Goal: Task Accomplishment & Management: Use online tool/utility

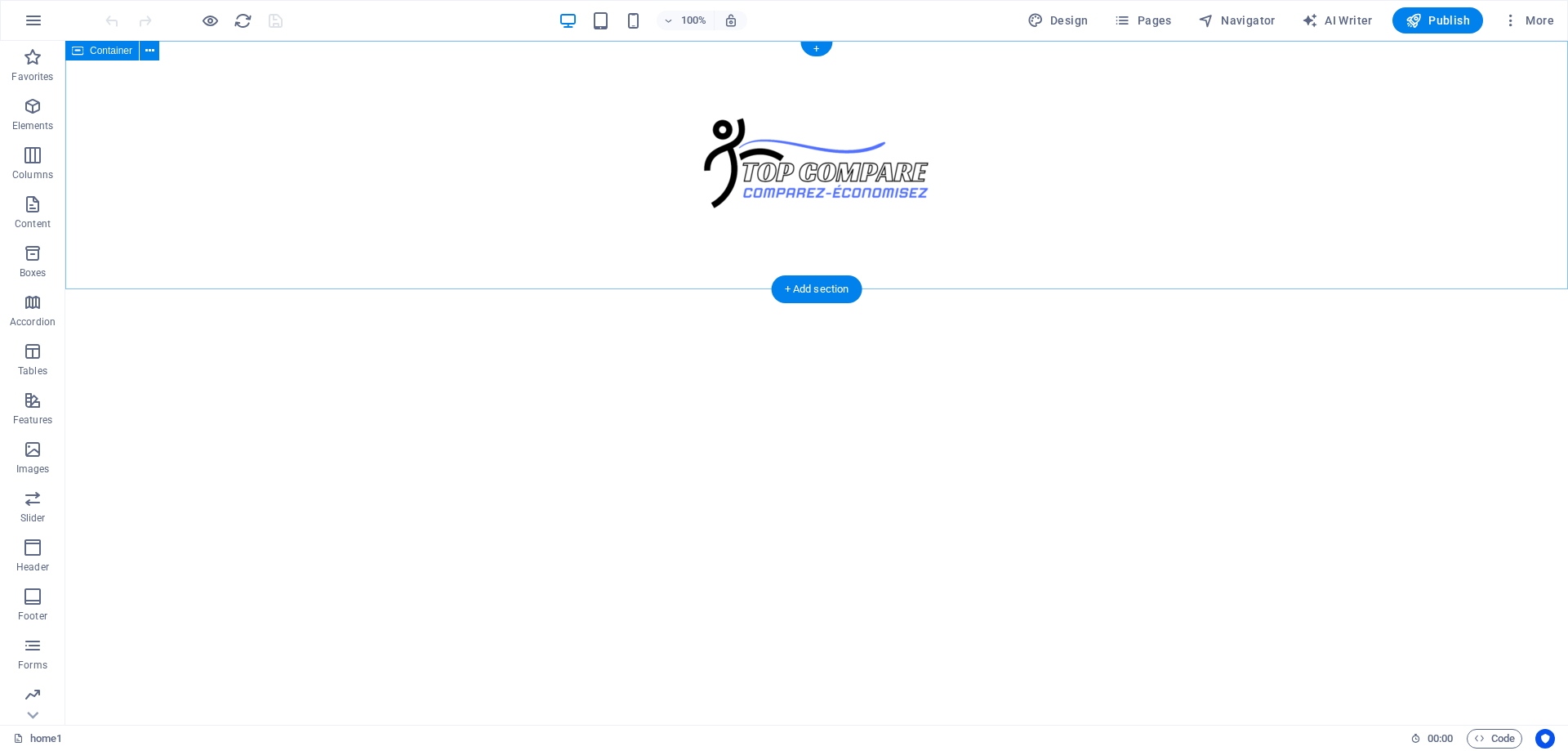
click at [1159, 39] on div "100% Design Pages Navigator AI Writer Publish More" at bounding box center [784, 20] width 1566 height 39
click at [1156, 23] on span "Pages" at bounding box center [1142, 20] width 57 height 16
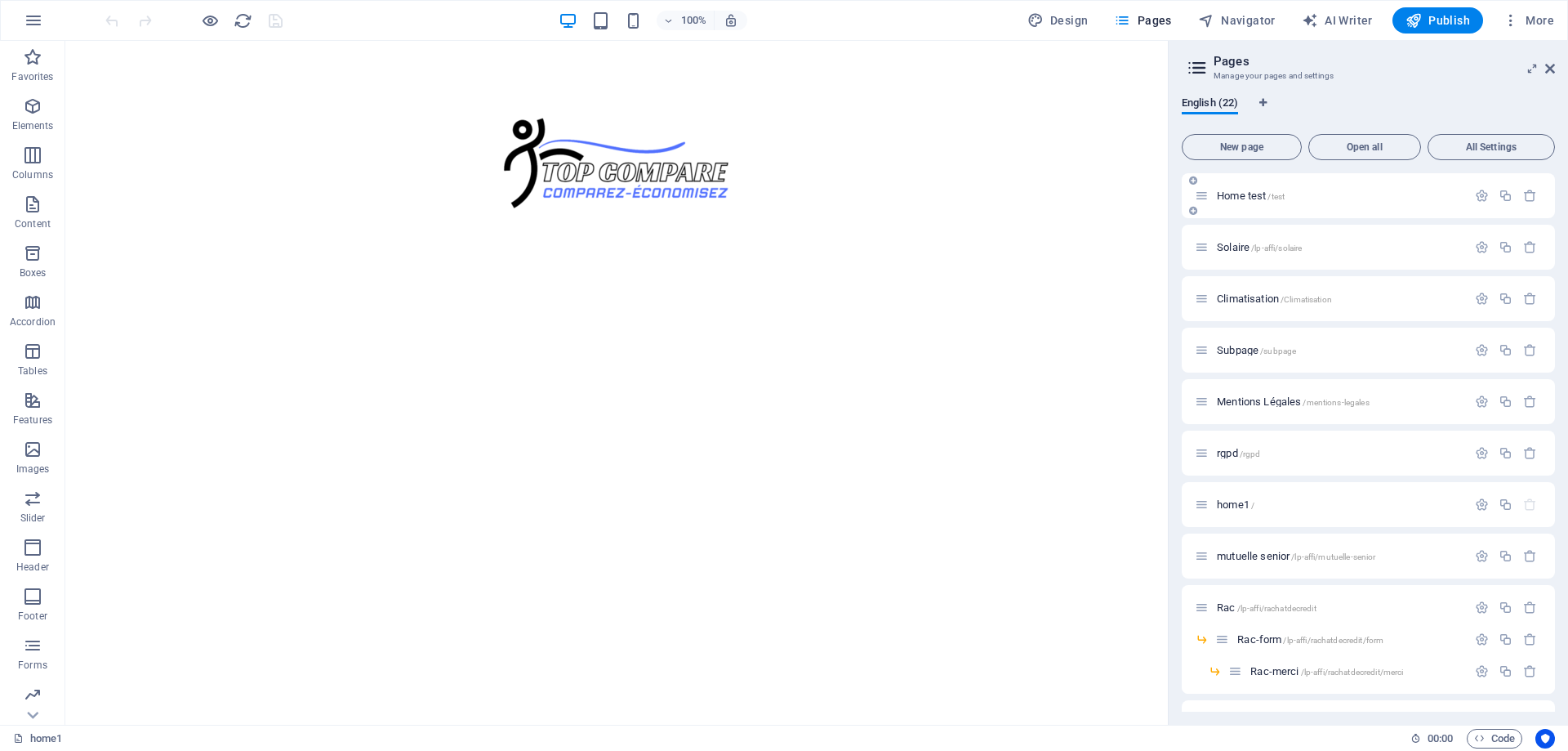
click at [1314, 198] on p "Home test /test" at bounding box center [1340, 196] width 245 height 10
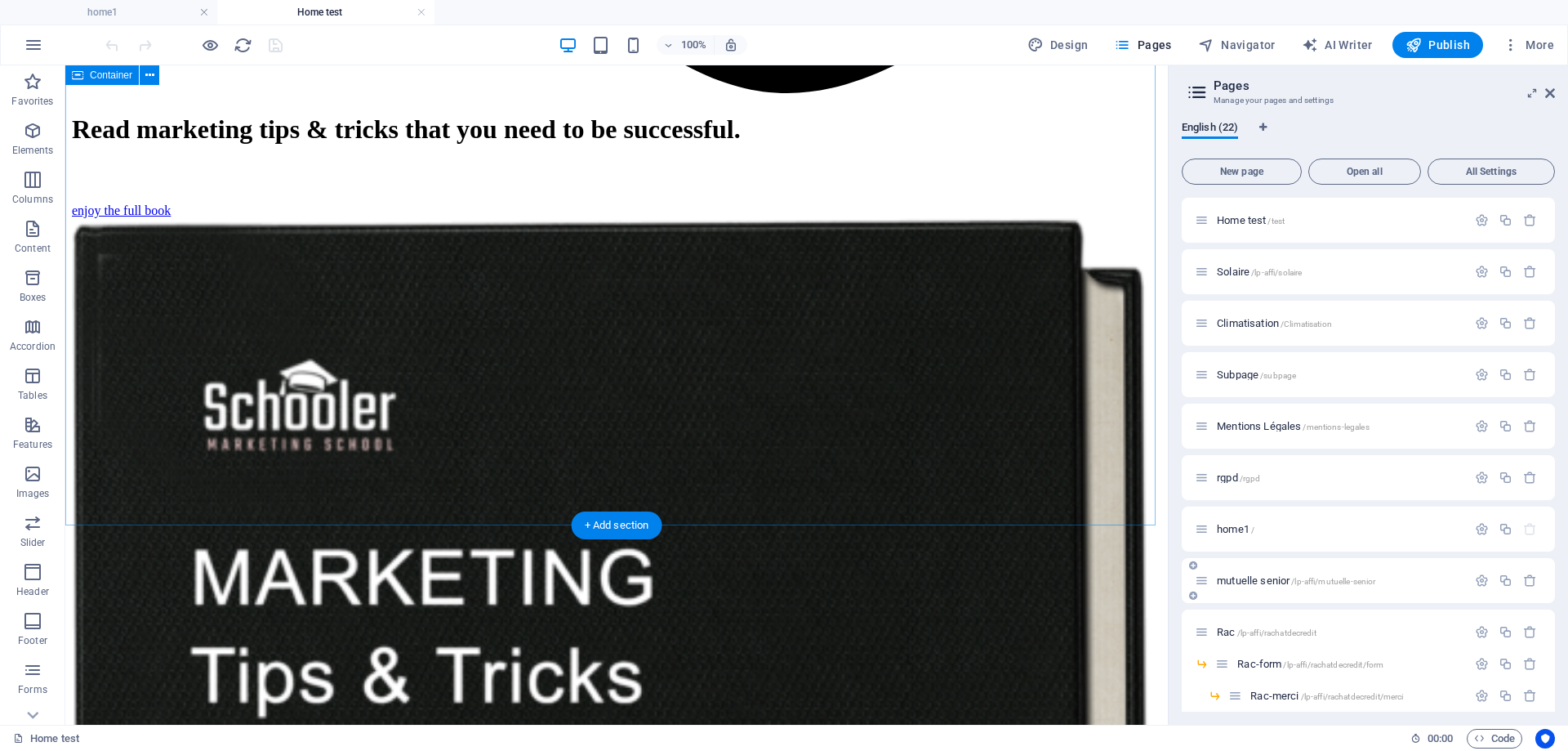
scroll to position [2124, 0]
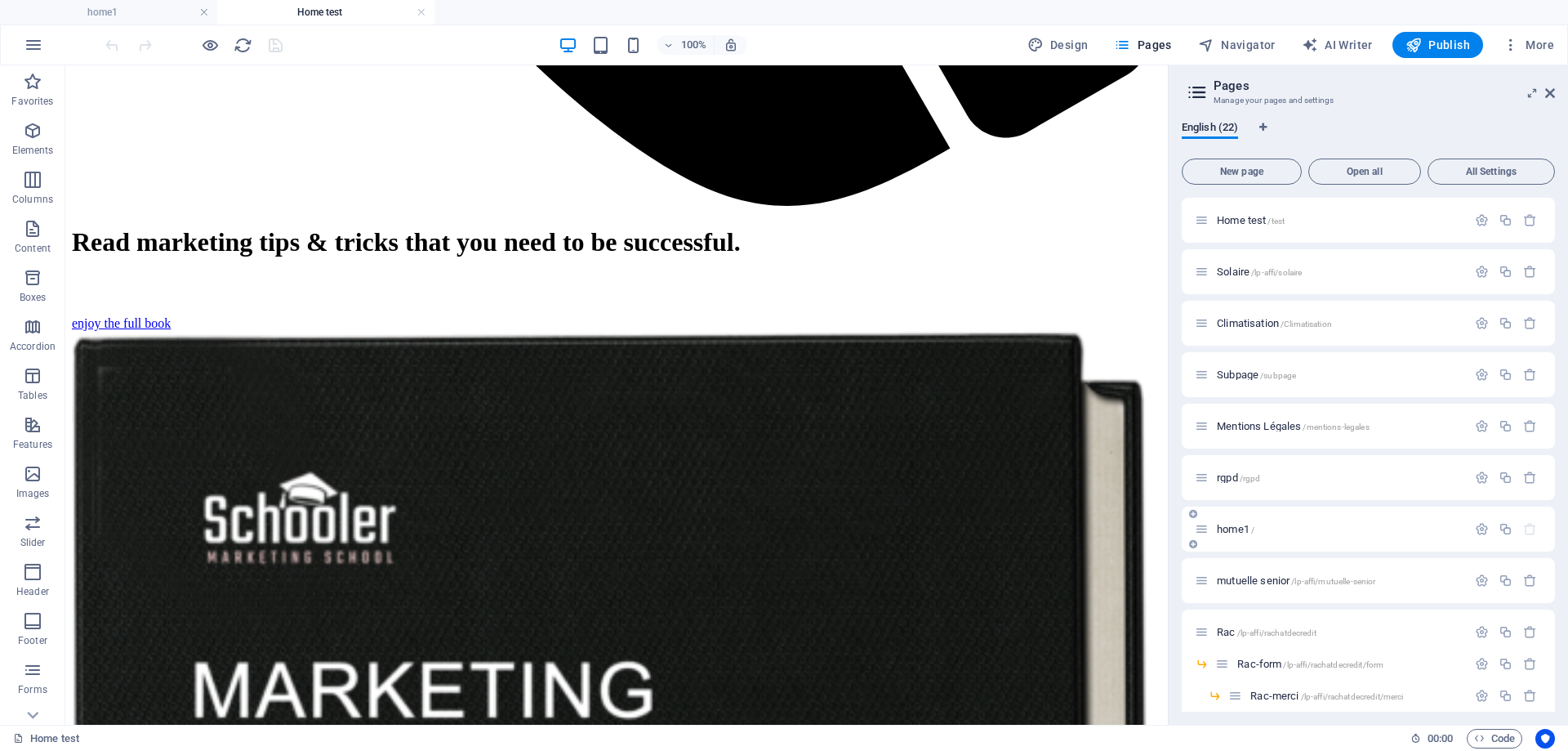
click at [1265, 529] on p "home1 /" at bounding box center [1340, 529] width 245 height 10
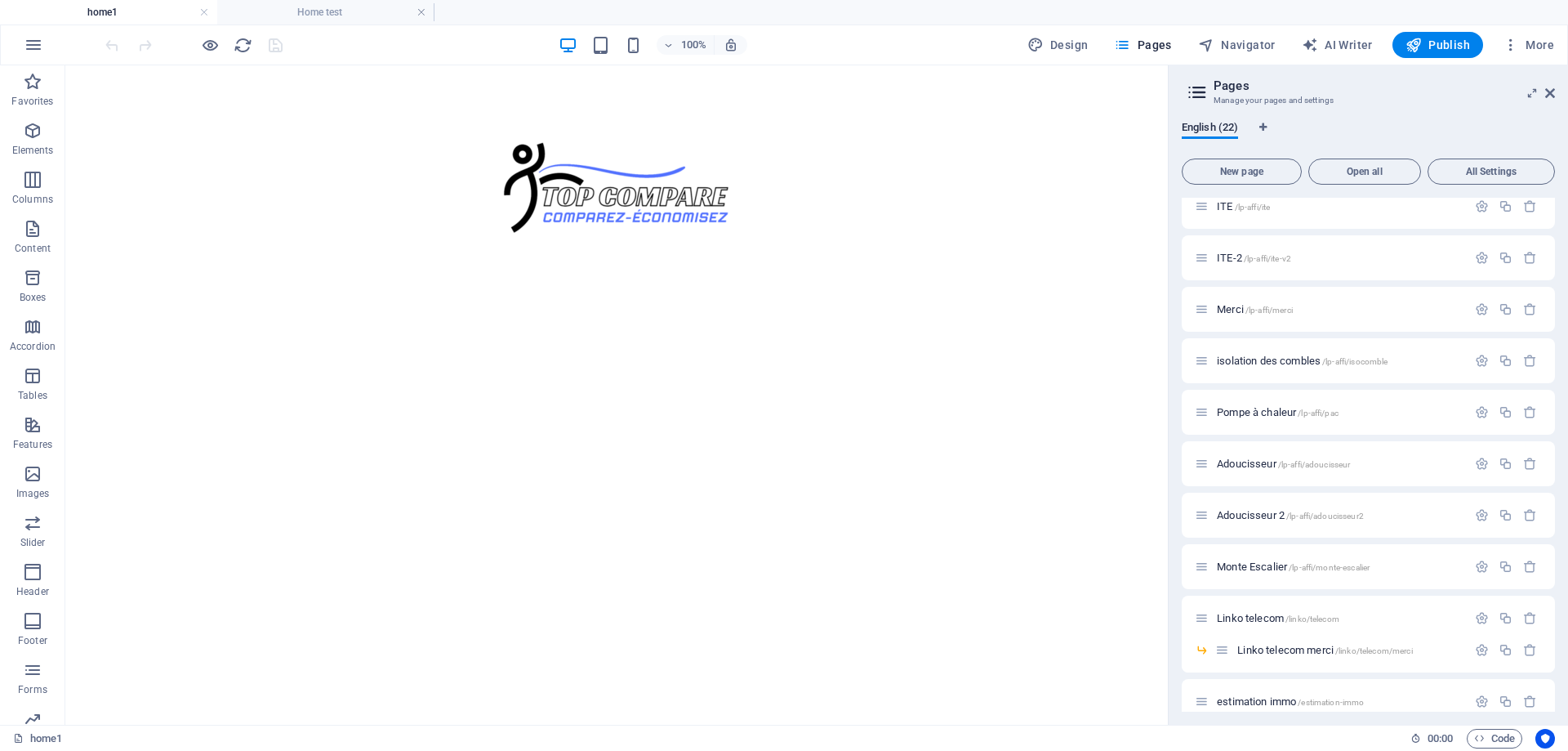
scroll to position [560, 0]
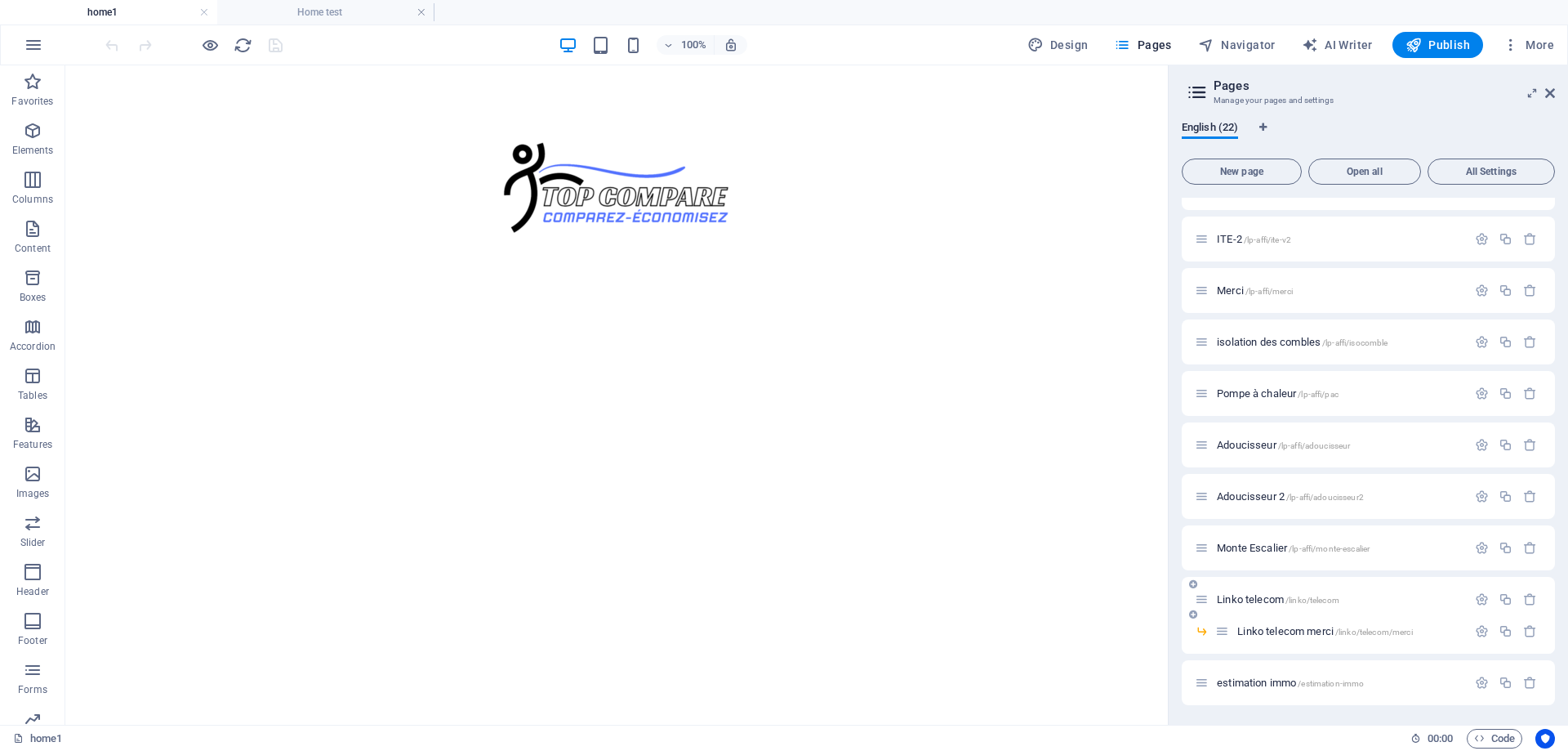
click at [1264, 596] on span "Linko telecom /linko/telecom" at bounding box center [1278, 599] width 122 height 12
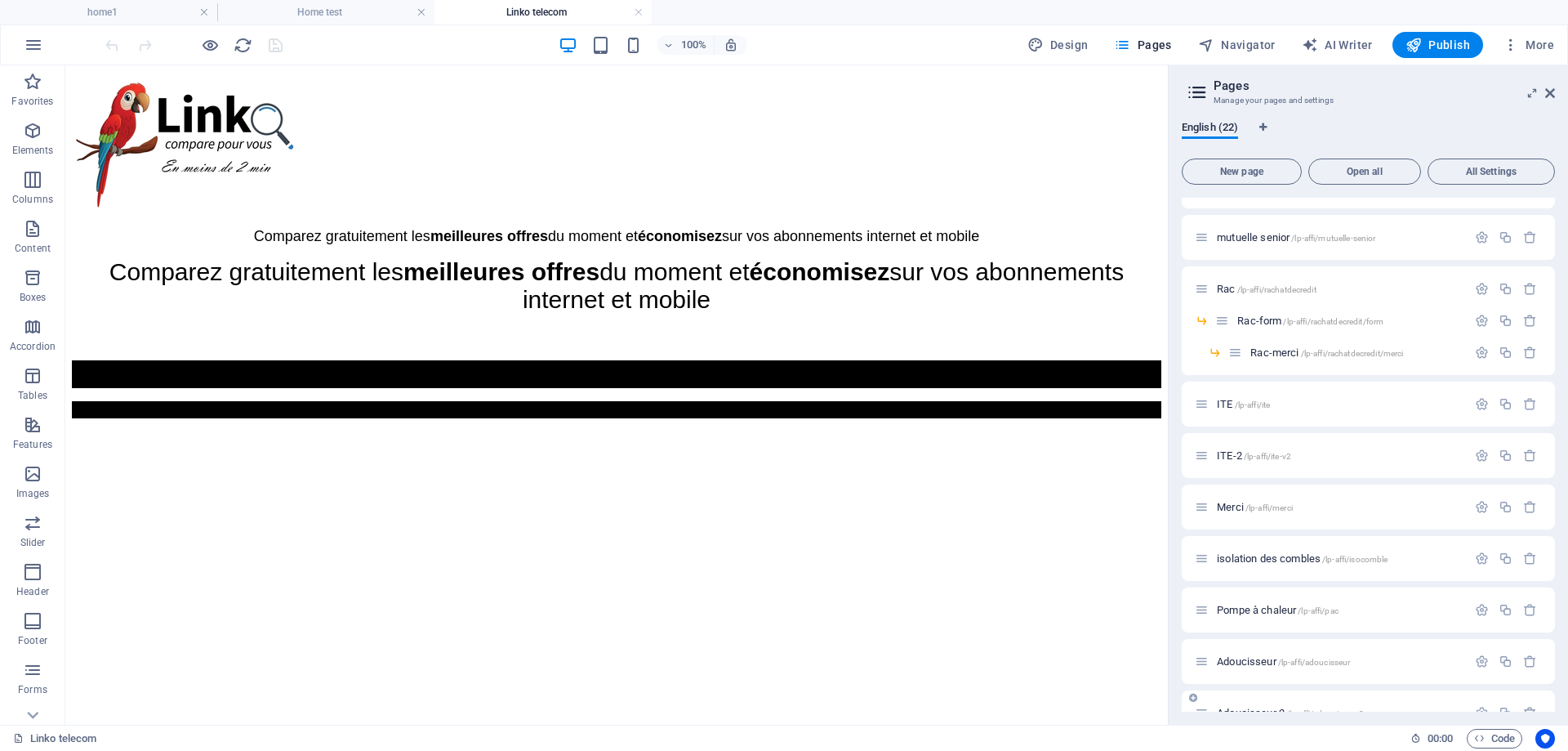
scroll to position [315, 0]
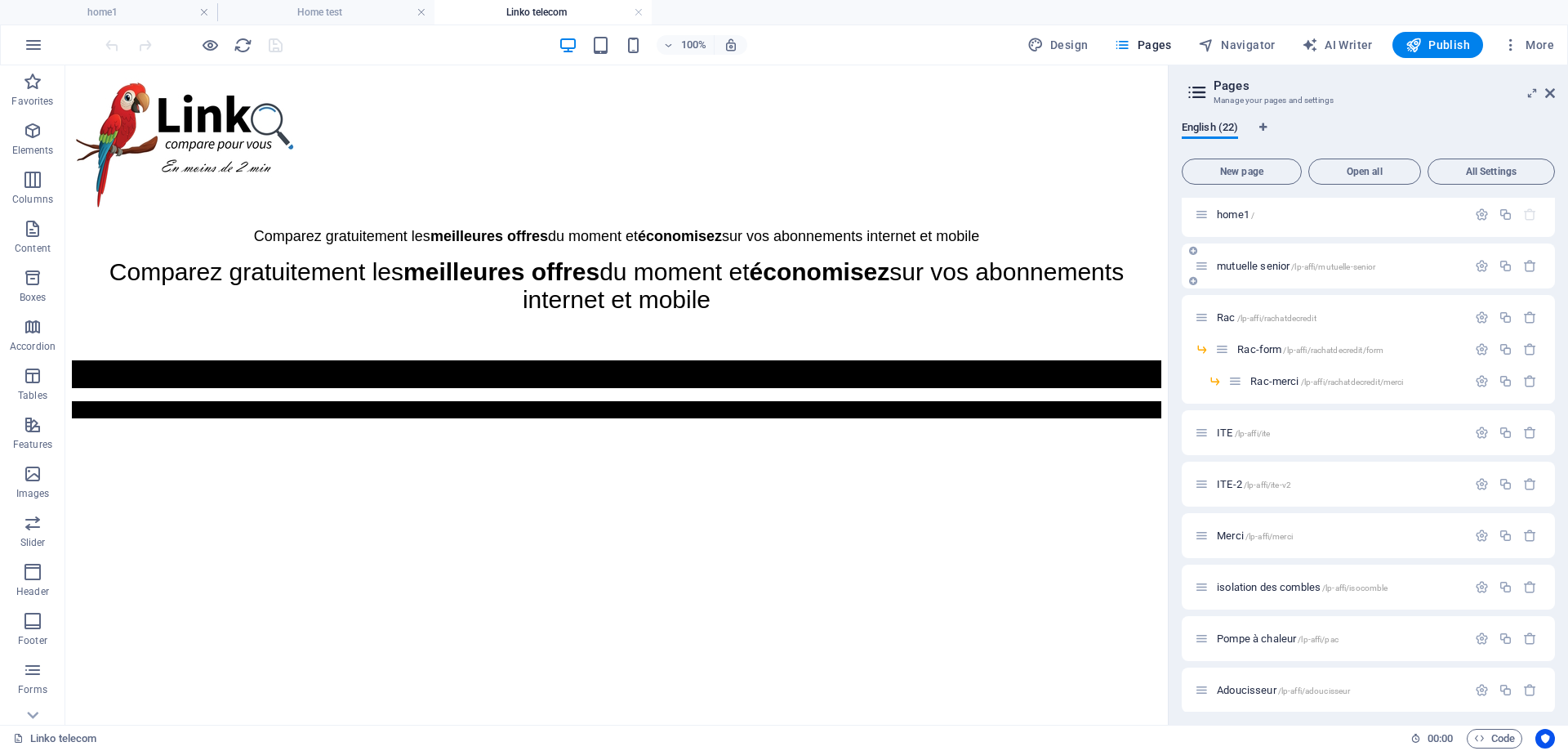
click at [1259, 261] on span "mutuelle senior /lp-affi/mutuelle-senior" at bounding box center [1296, 266] width 159 height 12
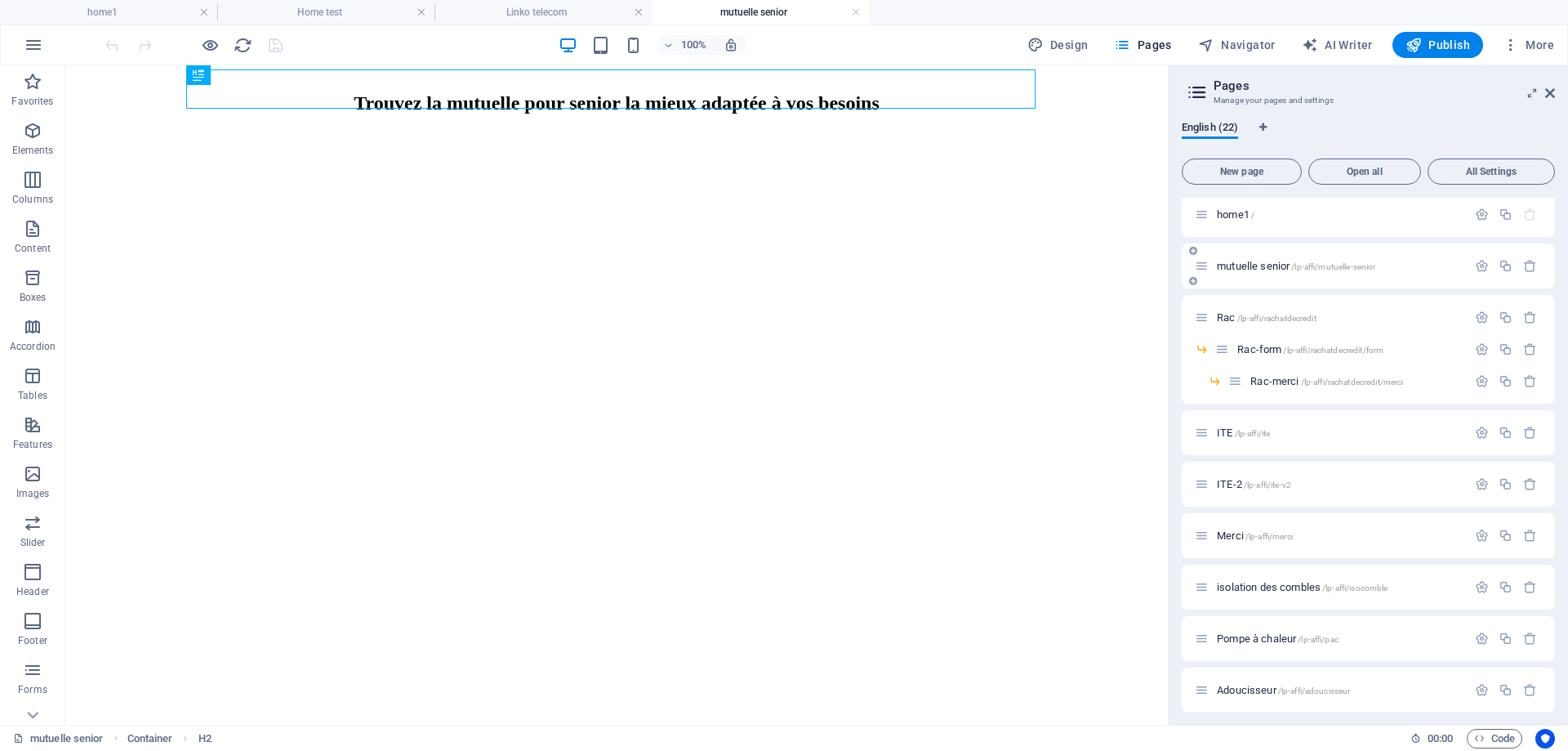
scroll to position [0, 0]
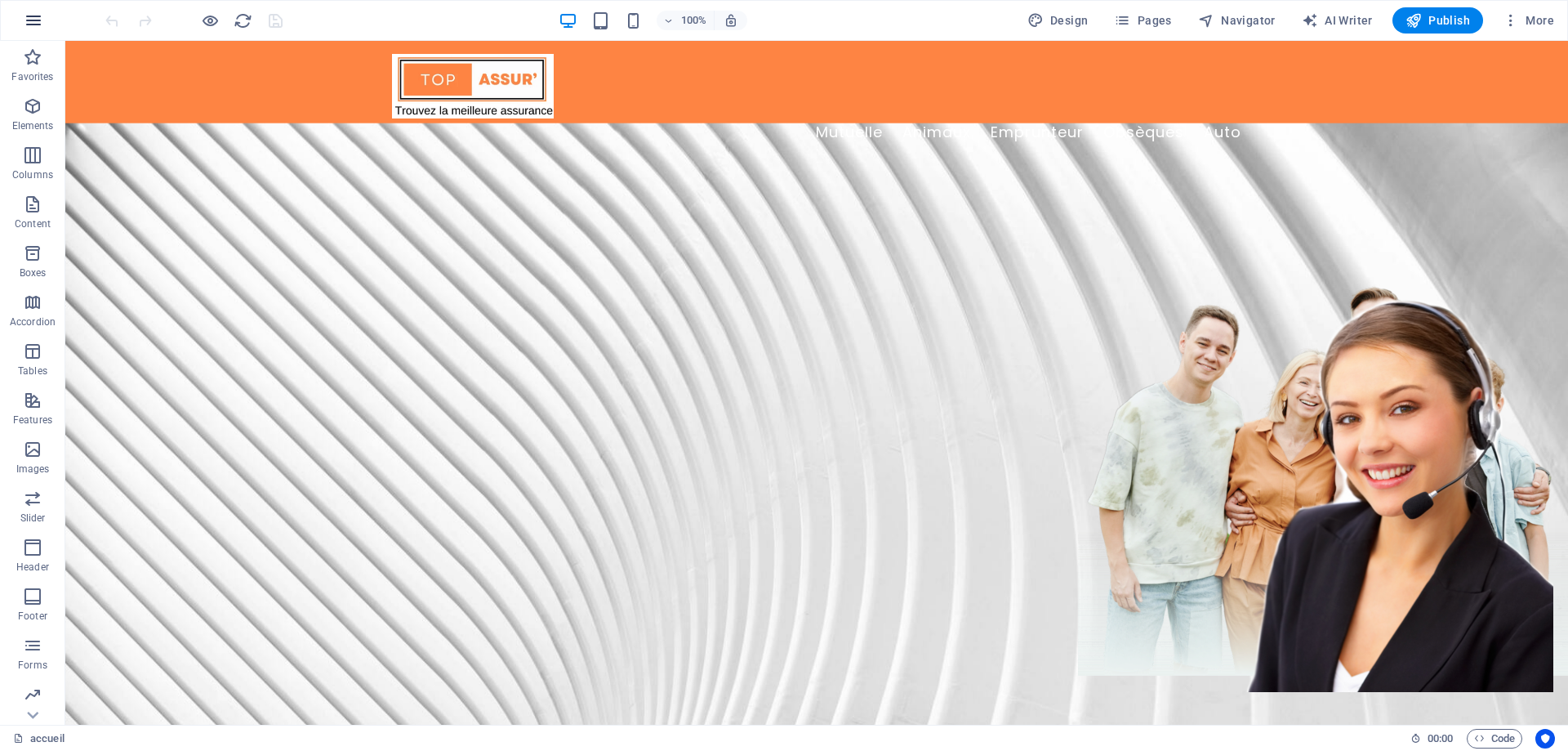
click at [37, 19] on icon "button" at bounding box center [33, 20] width 20 height 20
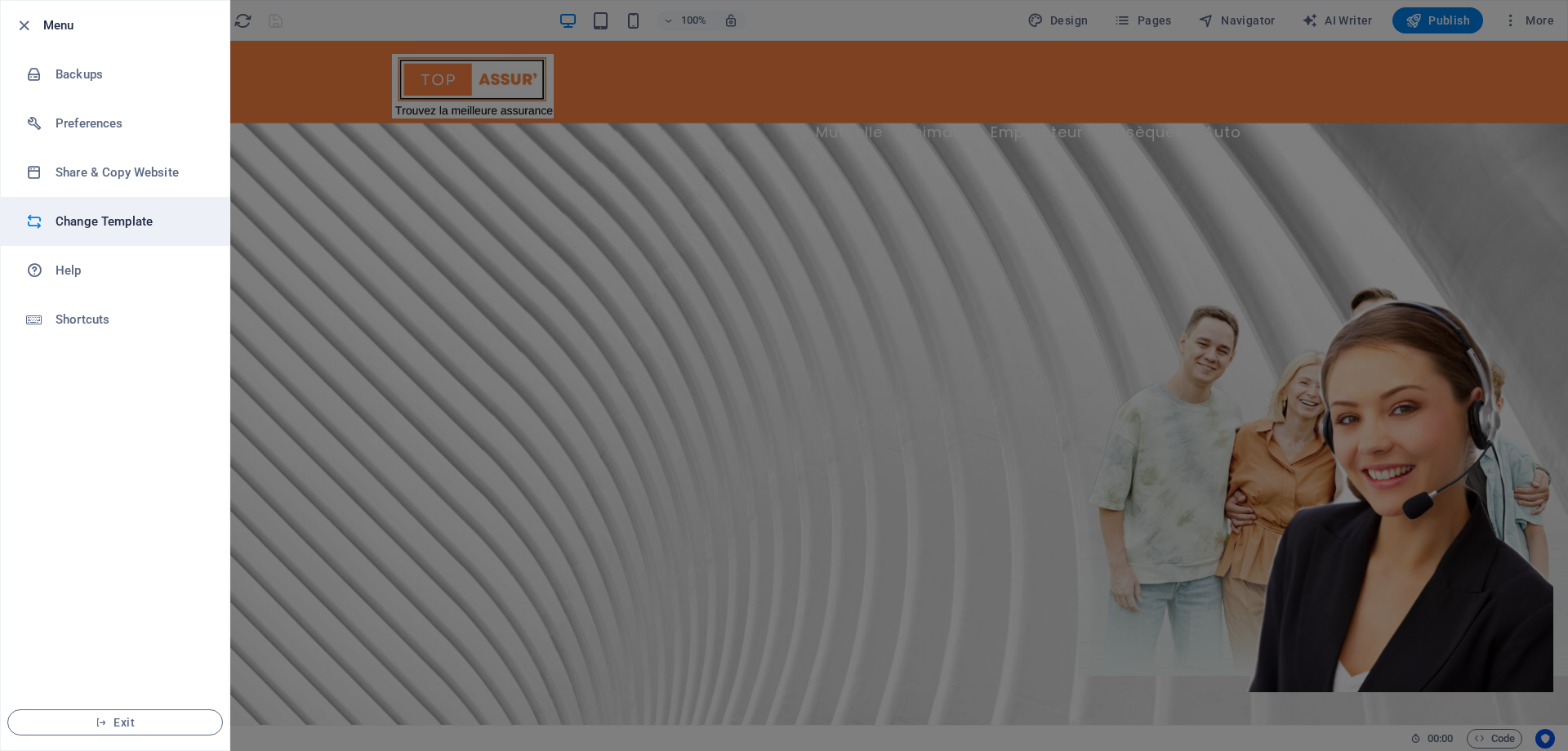
click at [126, 219] on h6 "Change Template" at bounding box center [130, 221] width 151 height 20
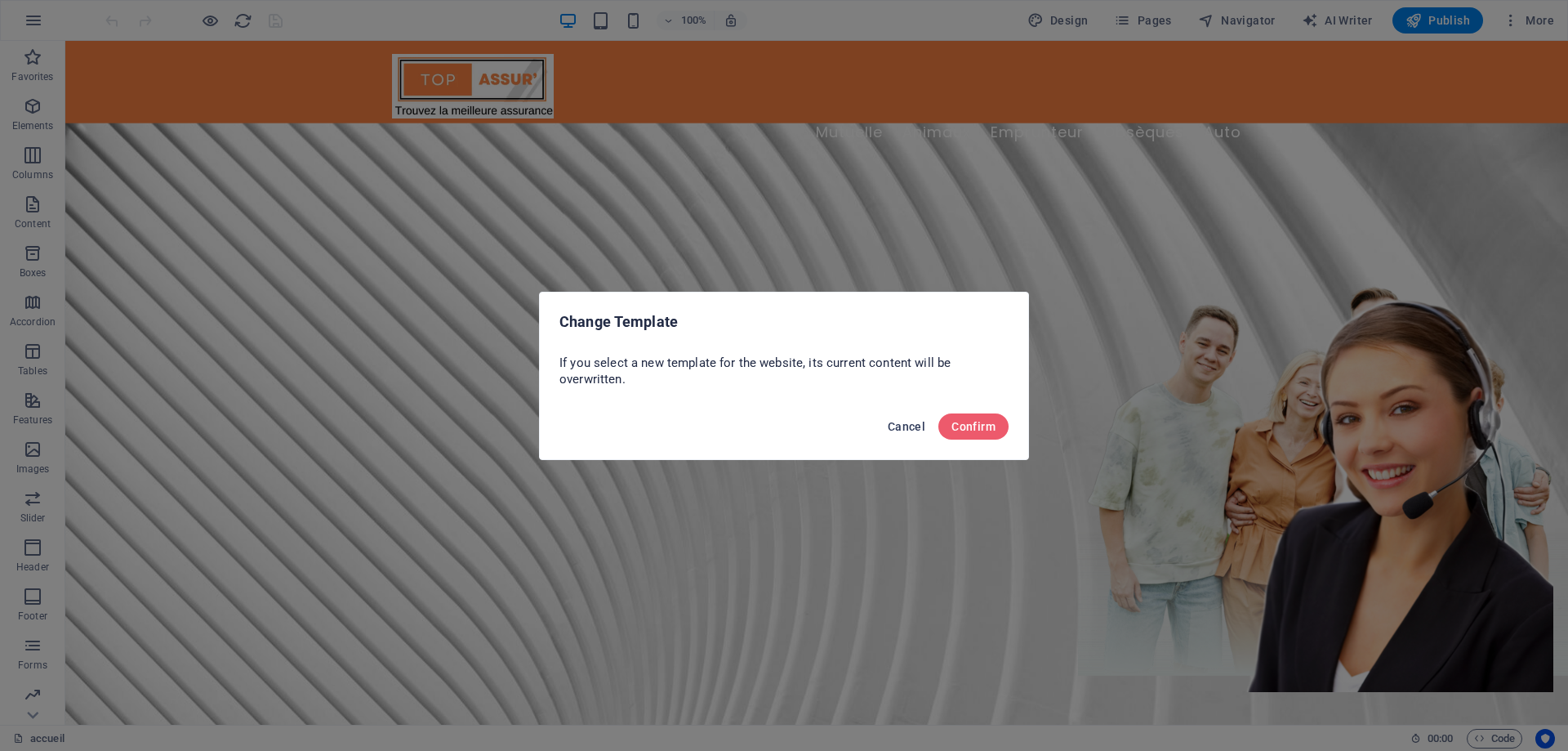
click at [898, 429] on span "Cancel" at bounding box center [907, 426] width 38 height 13
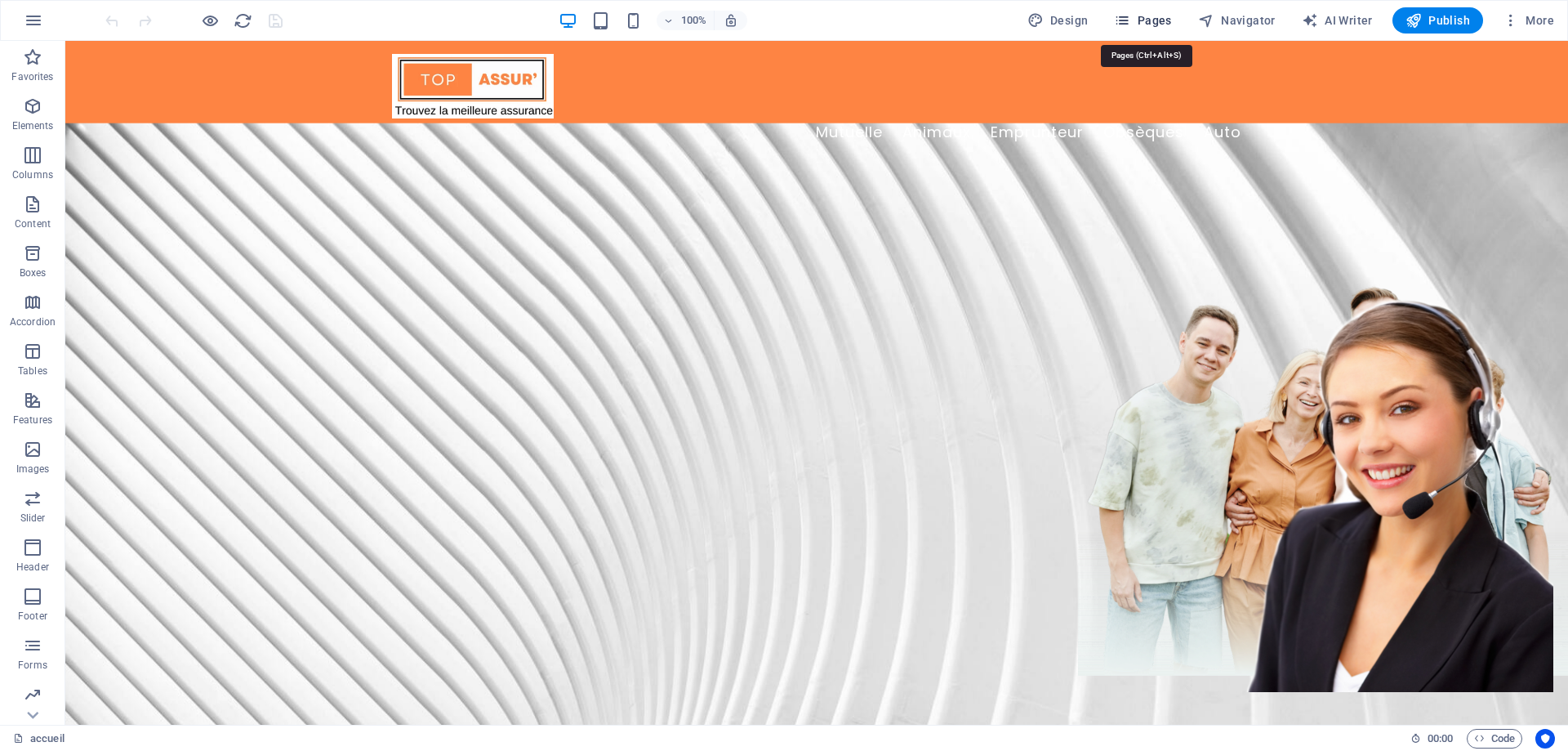
click at [1146, 16] on span "Pages" at bounding box center [1142, 20] width 57 height 16
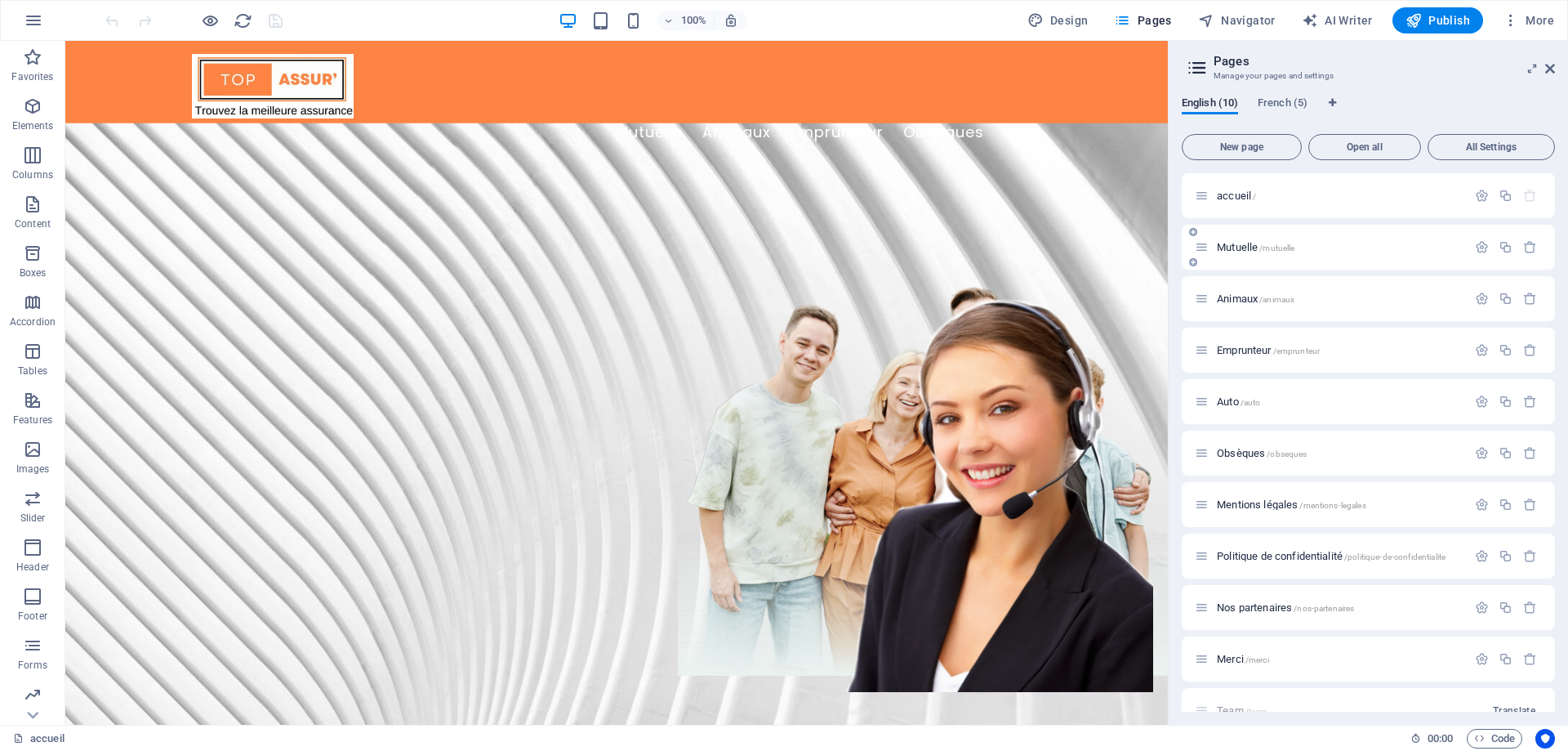
click at [1265, 251] on span "/mutuelle" at bounding box center [1277, 247] width 35 height 9
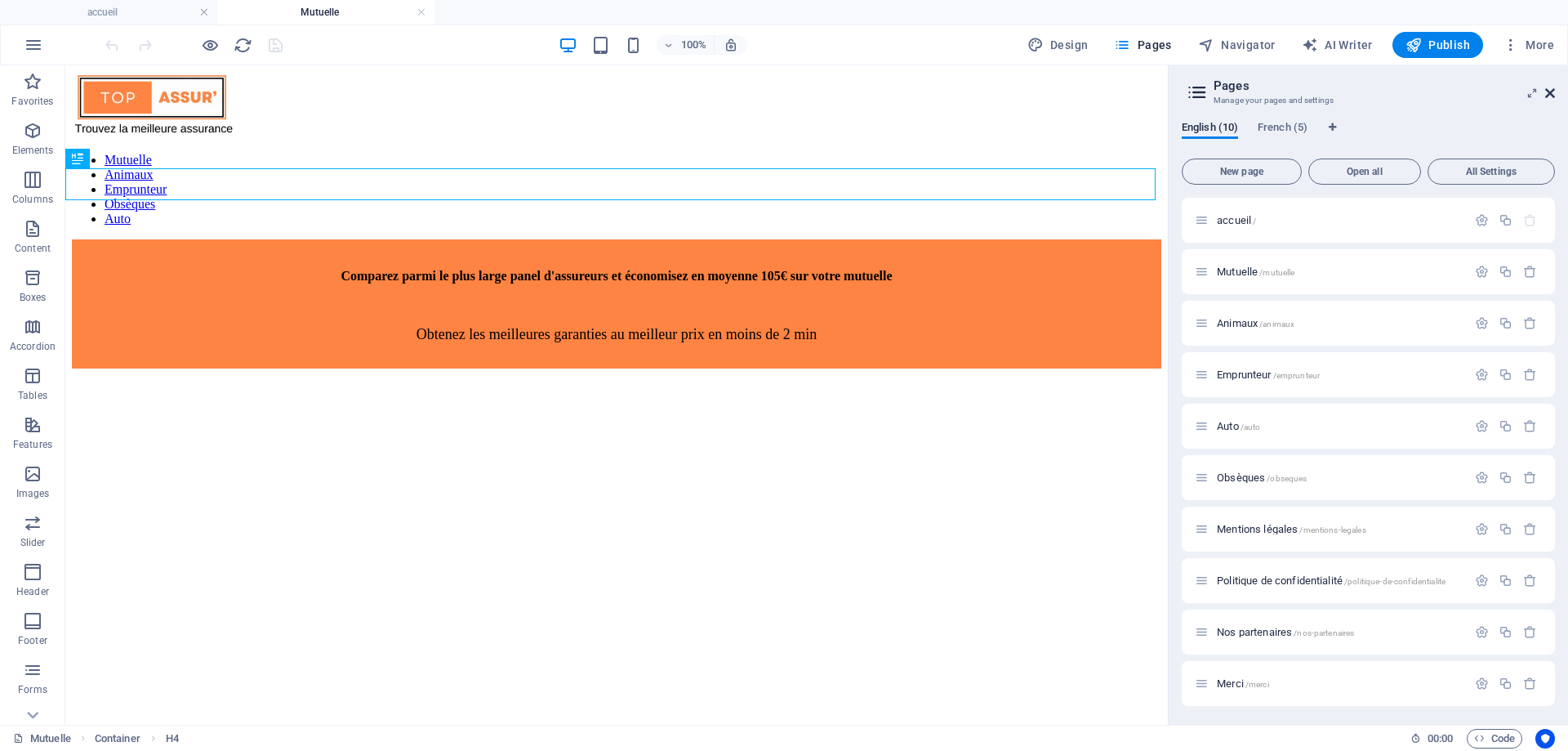
click at [1553, 92] on icon at bounding box center [1549, 92] width 9 height 13
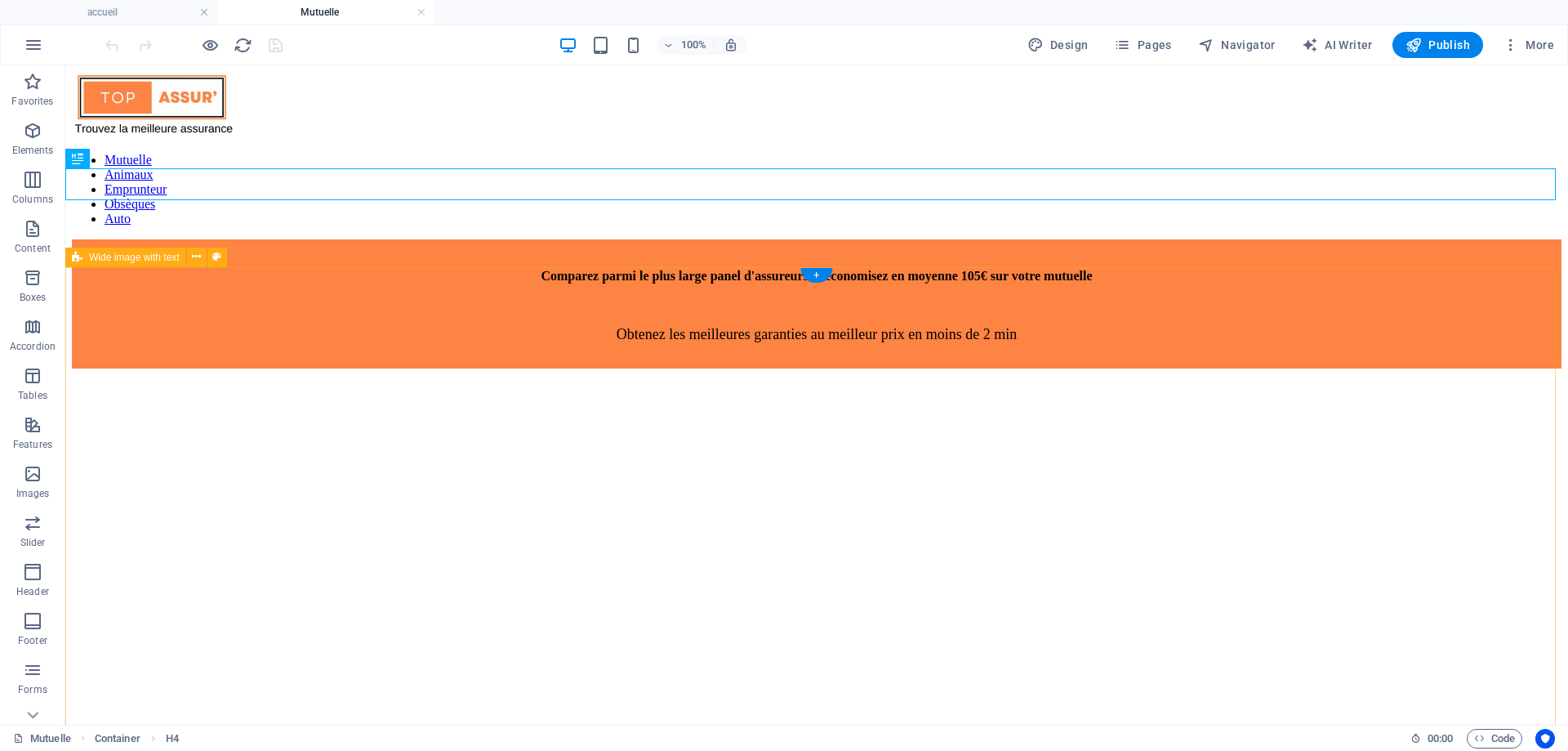
drag, startPoint x: 256, startPoint y: 445, endPoint x: 264, endPoint y: 440, distance: 9.4
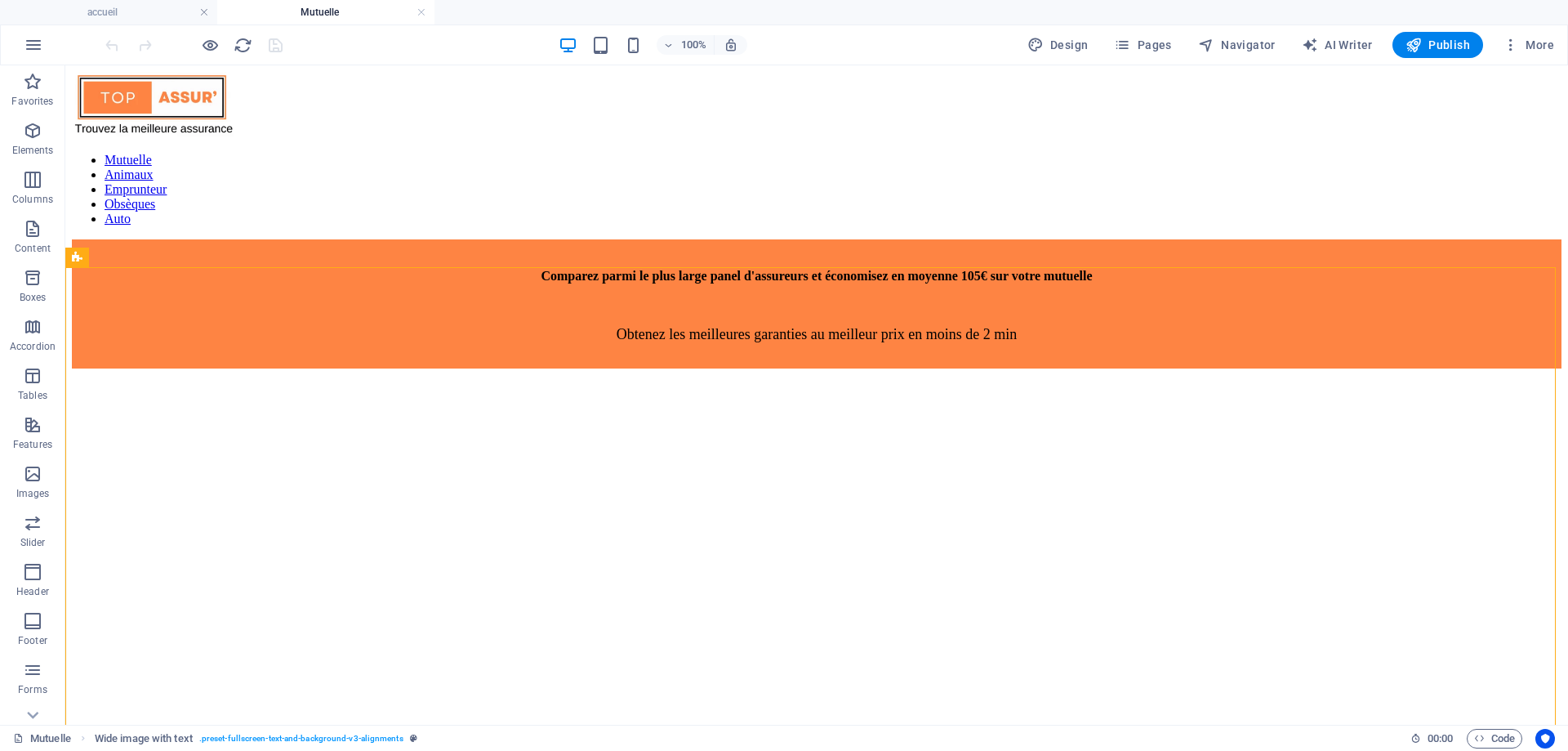
click at [567, 48] on icon "button" at bounding box center [568, 46] width 19 height 19
click at [111, 20] on h4 "accueil" at bounding box center [109, 12] width 217 height 18
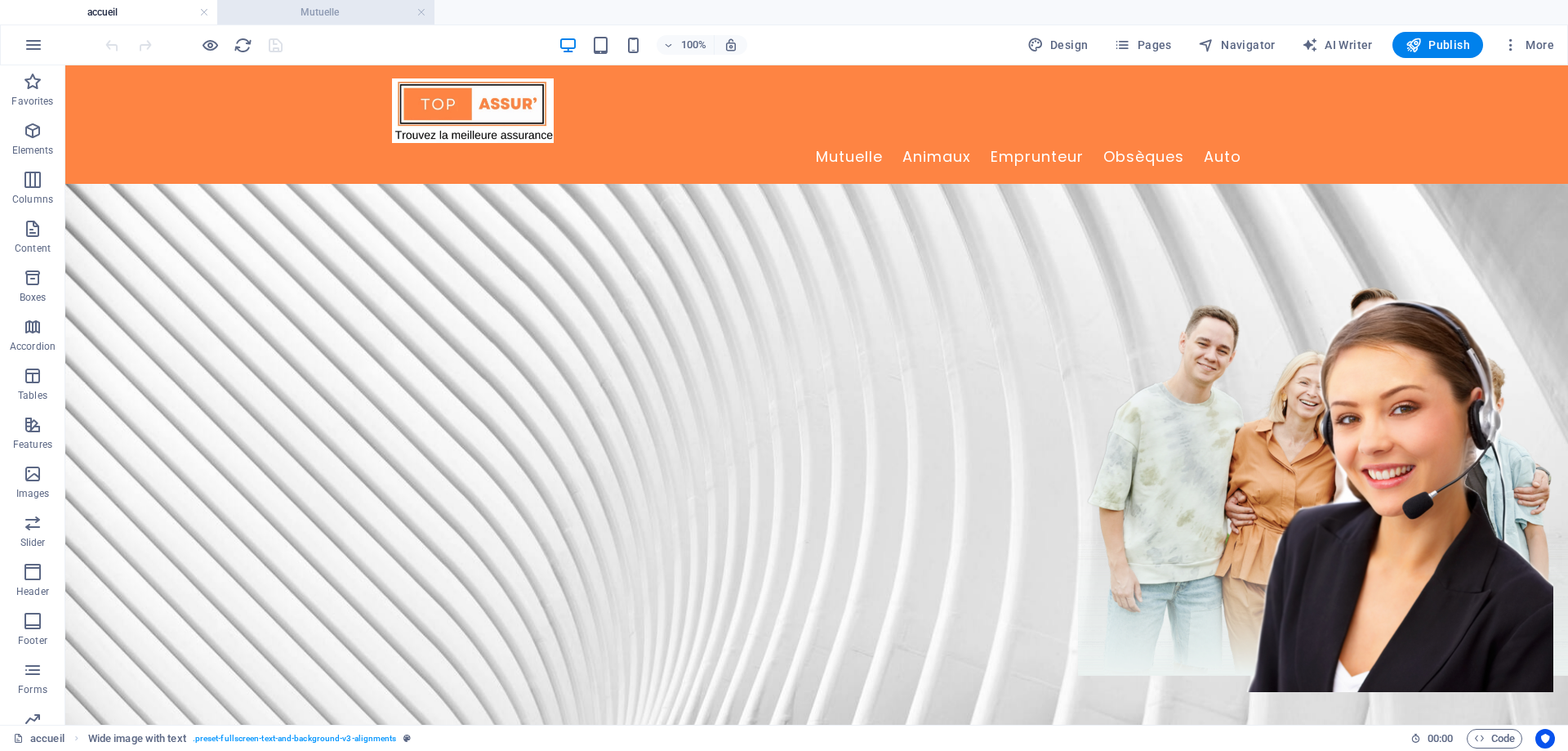
click at [317, 18] on h4 "Mutuelle" at bounding box center [326, 12] width 217 height 18
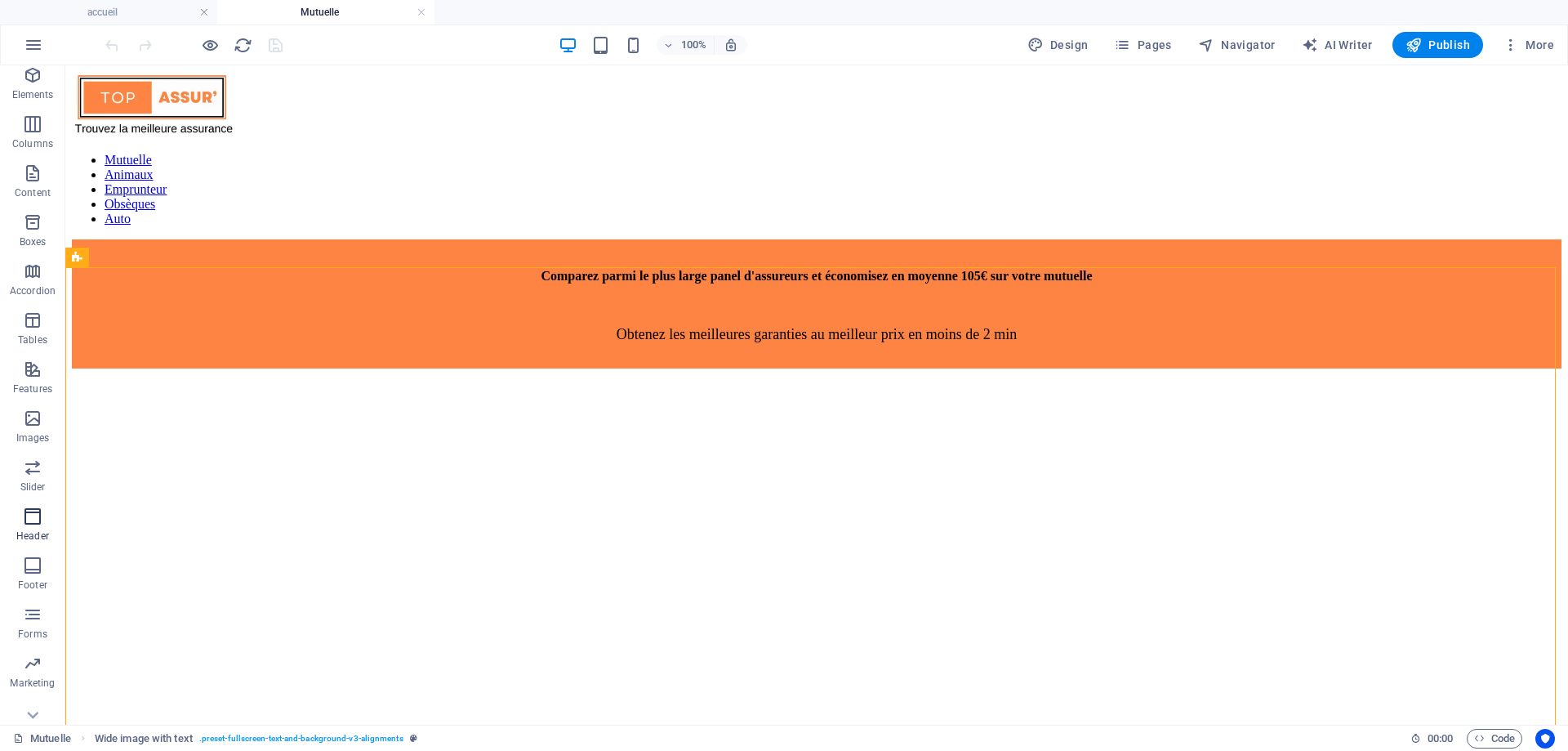
scroll to position [76, 0]
click at [37, 654] on span "Marketing" at bounding box center [33, 652] width 66 height 39
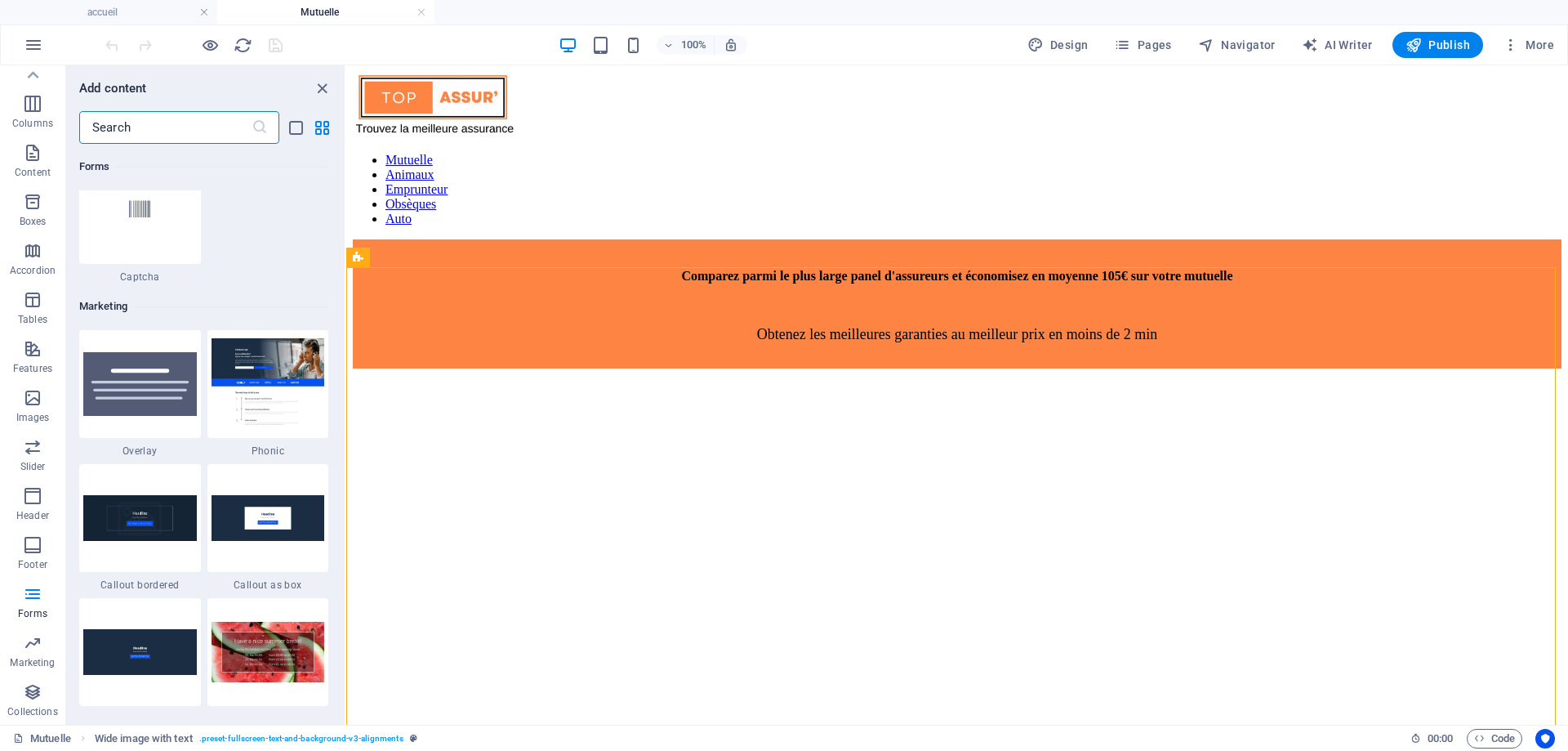
scroll to position [13143, 0]
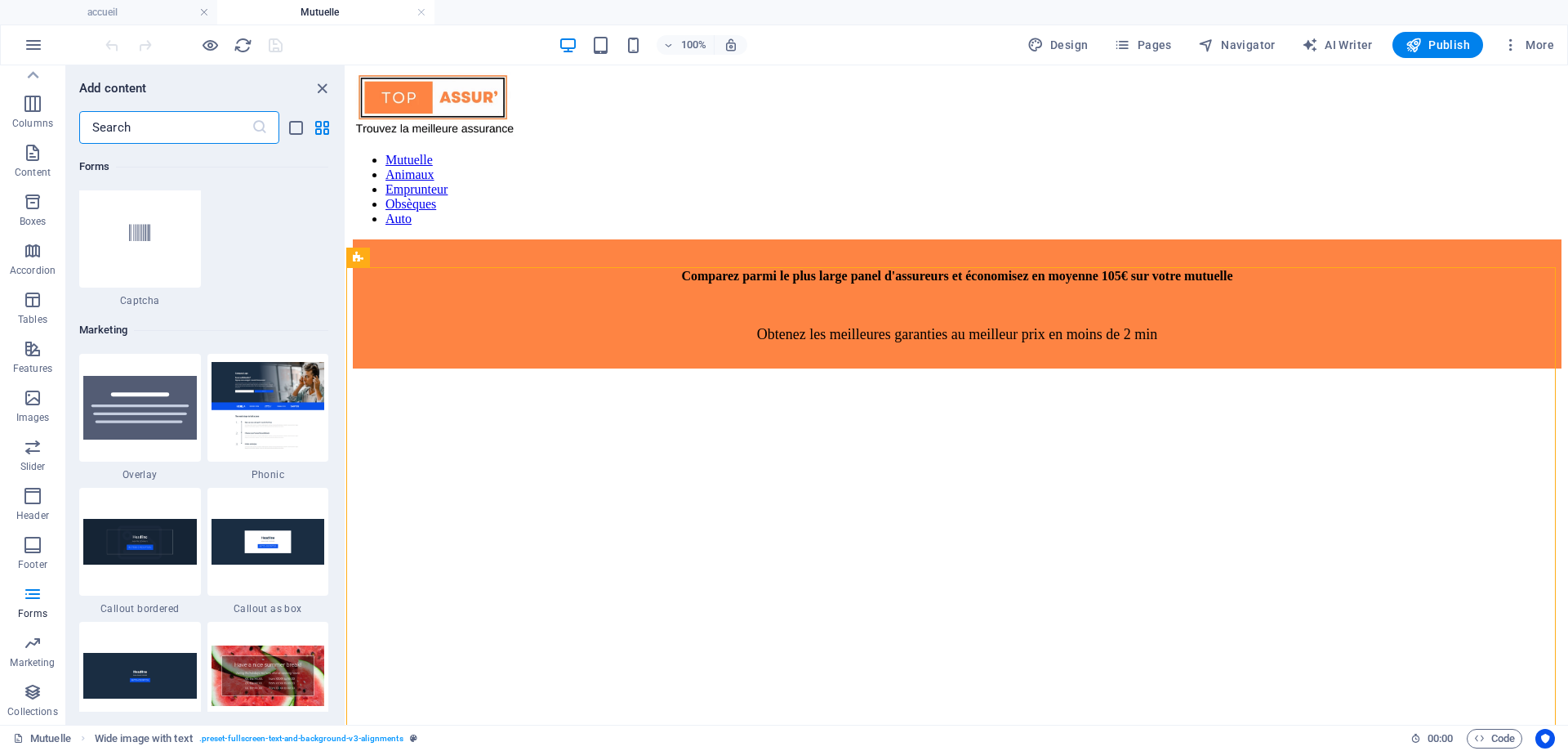
click at [248, 411] on img at bounding box center [268, 407] width 114 height 91
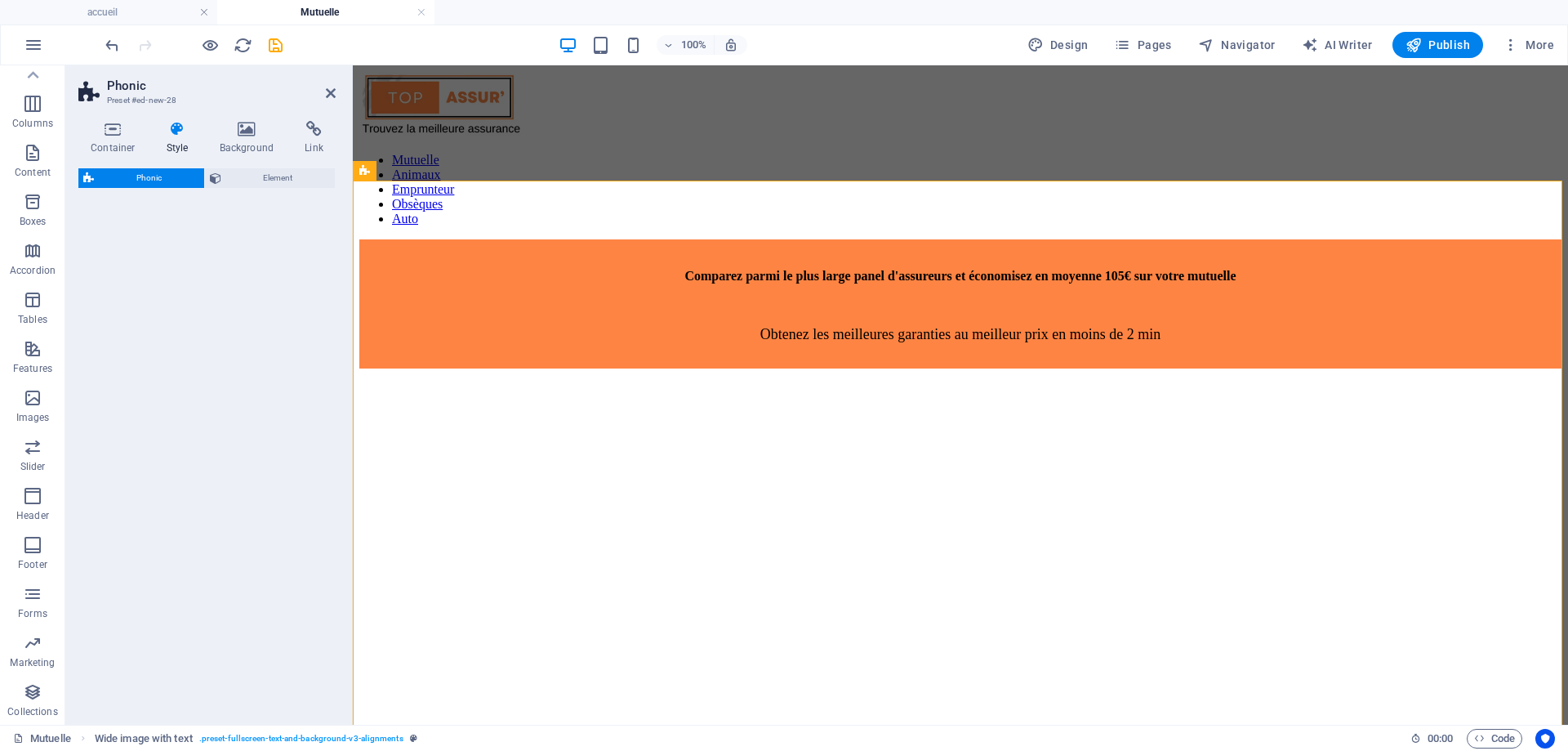
select select "%"
select select "rem"
select select "px"
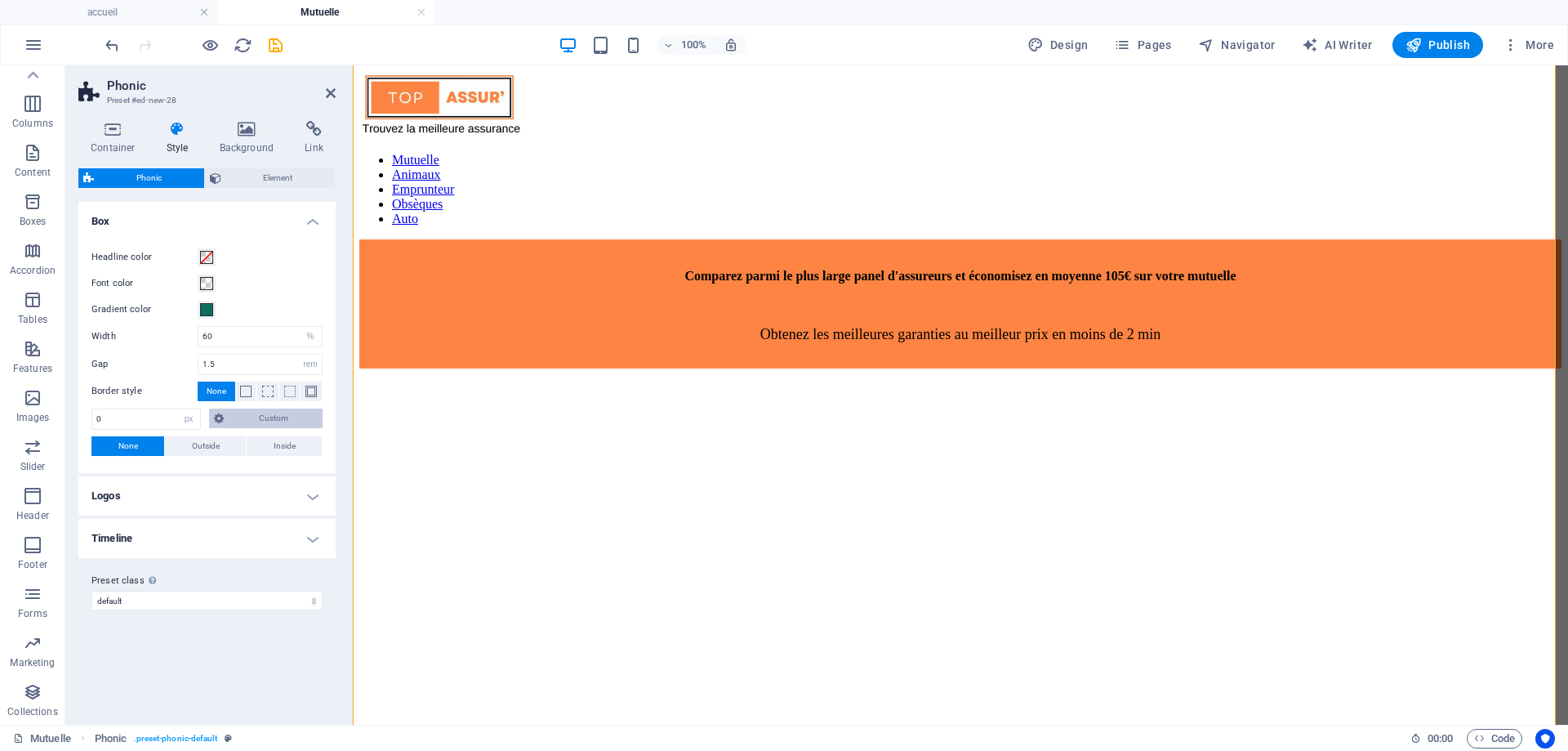
scroll to position [973, 0]
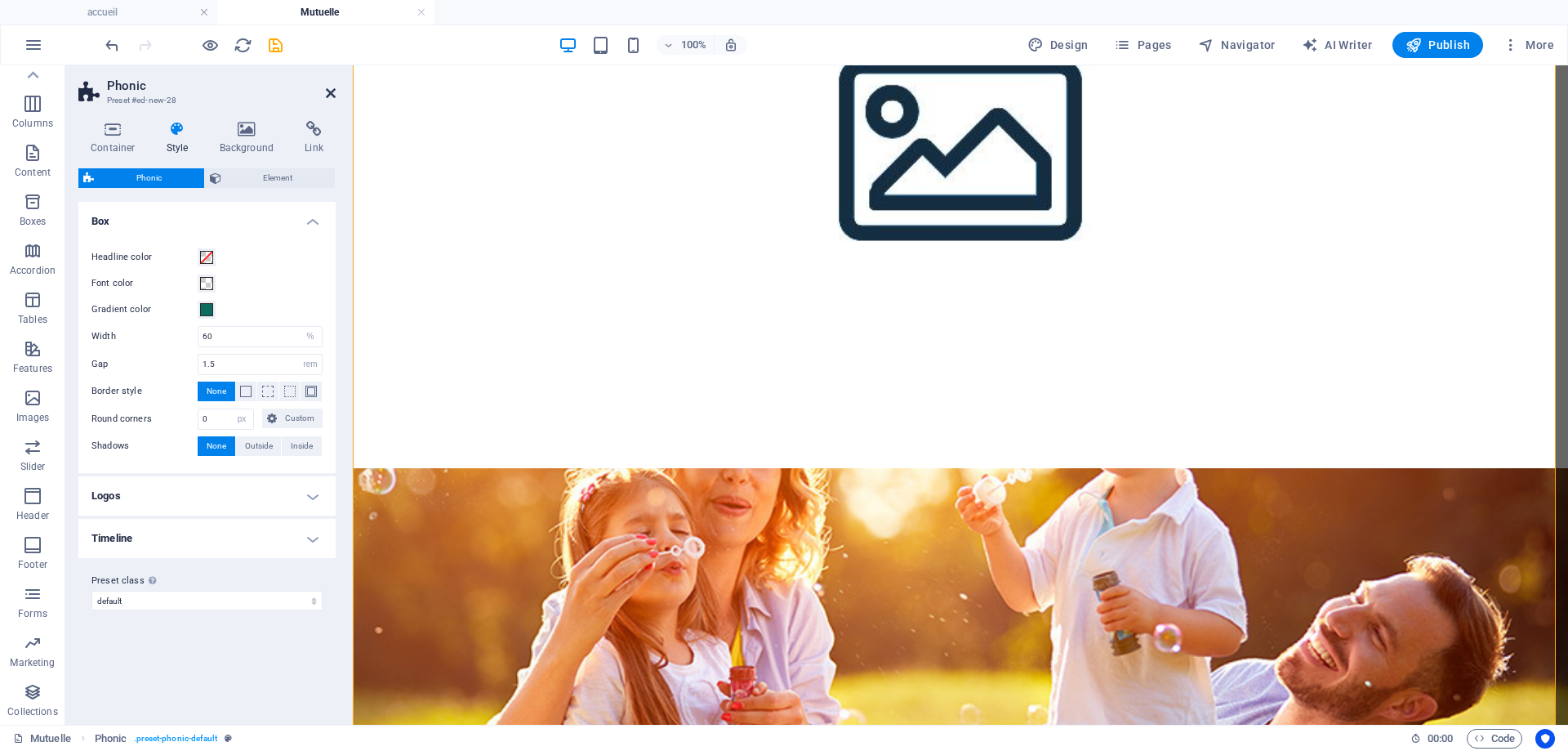
drag, startPoint x: 329, startPoint y: 88, endPoint x: 236, endPoint y: 97, distance: 93.4
click at [329, 88] on icon at bounding box center [330, 92] width 9 height 13
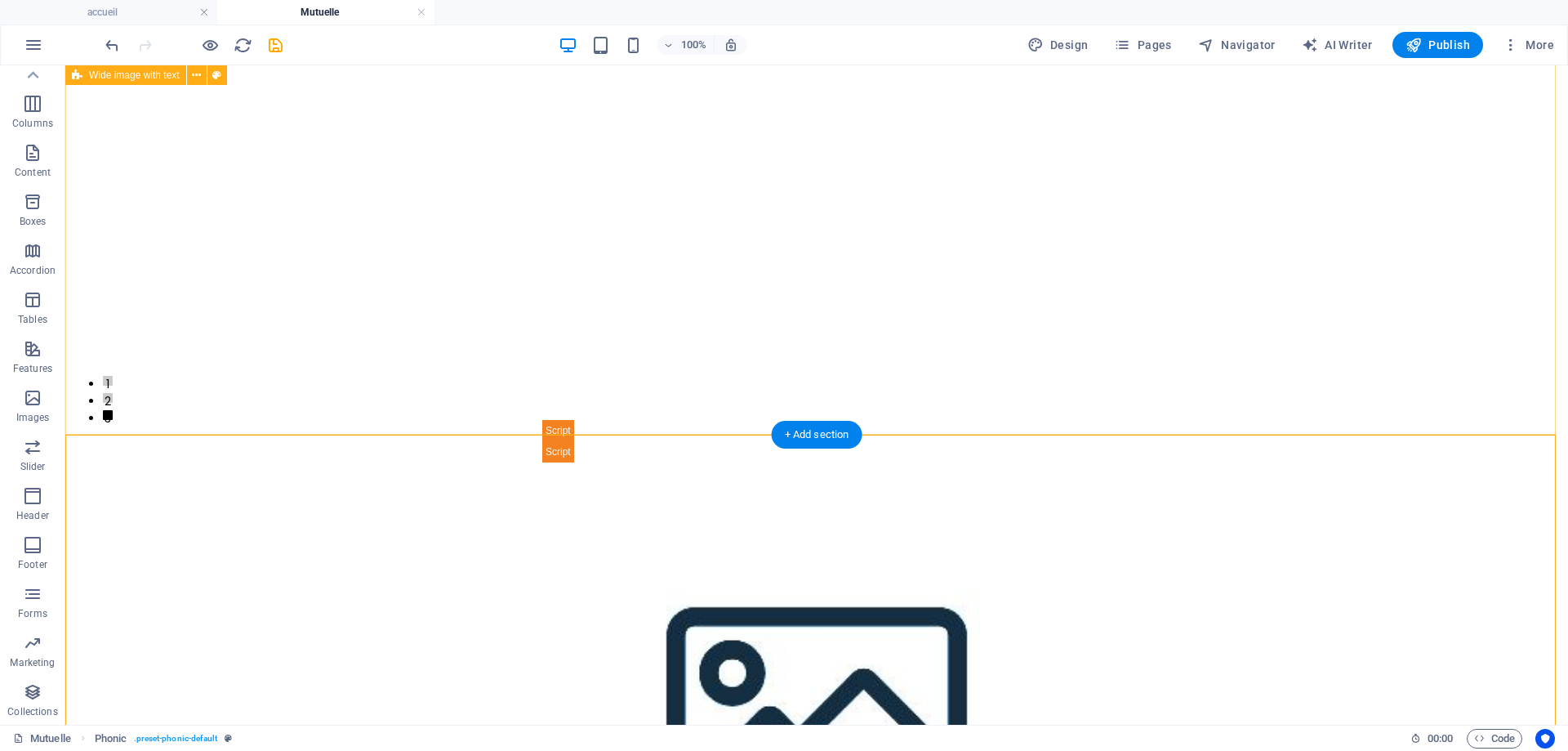
scroll to position [484, 0]
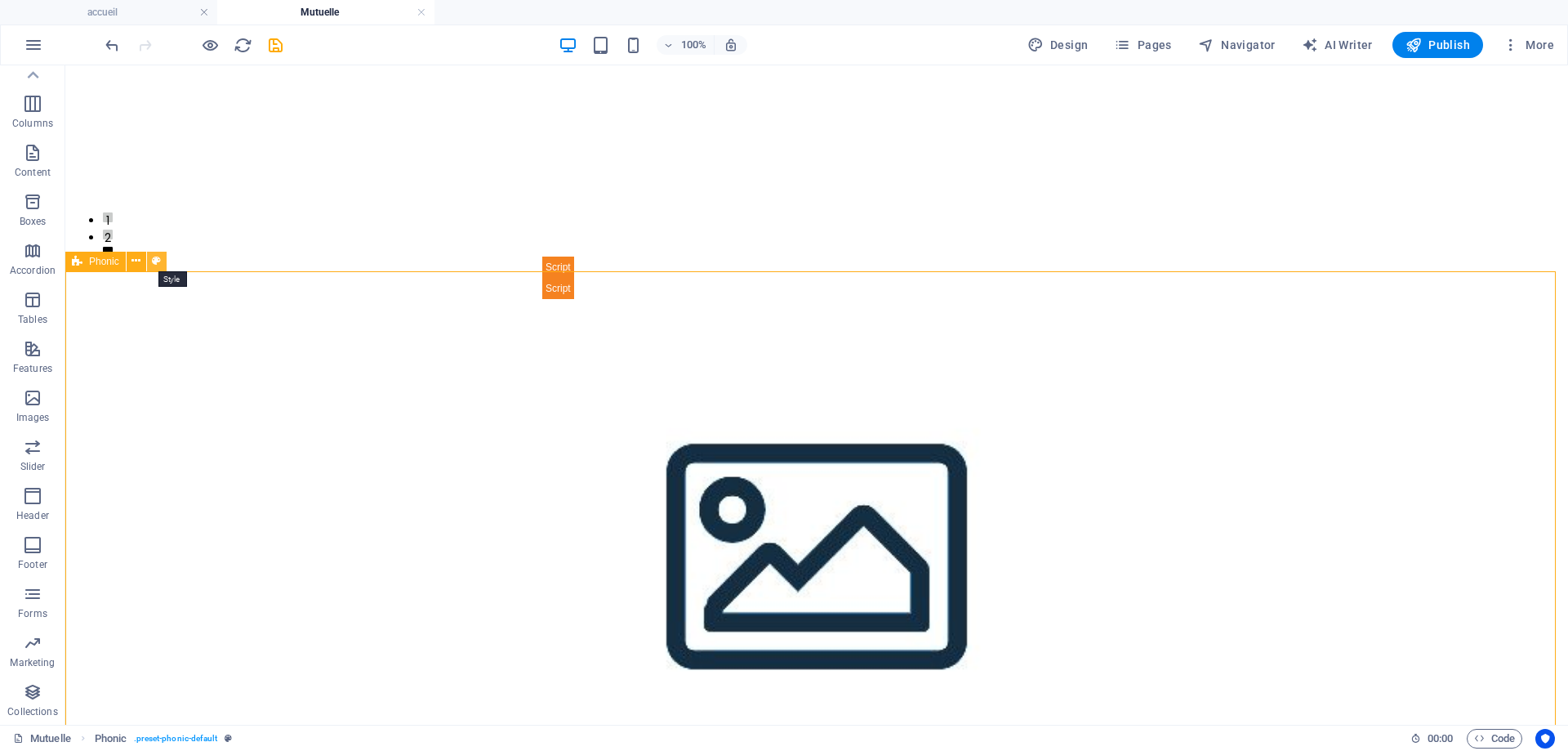
click at [160, 261] on icon at bounding box center [156, 261] width 9 height 17
select select "%"
select select "rem"
select select "px"
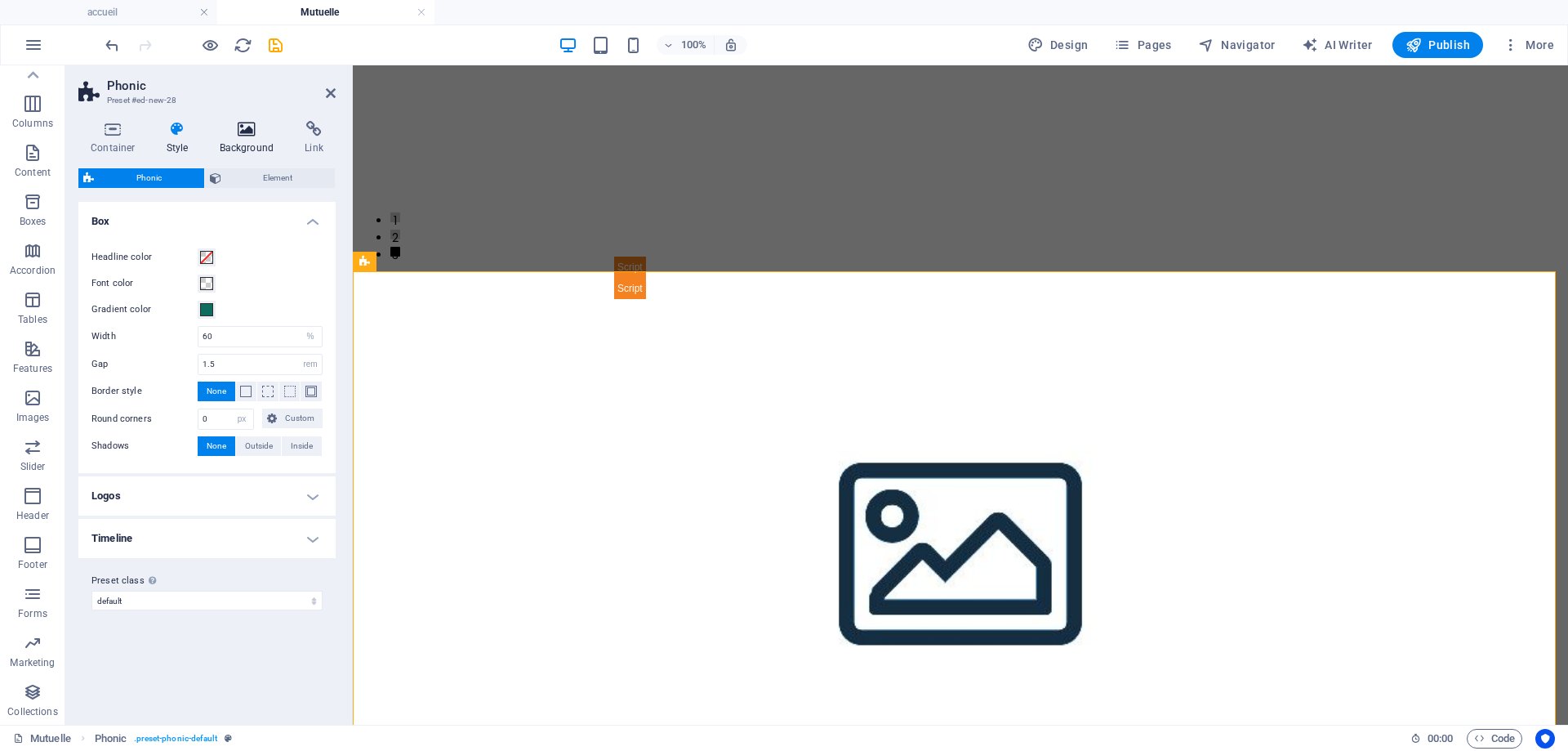
click at [255, 145] on h4 "Background" at bounding box center [250, 138] width 85 height 34
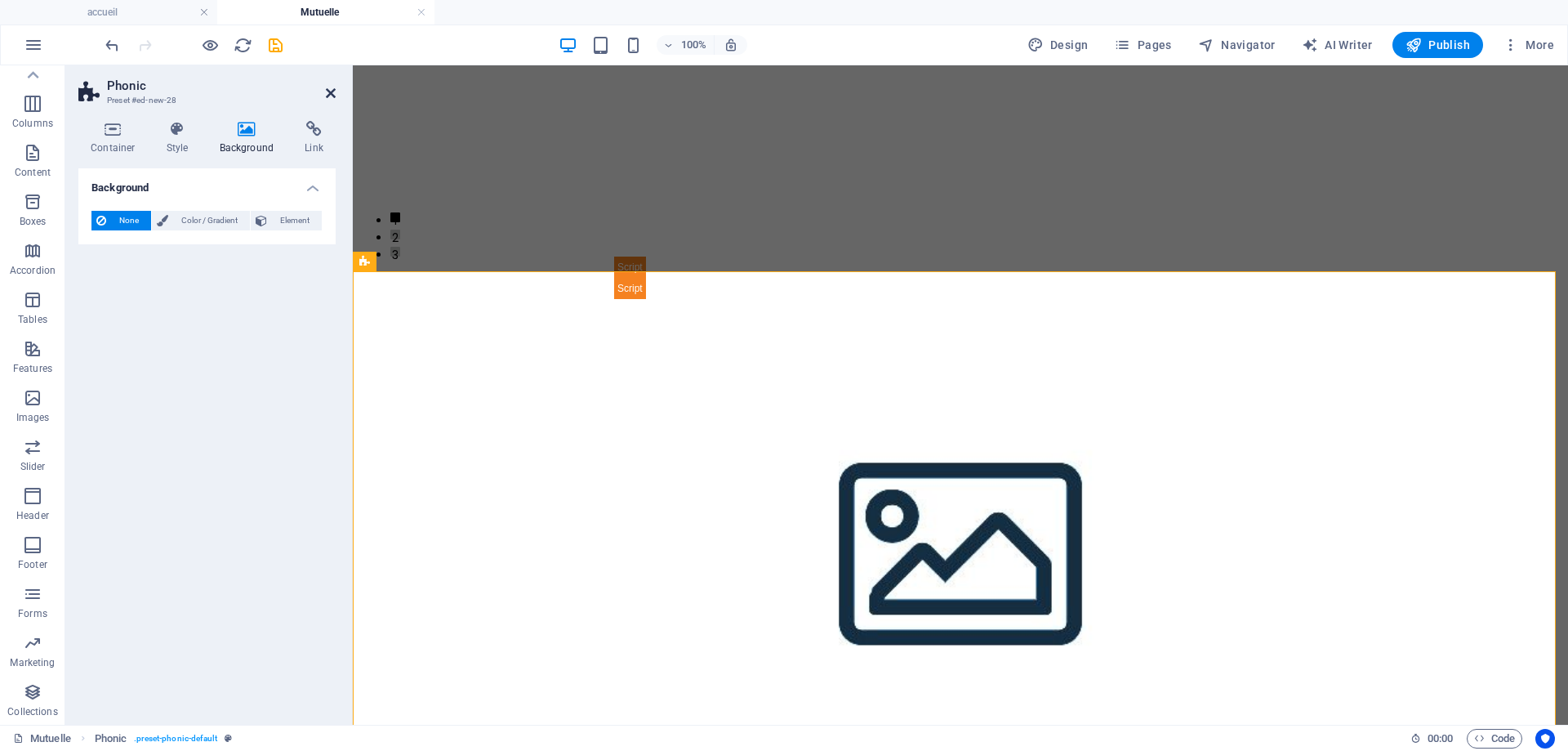
drag, startPoint x: 334, startPoint y: 97, endPoint x: 272, endPoint y: 36, distance: 87.0
click at [334, 97] on icon at bounding box center [330, 92] width 9 height 13
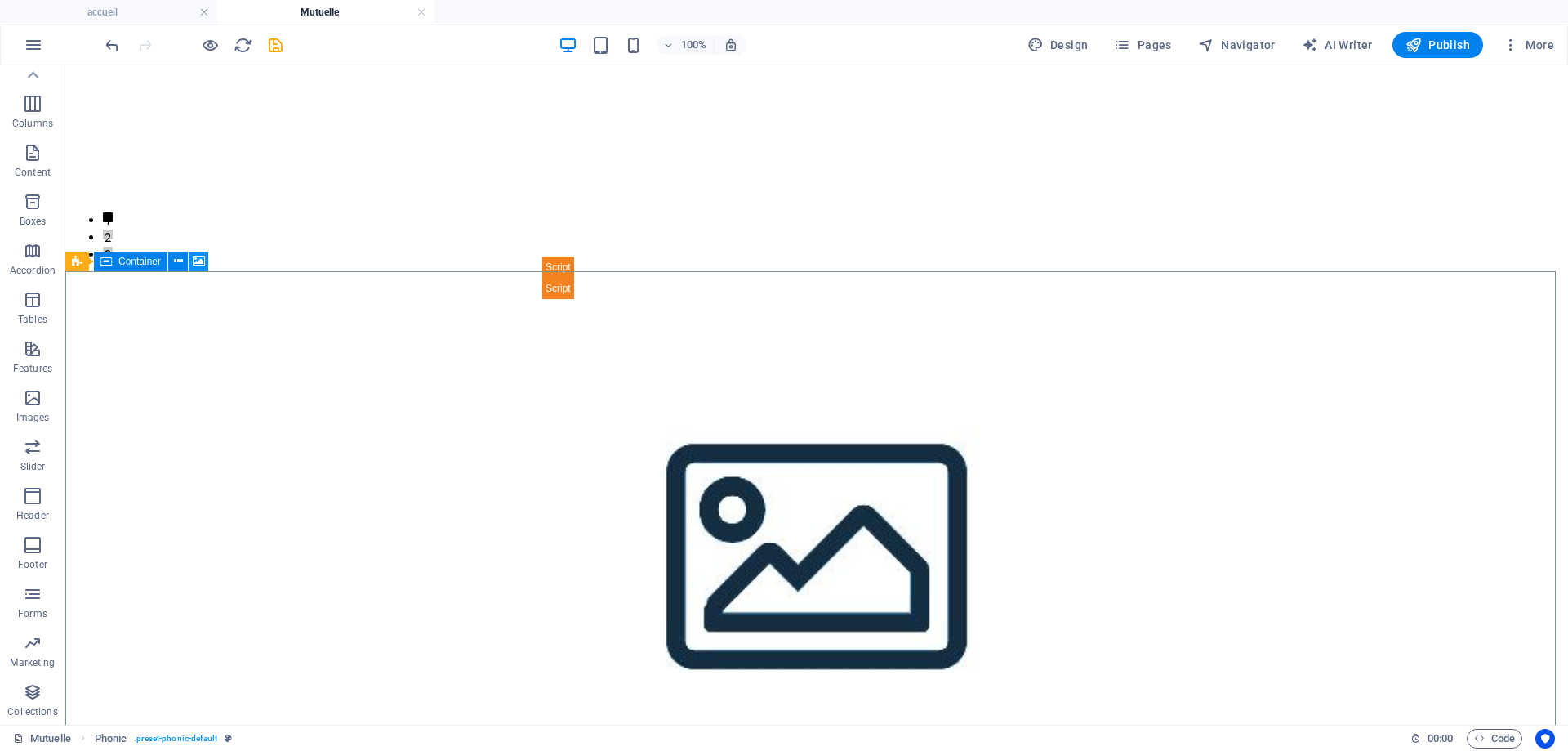
click at [193, 260] on icon at bounding box center [199, 261] width 12 height 17
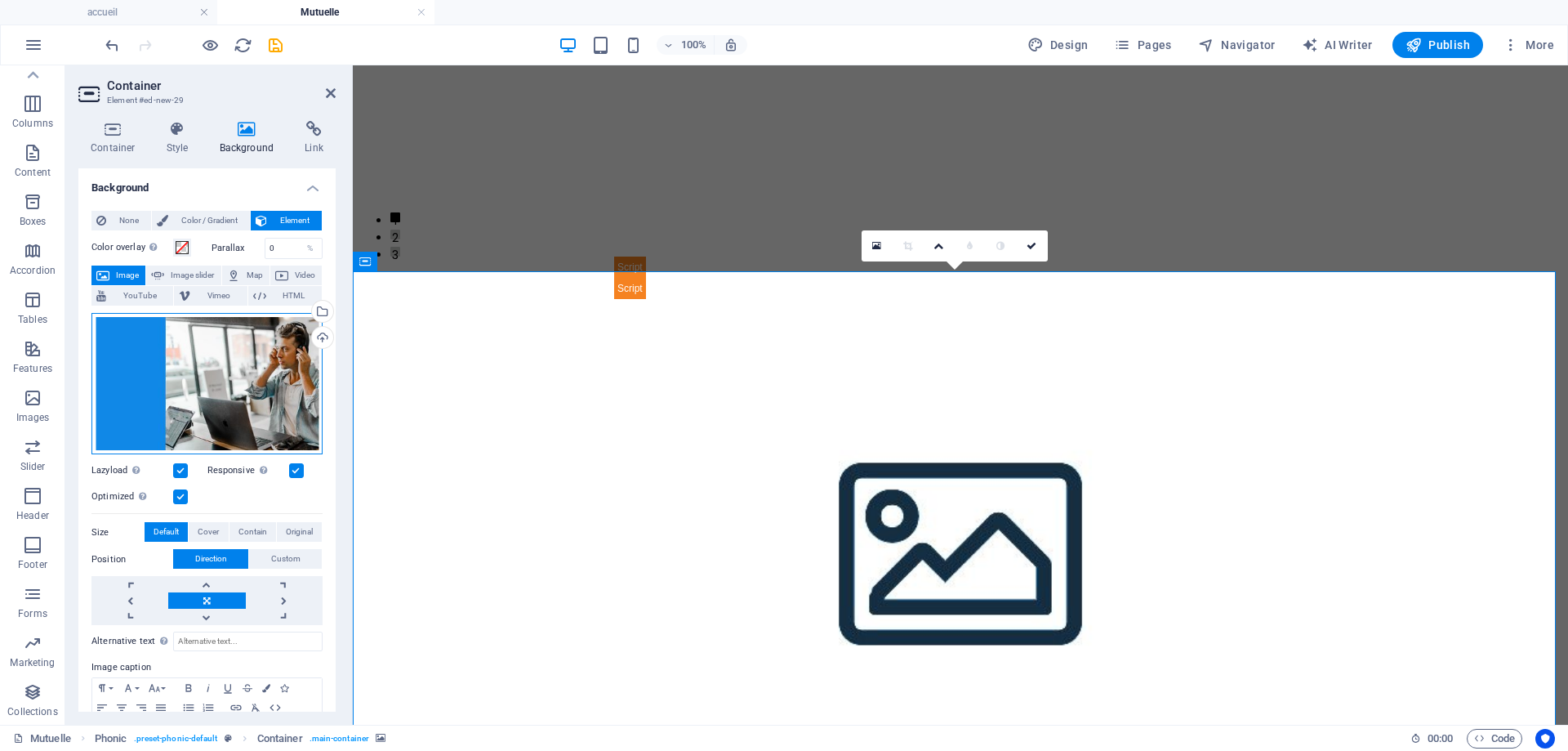
click at [225, 367] on div "Drag files here, click to choose files or select files from Files or our free s…" at bounding box center [207, 384] width 231 height 142
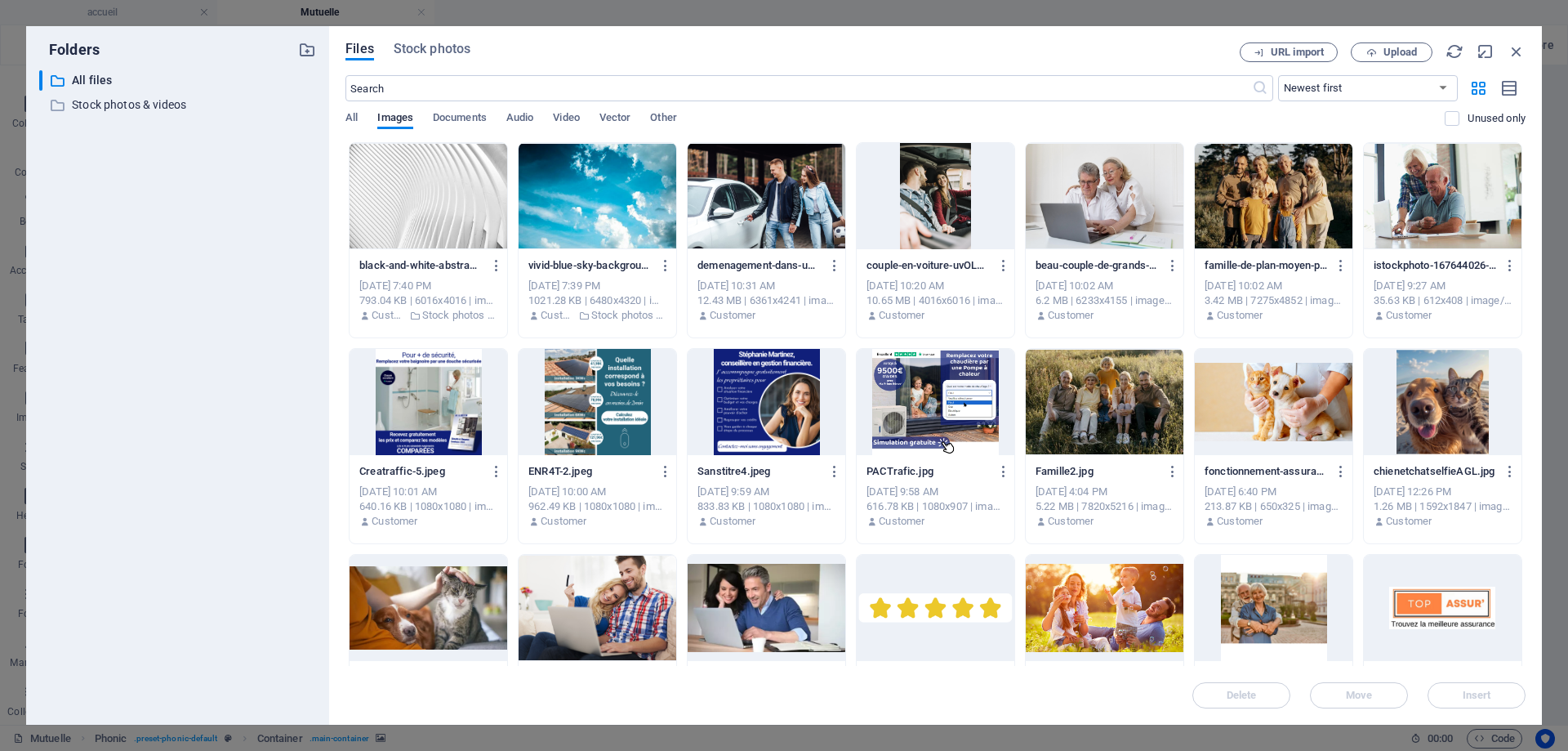
click at [1103, 618] on div at bounding box center [1104, 607] width 158 height 106
click at [1460, 699] on span "Insert" at bounding box center [1477, 695] width 85 height 9
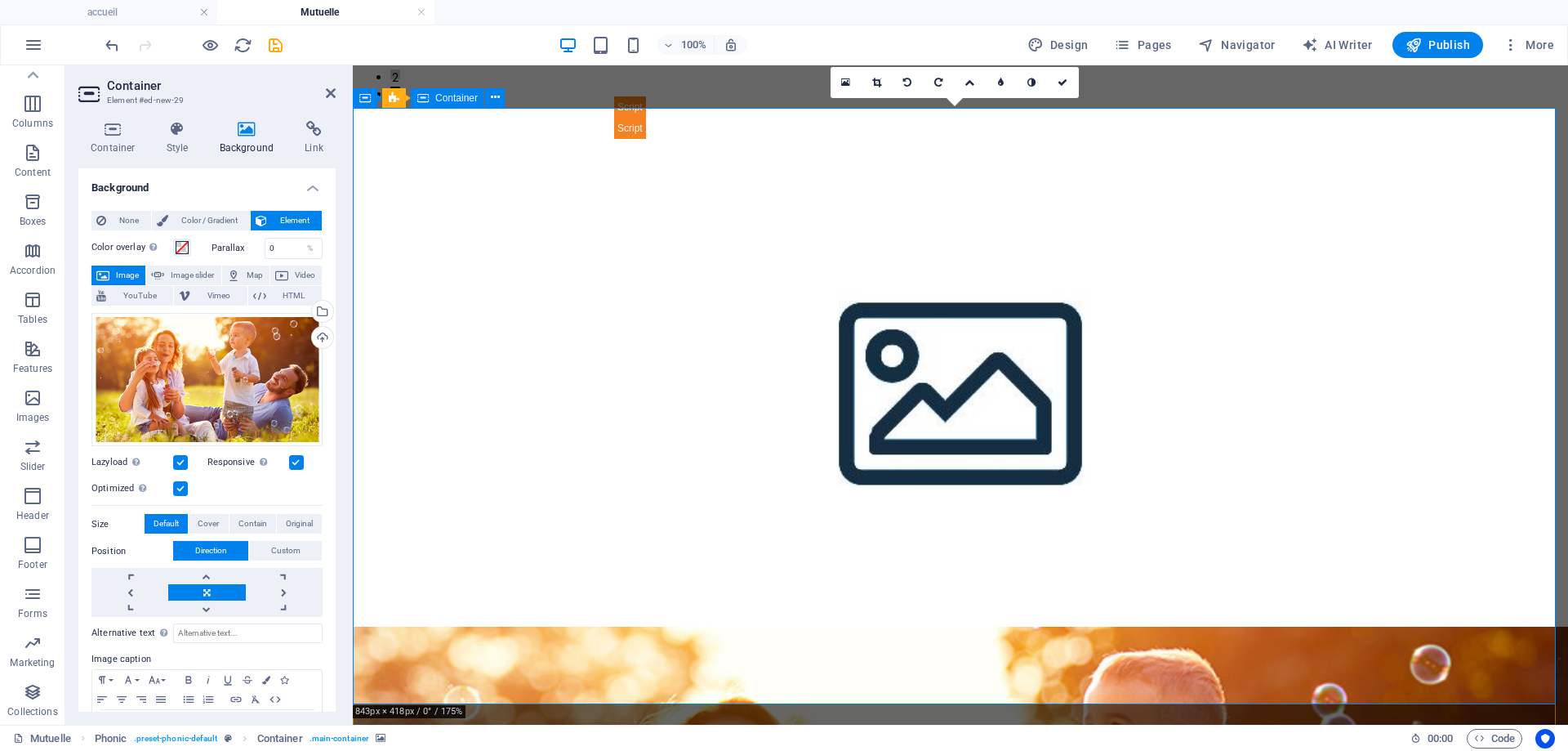
scroll to position [647, 0]
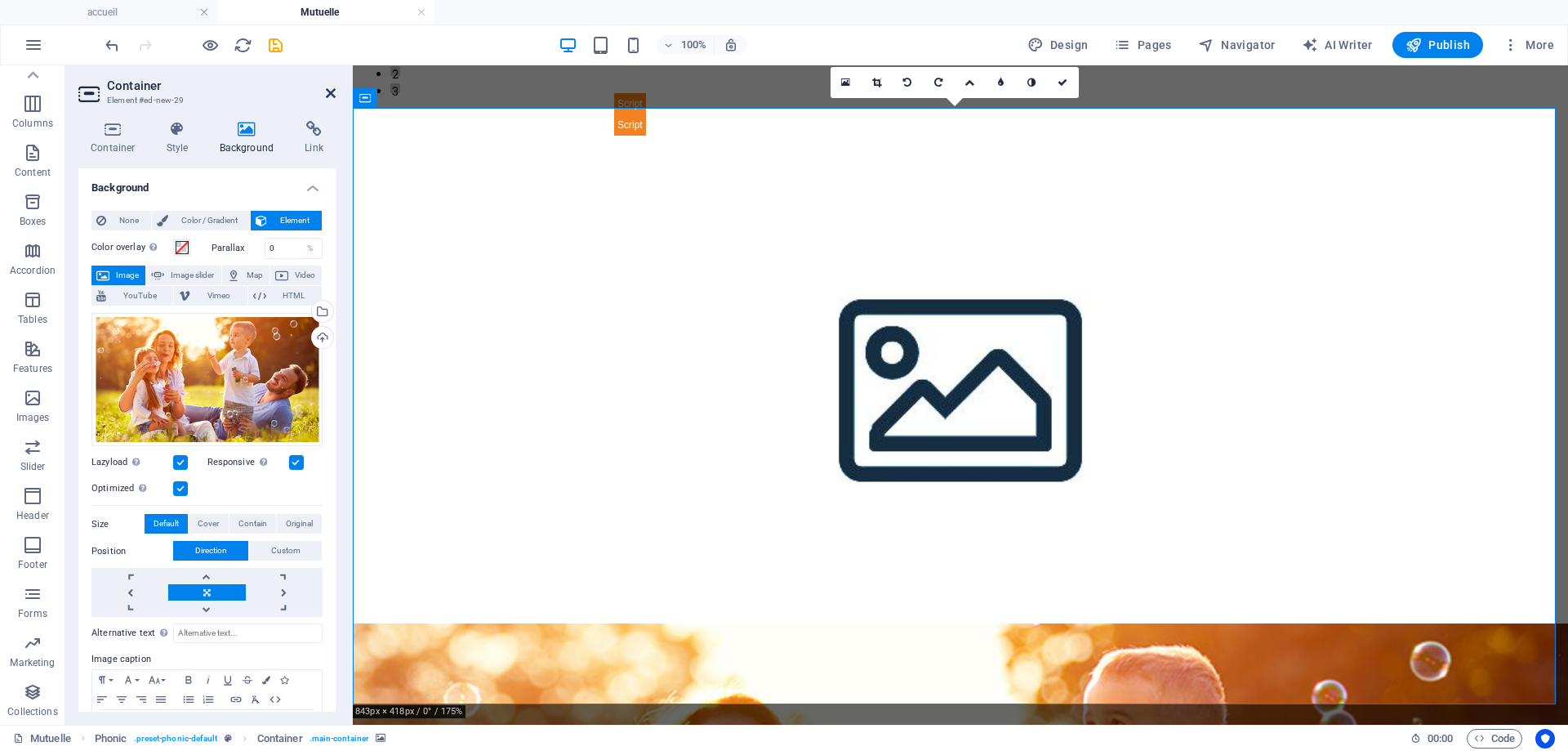
drag, startPoint x: 330, startPoint y: 92, endPoint x: 211, endPoint y: 46, distance: 127.6
click at [330, 92] on icon at bounding box center [330, 92] width 9 height 13
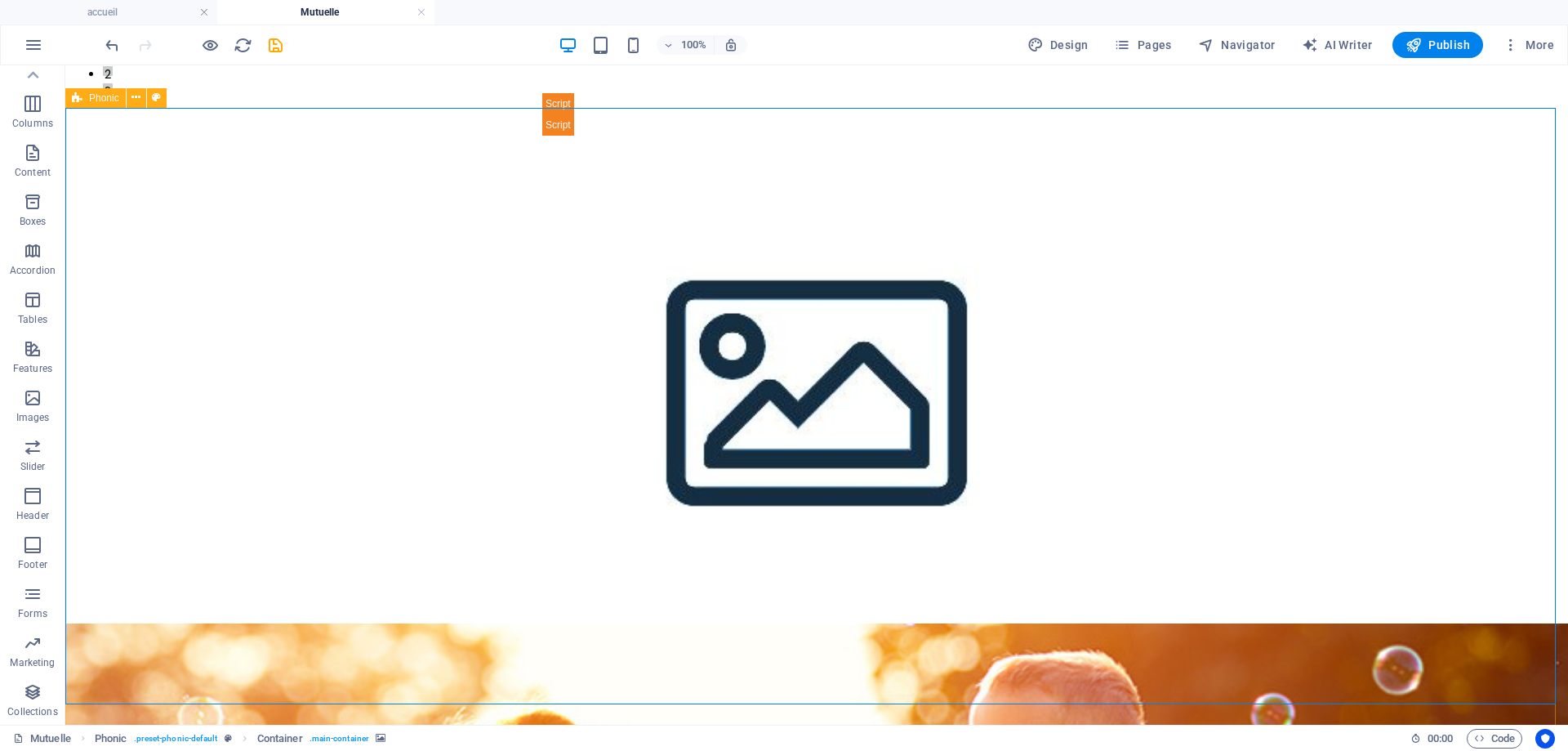
click at [114, 98] on span "Phonic" at bounding box center [103, 97] width 30 height 9
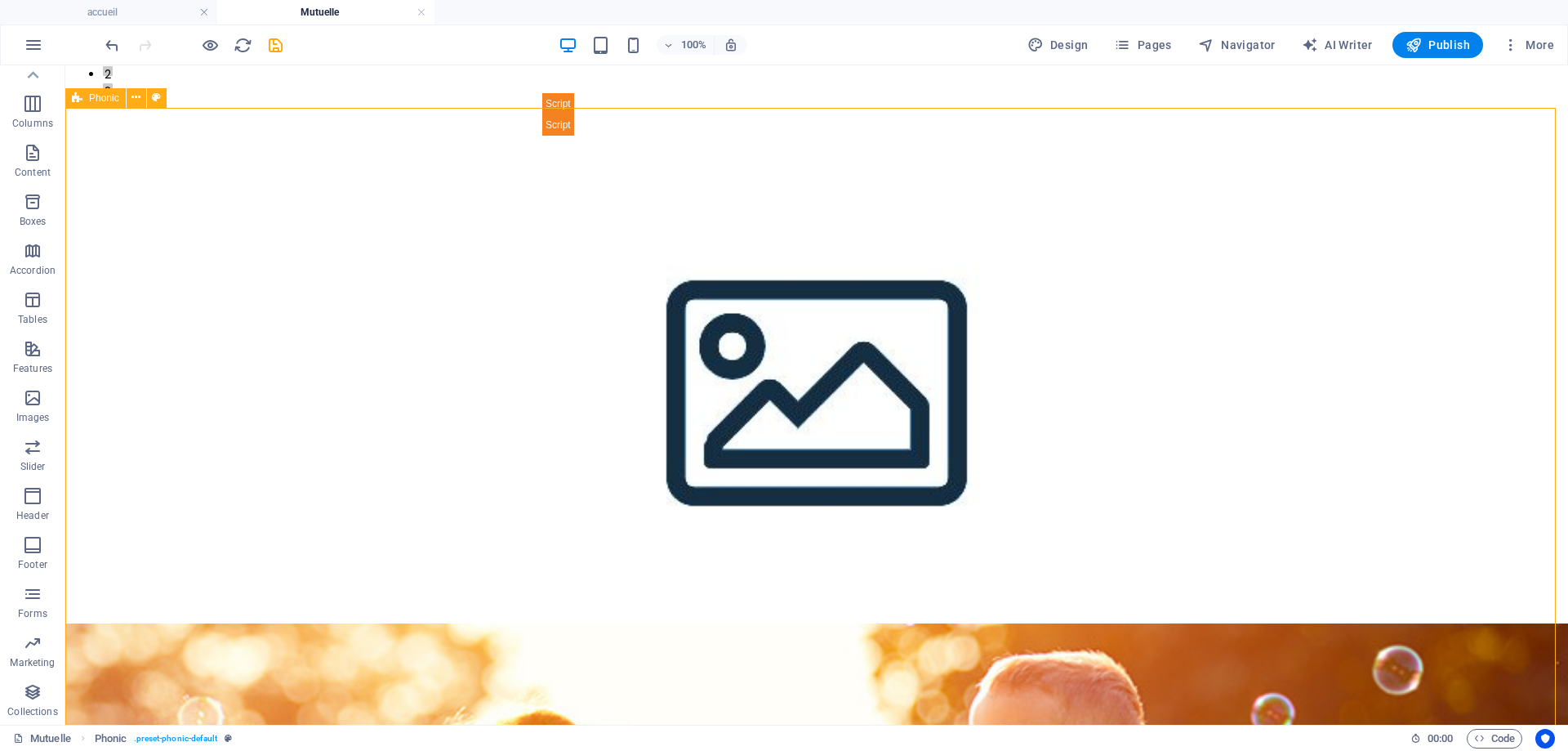
click at [114, 98] on span "Phonic" at bounding box center [103, 97] width 30 height 9
select select "%"
select select "rem"
select select "px"
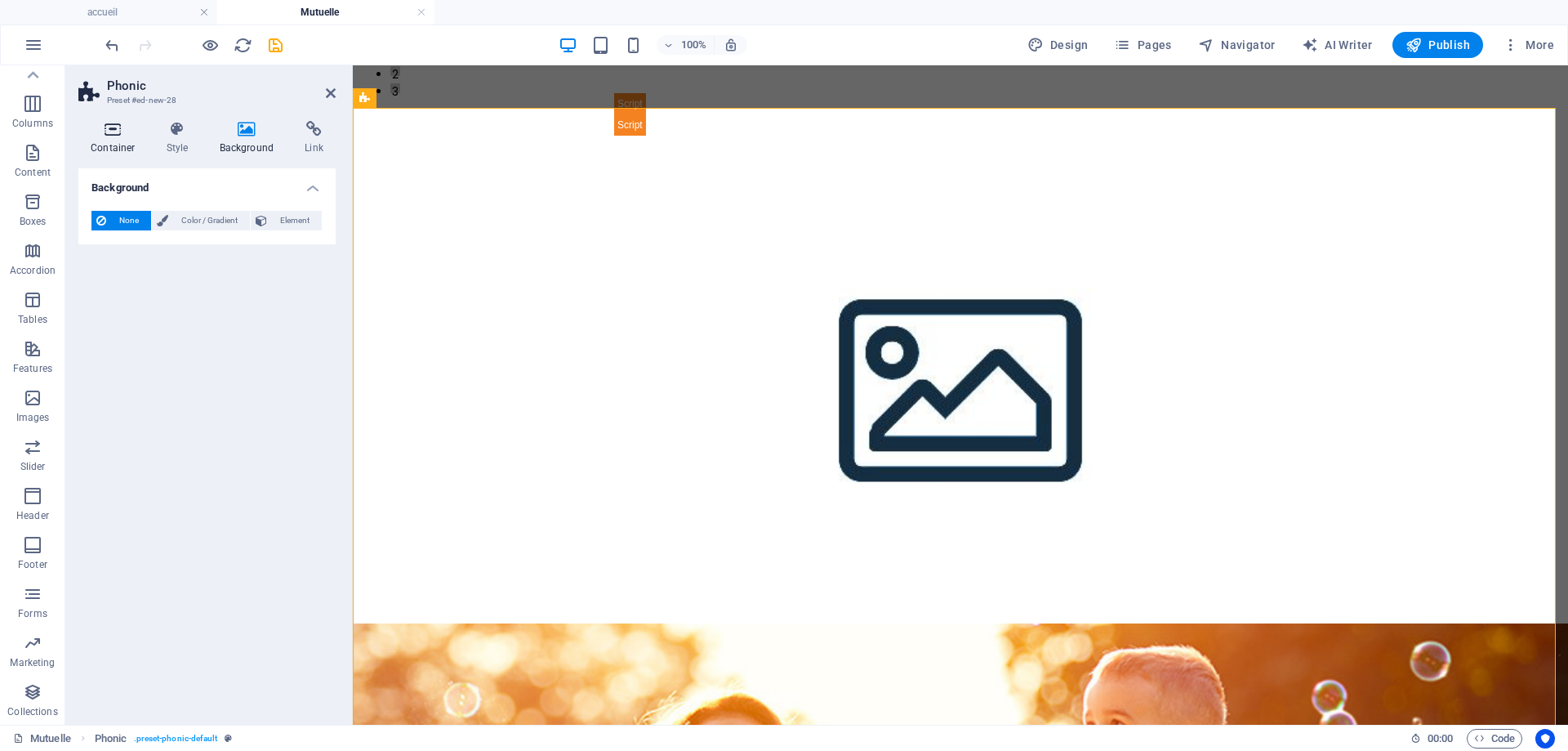
click at [116, 142] on h4 "Container" at bounding box center [116, 138] width 76 height 34
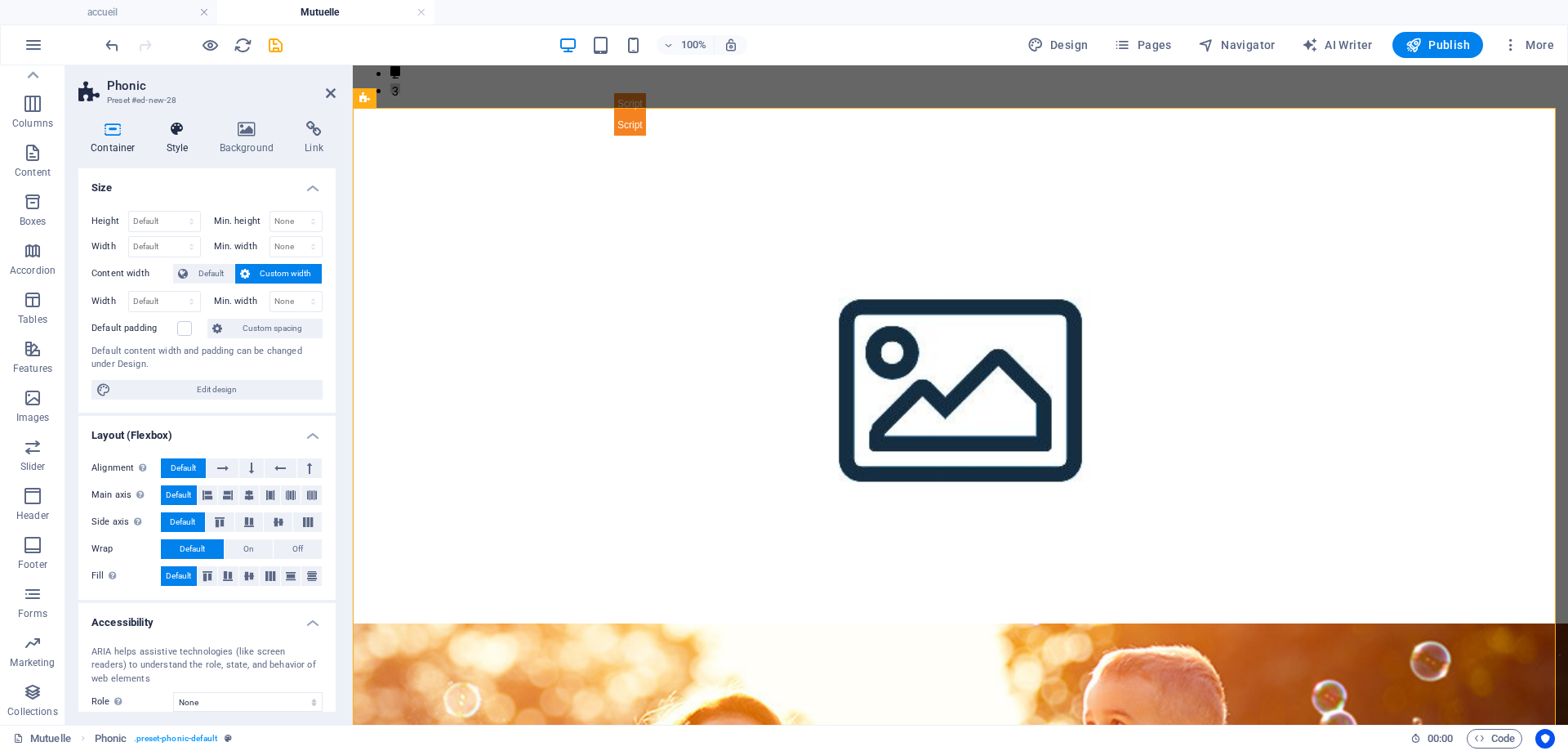
click at [167, 138] on h4 "Style" at bounding box center [181, 138] width 53 height 34
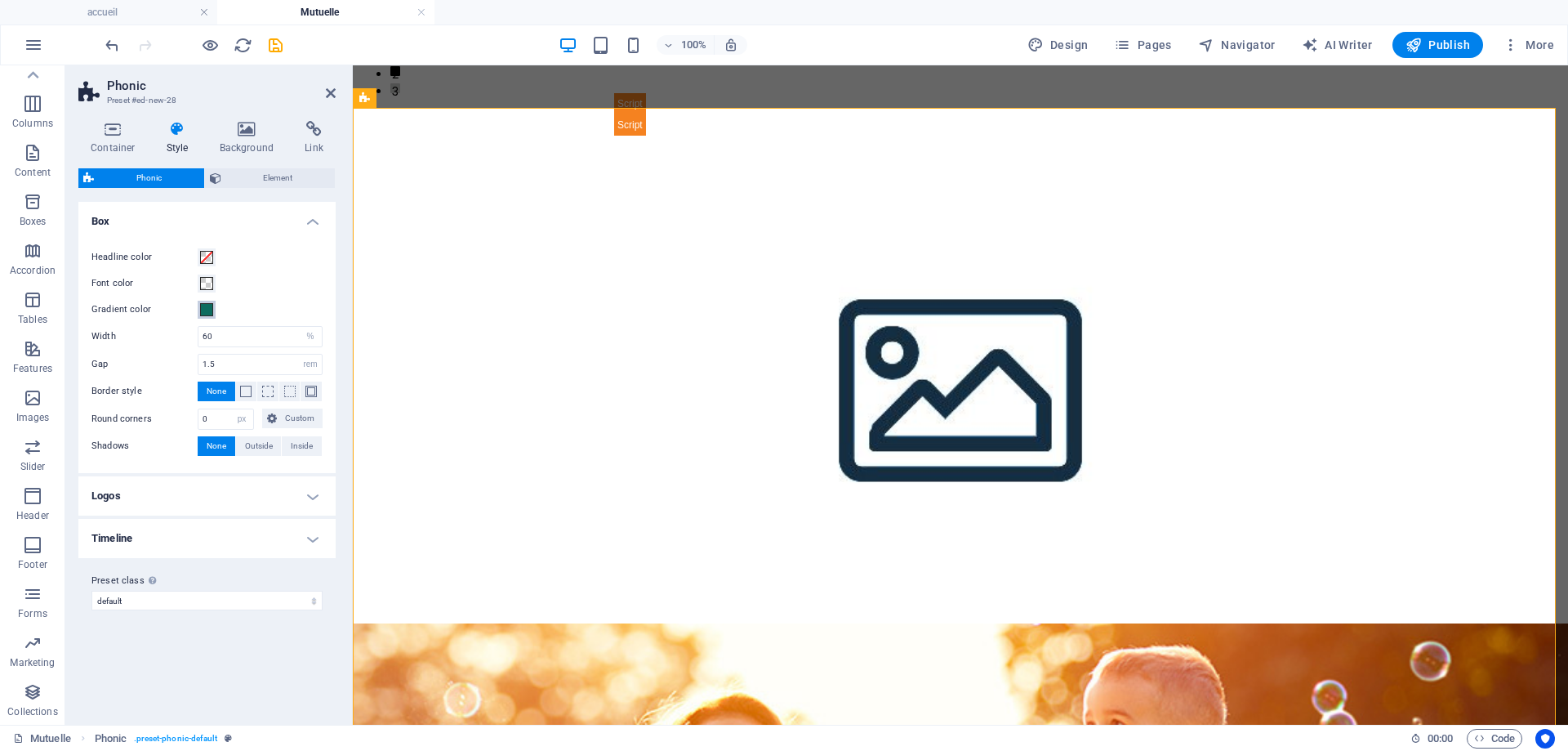
click at [203, 313] on span at bounding box center [206, 309] width 13 height 13
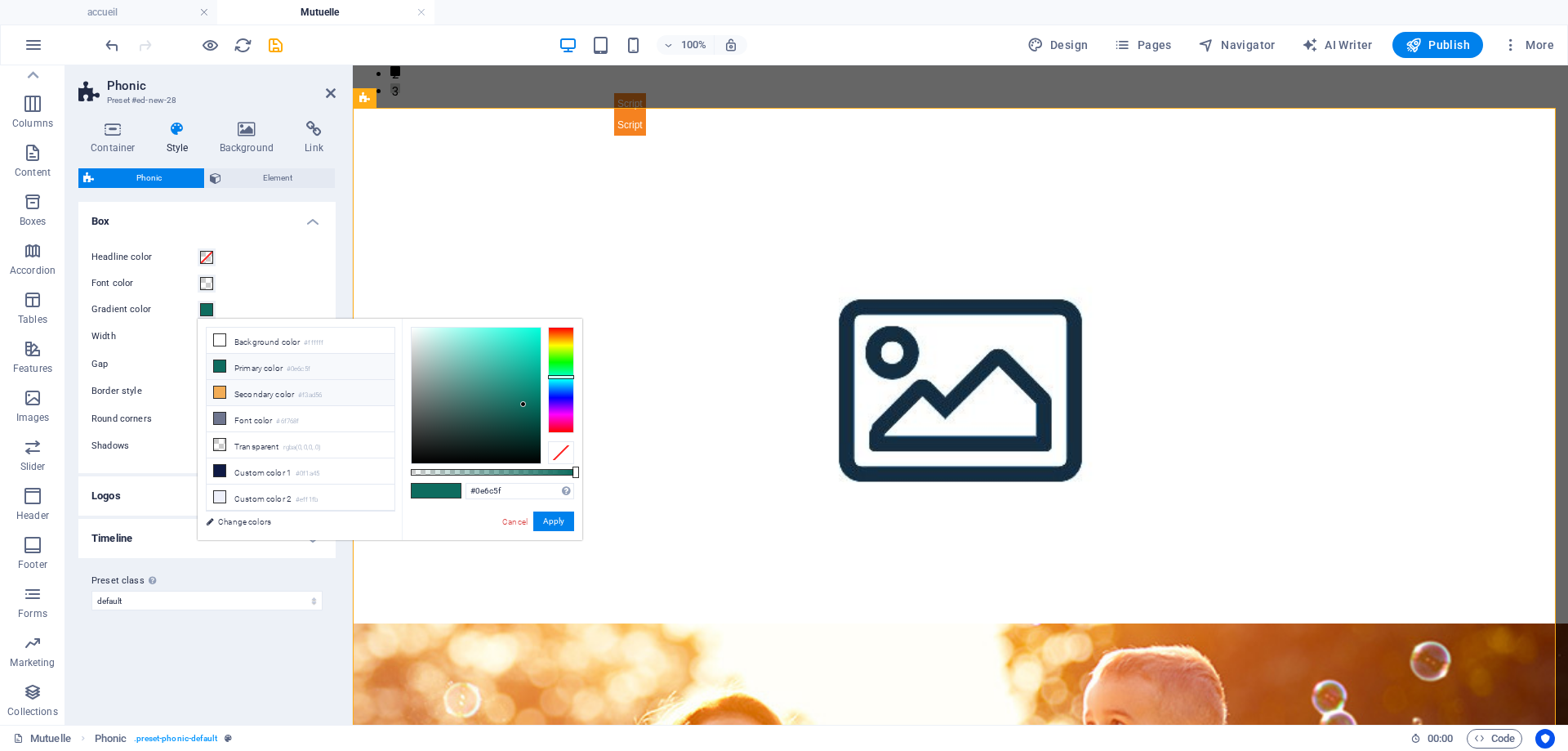
click at [256, 396] on li "Secondary color #f3ad56" at bounding box center [301, 393] width 188 height 26
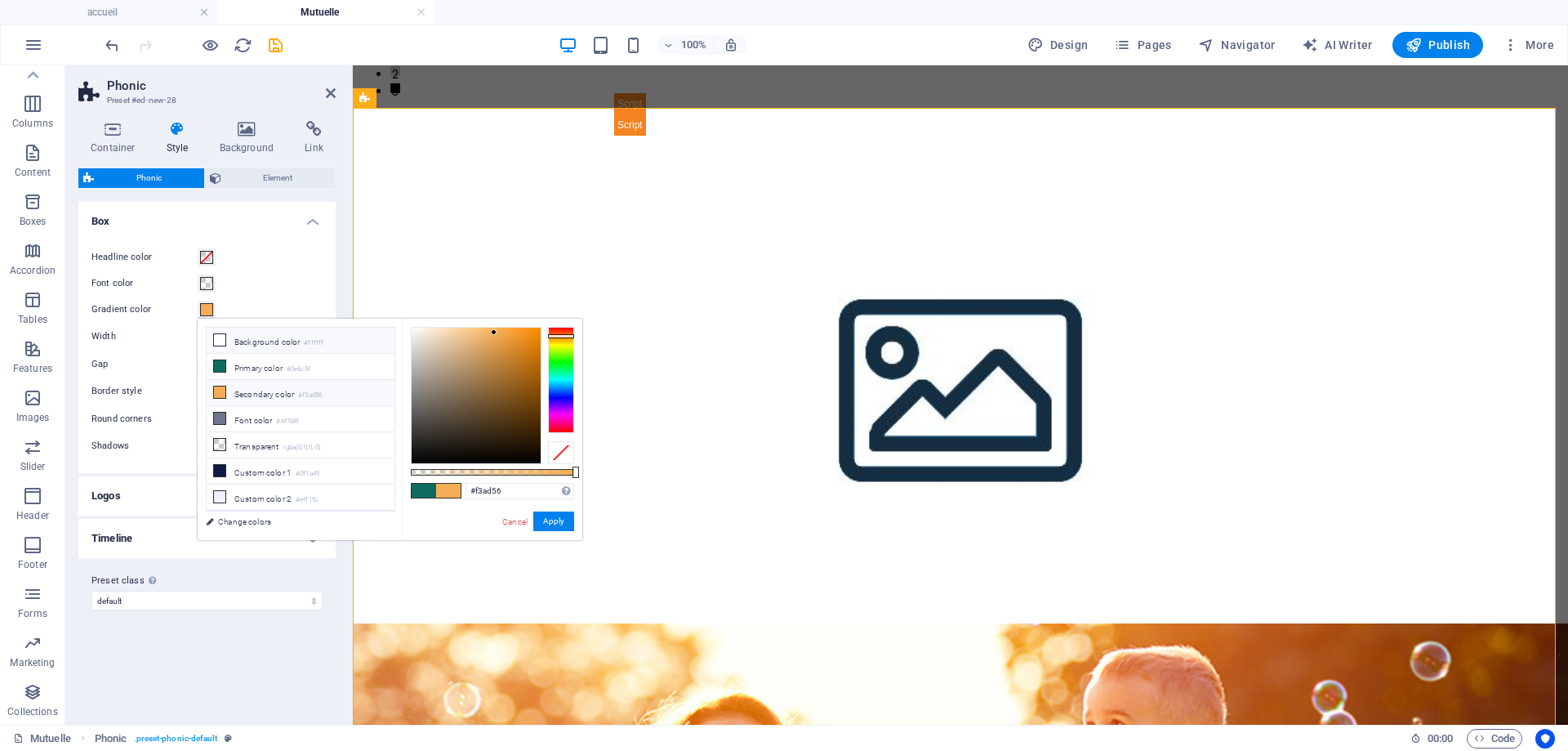
click at [288, 347] on li "Background color #ffffff" at bounding box center [301, 341] width 188 height 26
type input "#ffffff"
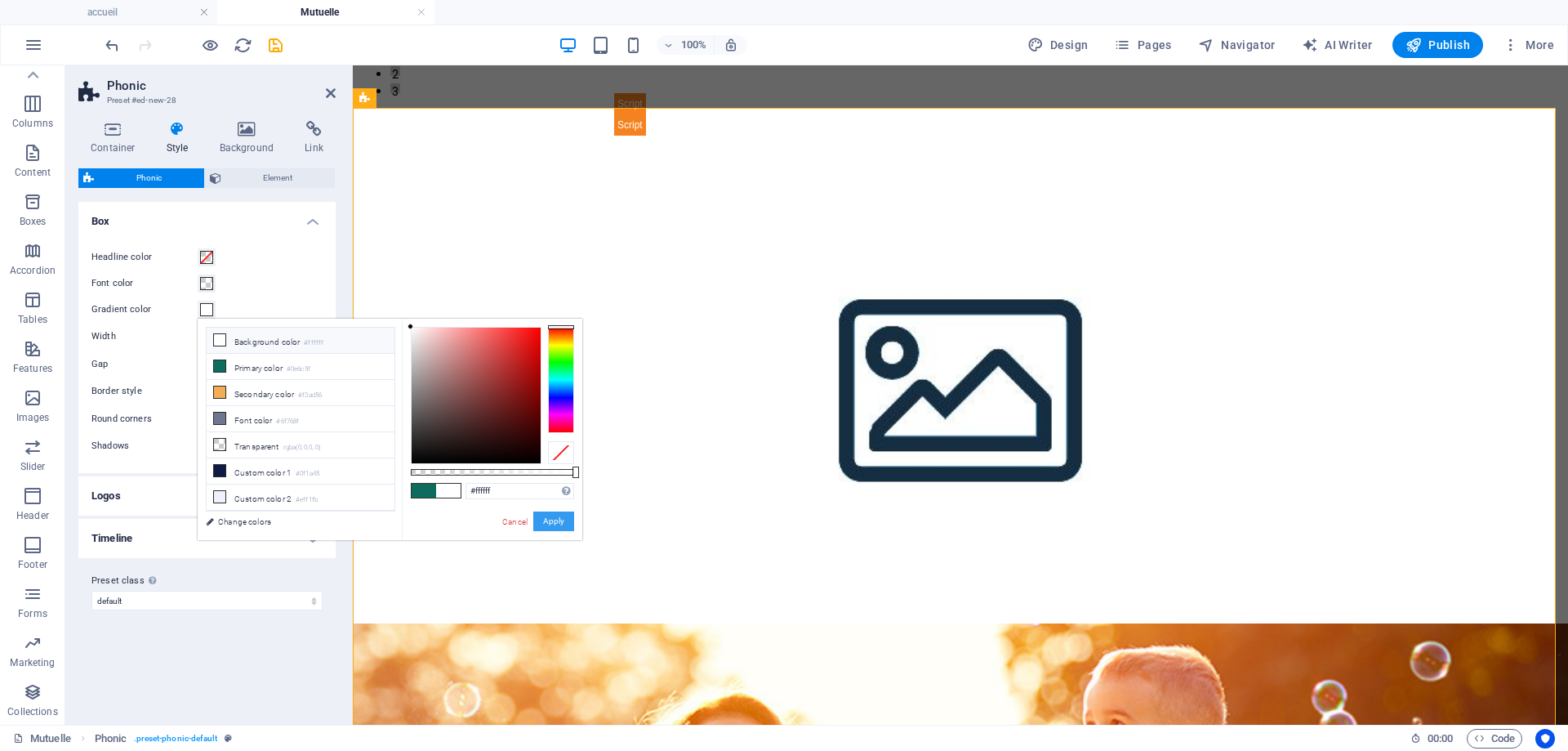
click at [545, 521] on button "Apply" at bounding box center [553, 521] width 41 height 20
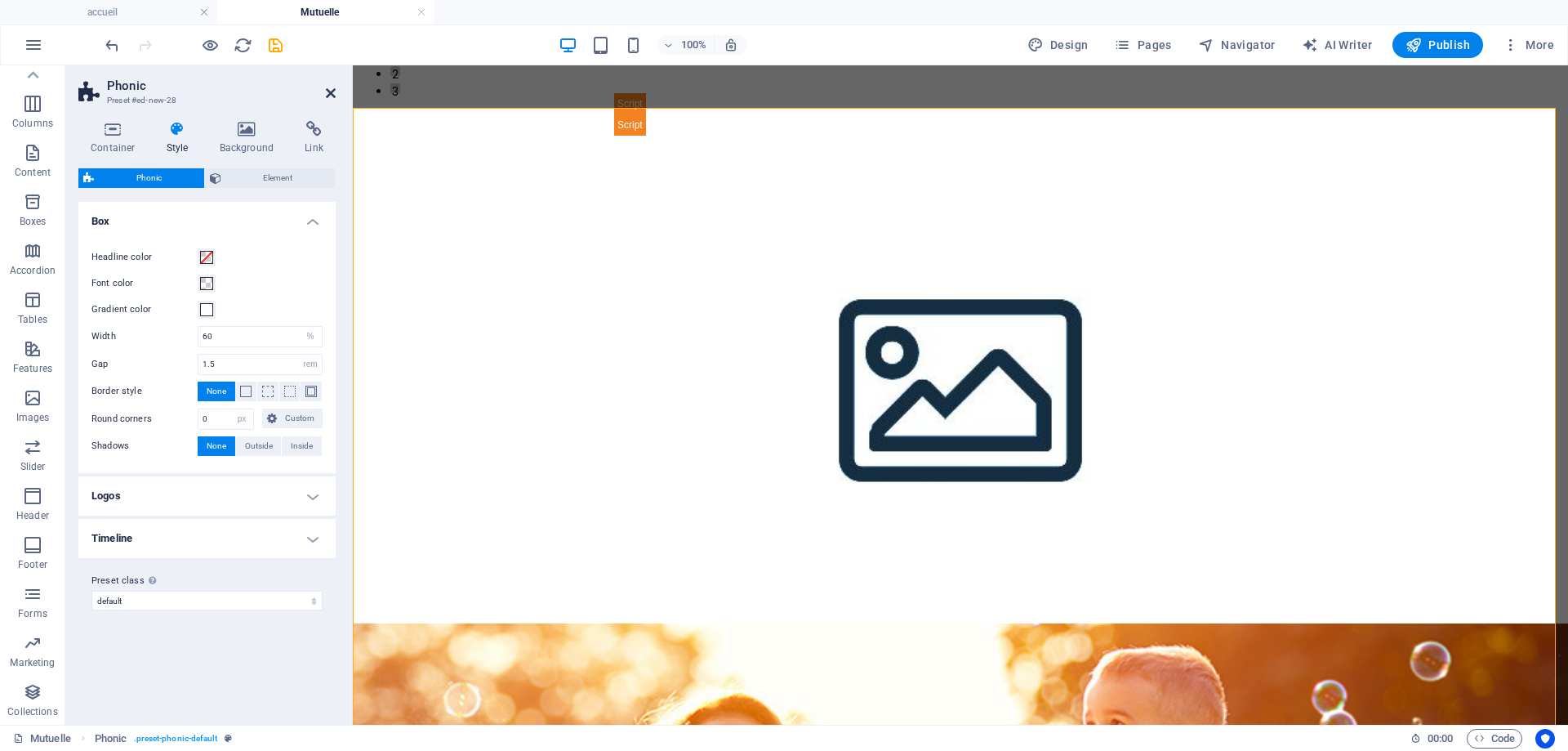
drag, startPoint x: 329, startPoint y: 91, endPoint x: 228, endPoint y: 54, distance: 107.6
click at [329, 91] on icon at bounding box center [330, 92] width 9 height 13
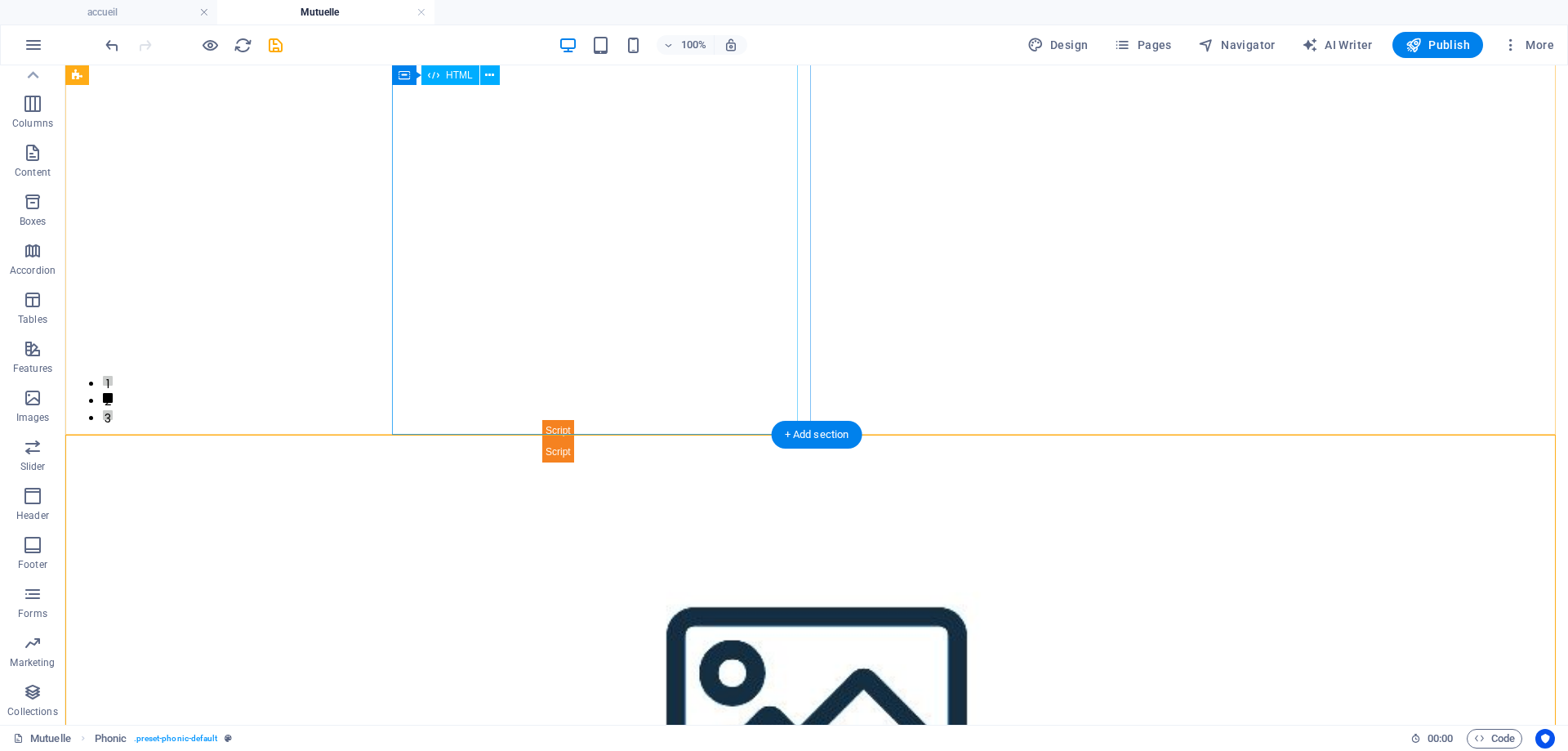
scroll to position [484, 0]
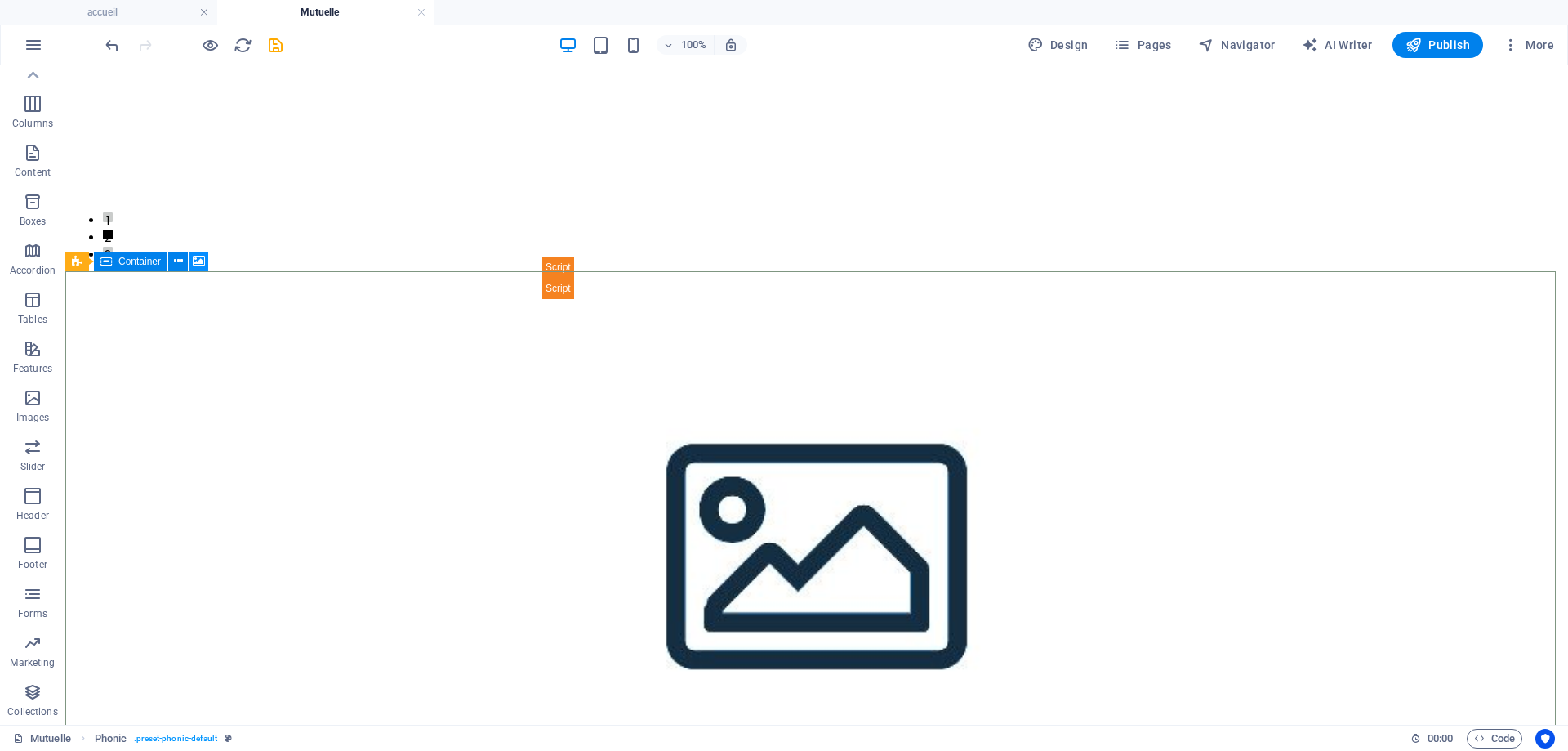
click at [197, 260] on icon at bounding box center [199, 261] width 12 height 17
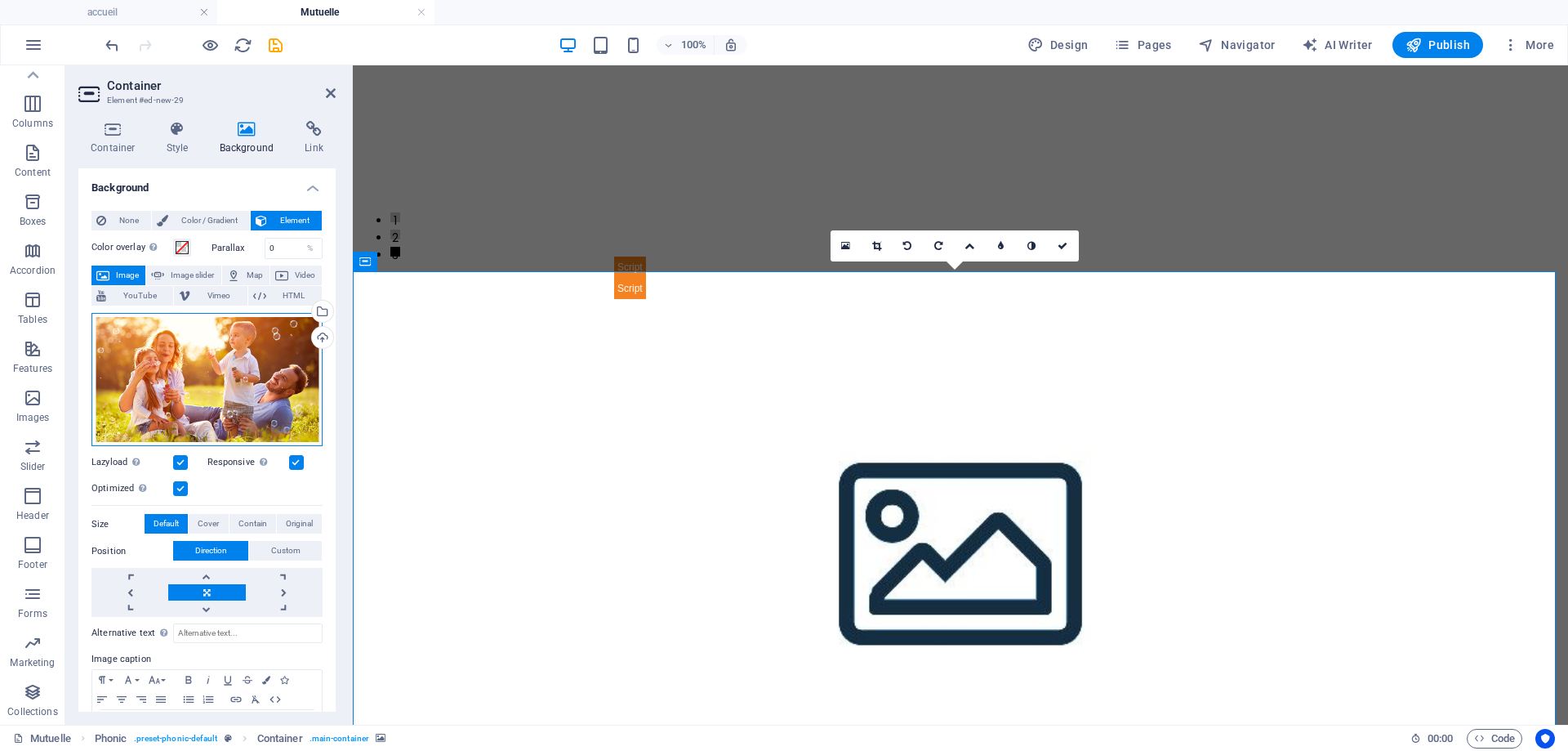
click at [175, 373] on div "Drag files here, click to choose files or select files from Files or our free s…" at bounding box center [207, 379] width 231 height 134
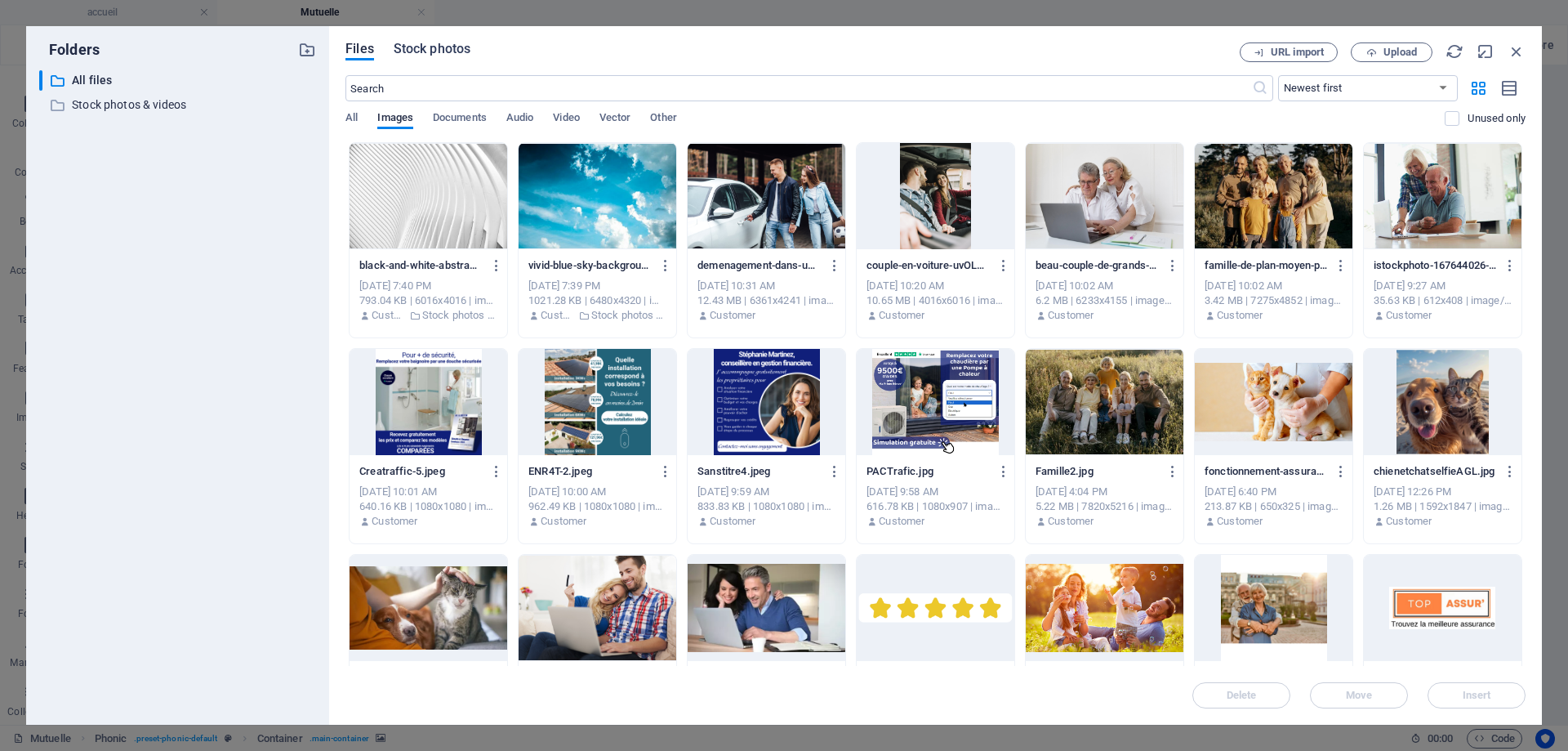
click at [448, 45] on span "Stock photos" at bounding box center [432, 48] width 77 height 20
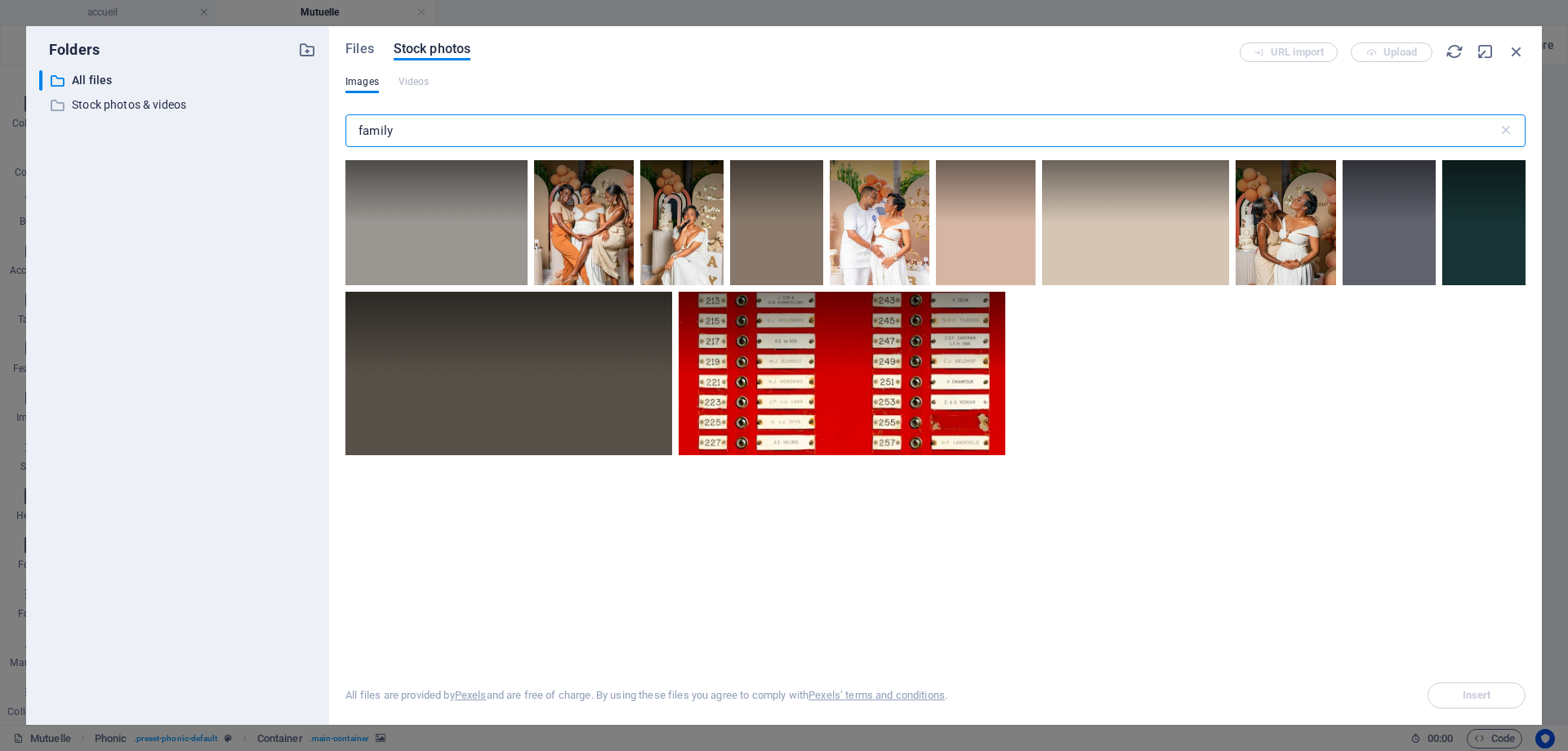
type input "family"
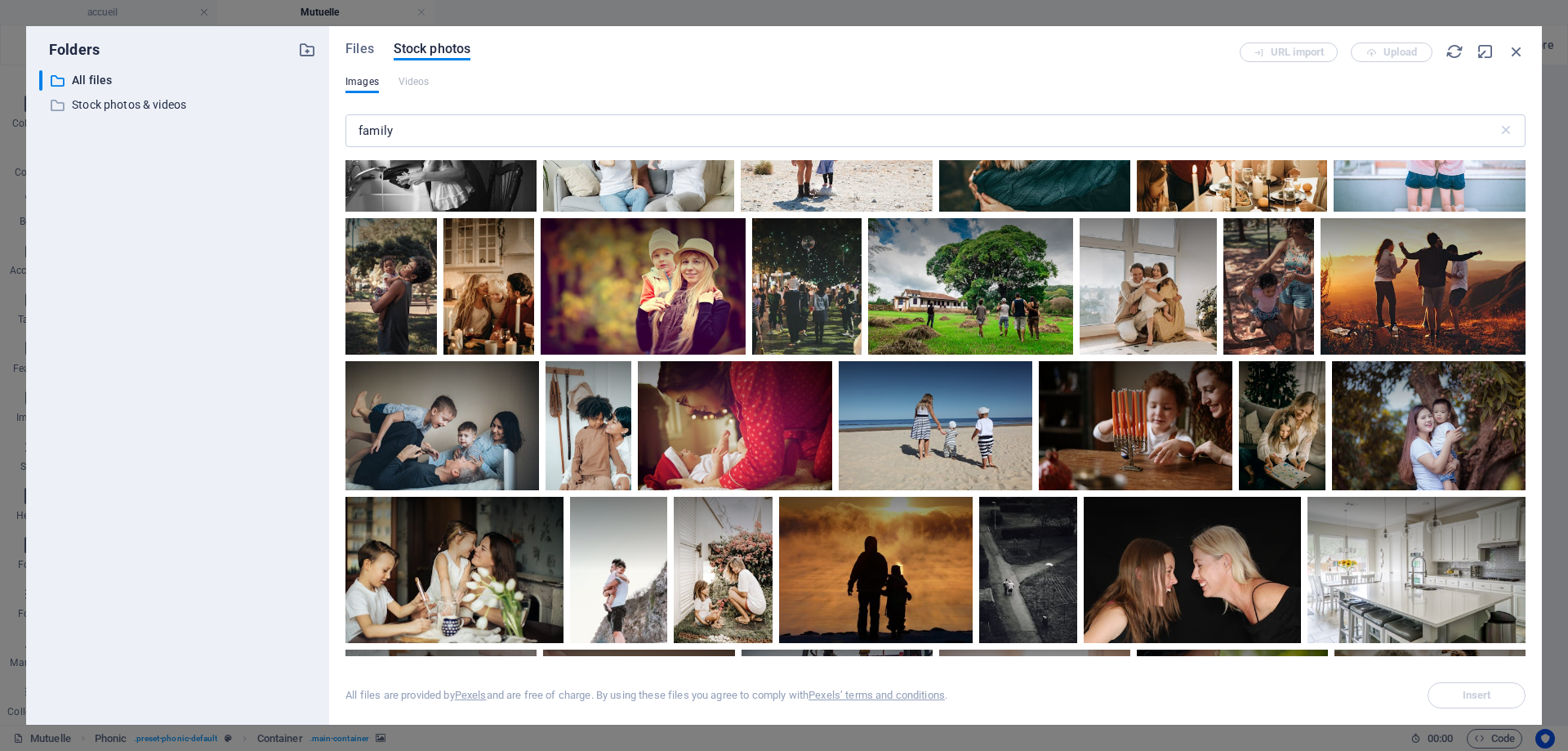
scroll to position [2369, 0]
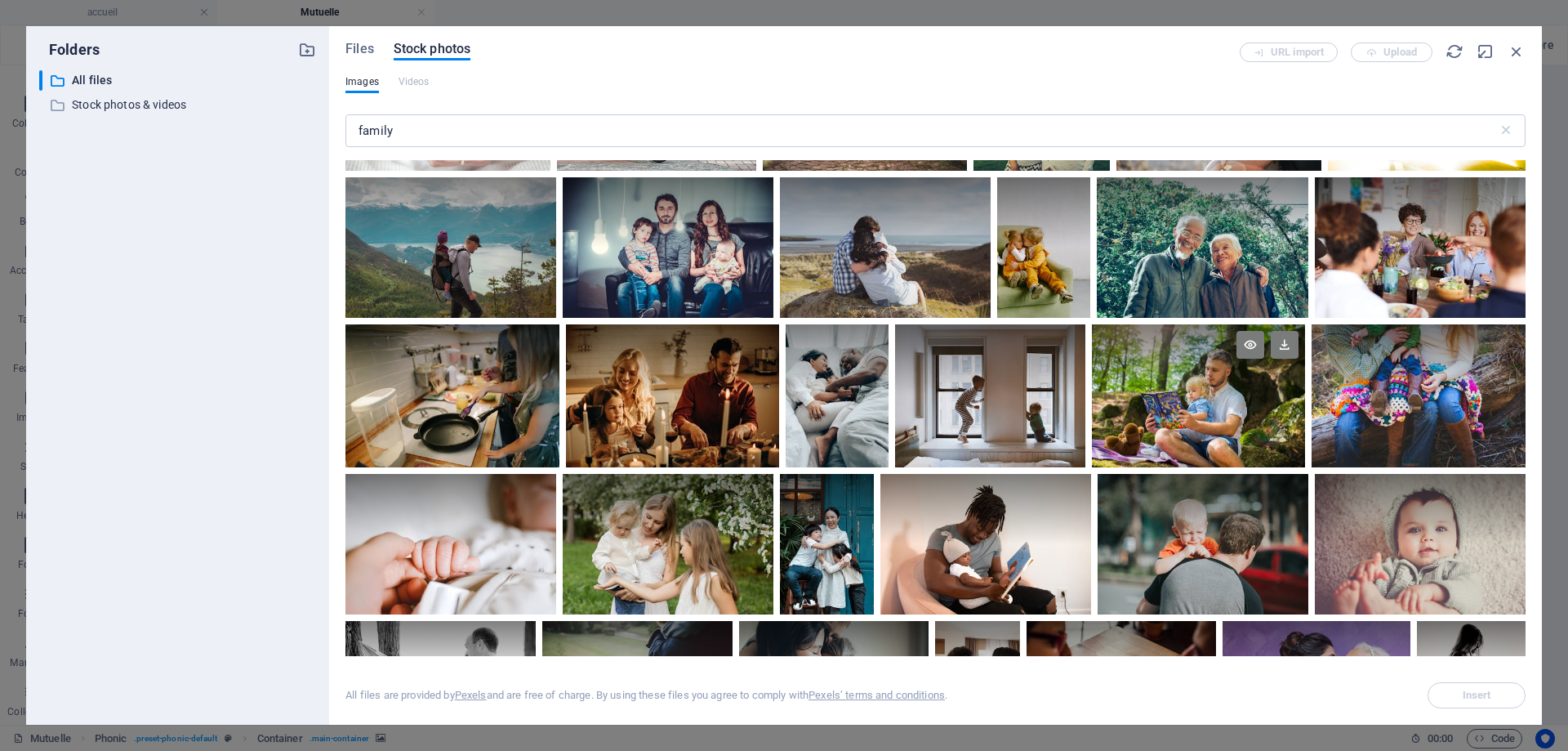
click at [1173, 396] on div at bounding box center [1199, 396] width 214 height 143
click at [1281, 341] on icon at bounding box center [1284, 345] width 28 height 28
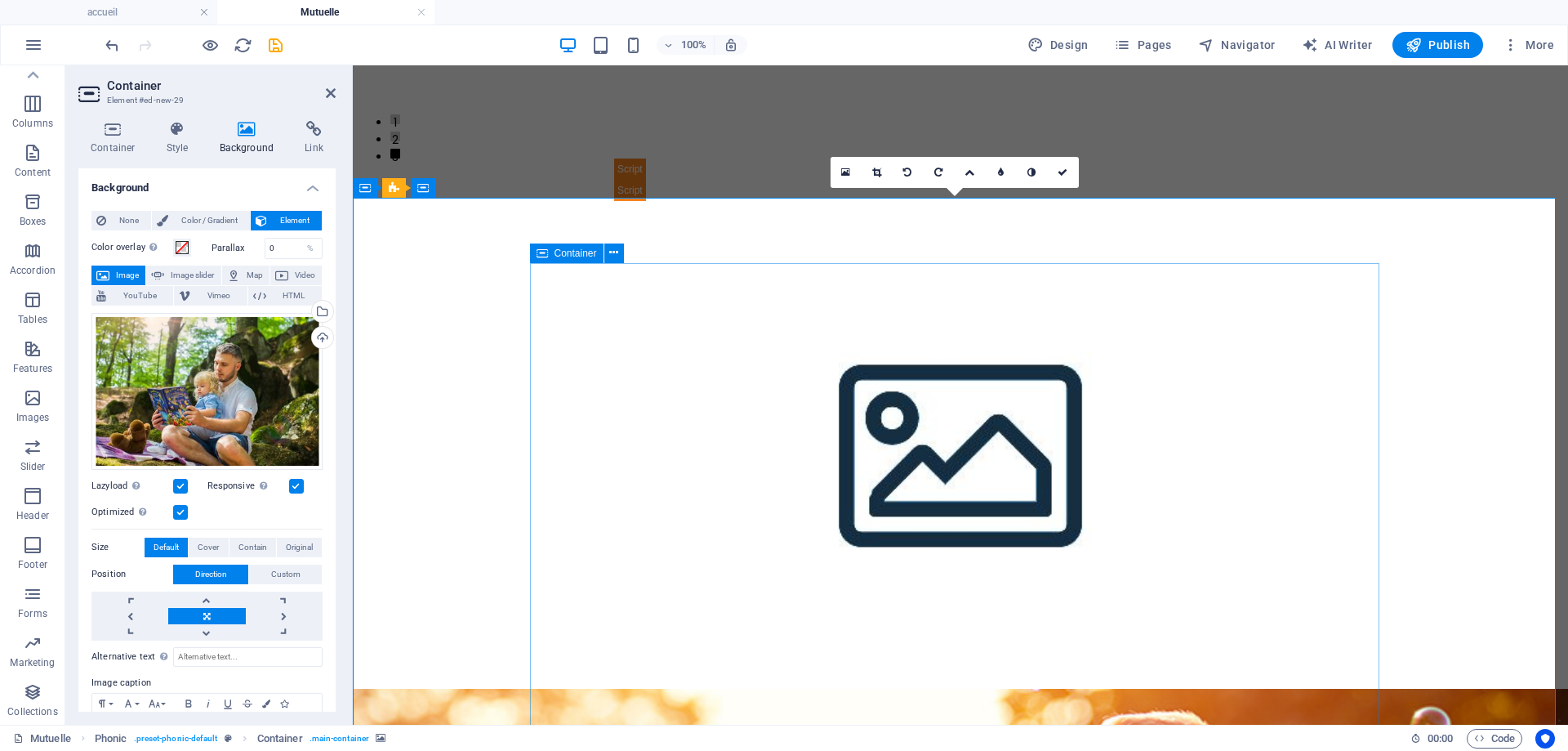
scroll to position [647, 0]
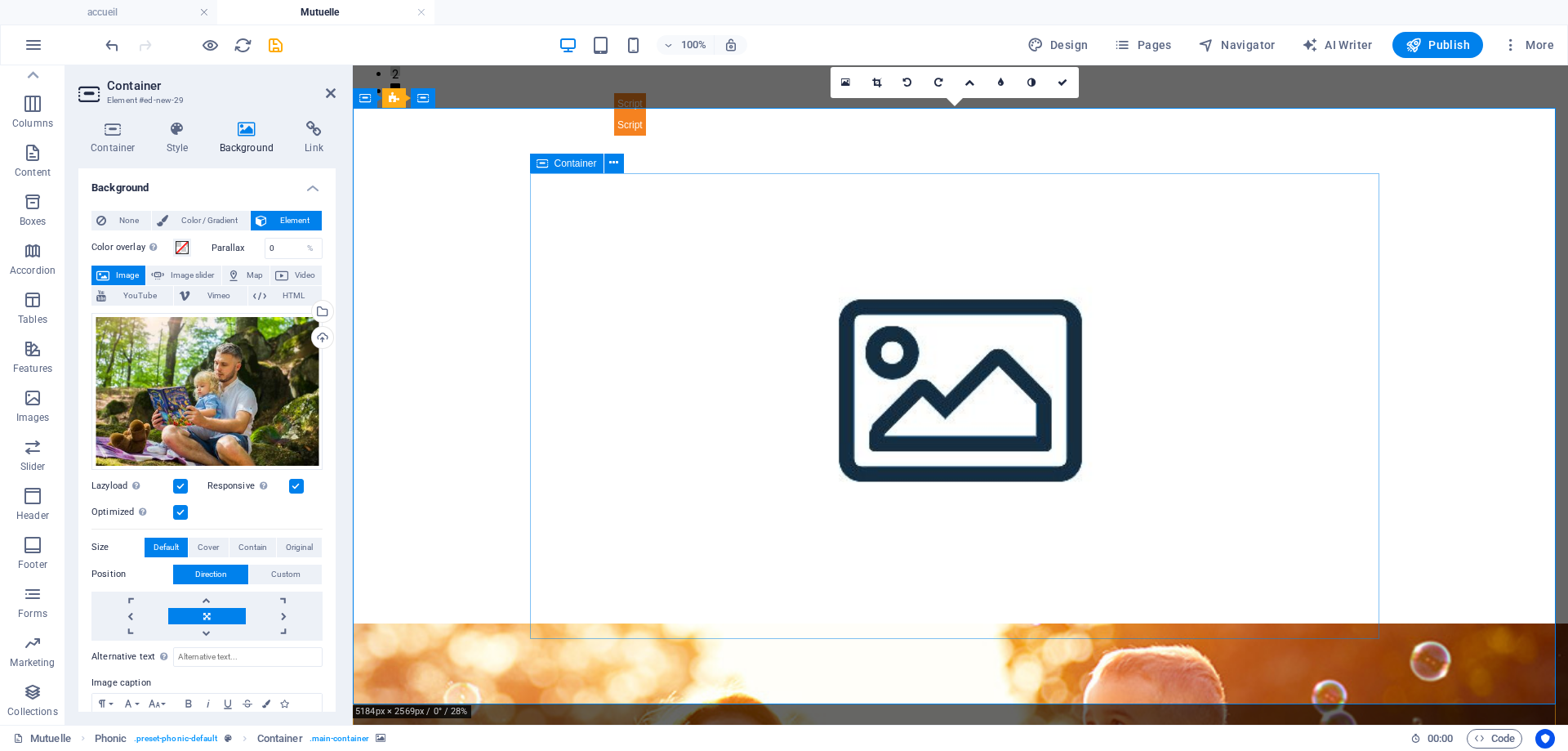
click at [287, 617] on link at bounding box center [284, 616] width 77 height 16
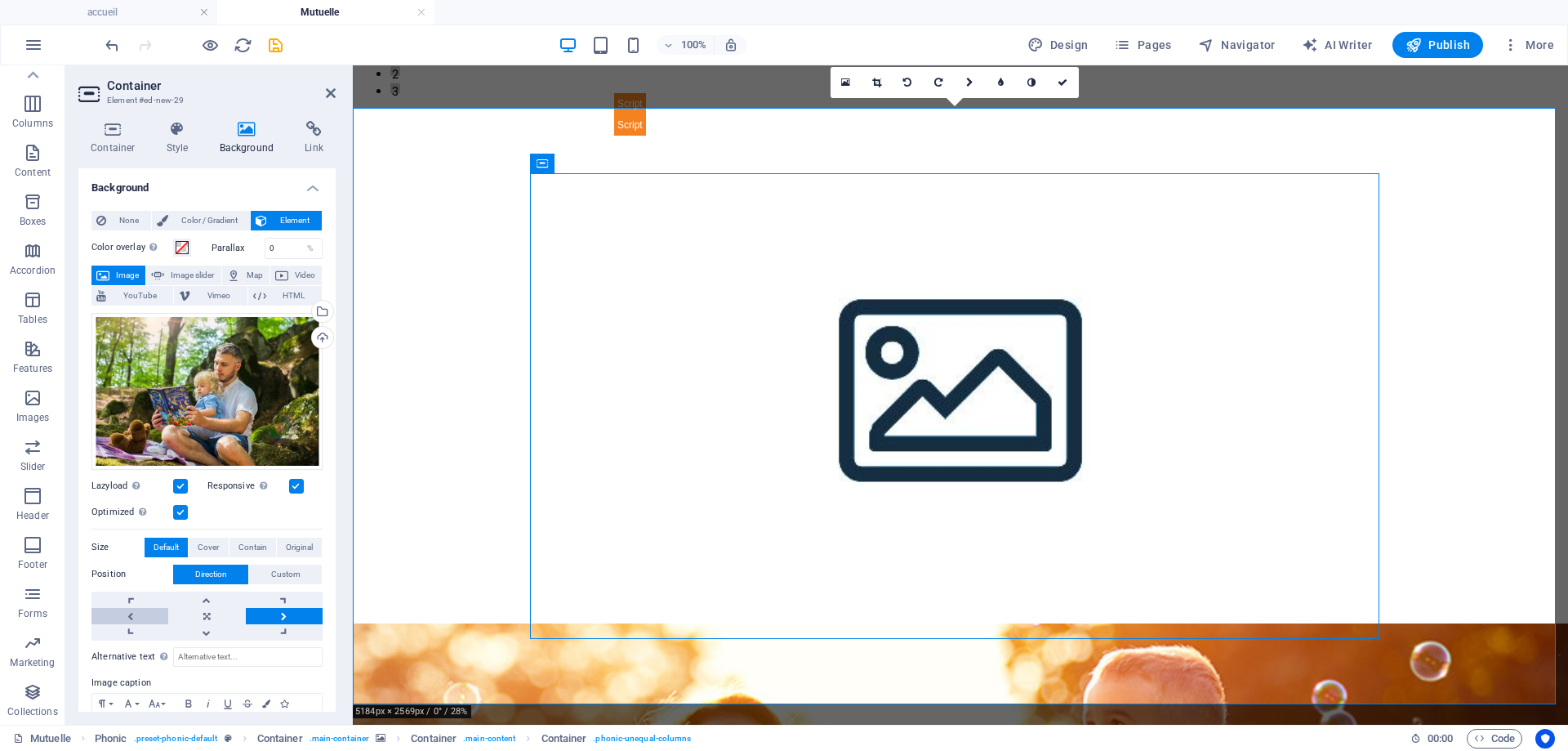
click at [132, 615] on link at bounding box center [129, 616] width 77 height 16
click at [214, 614] on link at bounding box center [206, 616] width 77 height 16
click at [287, 618] on link at bounding box center [284, 616] width 77 height 16
click at [373, 100] on div "Phonic" at bounding box center [383, 97] width 60 height 20
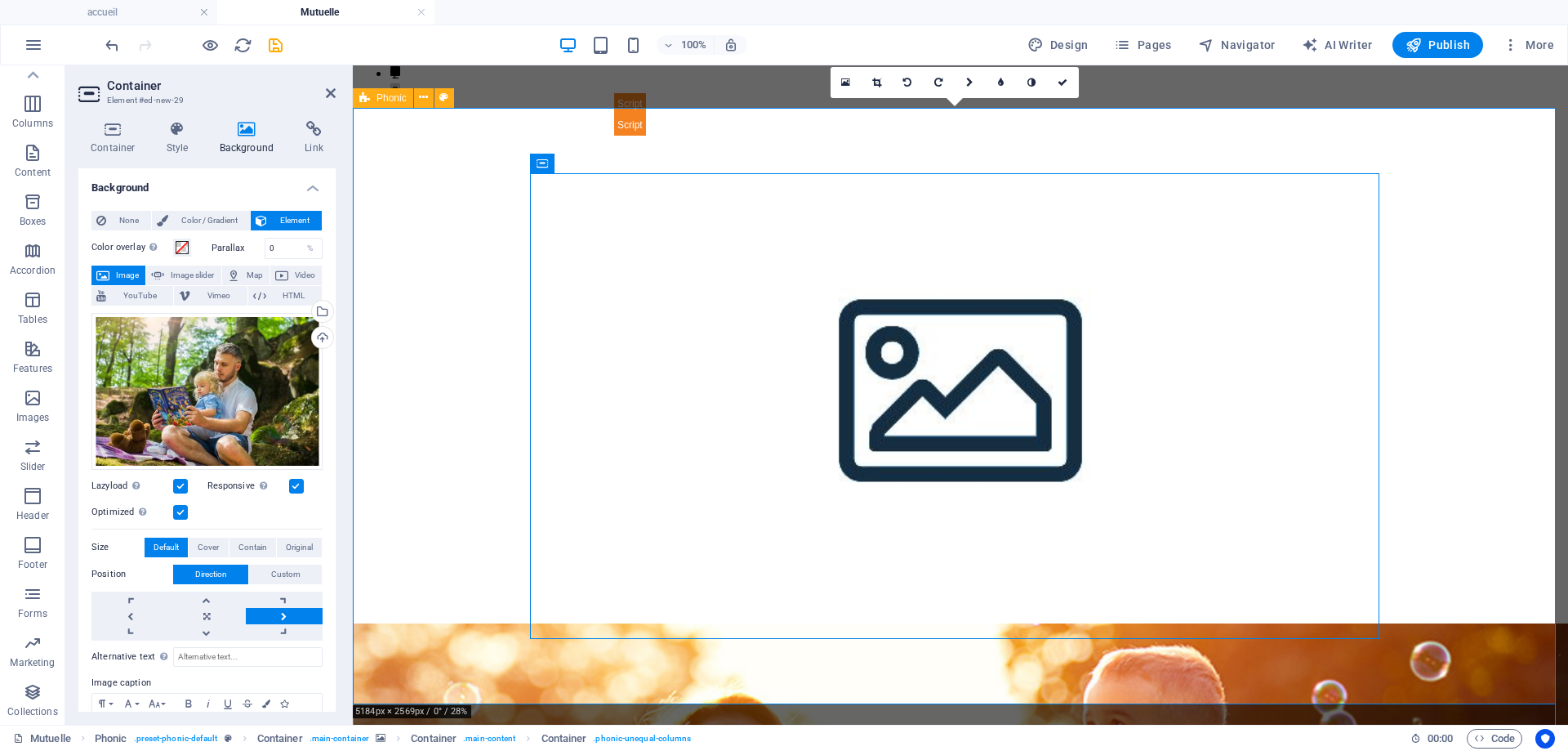
select select "%"
select select "rem"
select select "px"
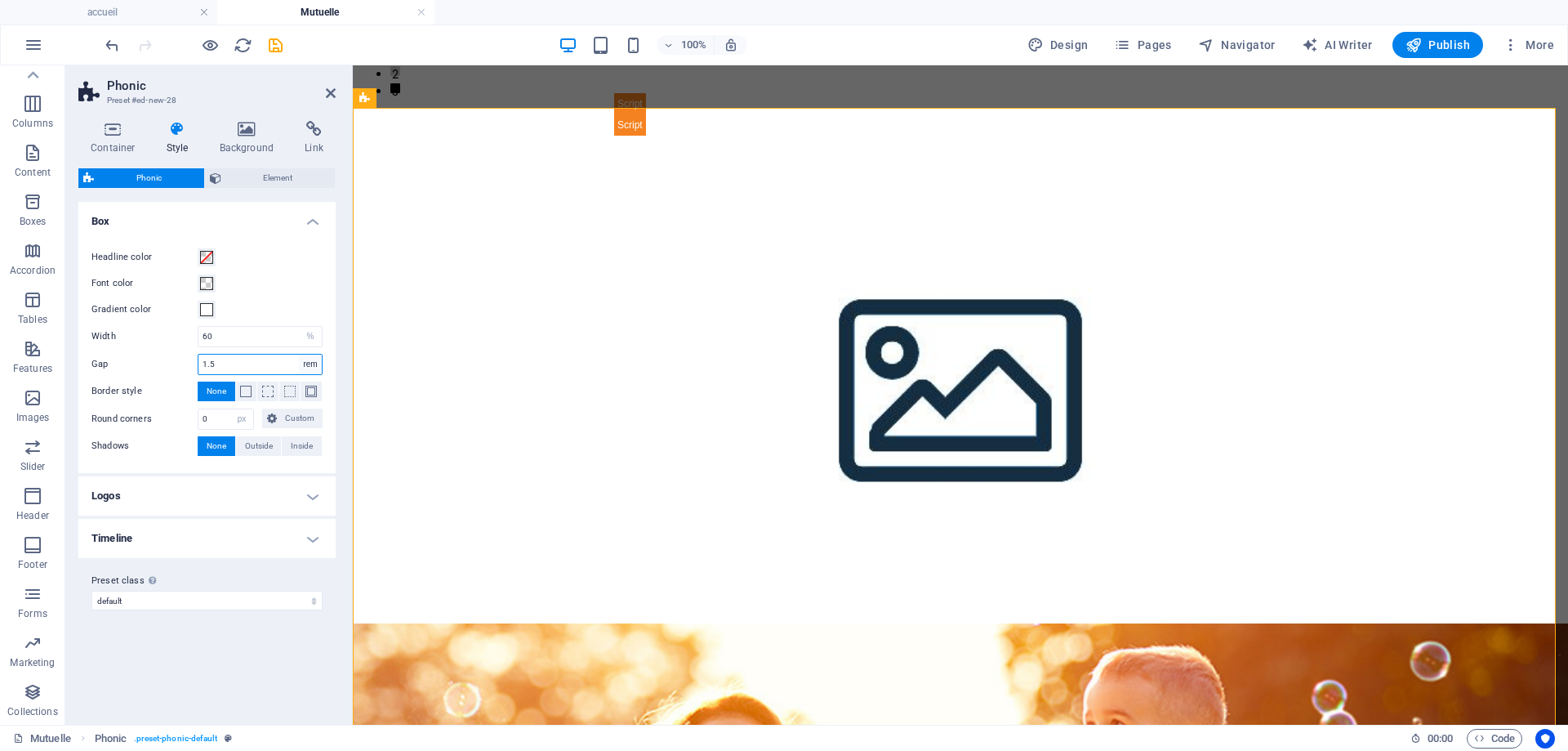
click at [312, 363] on select "px rem % vh vw" at bounding box center [310, 364] width 23 height 20
select select "px"
click at [299, 354] on select "px rem % vh vw" at bounding box center [310, 364] width 23 height 20
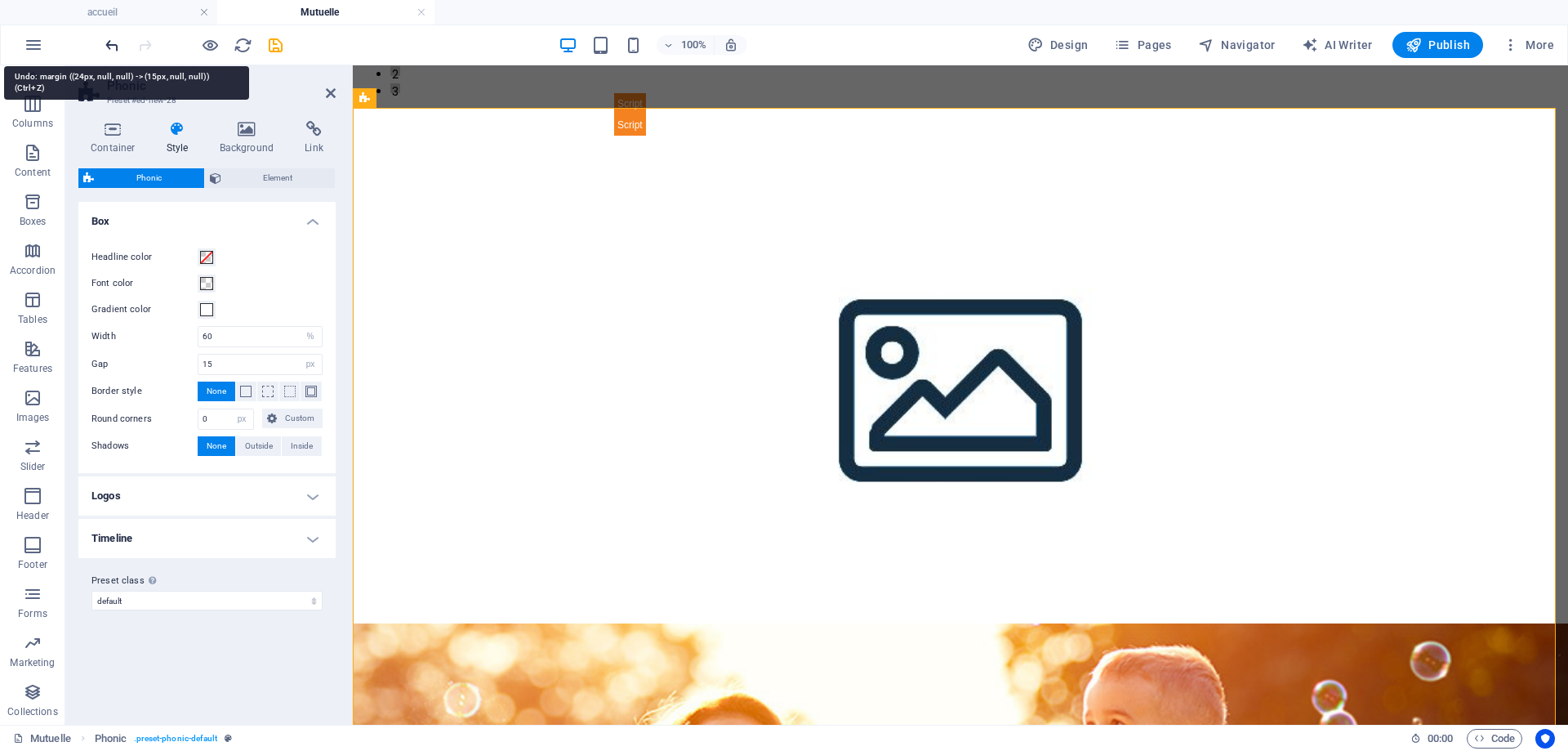
click at [111, 40] on icon "undo" at bounding box center [112, 46] width 19 height 19
type input "24"
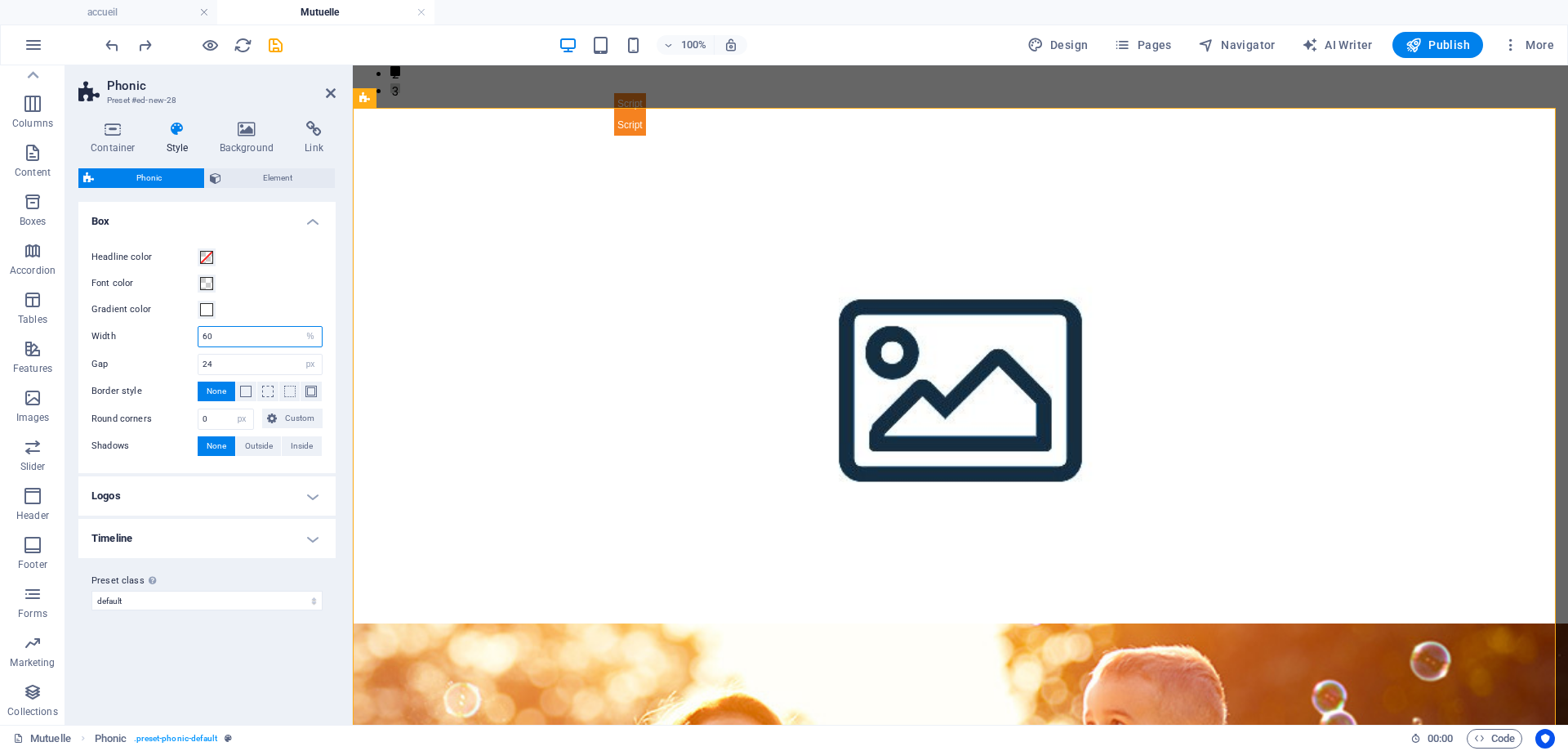
click at [207, 339] on input "60" at bounding box center [259, 336] width 123 height 20
type input "50"
click at [177, 368] on label "Gap" at bounding box center [144, 364] width 106 height 9
click at [168, 489] on h4 "Logos" at bounding box center [207, 495] width 257 height 39
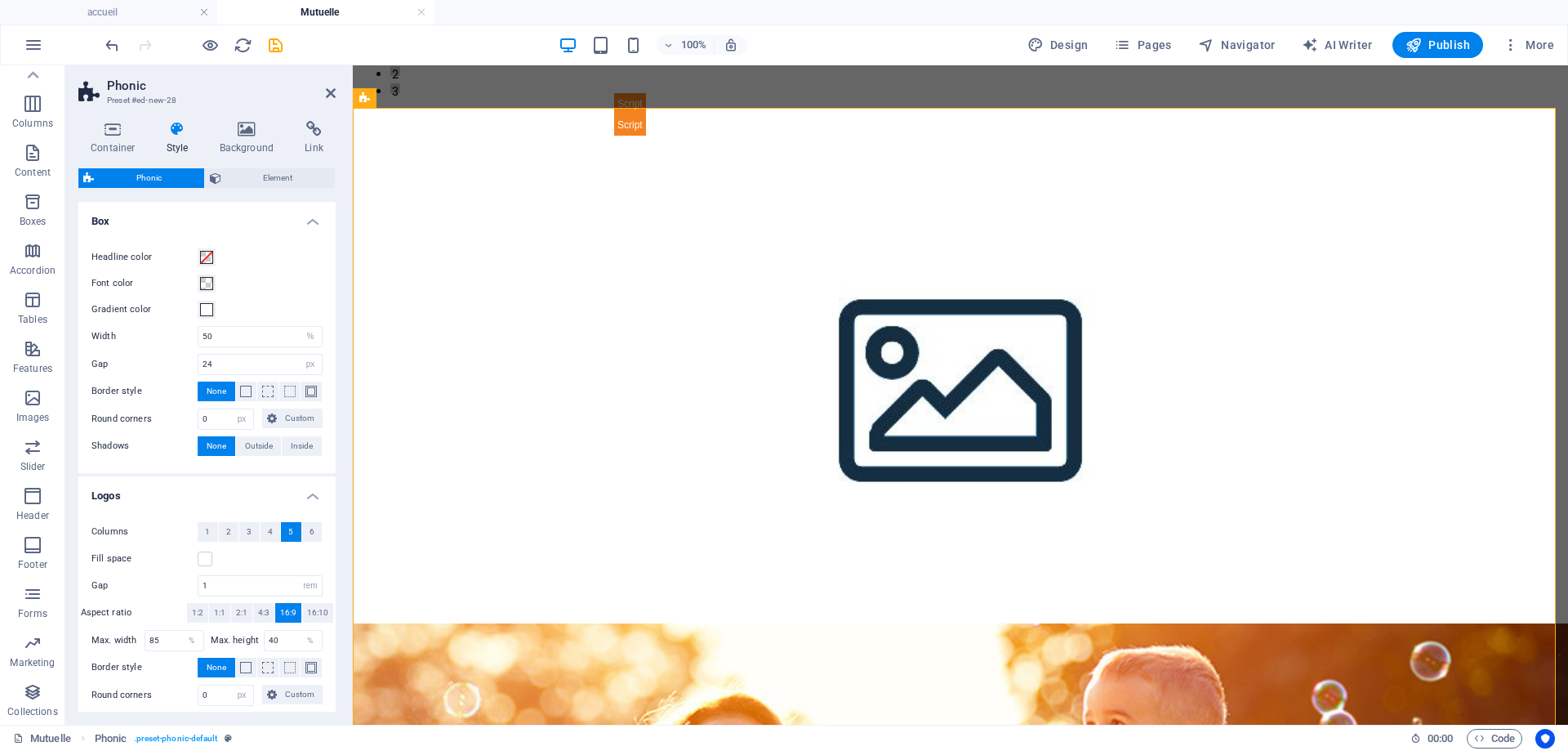
click at [169, 491] on h4 "Logos" at bounding box center [207, 491] width 257 height 29
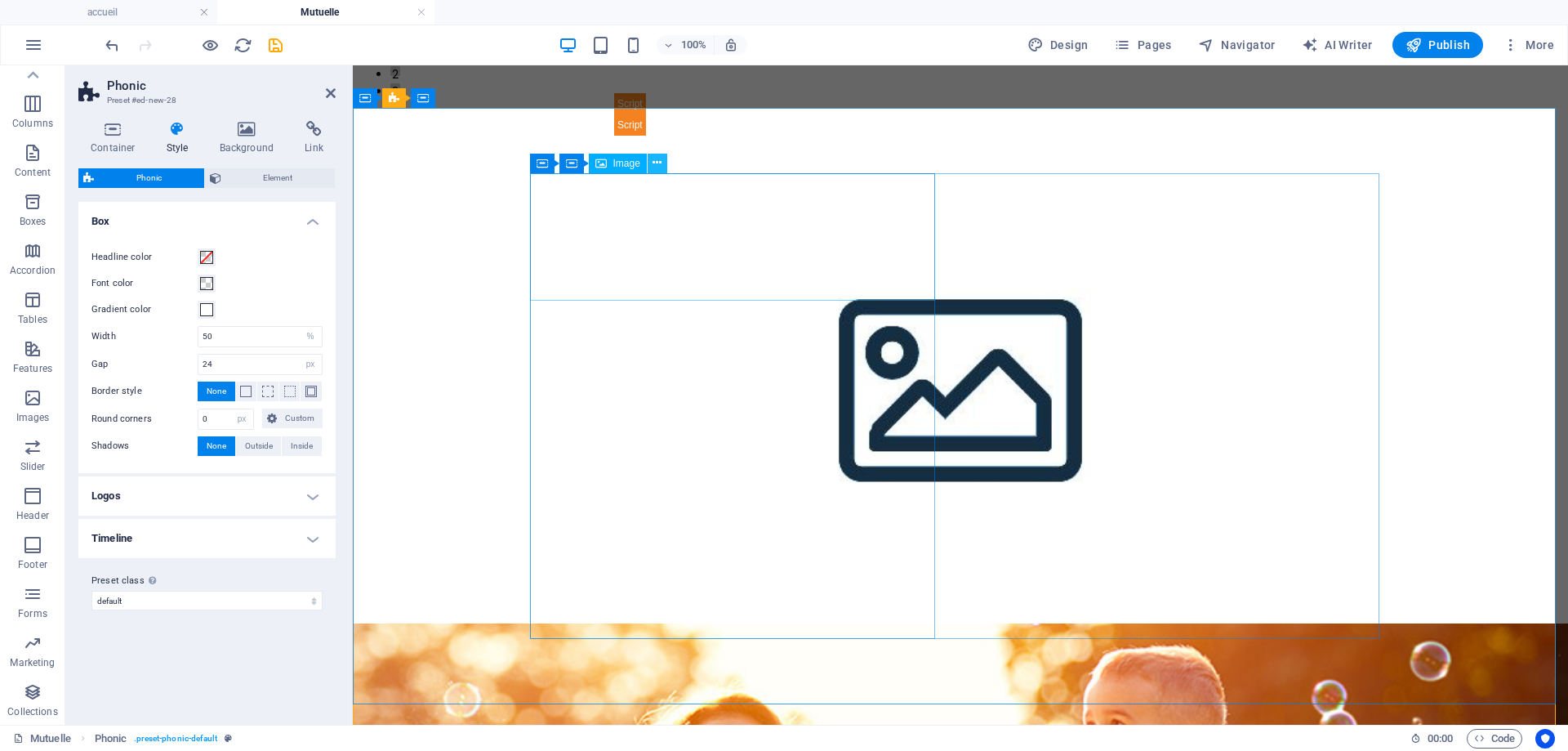
click at [655, 162] on icon at bounding box center [657, 163] width 9 height 17
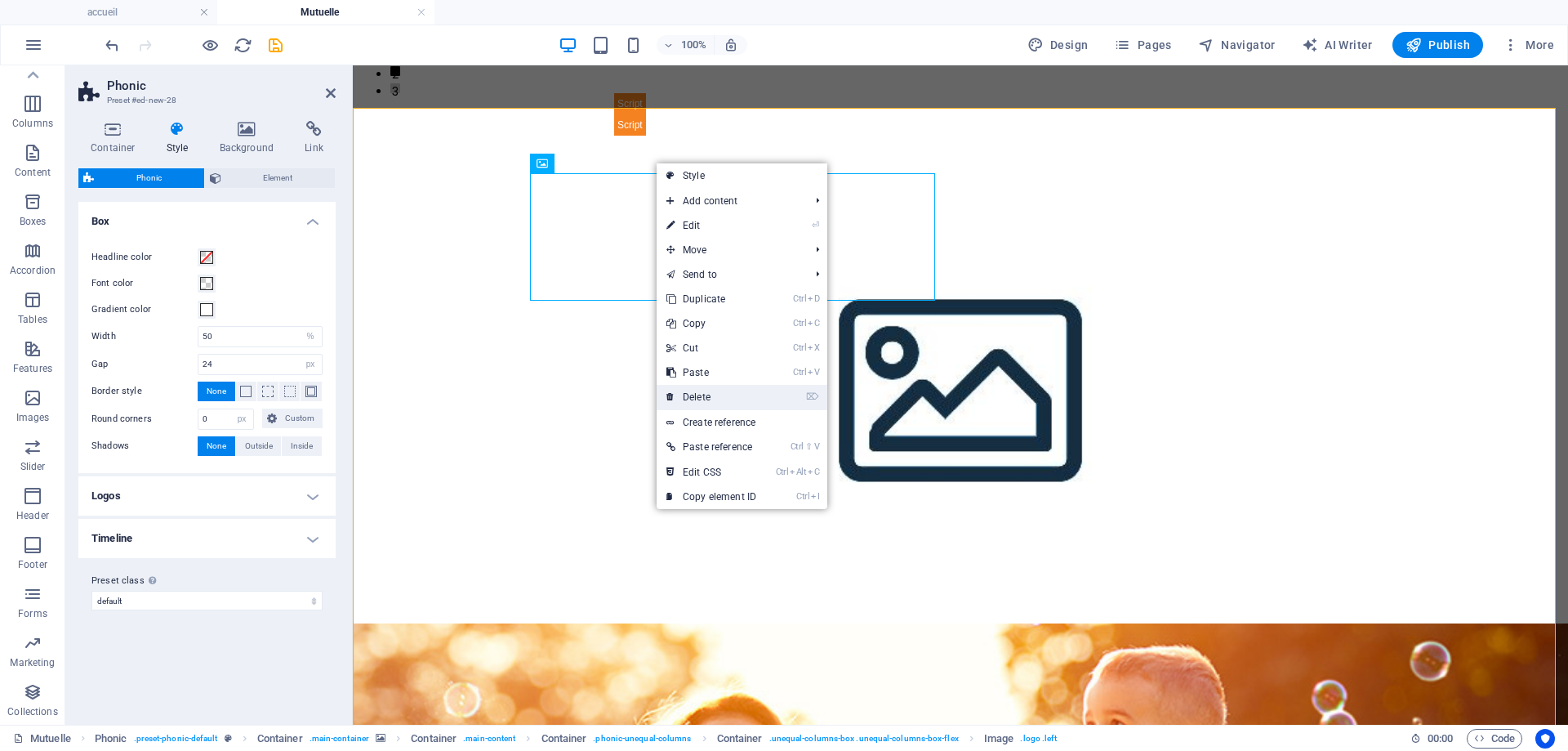
click at [676, 399] on link "⌦ Delete" at bounding box center [711, 397] width 109 height 24
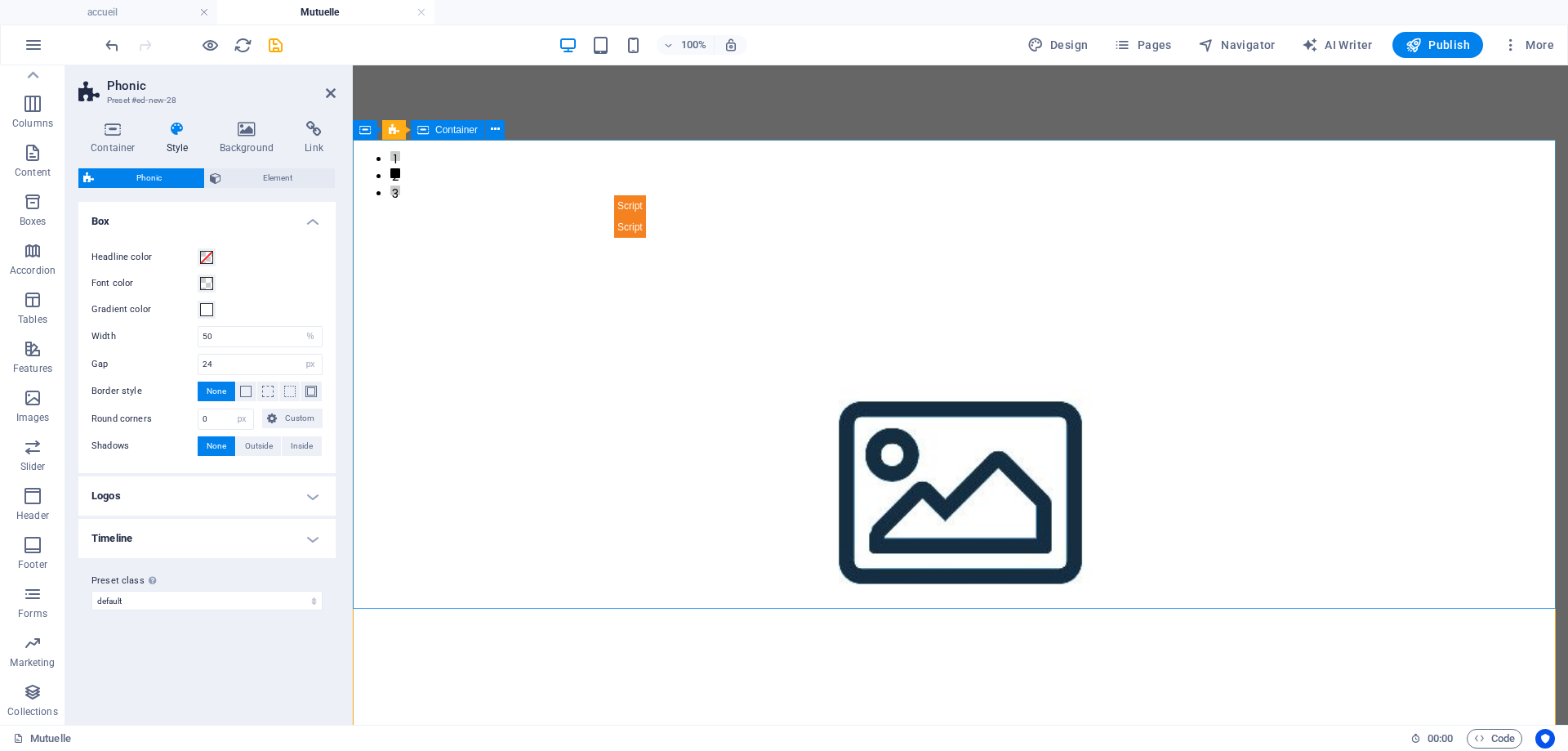
scroll to position [484, 0]
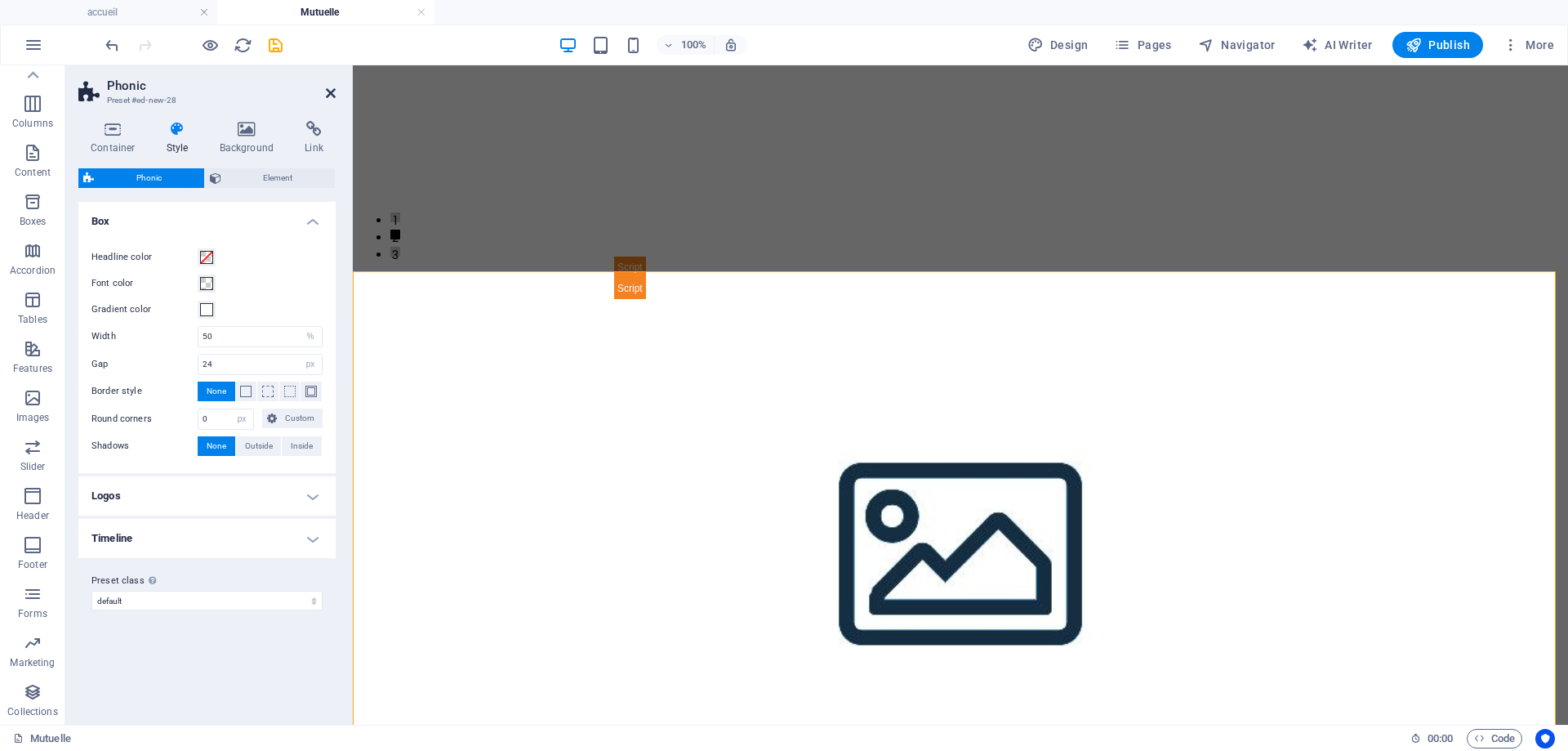
click at [328, 92] on icon at bounding box center [330, 92] width 9 height 13
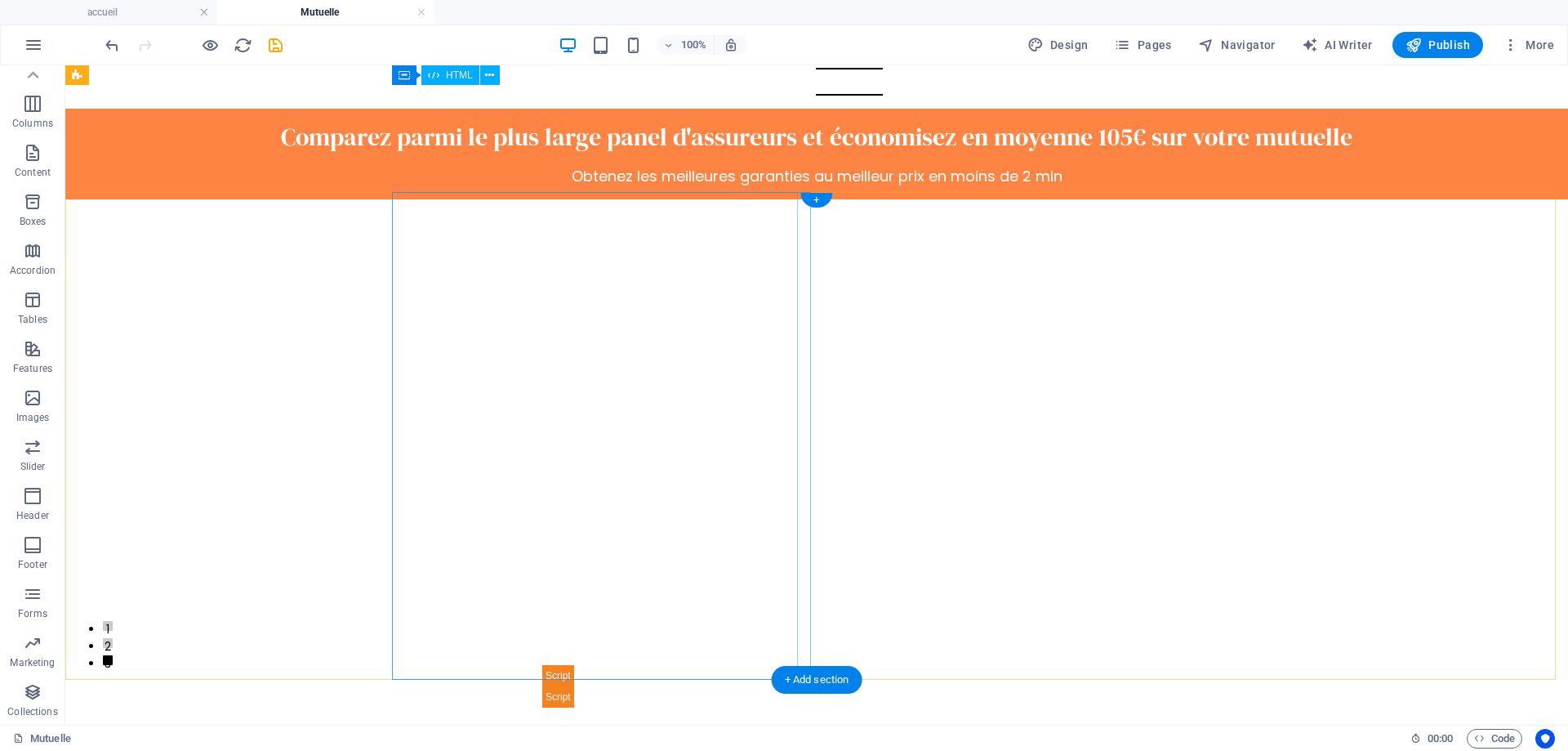
scroll to position [0, 0]
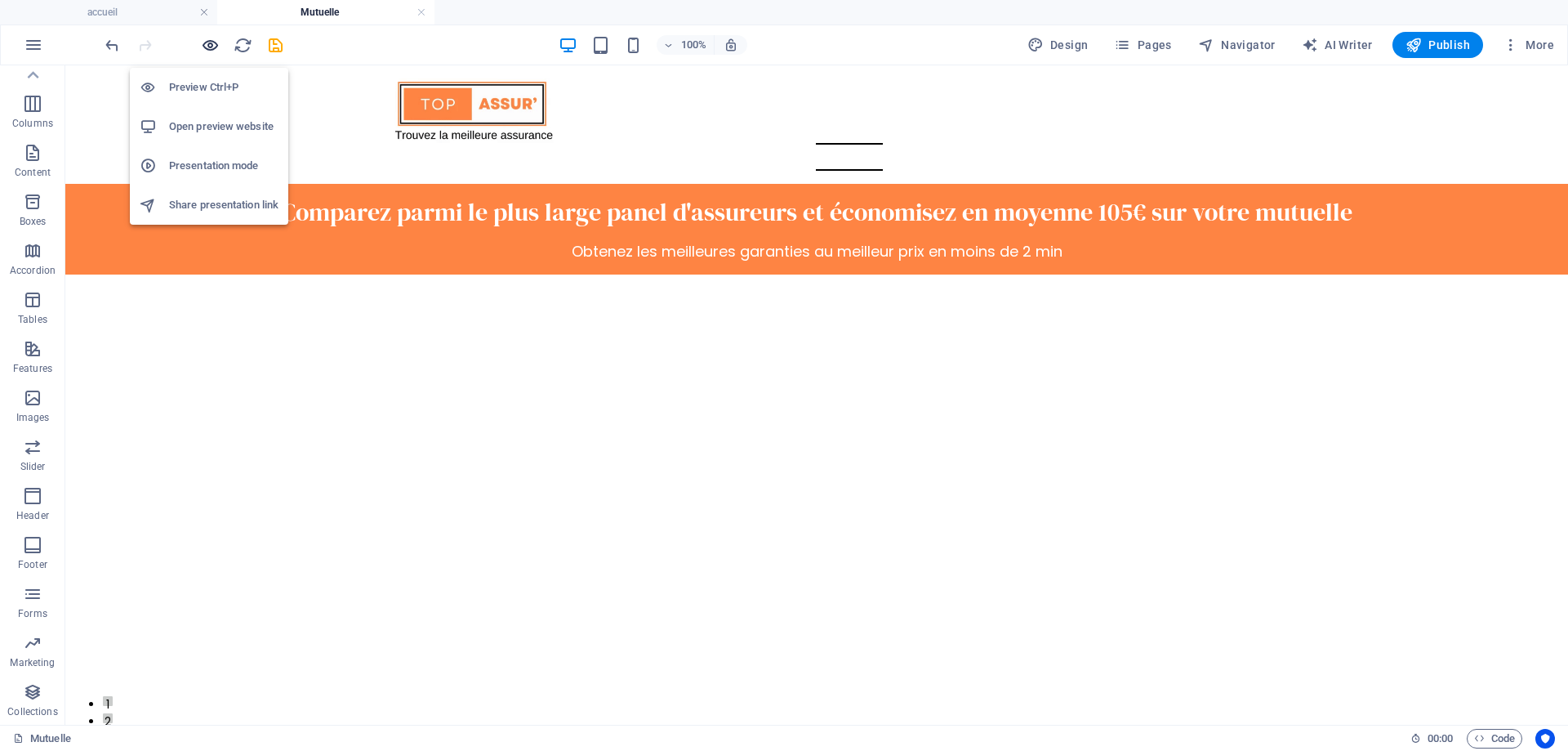
click at [211, 44] on icon "button" at bounding box center [210, 46] width 19 height 19
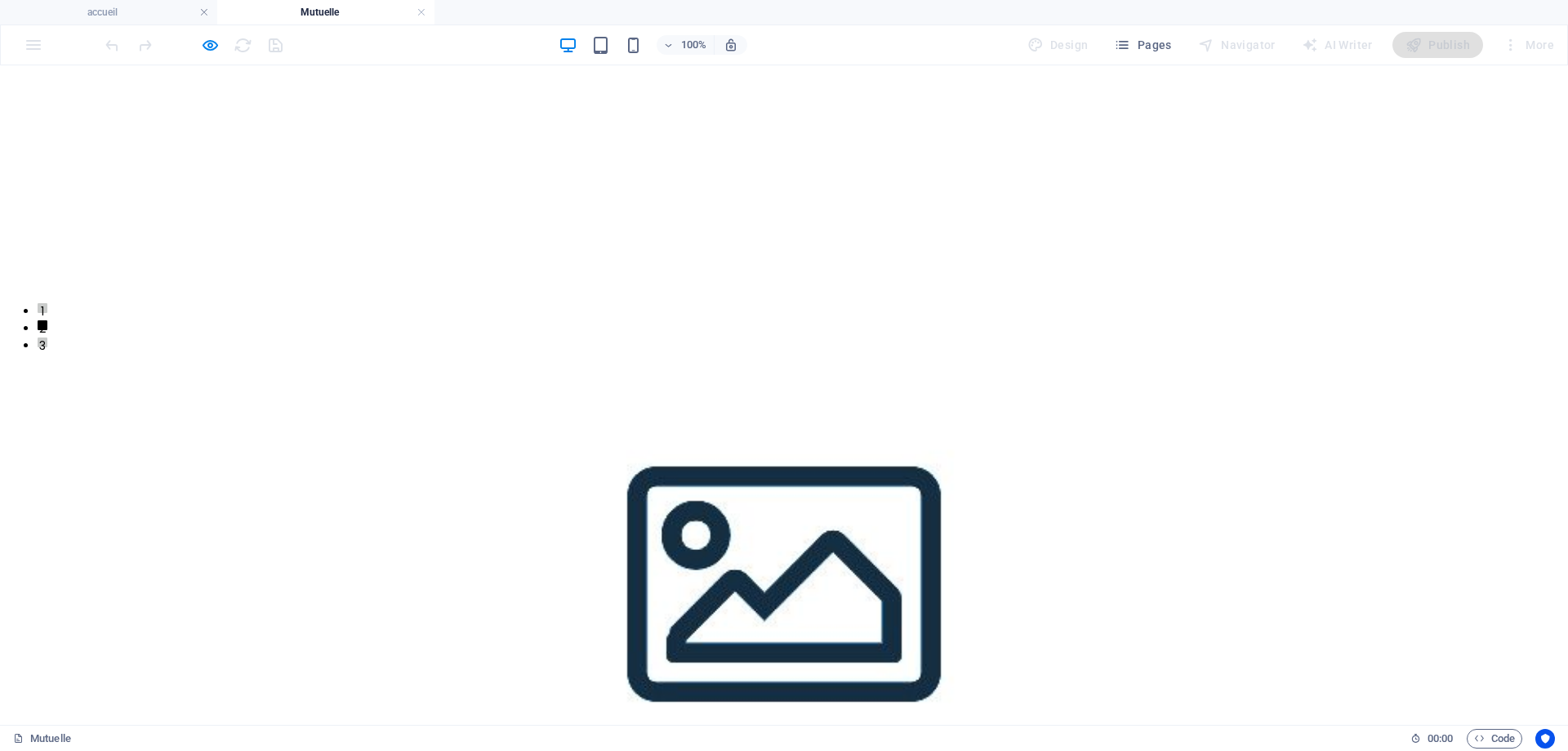
scroll to position [572, 0]
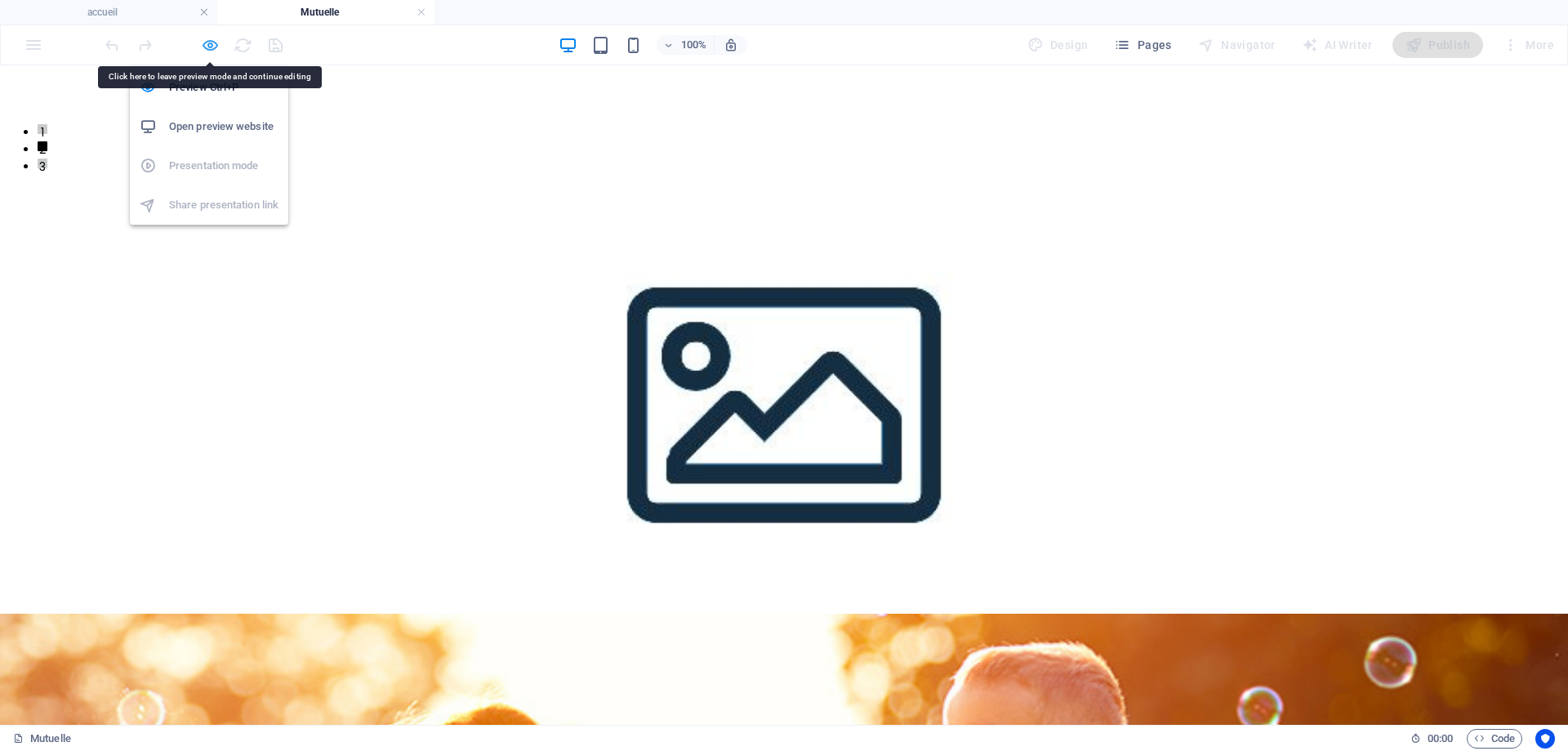
click at [209, 45] on icon "button" at bounding box center [210, 46] width 19 height 19
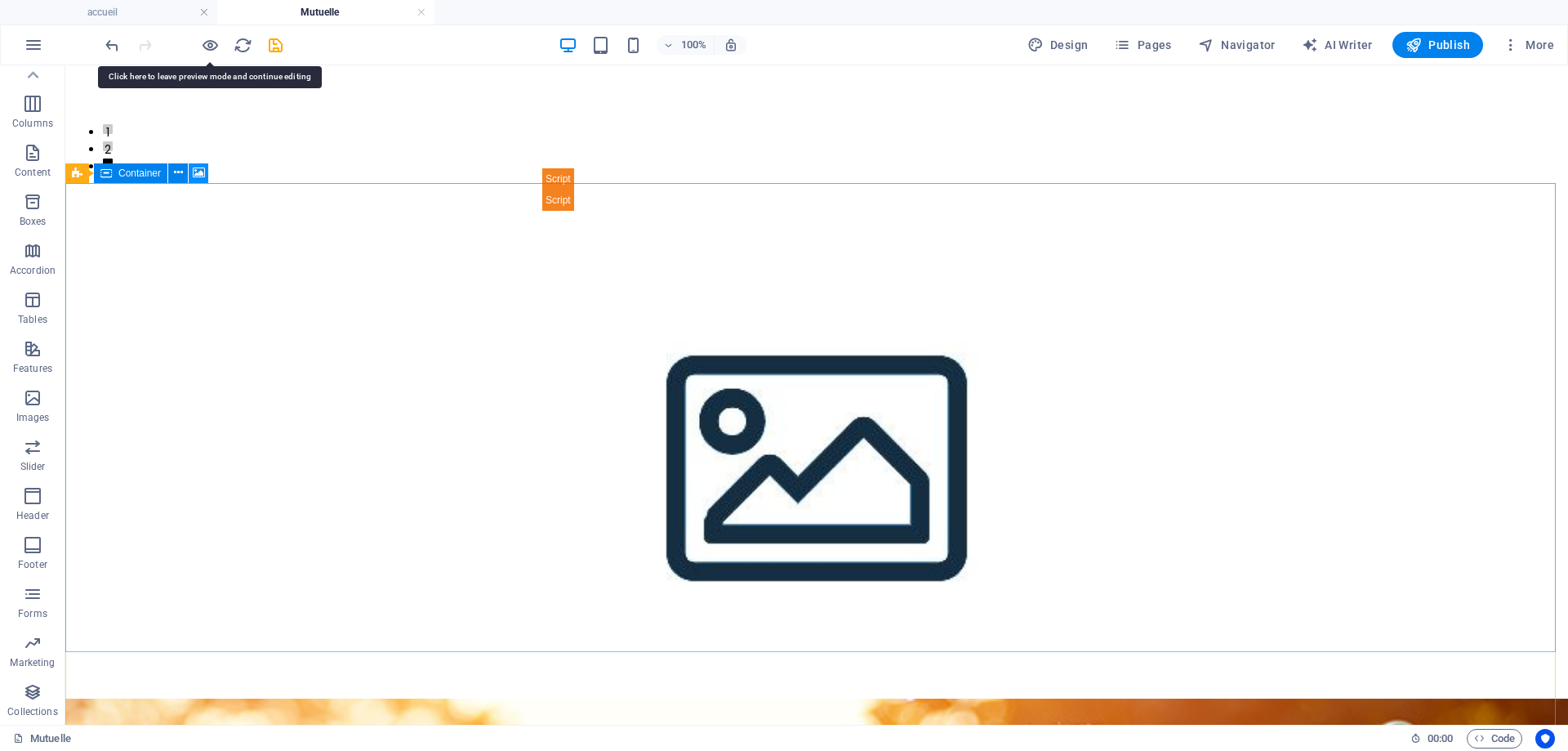
click at [194, 172] on icon at bounding box center [199, 172] width 12 height 17
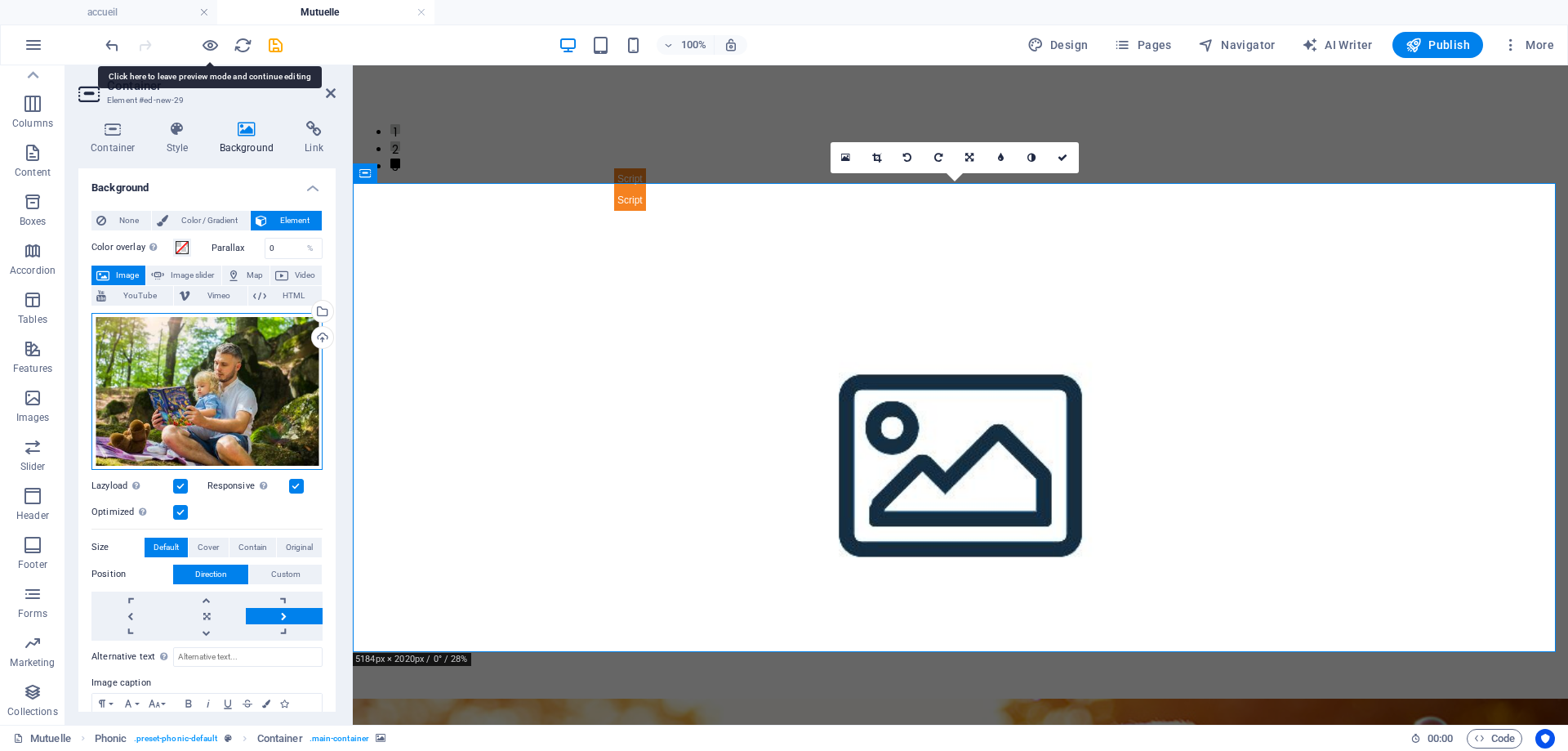
click at [204, 372] on div "Drag files here, click to choose files or select files from Files or our free s…" at bounding box center [207, 391] width 231 height 157
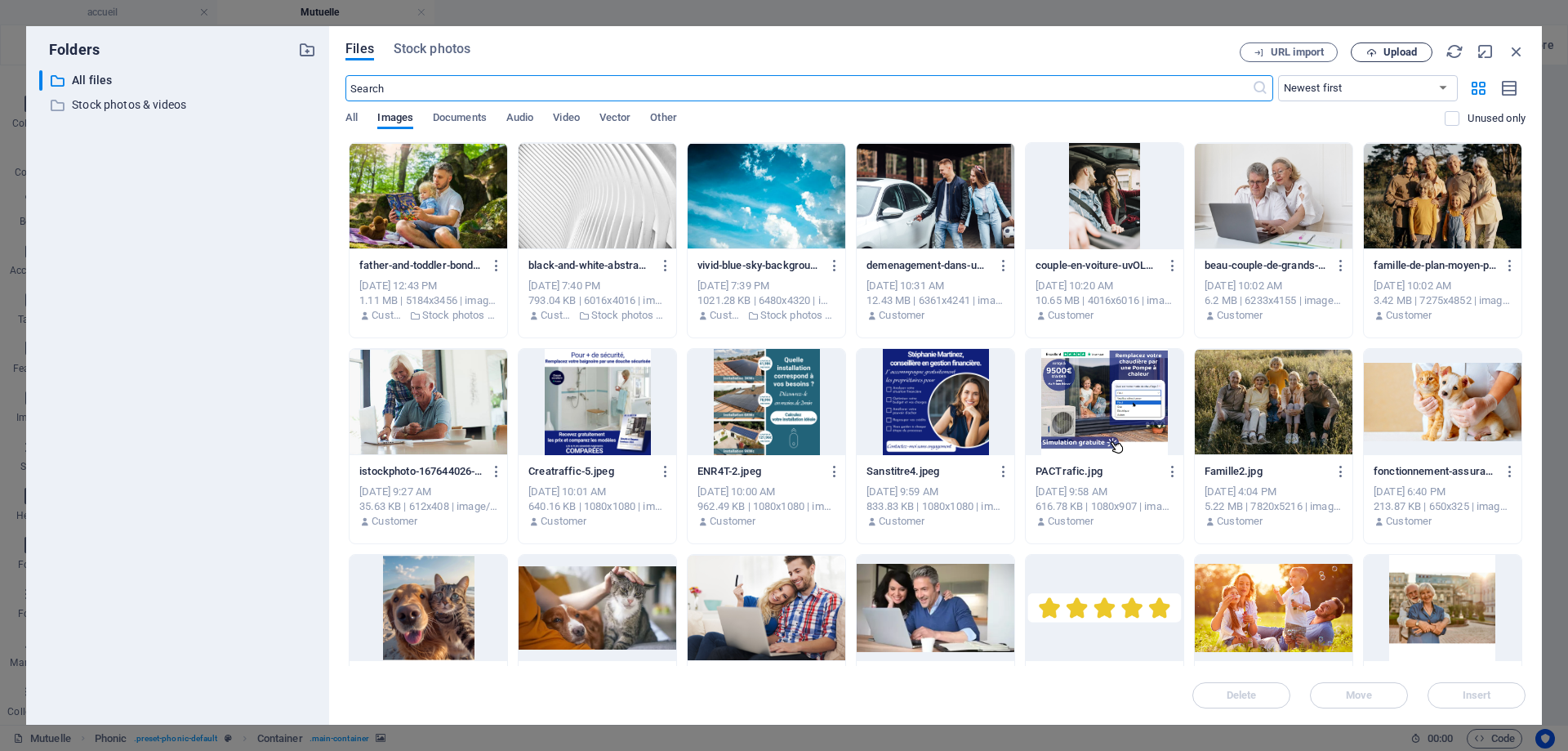
click at [1380, 47] on span "Upload" at bounding box center [1392, 53] width 67 height 10
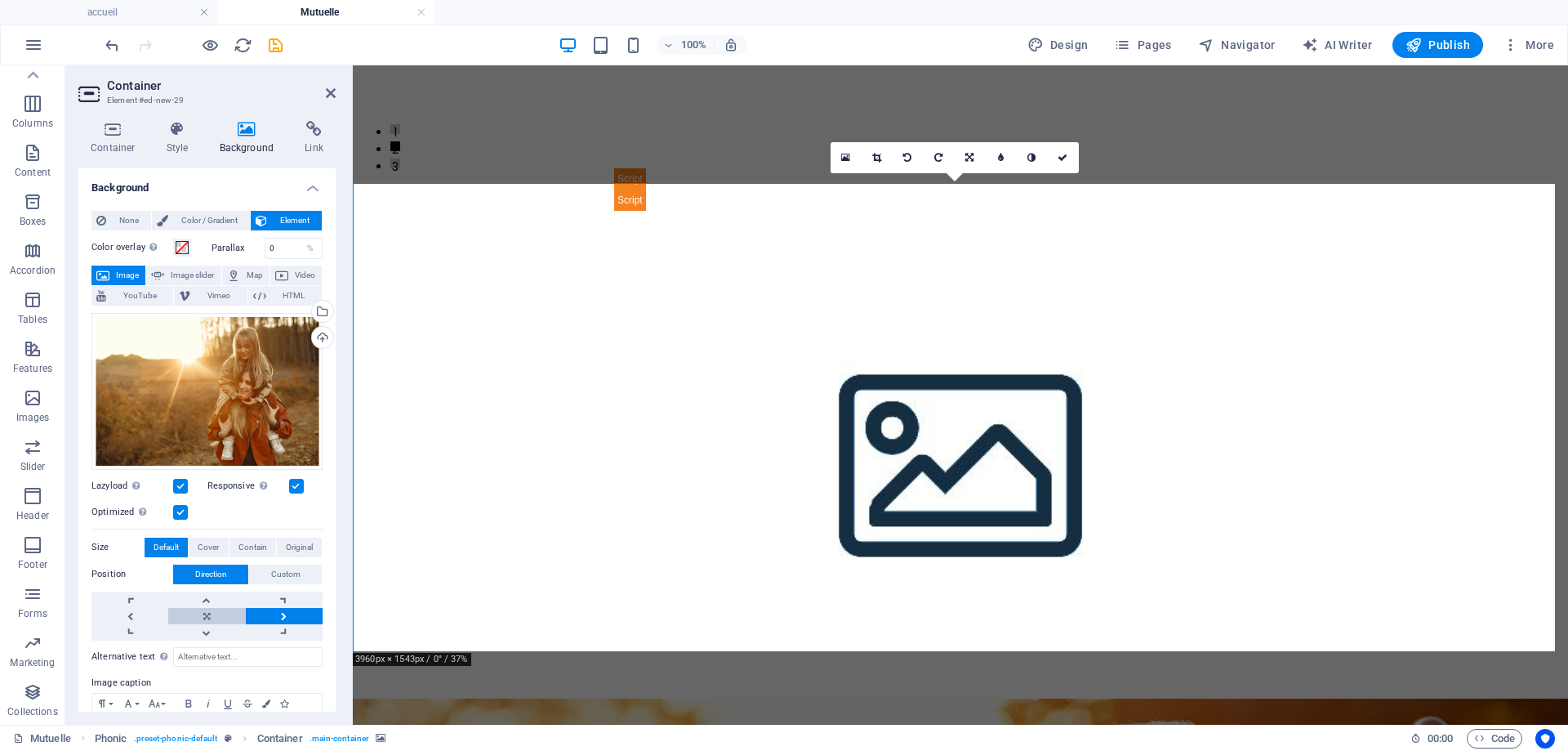
click at [194, 613] on link at bounding box center [206, 616] width 77 height 16
click at [329, 88] on icon at bounding box center [330, 92] width 9 height 13
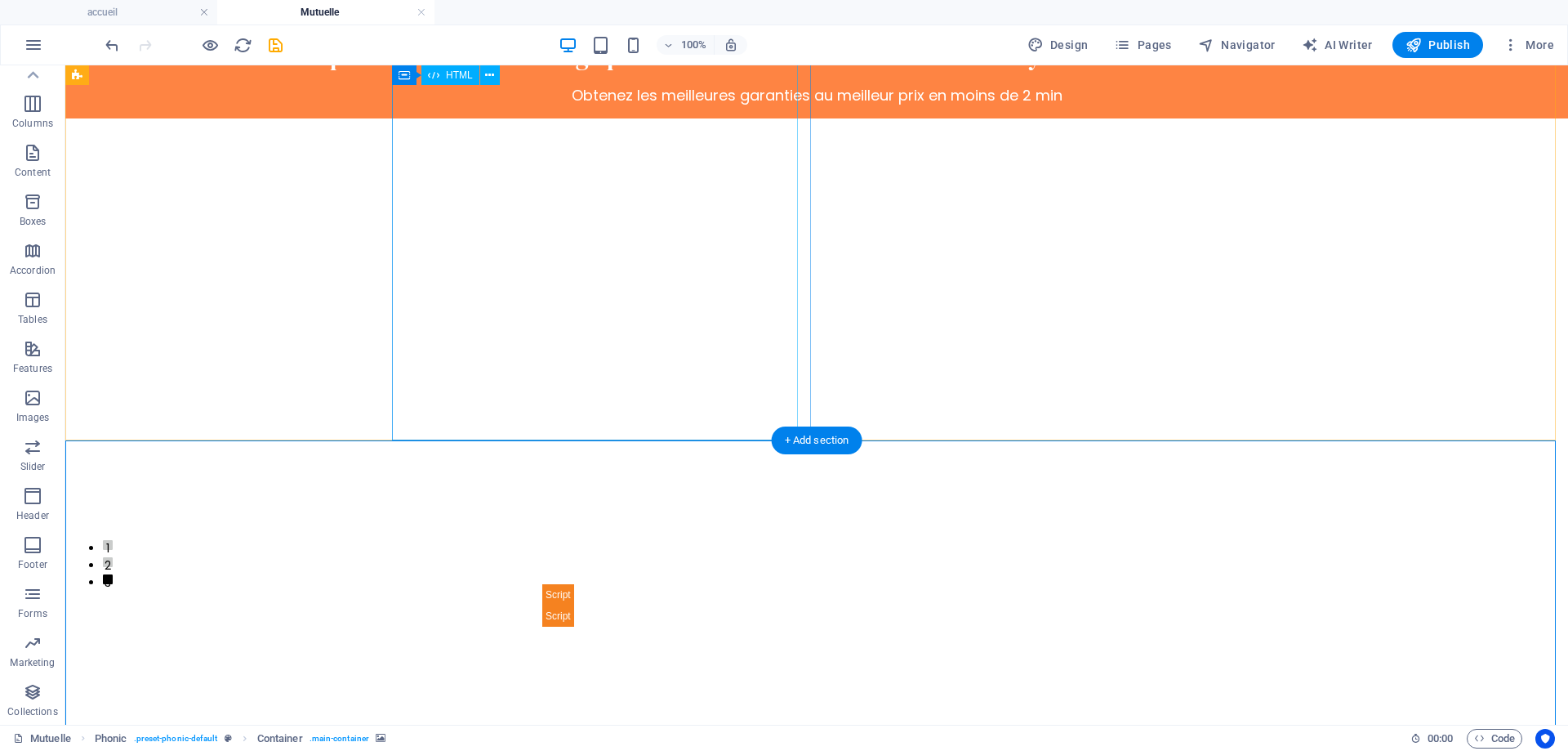
scroll to position [82, 0]
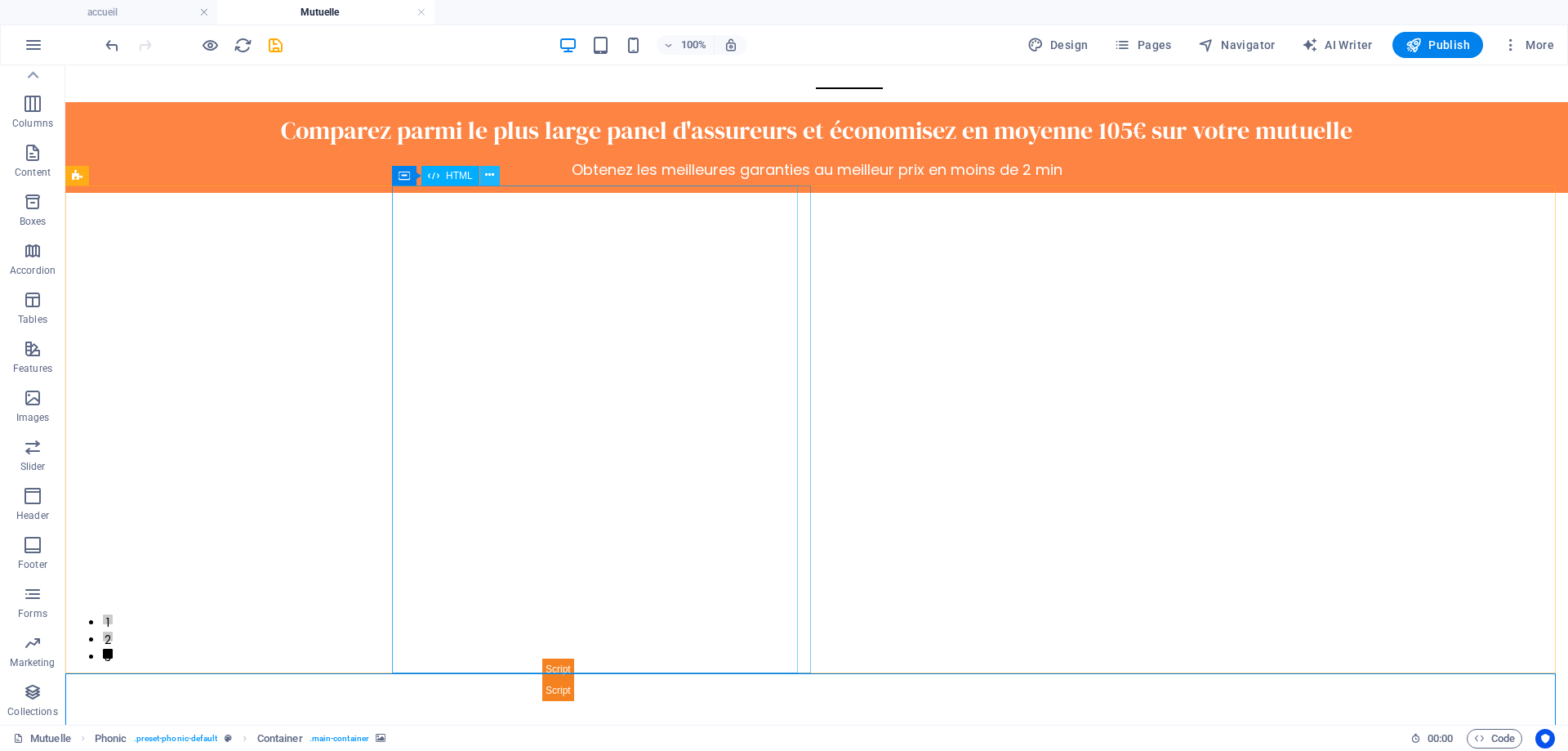
click at [490, 178] on icon at bounding box center [490, 175] width 9 height 17
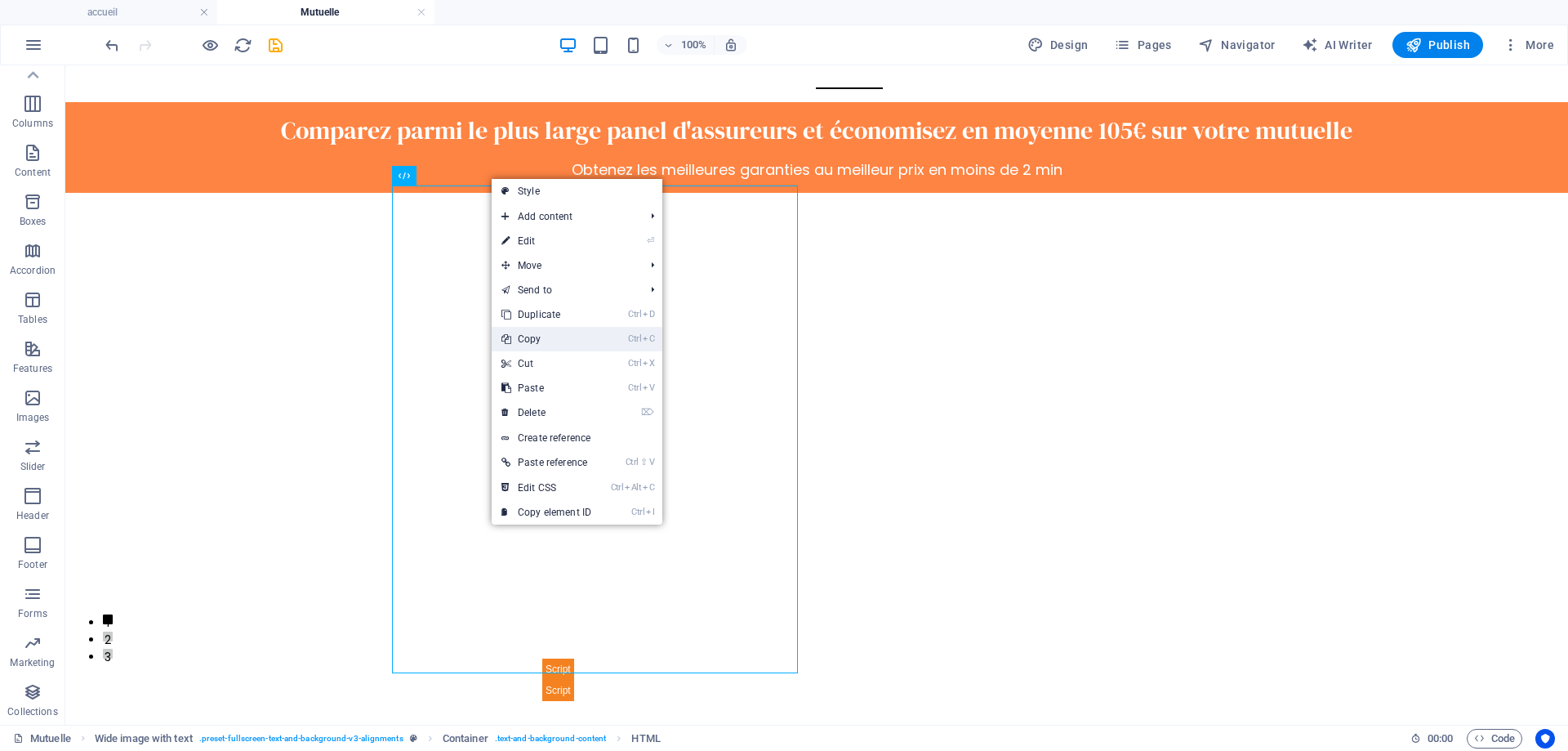
click at [532, 336] on link "Ctrl C Copy" at bounding box center [546, 339] width 109 height 24
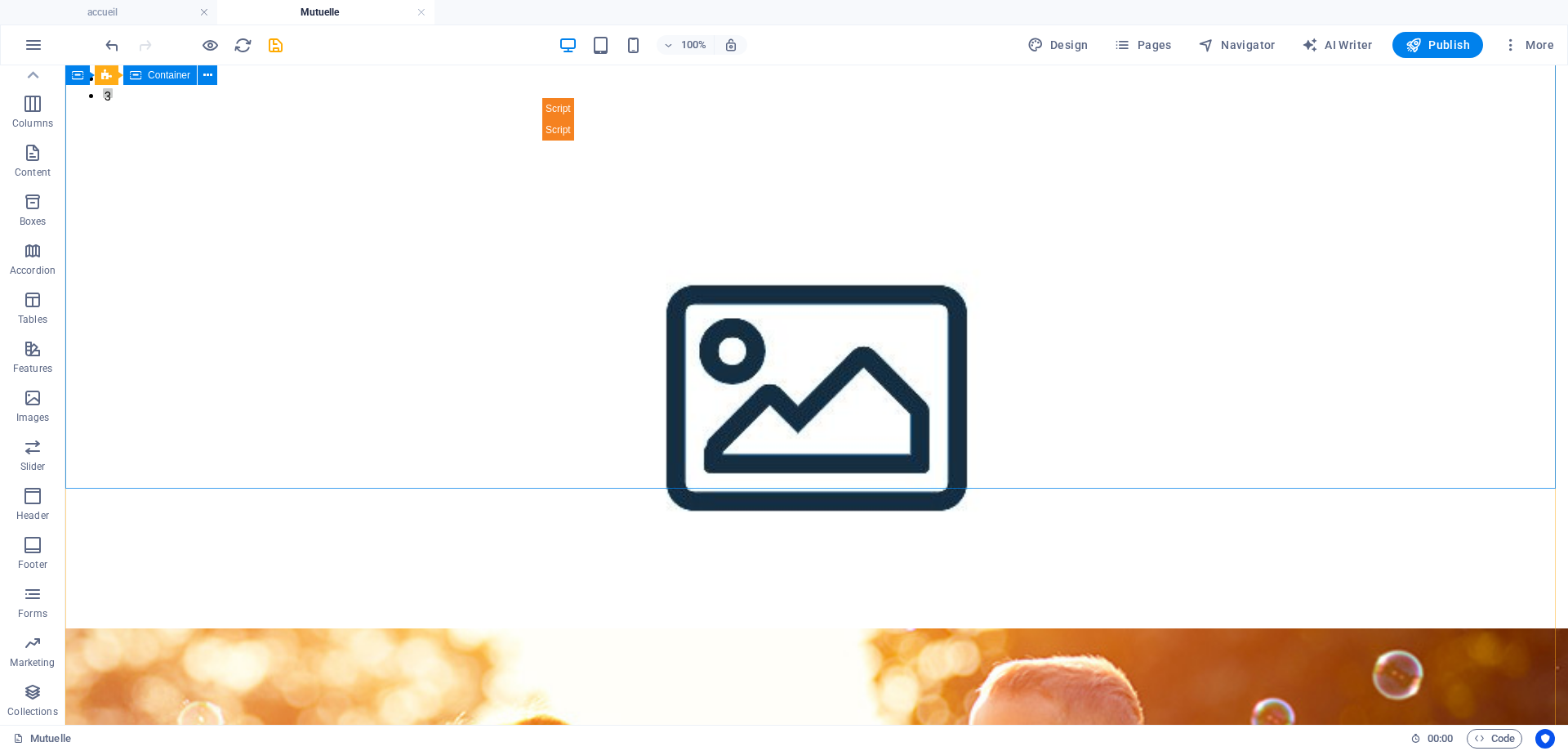
scroll to position [572, 0]
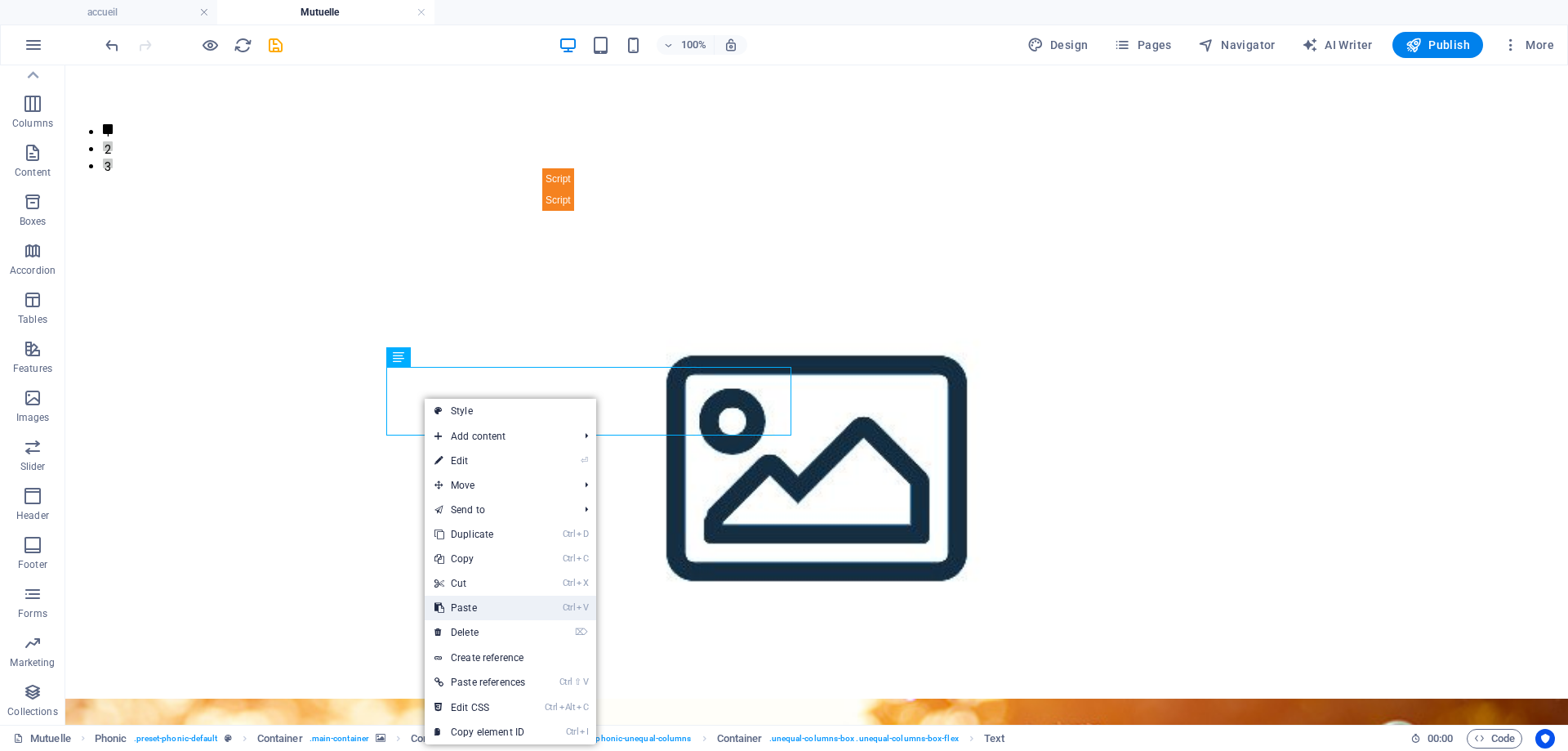
click at [472, 614] on link "Ctrl V Paste" at bounding box center [480, 608] width 110 height 24
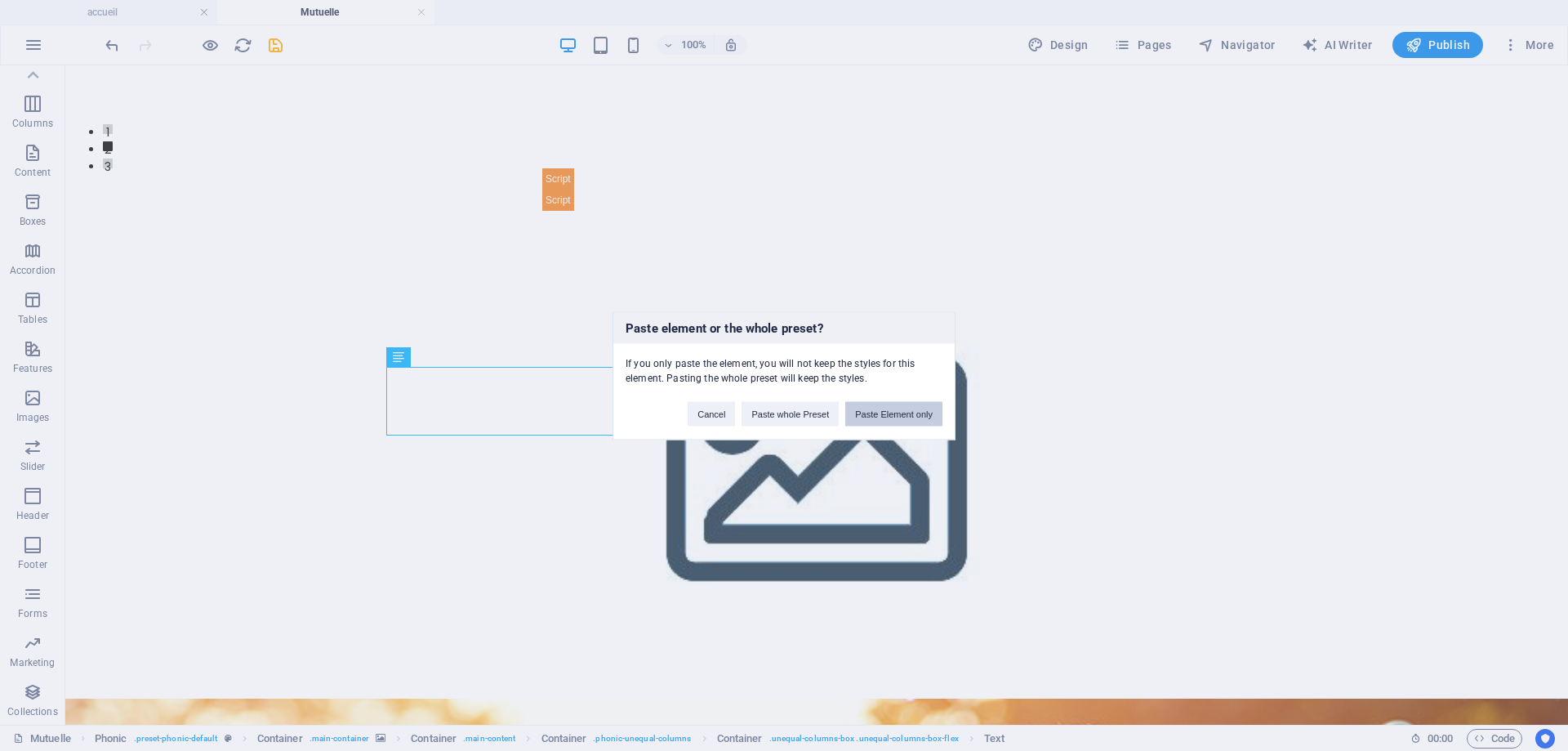
click at [872, 411] on button "Paste Element only" at bounding box center [894, 413] width 97 height 24
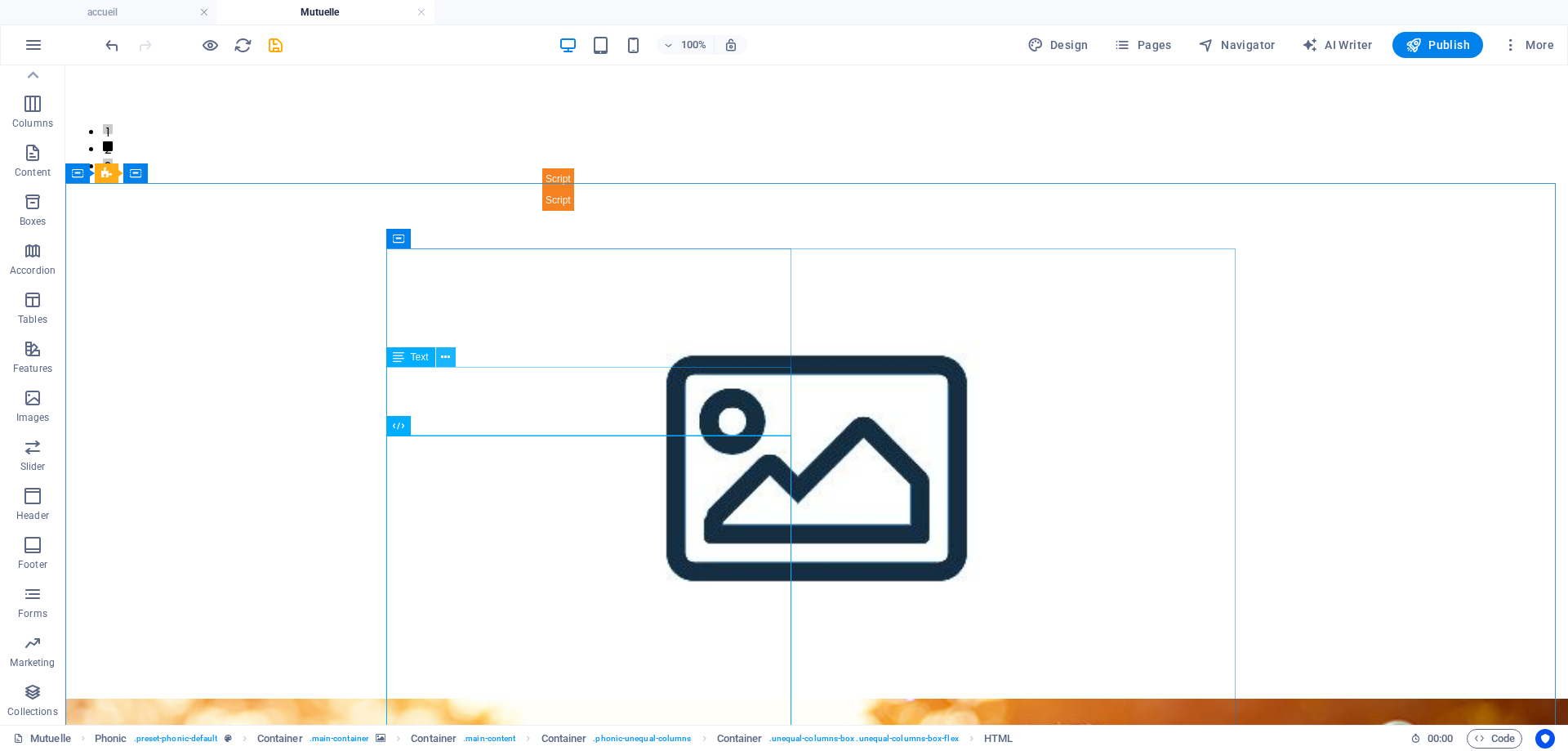
click at [448, 358] on icon at bounding box center [446, 358] width 9 height 17
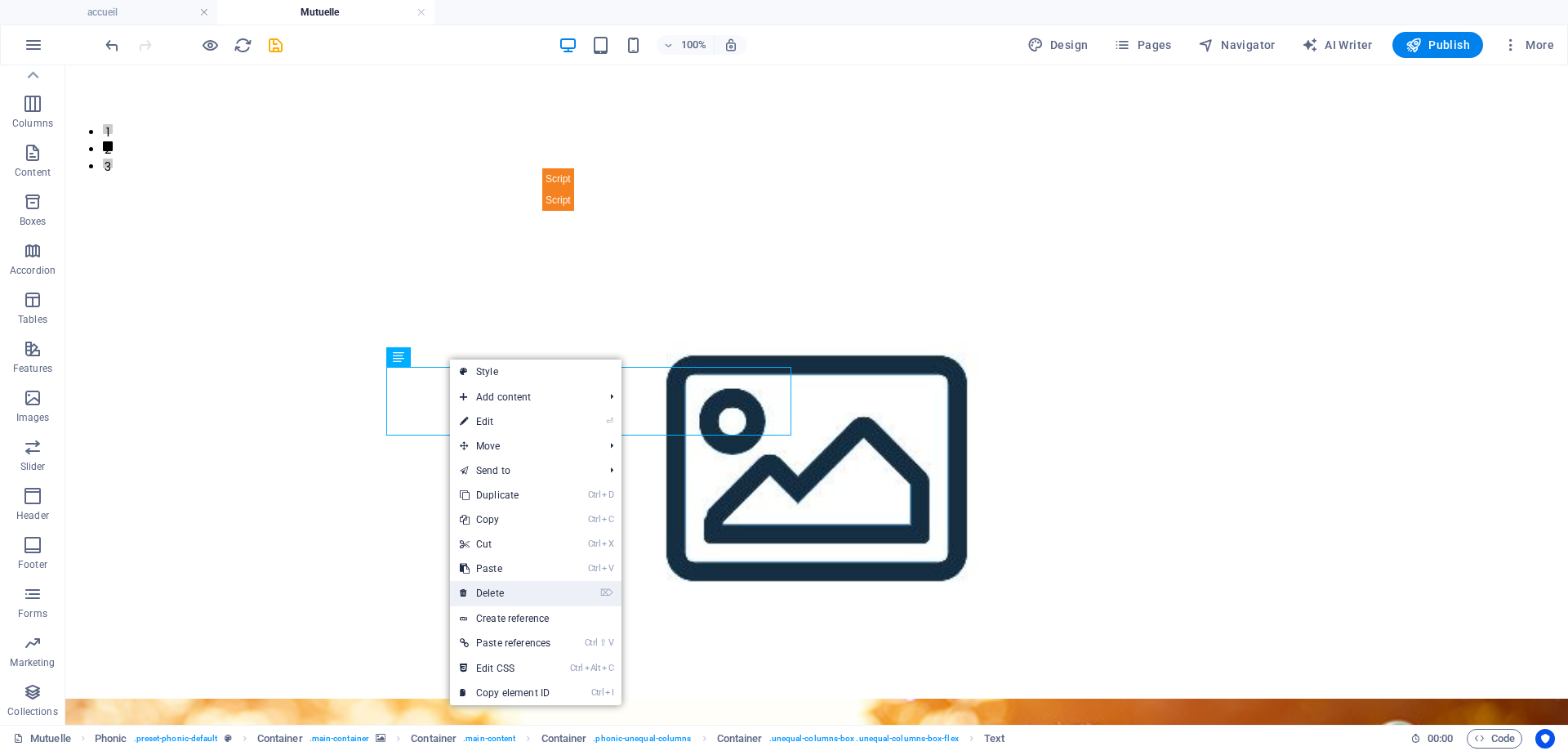
click at [480, 592] on link "⌦ Delete" at bounding box center [505, 593] width 110 height 24
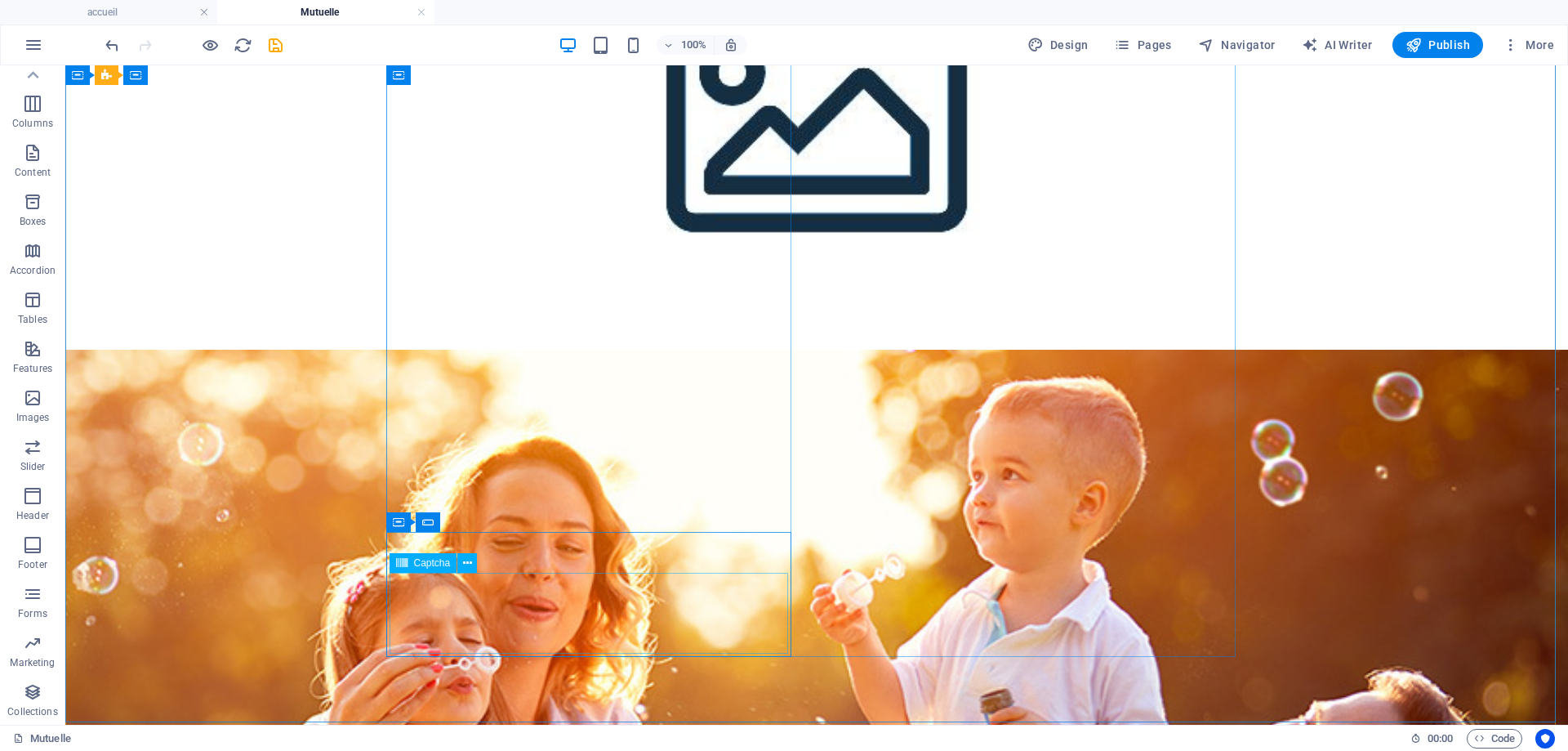
scroll to position [980, 0]
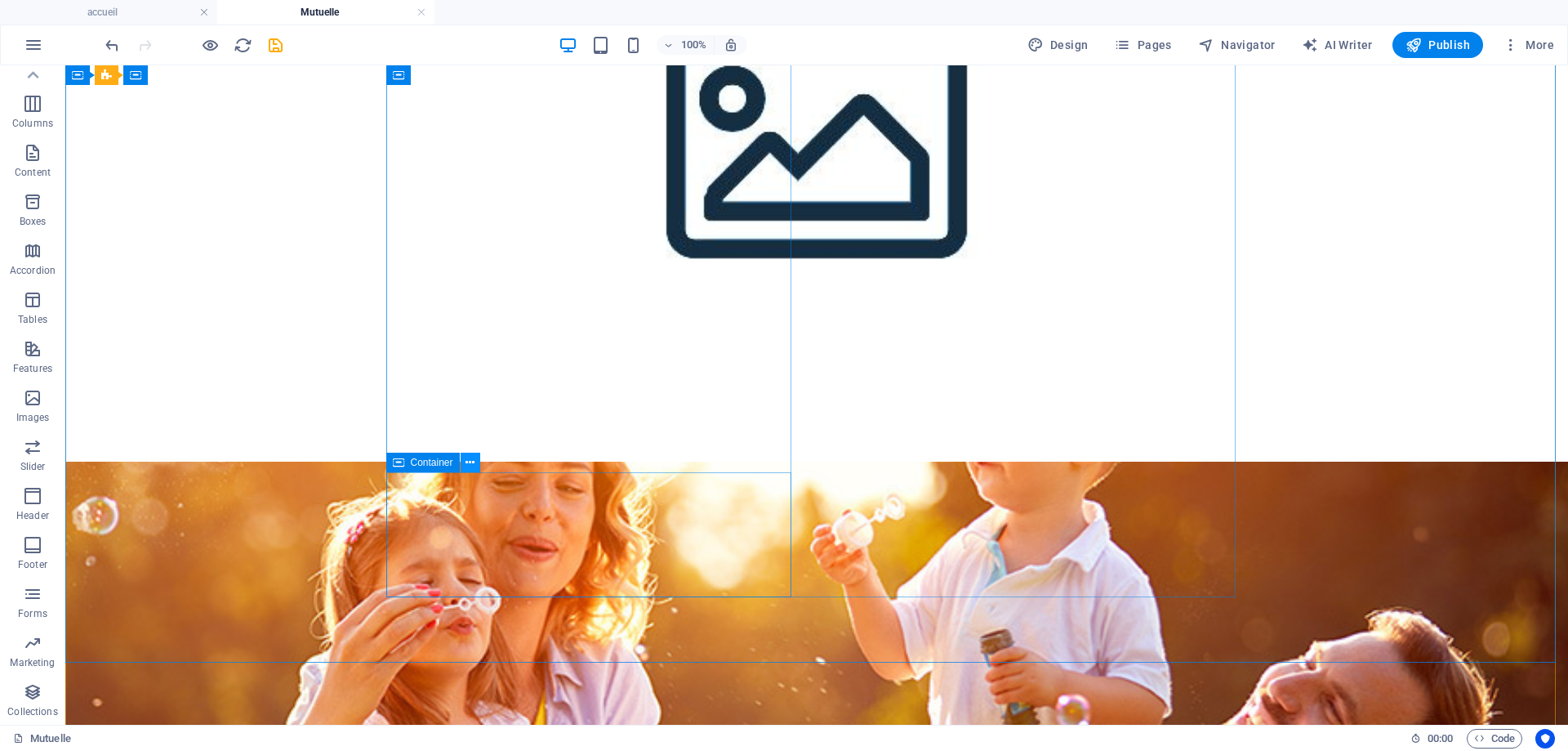
click at [467, 461] on icon at bounding box center [470, 463] width 9 height 17
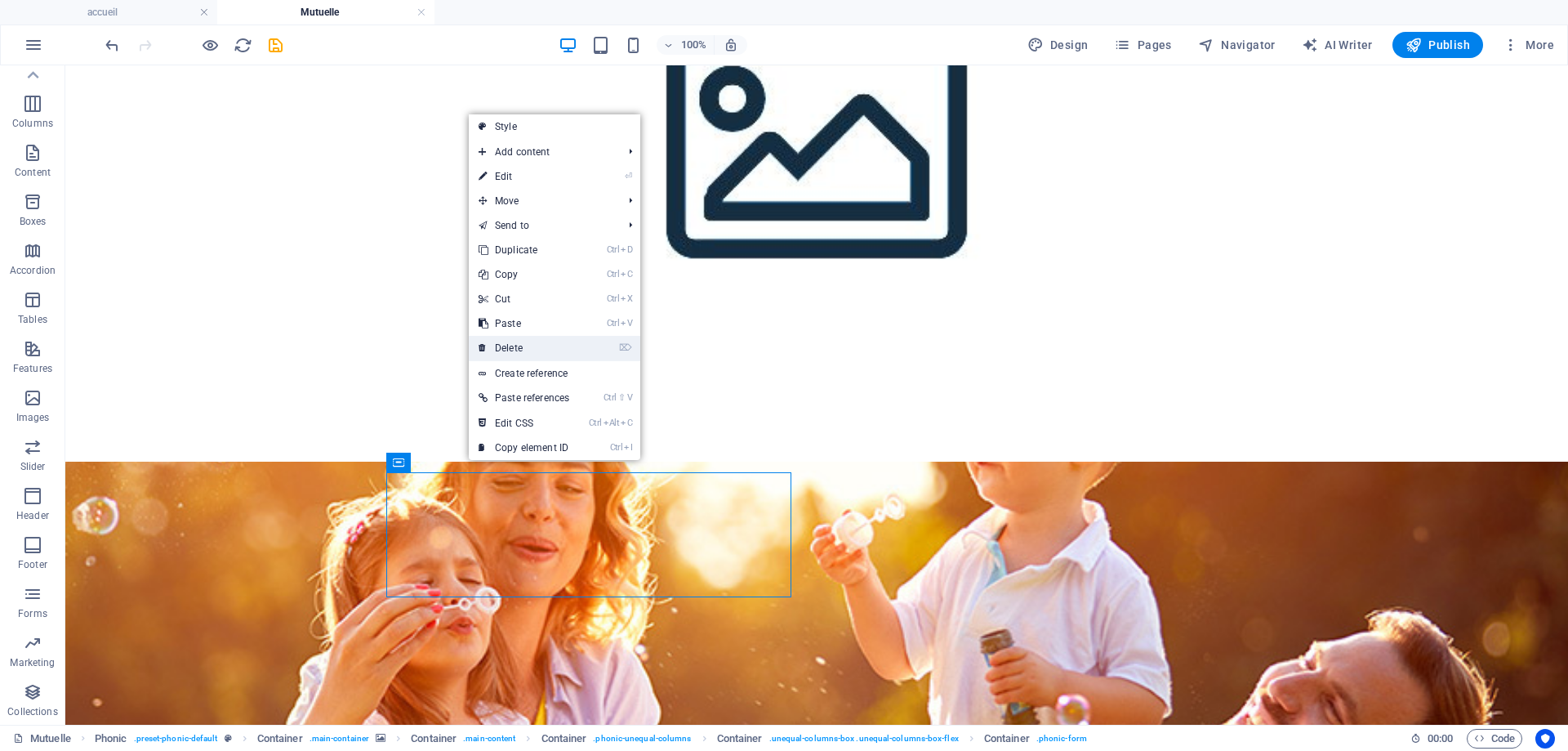
click at [505, 351] on link "⌦ Delete" at bounding box center [524, 347] width 110 height 24
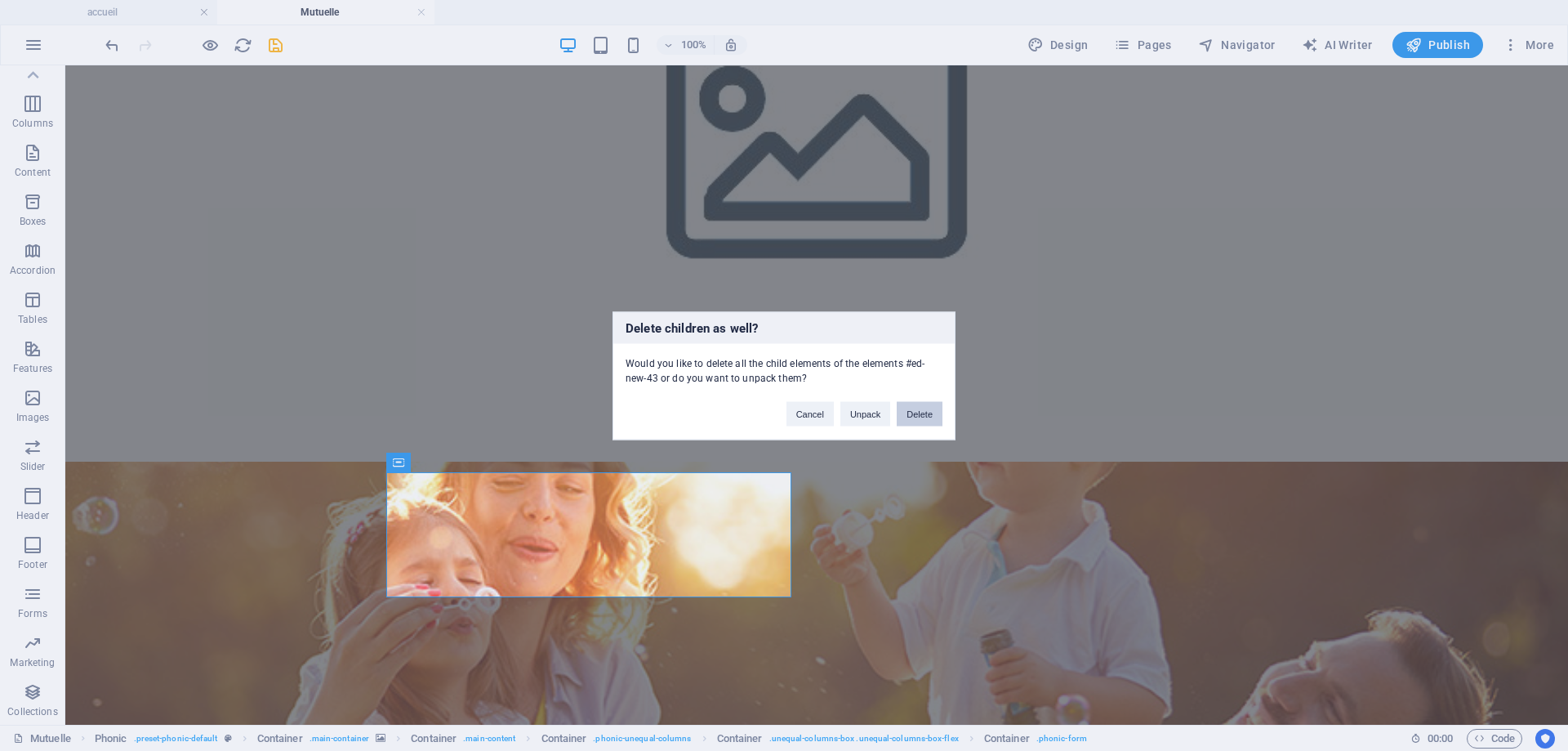
click at [916, 410] on button "Delete" at bounding box center [919, 413] width 46 height 24
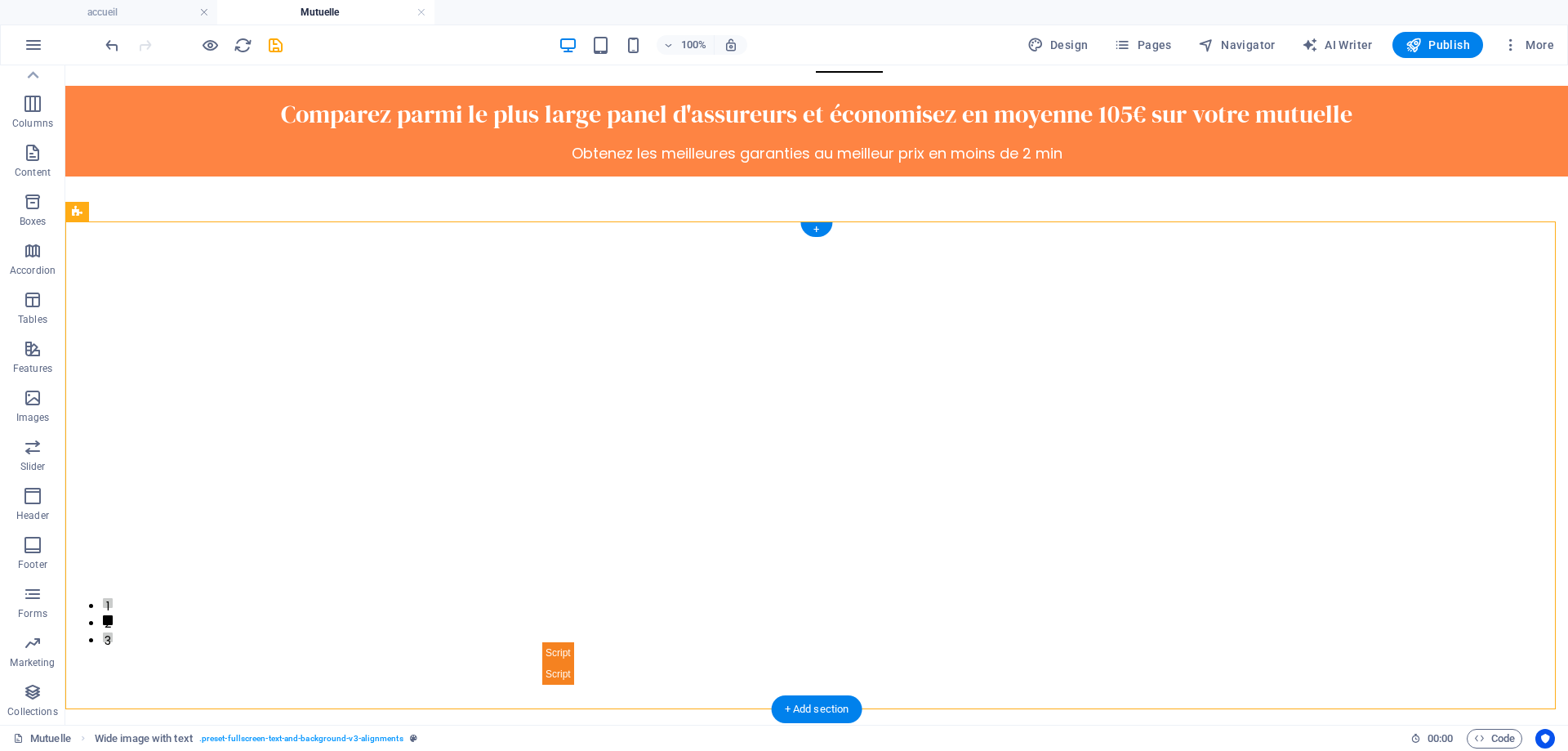
scroll to position [144, 0]
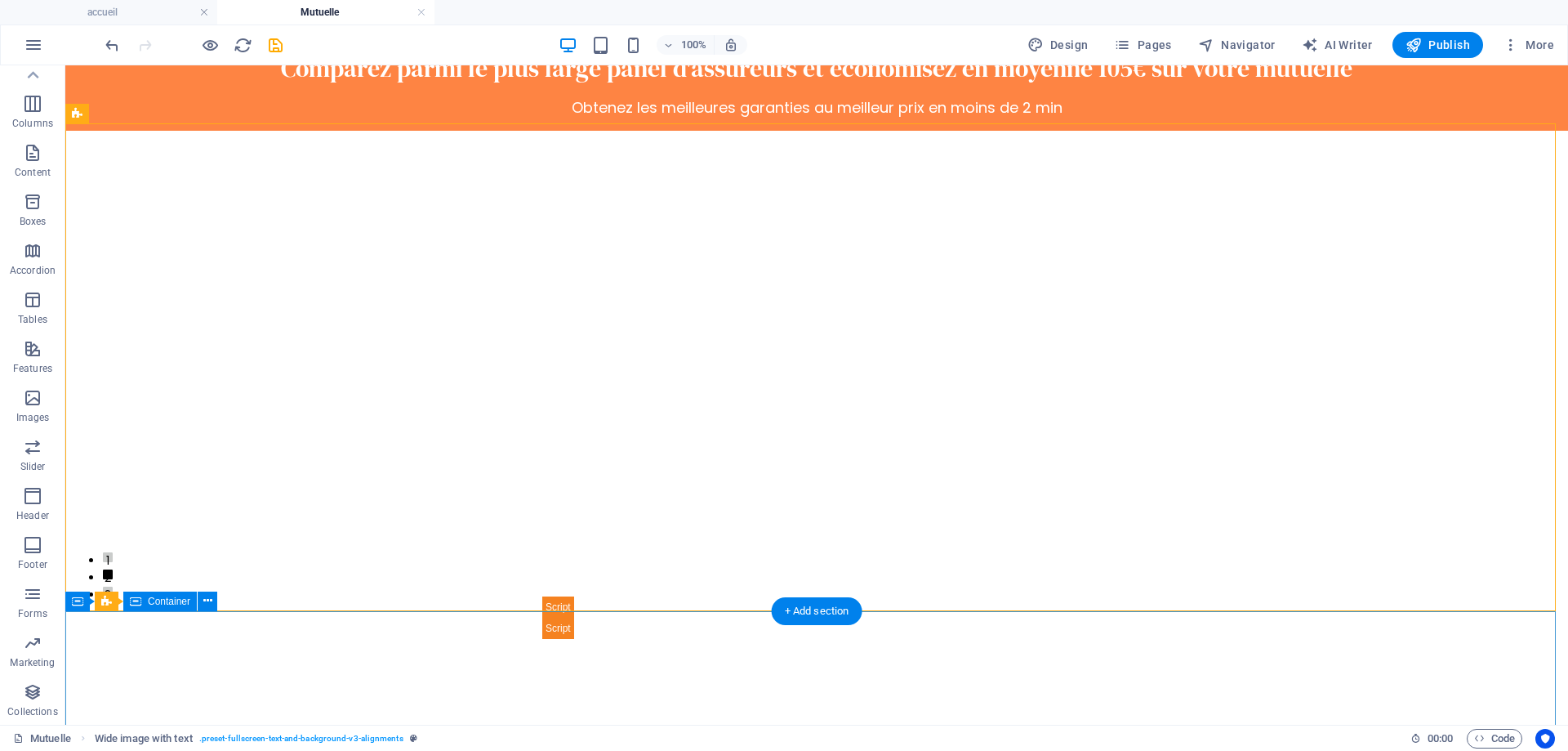
drag, startPoint x: 195, startPoint y: 323, endPoint x: 369, endPoint y: 611, distance: 336.5
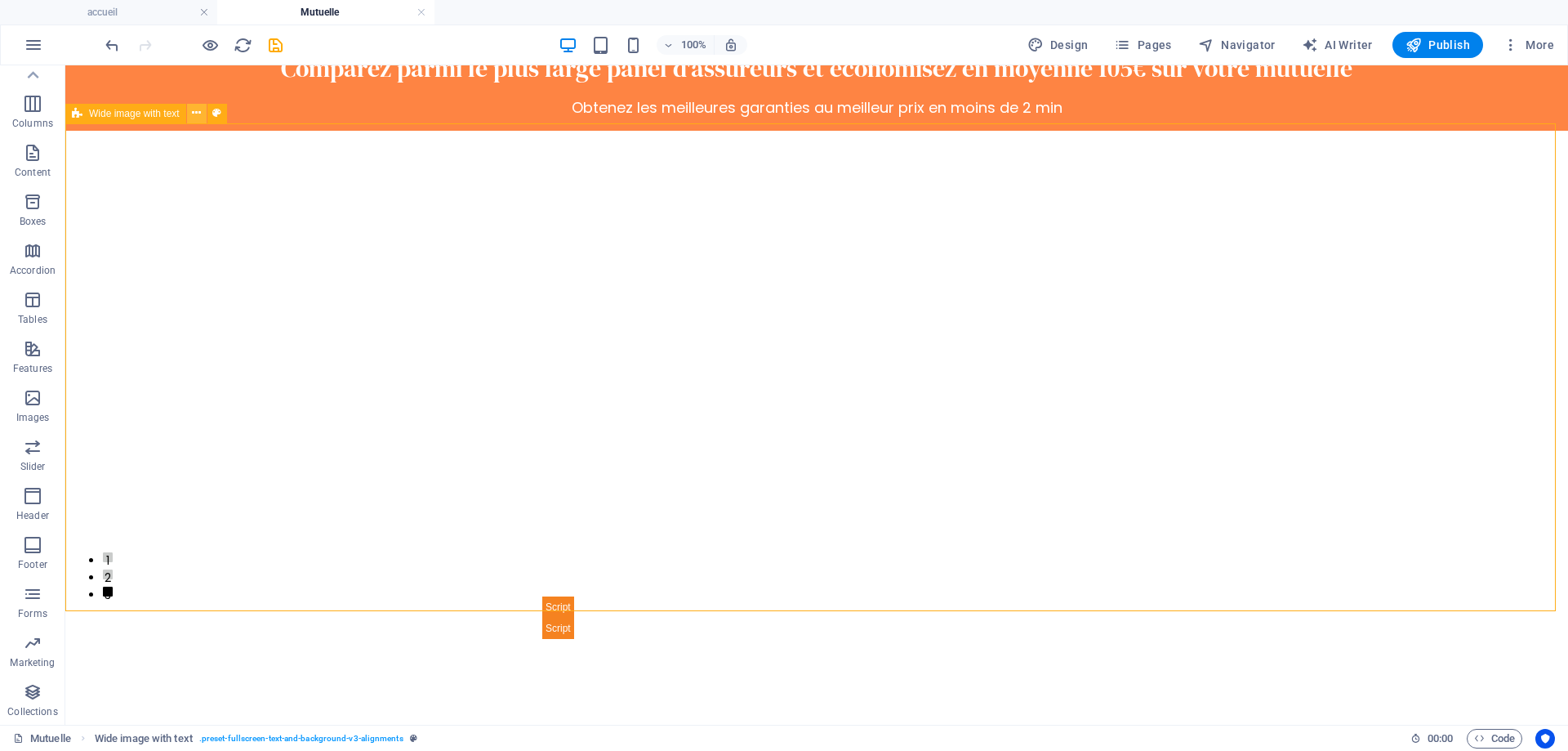
click at [197, 116] on icon at bounding box center [197, 113] width 9 height 17
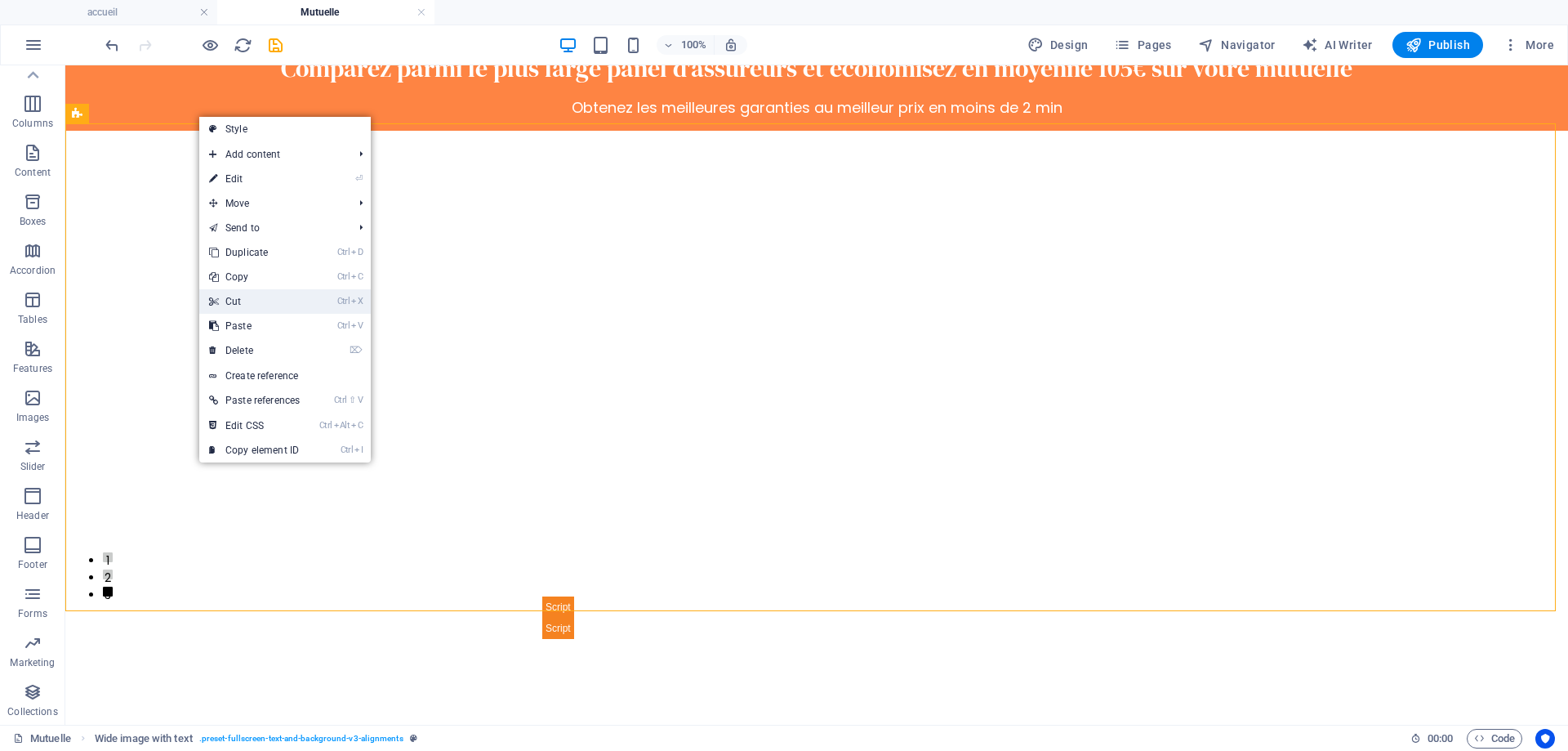
click at [228, 303] on link "Ctrl X Cut" at bounding box center [254, 301] width 110 height 24
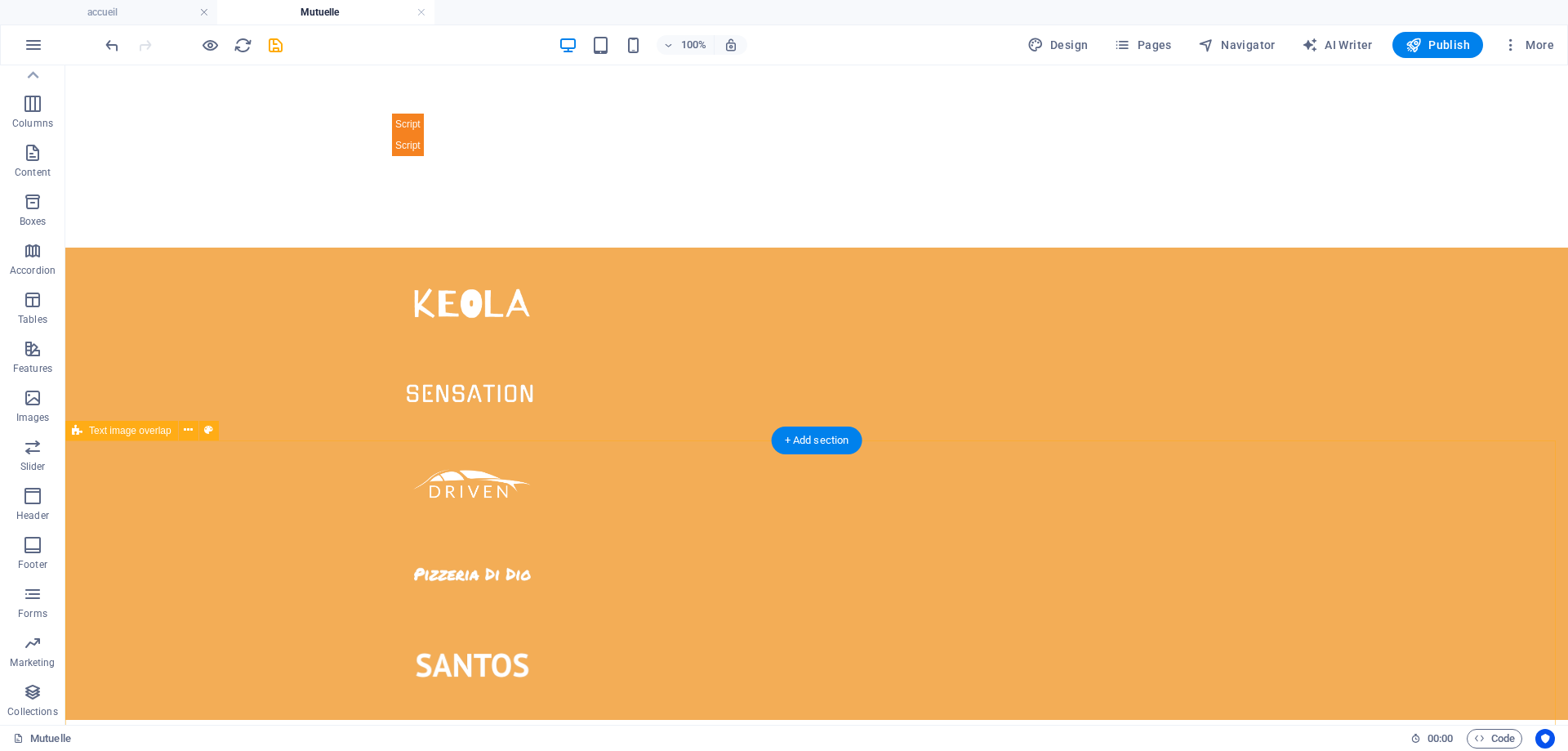
scroll to position [1451, 0]
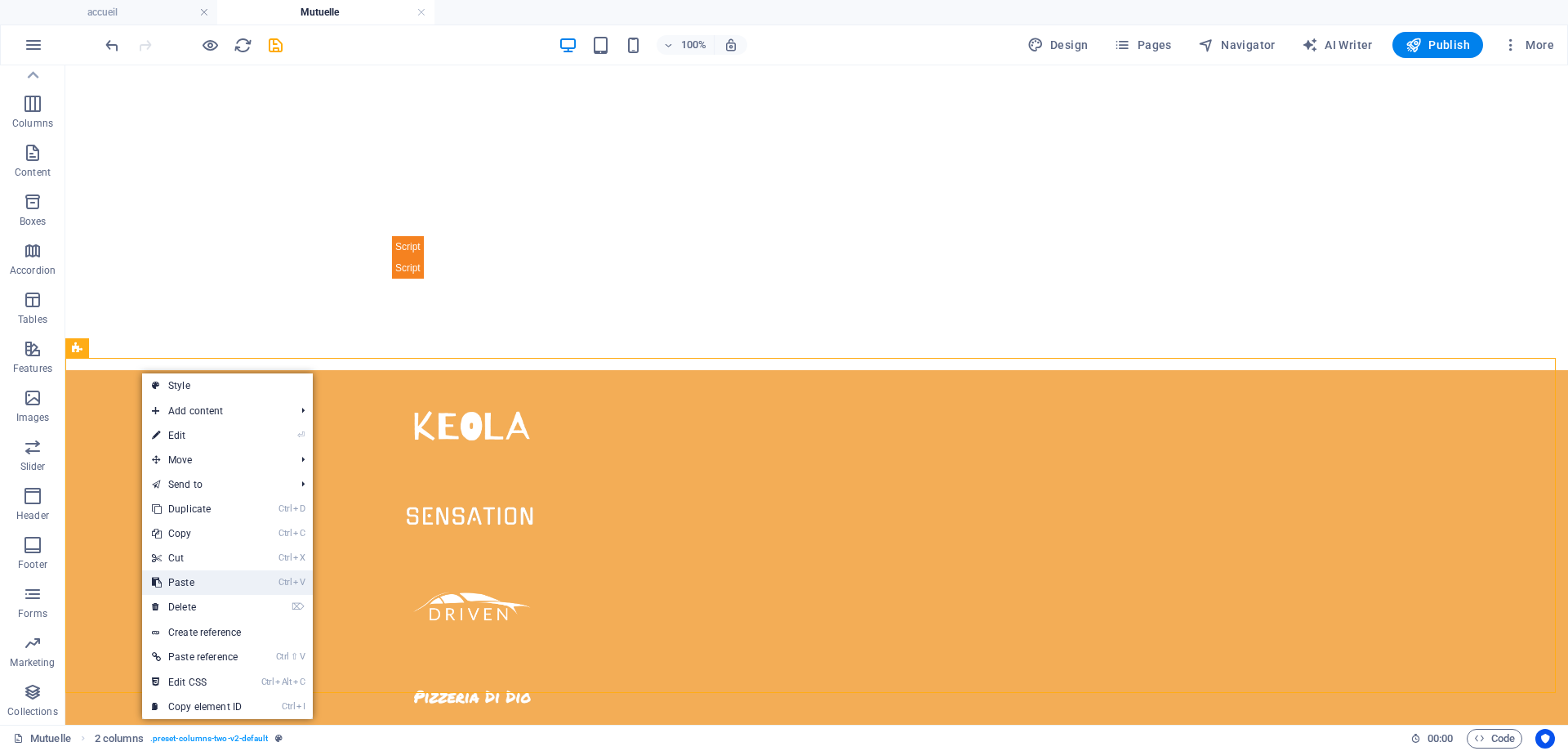
click at [192, 591] on link "Ctrl V Paste" at bounding box center [197, 582] width 109 height 24
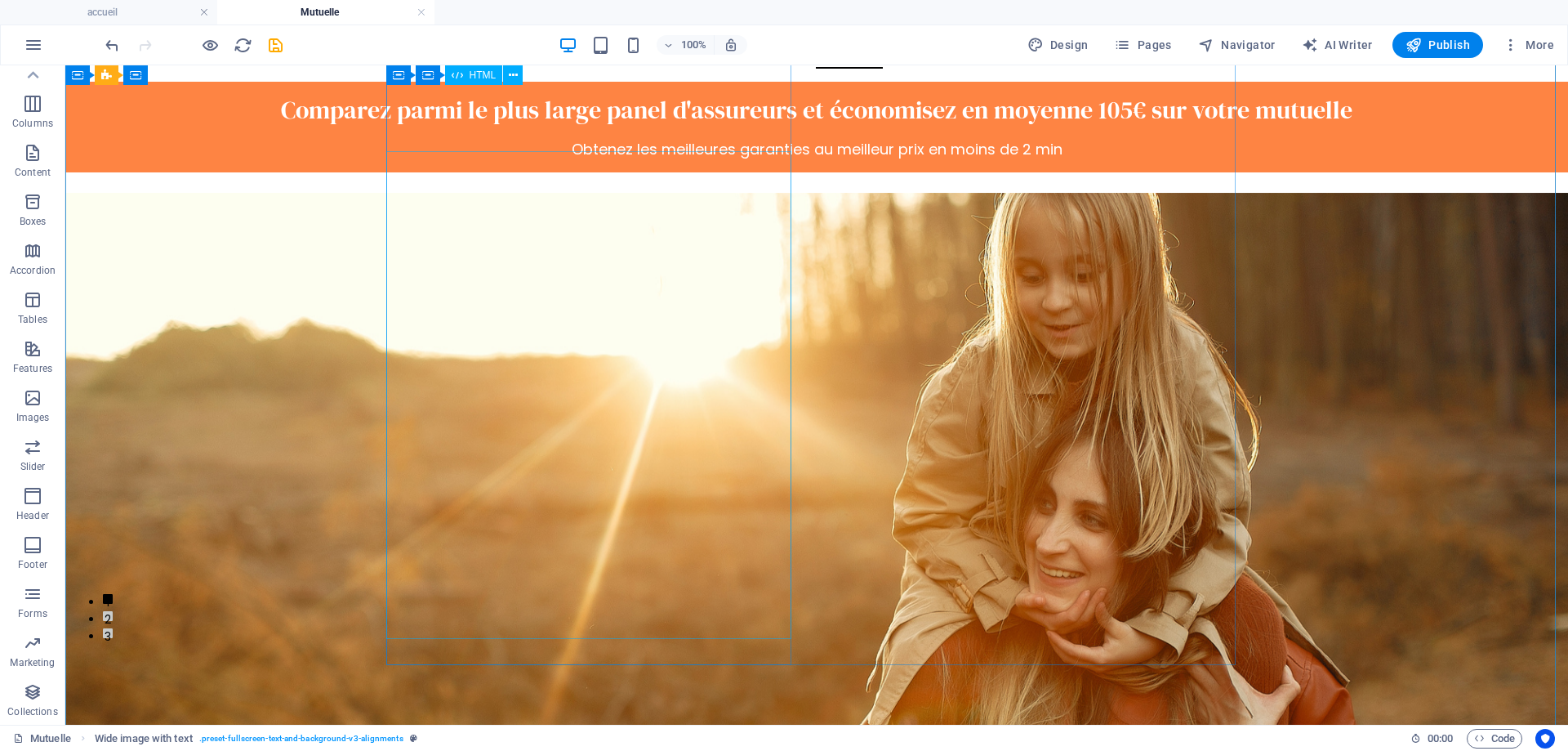
scroll to position [62, 0]
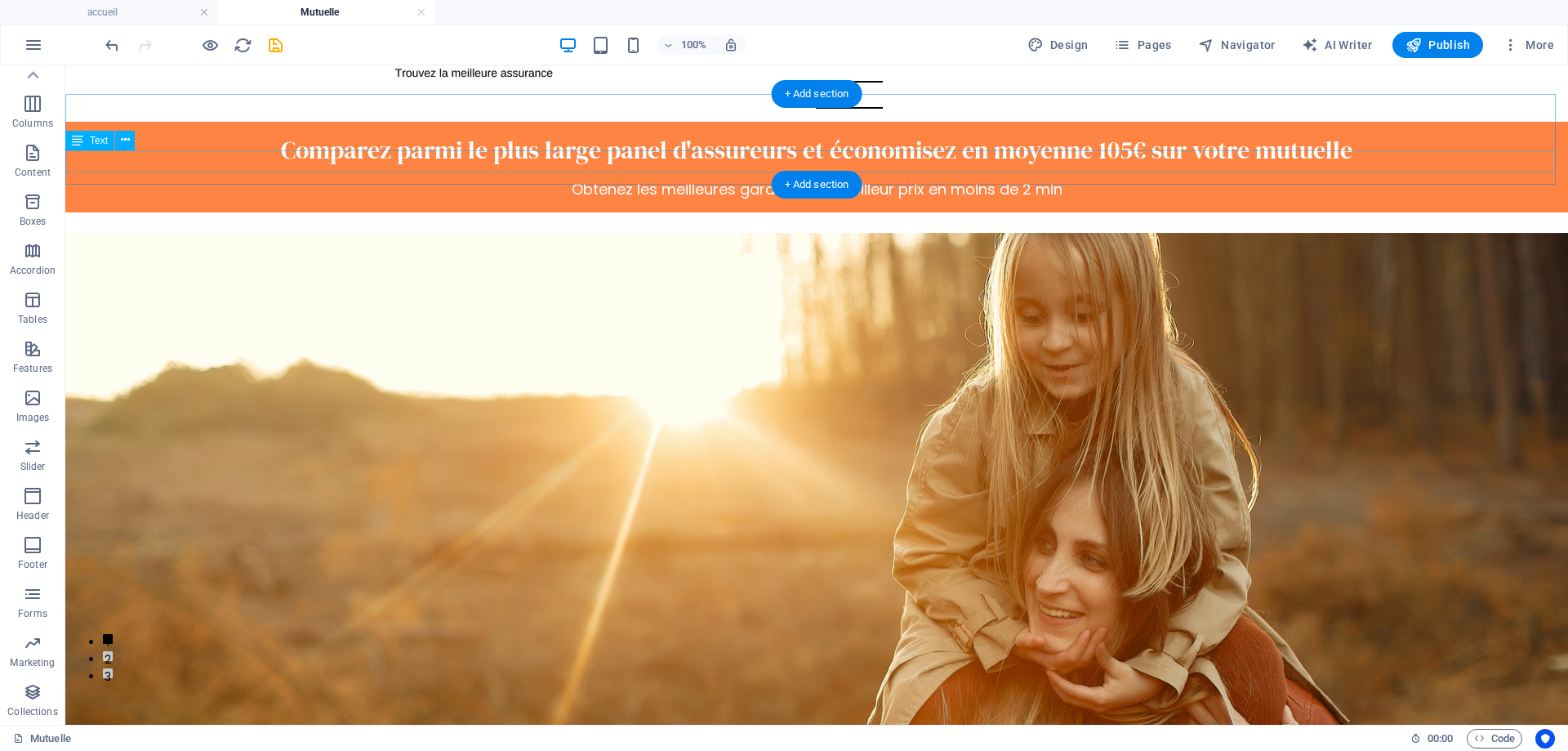
click at [739, 178] on div "Obtenez les meilleures garanties au meilleur prix en moins de 2 min" at bounding box center [816, 190] width 1502 height 22
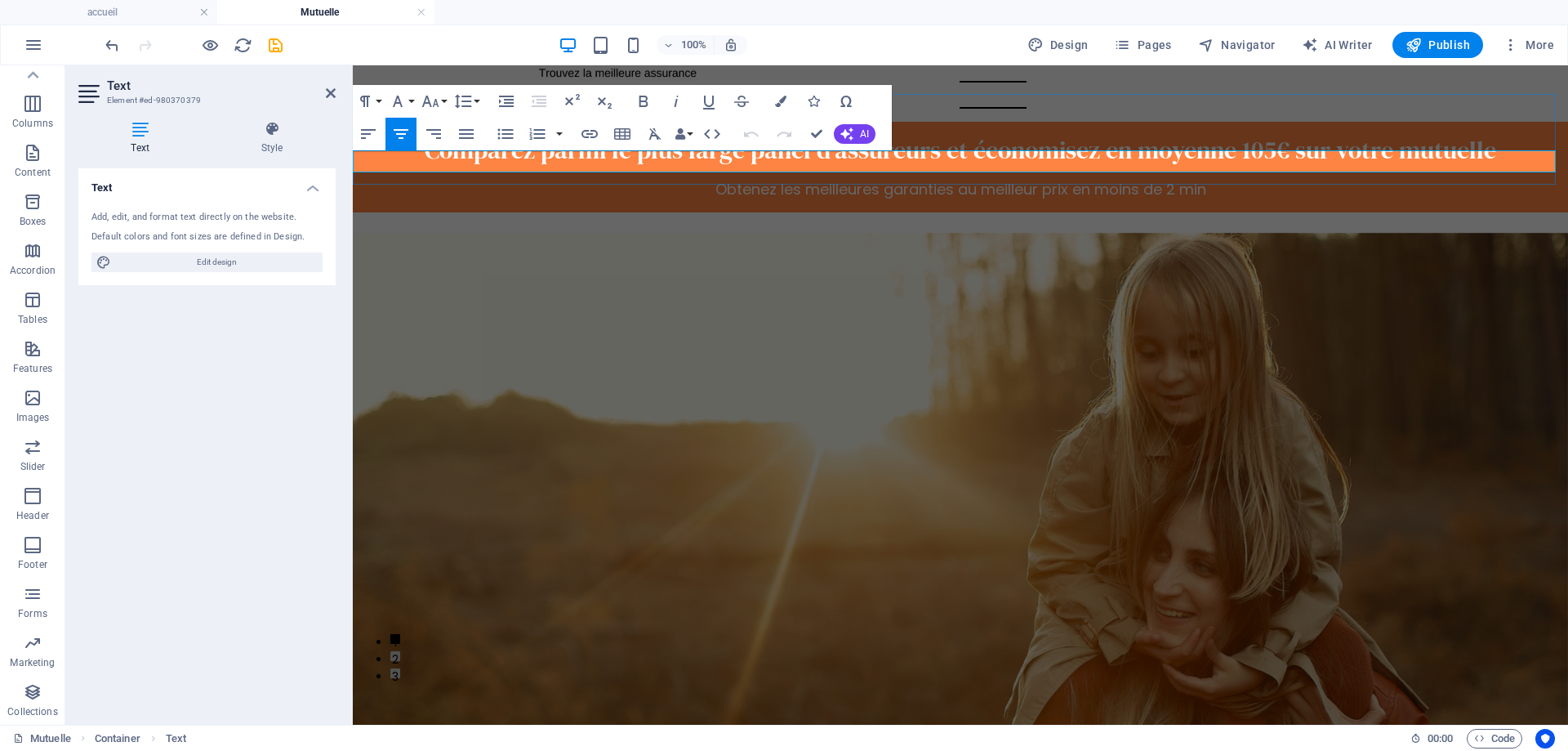
click at [739, 178] on span "Obtenez les meilleures garanties au meilleur prix en moins de 2 min" at bounding box center [960, 189] width 490 height 21
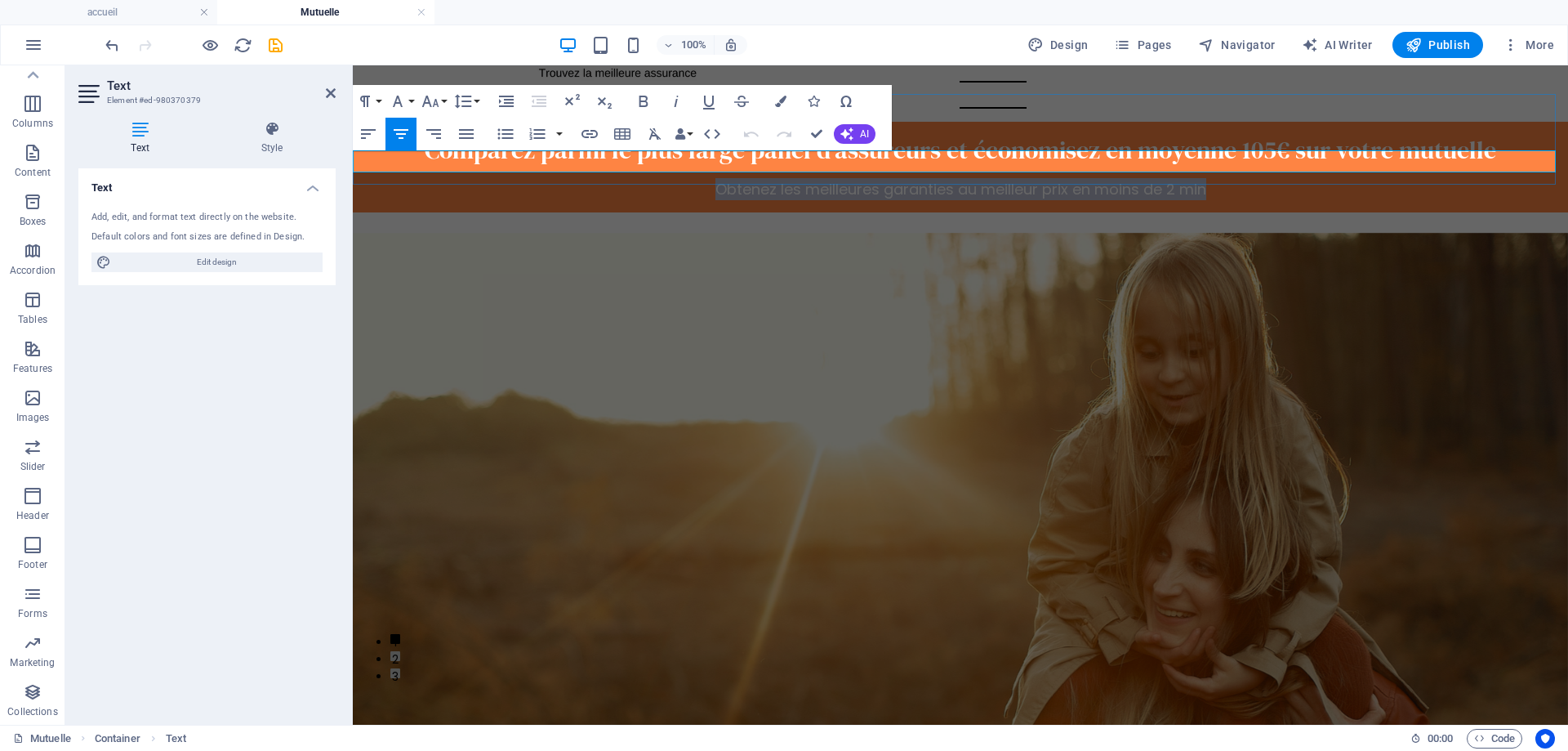
click at [739, 178] on span "Obtenez les meilleures garanties au meilleur prix en moins de 2 min" at bounding box center [960, 189] width 490 height 21
copy span "Obtenez les meilleures garanties au meilleur prix en moins de 2 min"
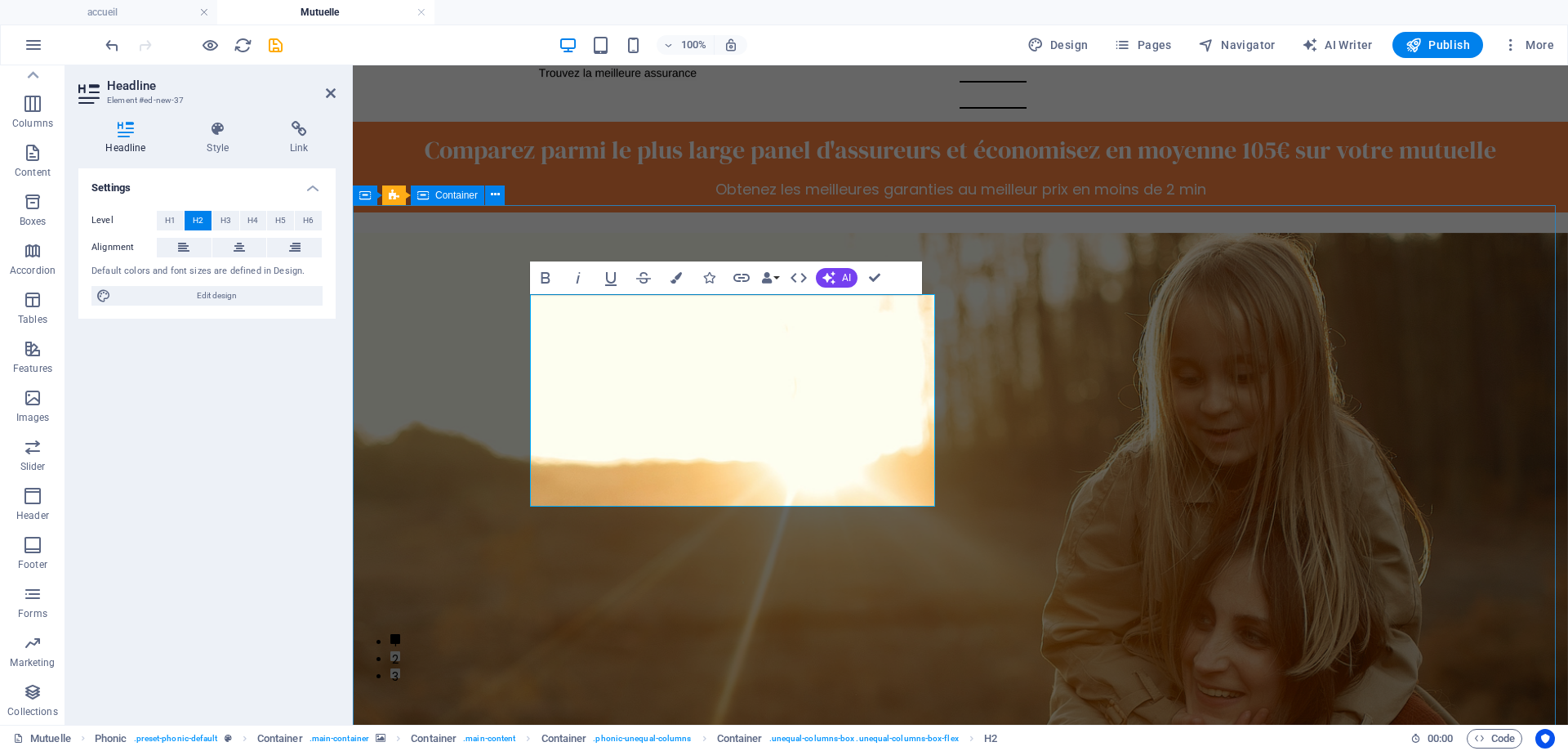
drag, startPoint x: 820, startPoint y: 489, endPoint x: 522, endPoint y: 329, distance: 338.2
click at [223, 216] on span "H3" at bounding box center [226, 220] width 10 height 20
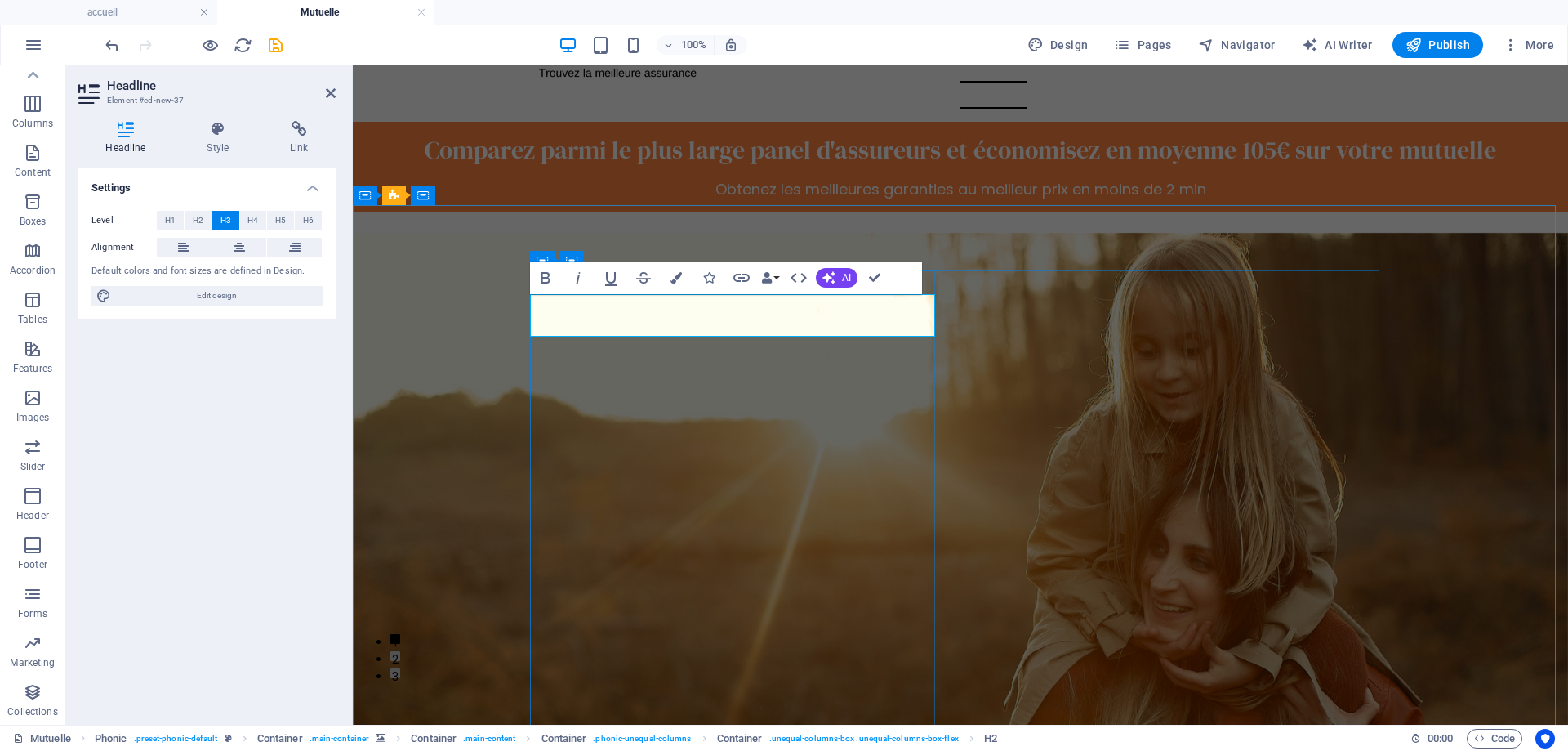
click at [666, 278] on button "Colors" at bounding box center [676, 278] width 31 height 33
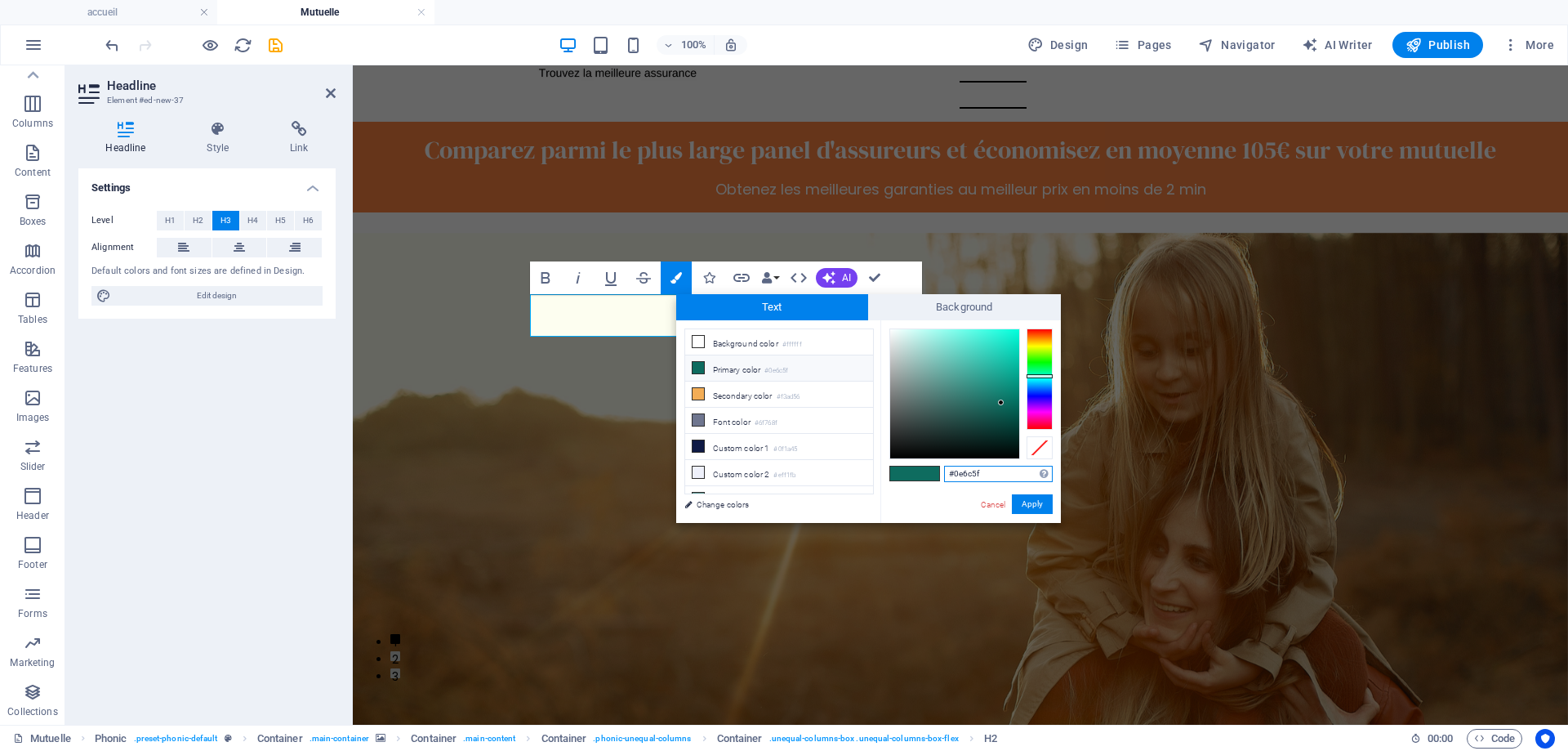
click at [995, 477] on input "#0e6c5f" at bounding box center [998, 473] width 109 height 16
paste input "FE8443"
type input "#fe8443"
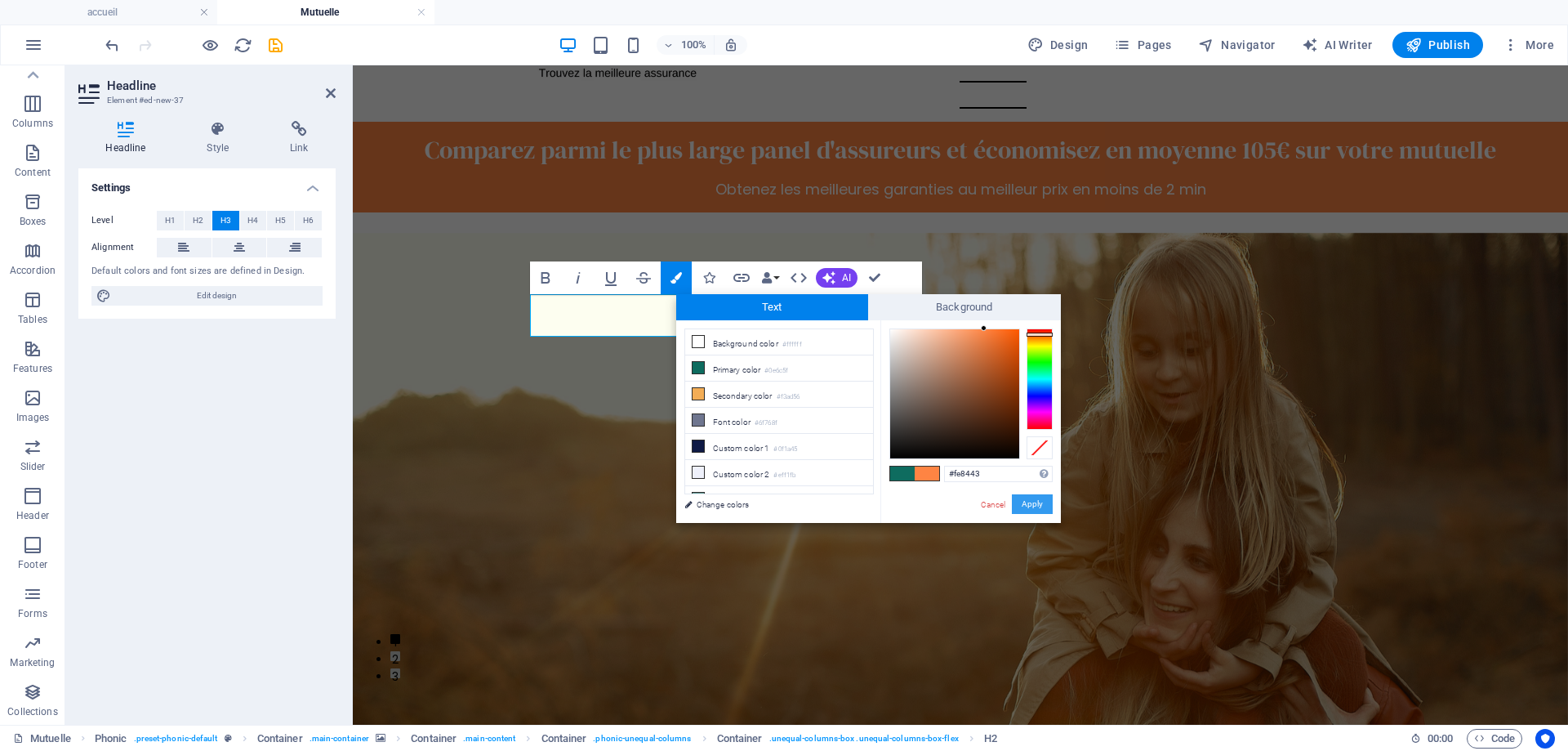
click at [1040, 509] on button "Apply" at bounding box center [1032, 504] width 41 height 20
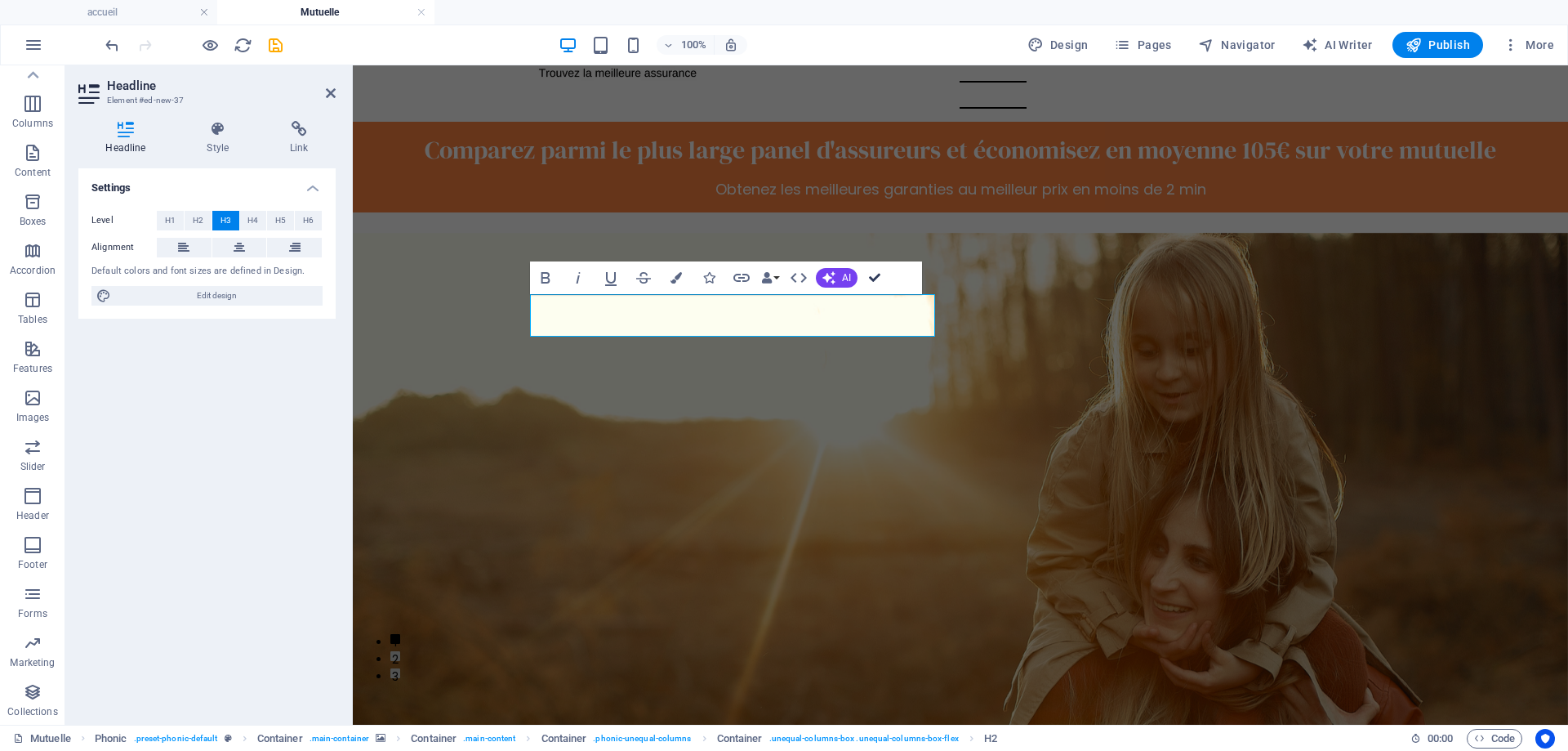
drag, startPoint x: 878, startPoint y: 272, endPoint x: 812, endPoint y: 209, distance: 91.2
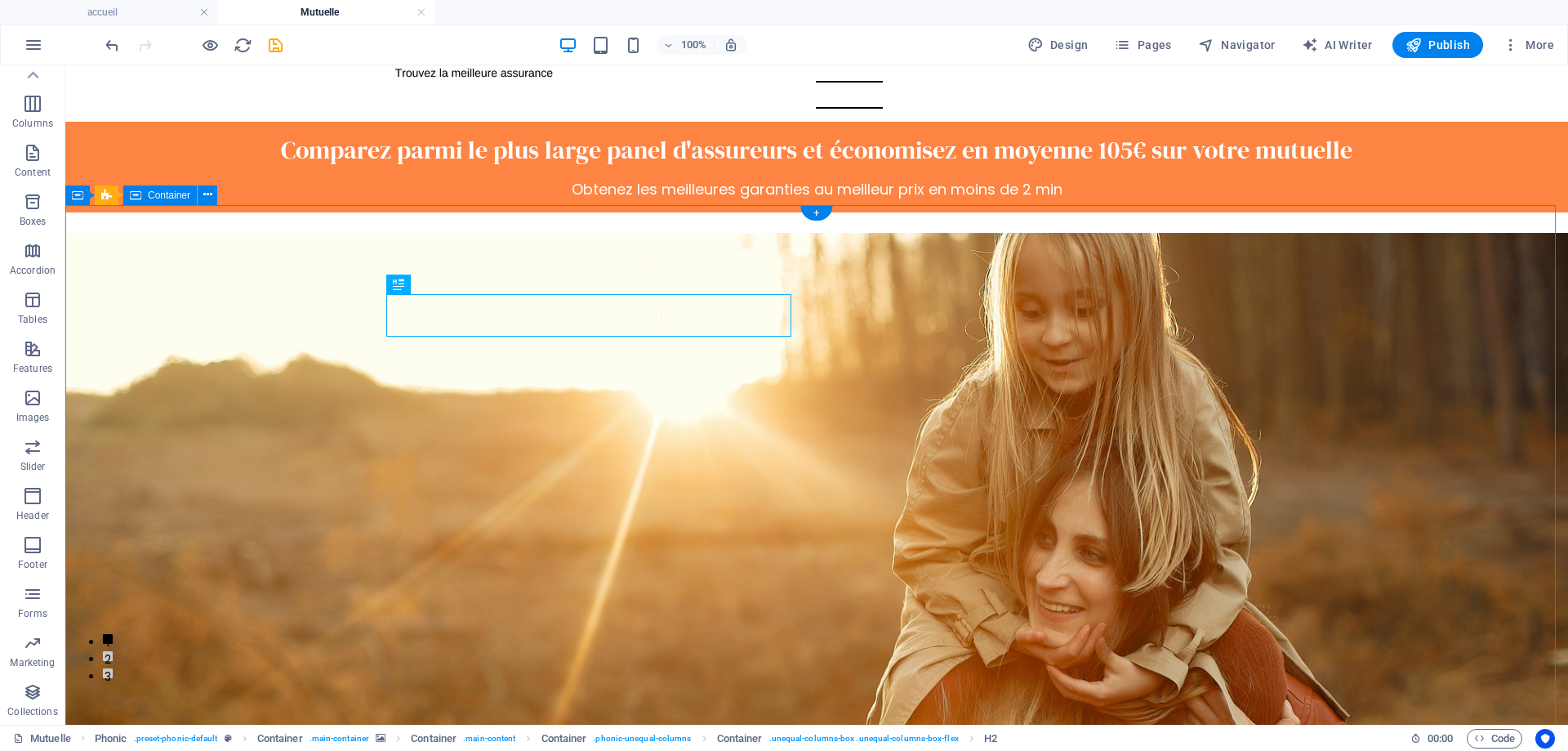
scroll to position [0, 0]
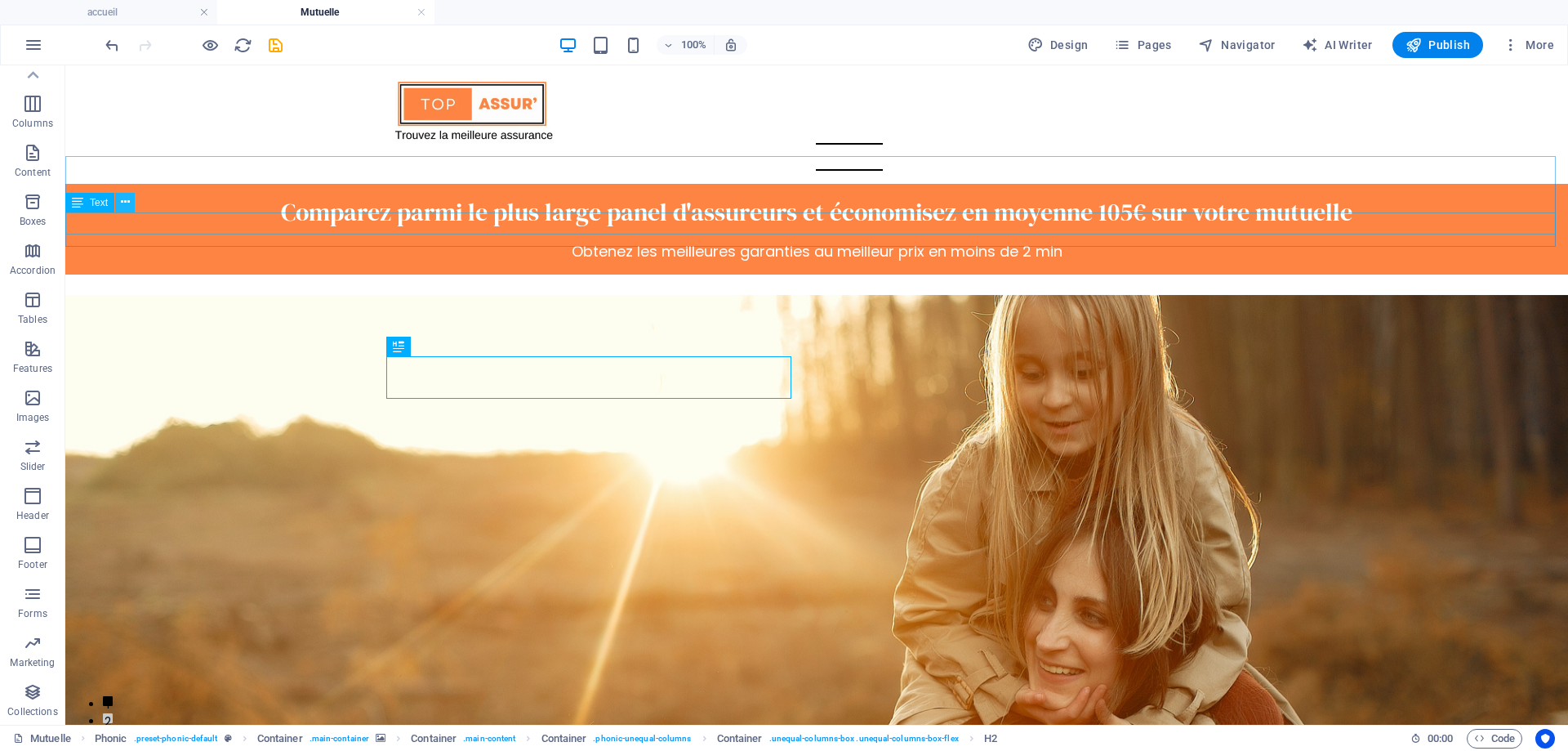
click at [116, 202] on button at bounding box center [125, 203] width 20 height 20
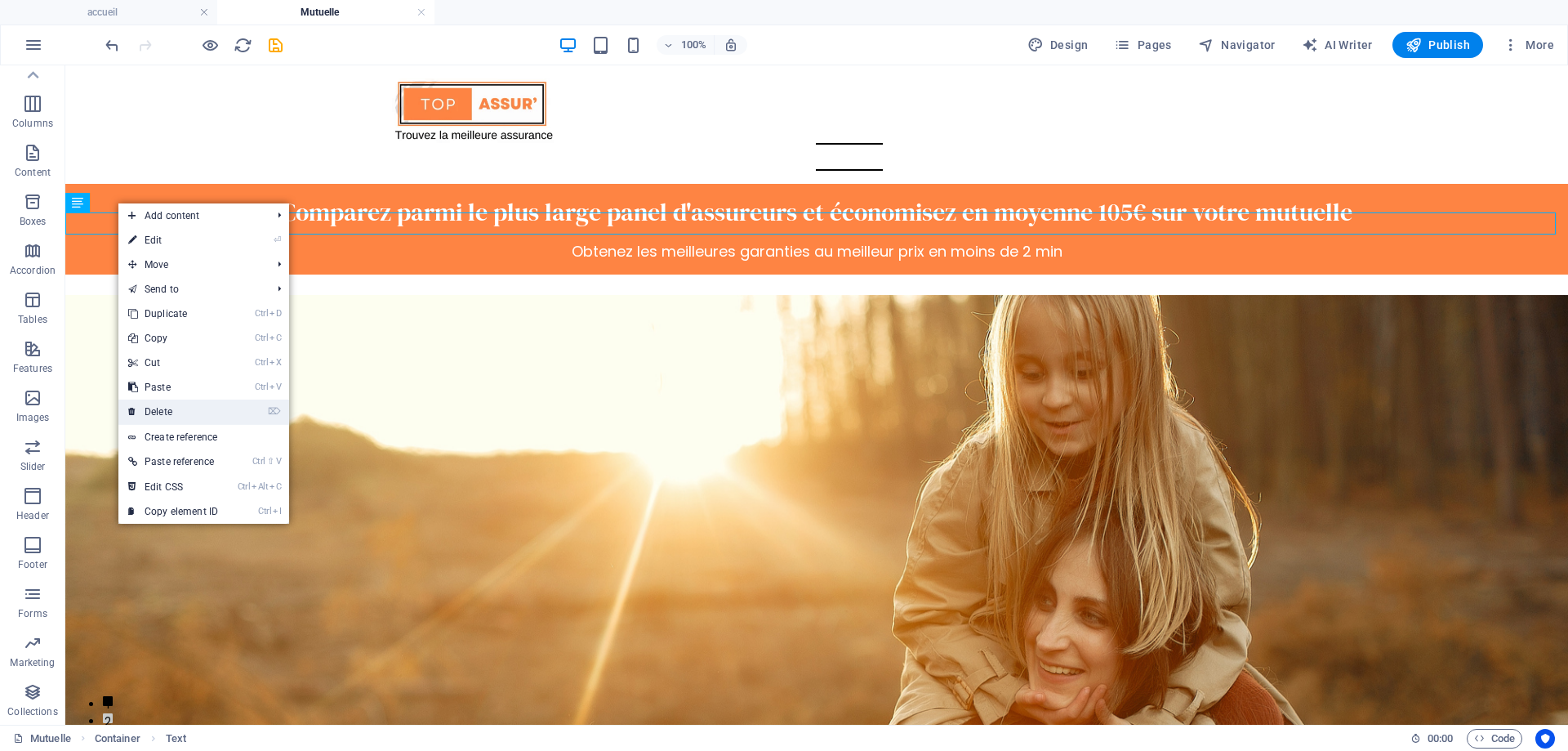
click at [147, 410] on link "⌦ Delete" at bounding box center [172, 411] width 109 height 24
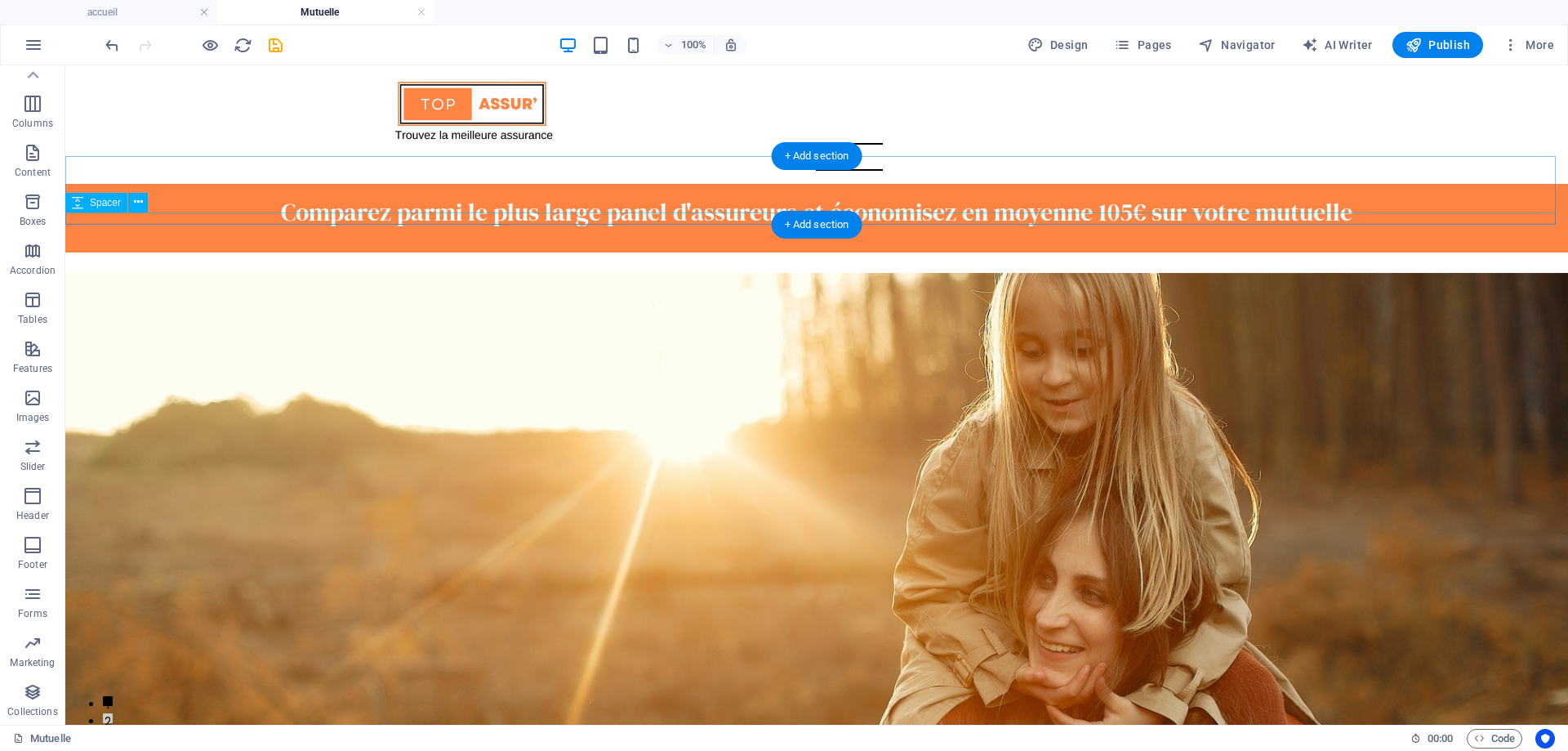
click at [173, 241] on div at bounding box center [816, 247] width 1502 height 12
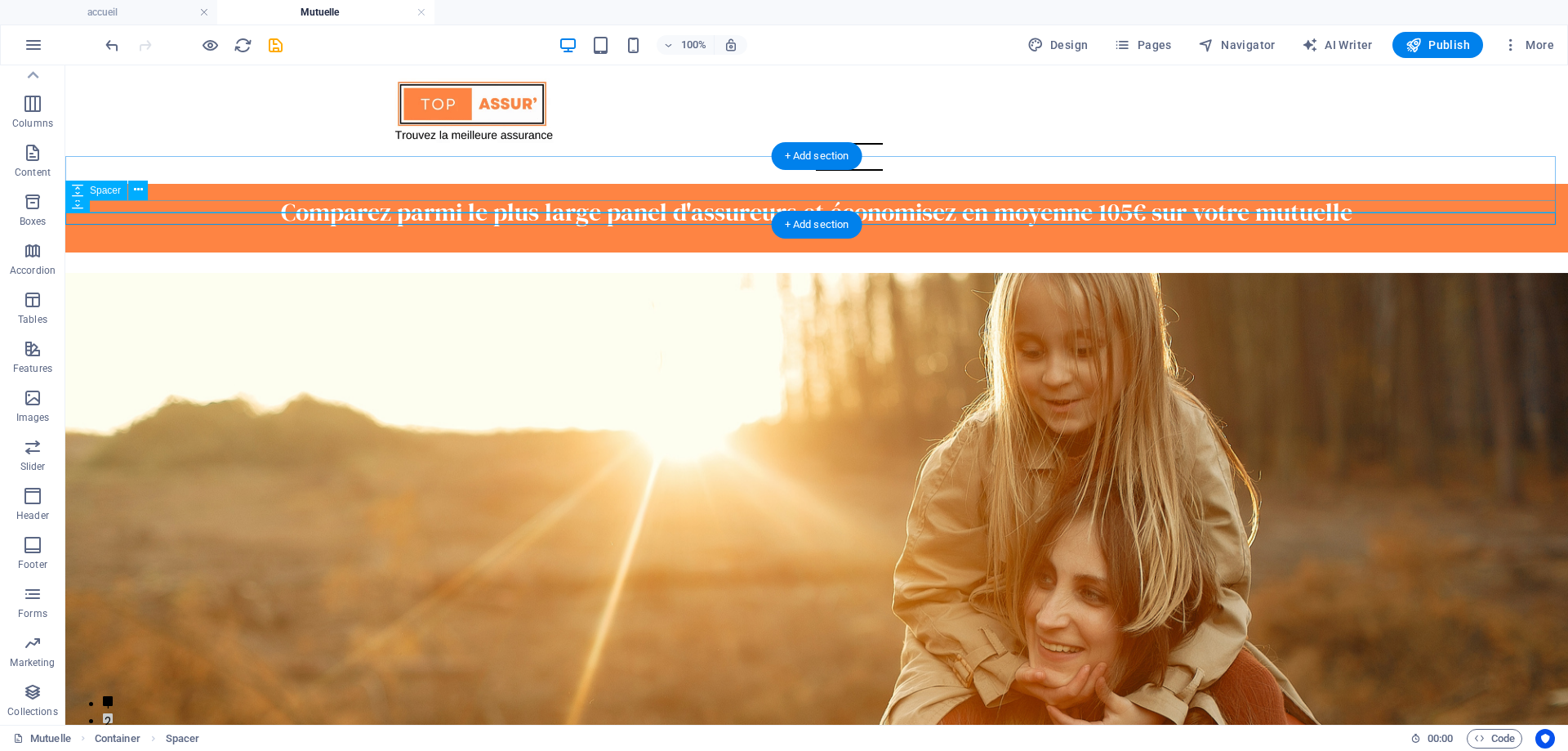
click at [220, 228] on div at bounding box center [816, 234] width 1502 height 12
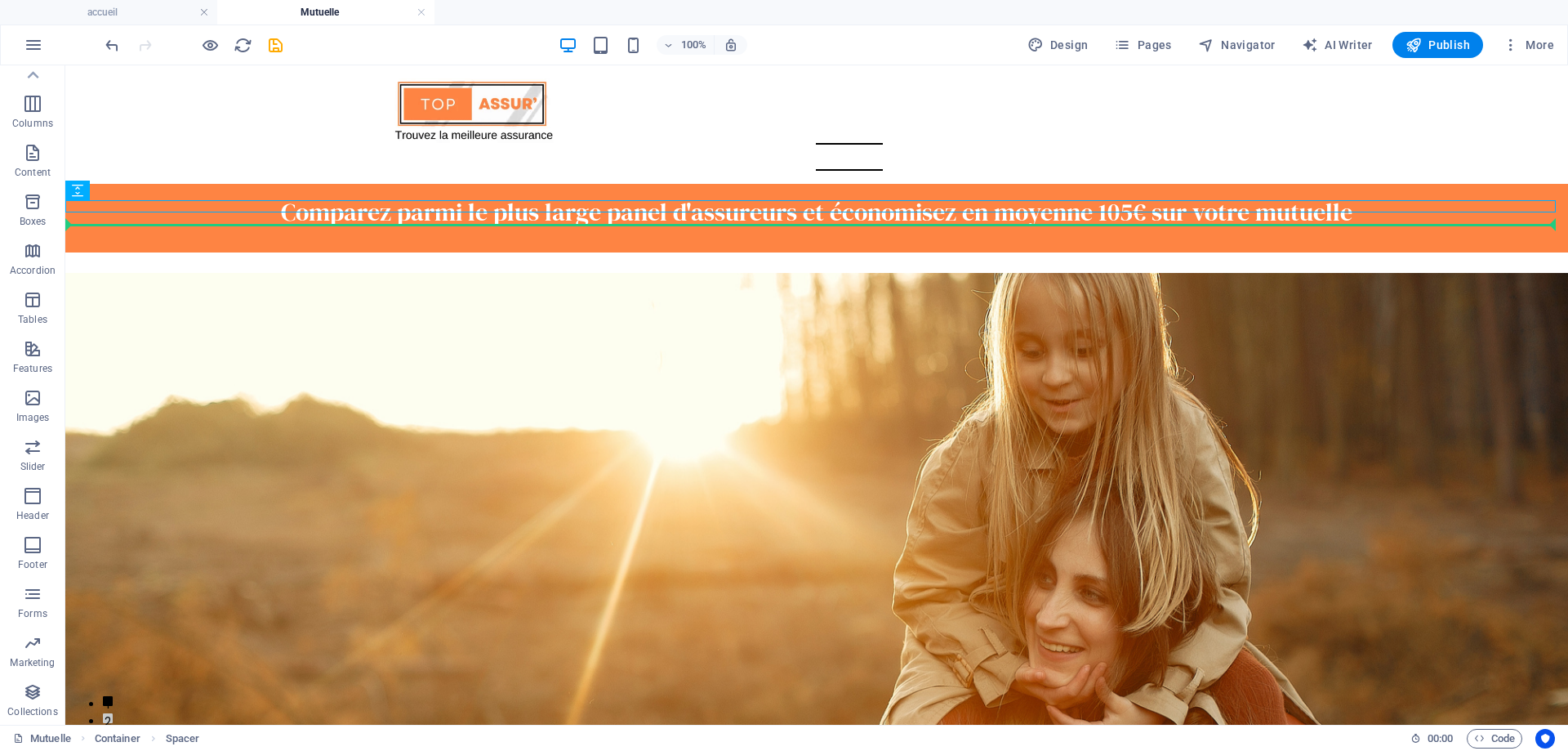
drag, startPoint x: 168, startPoint y: 253, endPoint x: 102, endPoint y: 228, distance: 70.6
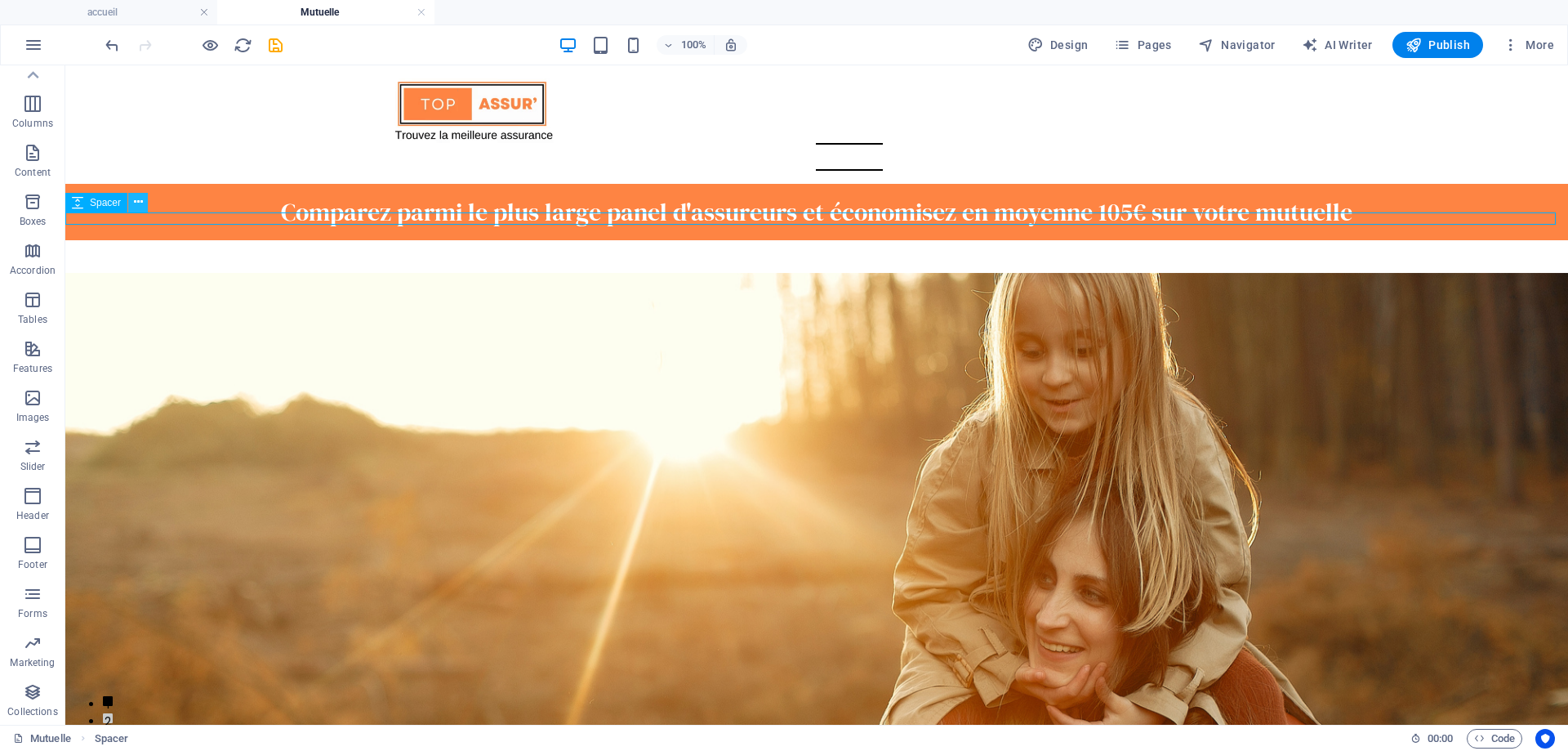
click at [134, 203] on icon at bounding box center [138, 203] width 9 height 17
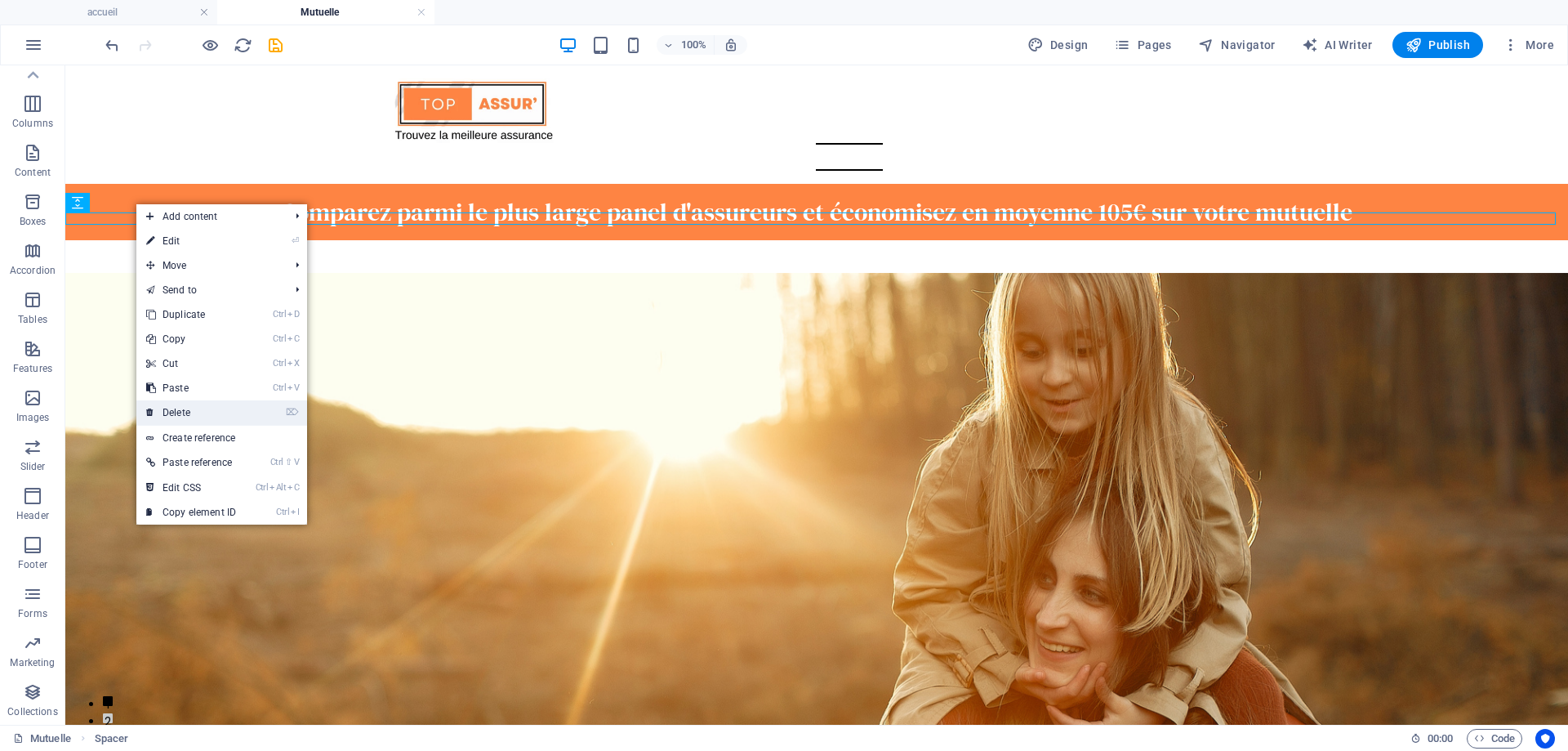
click at [191, 405] on link "⌦ Delete" at bounding box center [191, 412] width 109 height 24
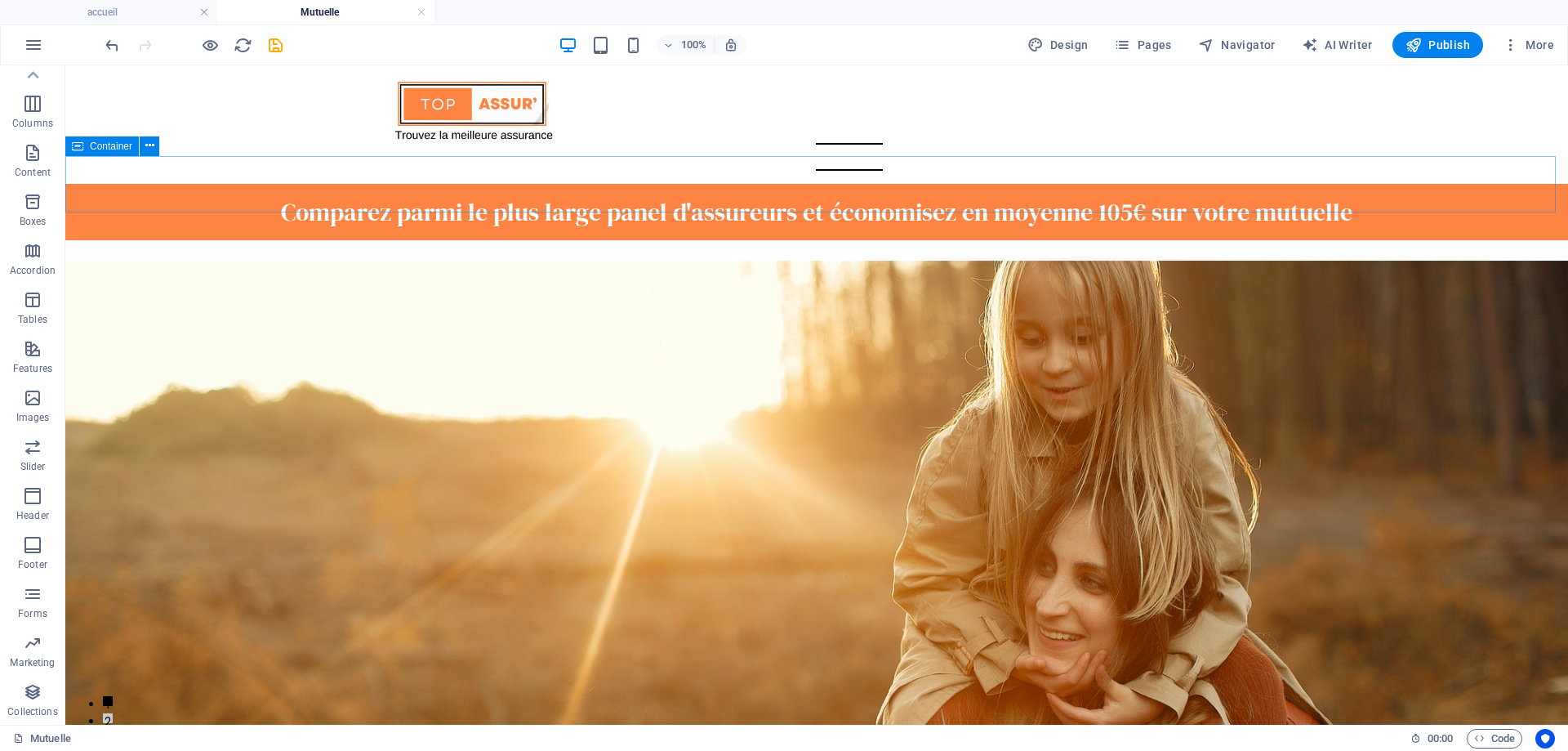
click at [76, 144] on icon at bounding box center [77, 146] width 11 height 20
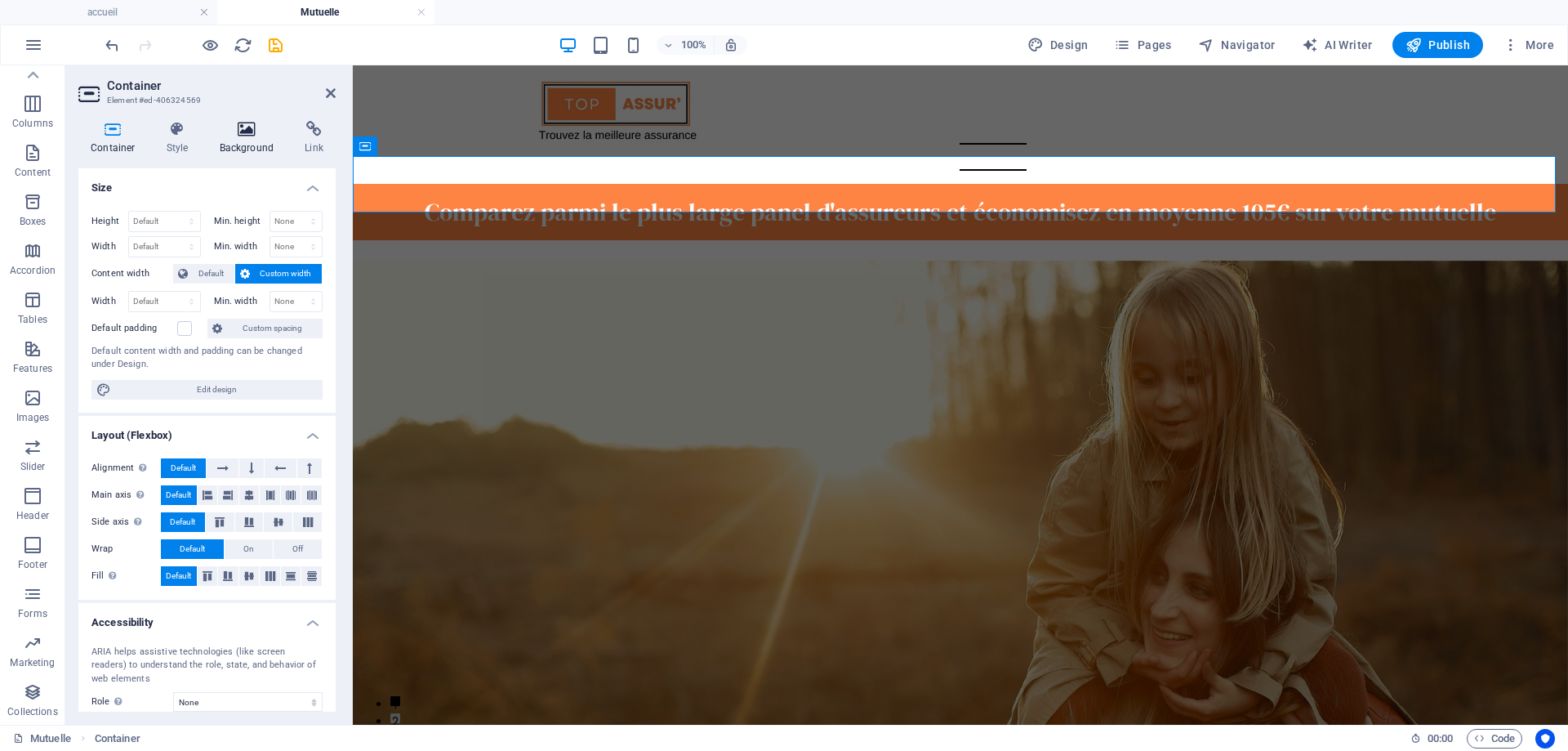
click at [227, 142] on h4 "Background" at bounding box center [250, 138] width 85 height 34
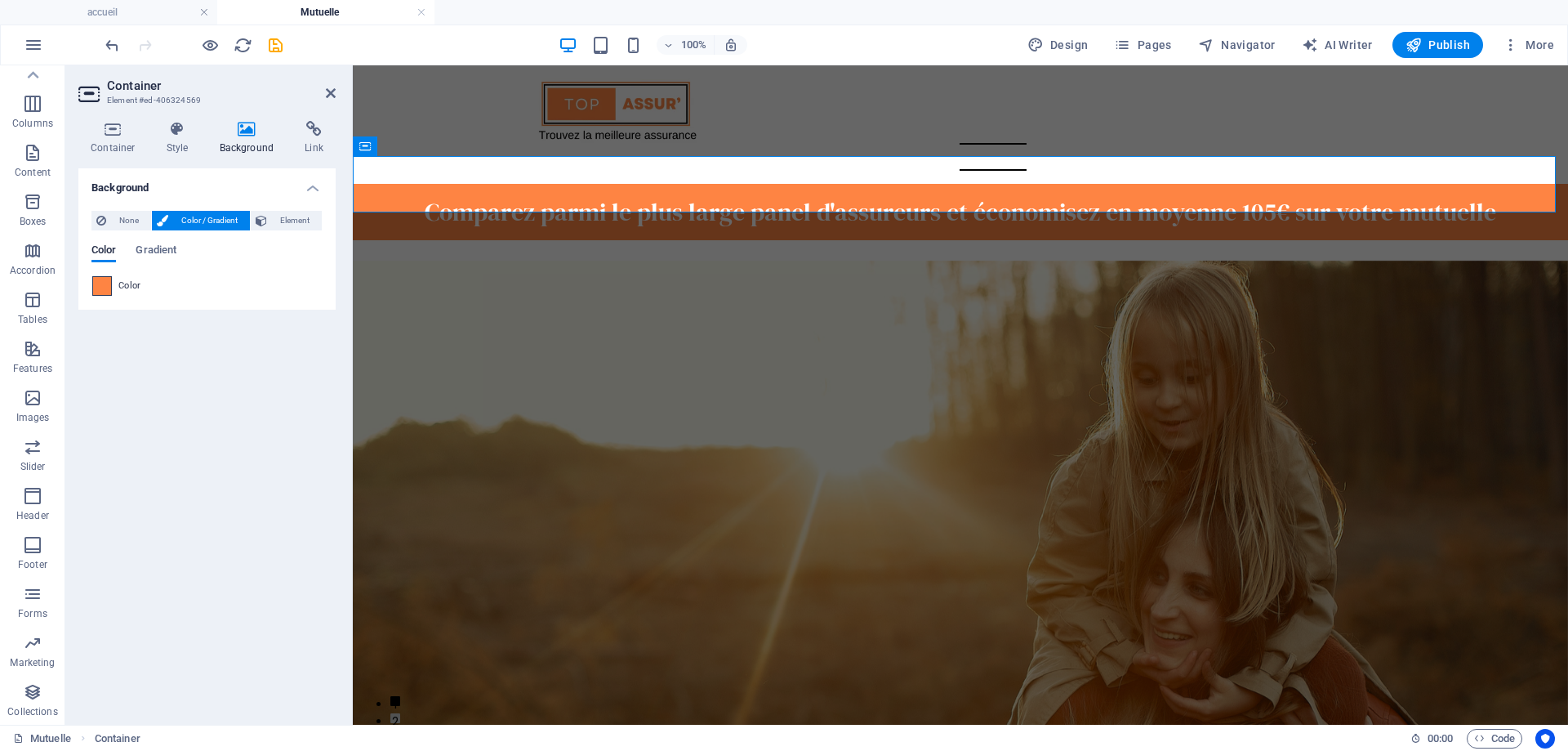
click at [101, 284] on span at bounding box center [102, 285] width 18 height 18
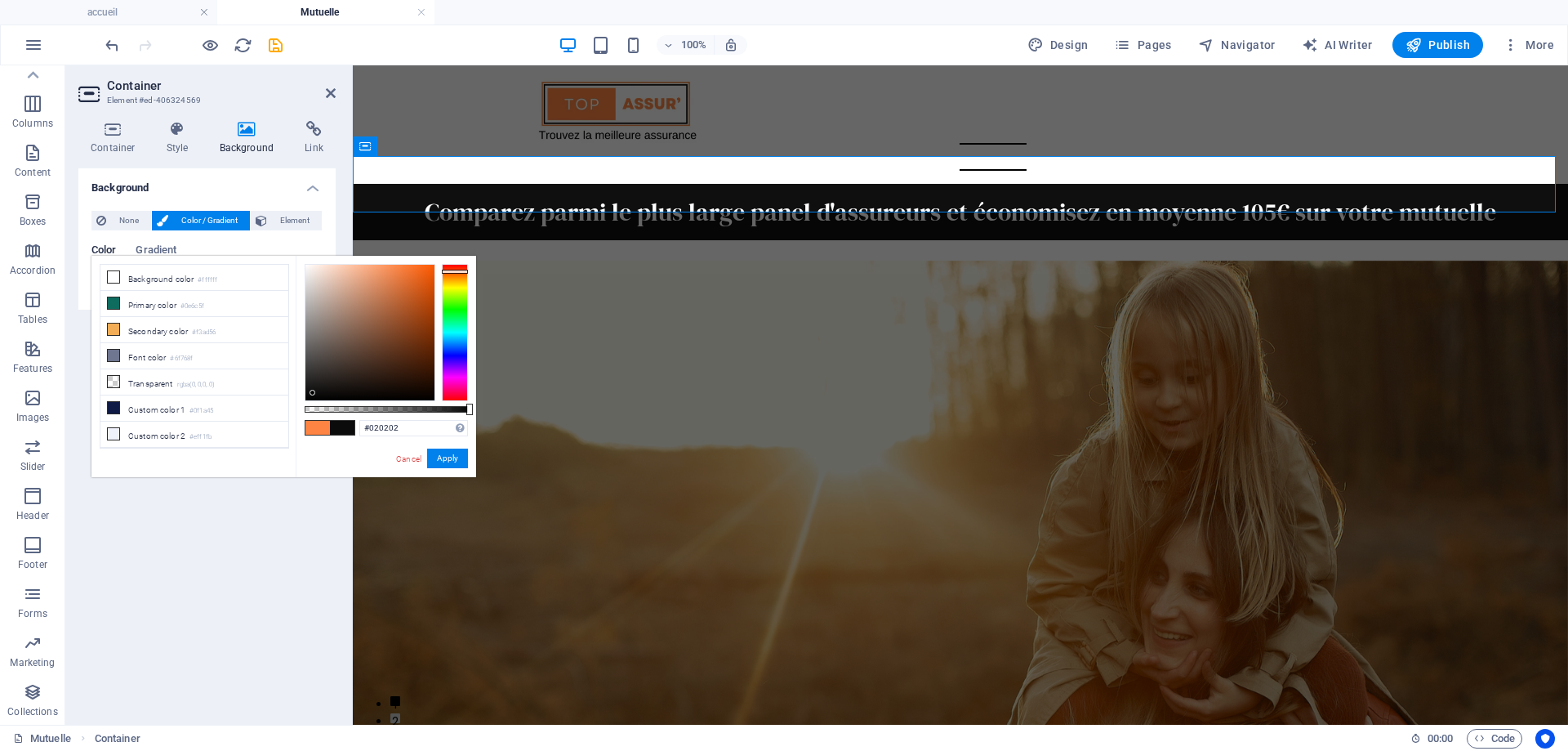
type input "#000000"
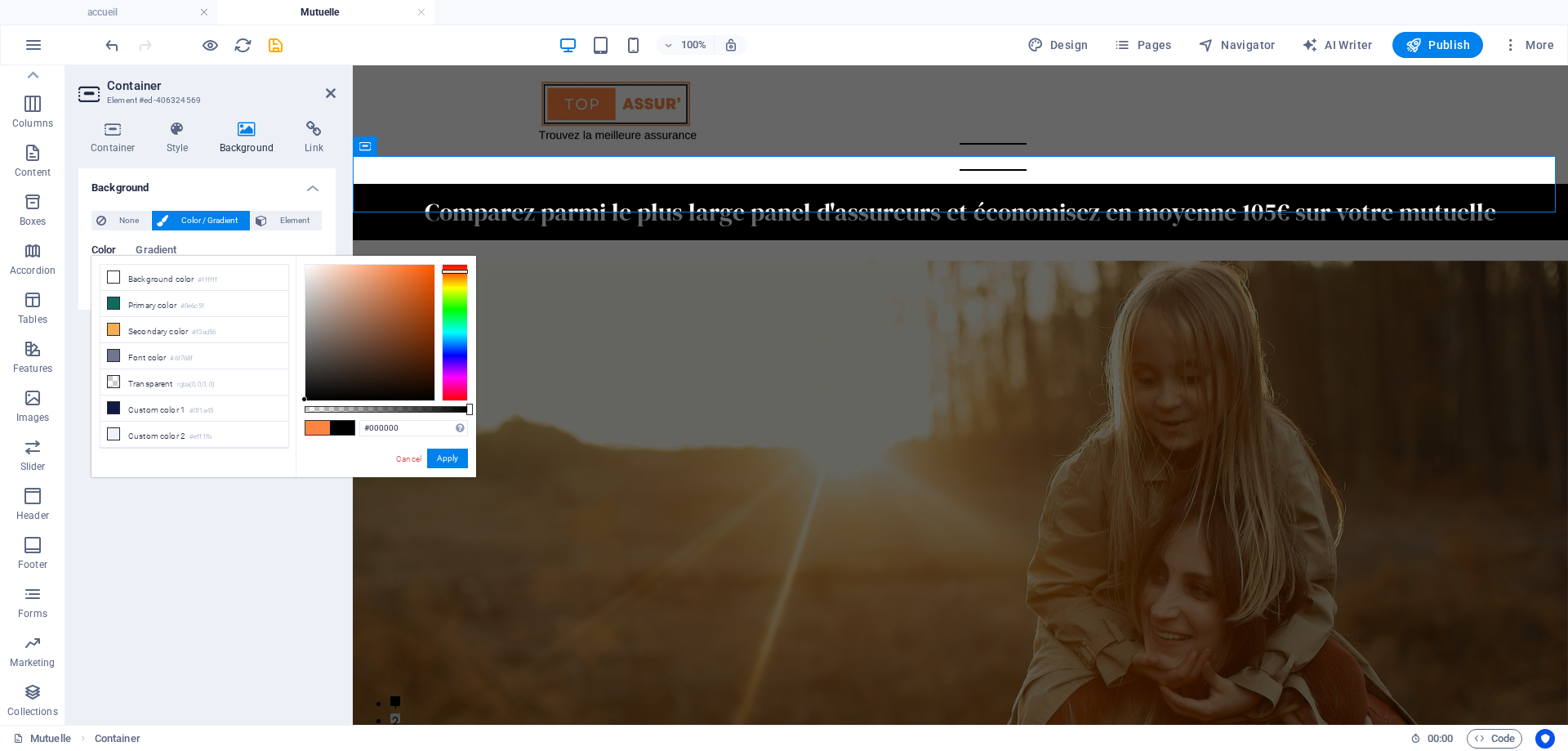
drag, startPoint x: 398, startPoint y: 262, endPoint x: 280, endPoint y: 442, distance: 215.2
click at [283, 437] on div "less Background color #ffffff Primary color #0e6c5f Secondary color #f3ad56 Fon…" at bounding box center [284, 366] width 384 height 222
drag, startPoint x: 442, startPoint y: 462, endPoint x: 48, endPoint y: 366, distance: 405.5
click at [442, 462] on button "Apply" at bounding box center [447, 458] width 41 height 20
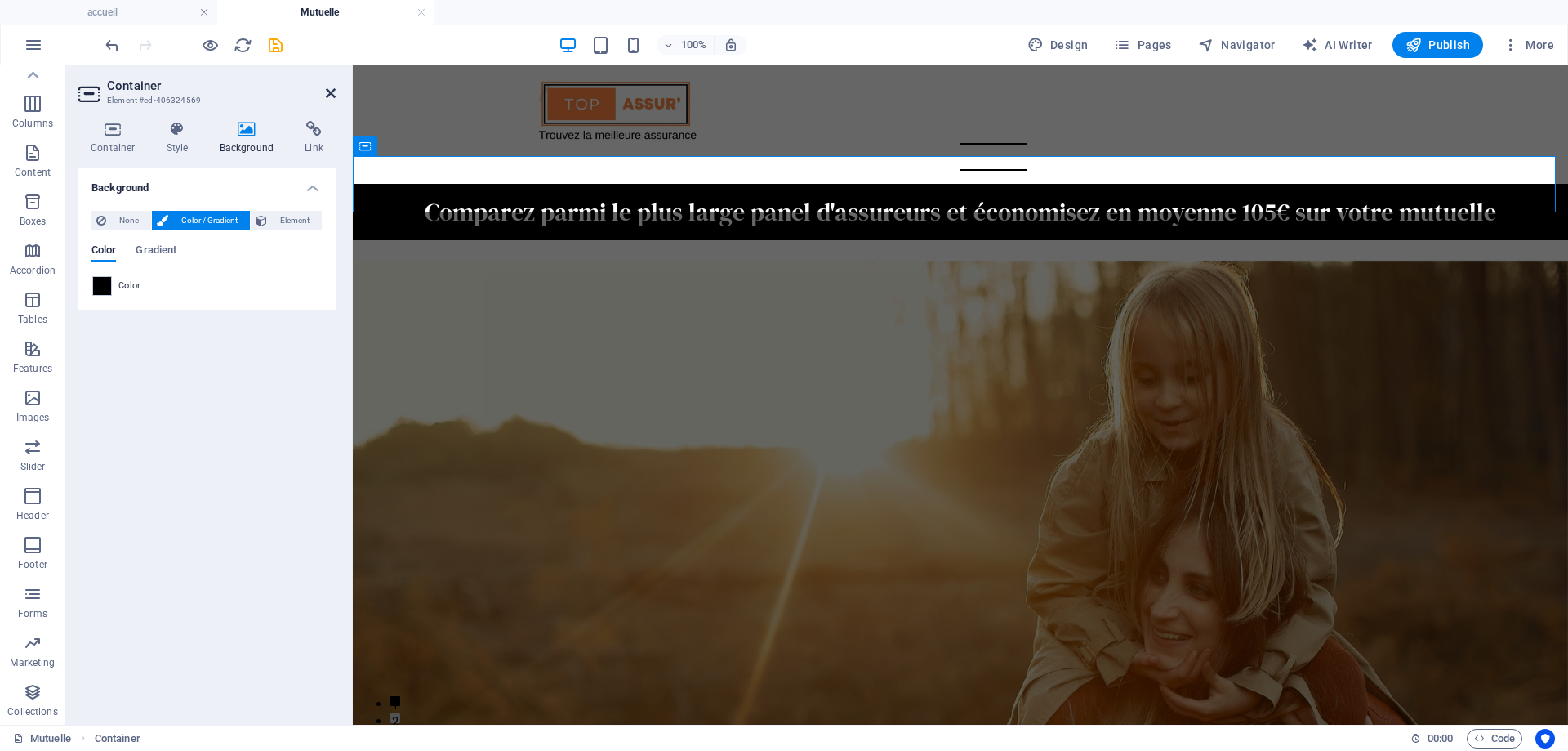
click at [328, 86] on icon at bounding box center [330, 92] width 9 height 13
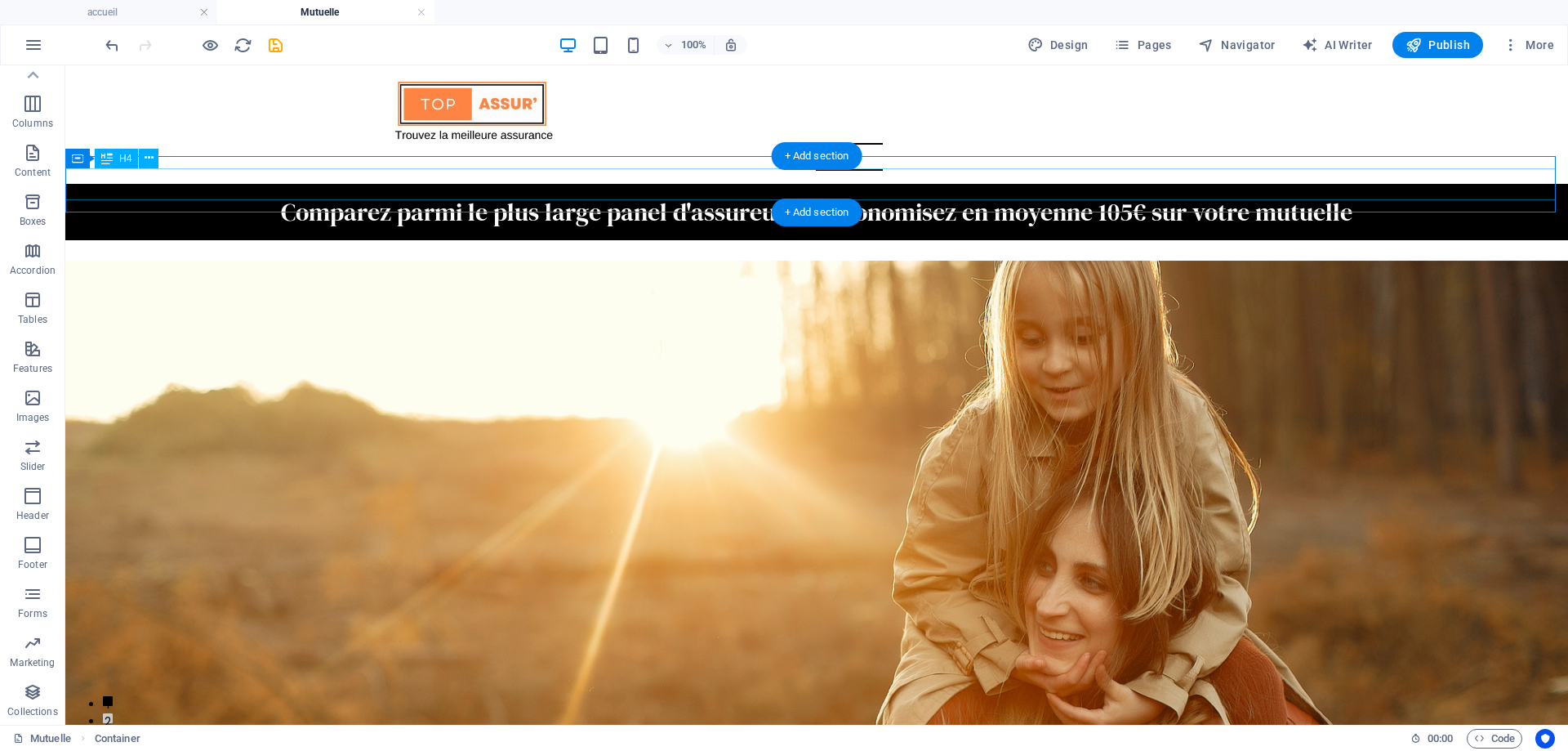
click at [272, 196] on div "Comparez parmi le plus large panel d'assureurs et économisez en moyenne 105€ su…" at bounding box center [816, 211] width 1502 height 32
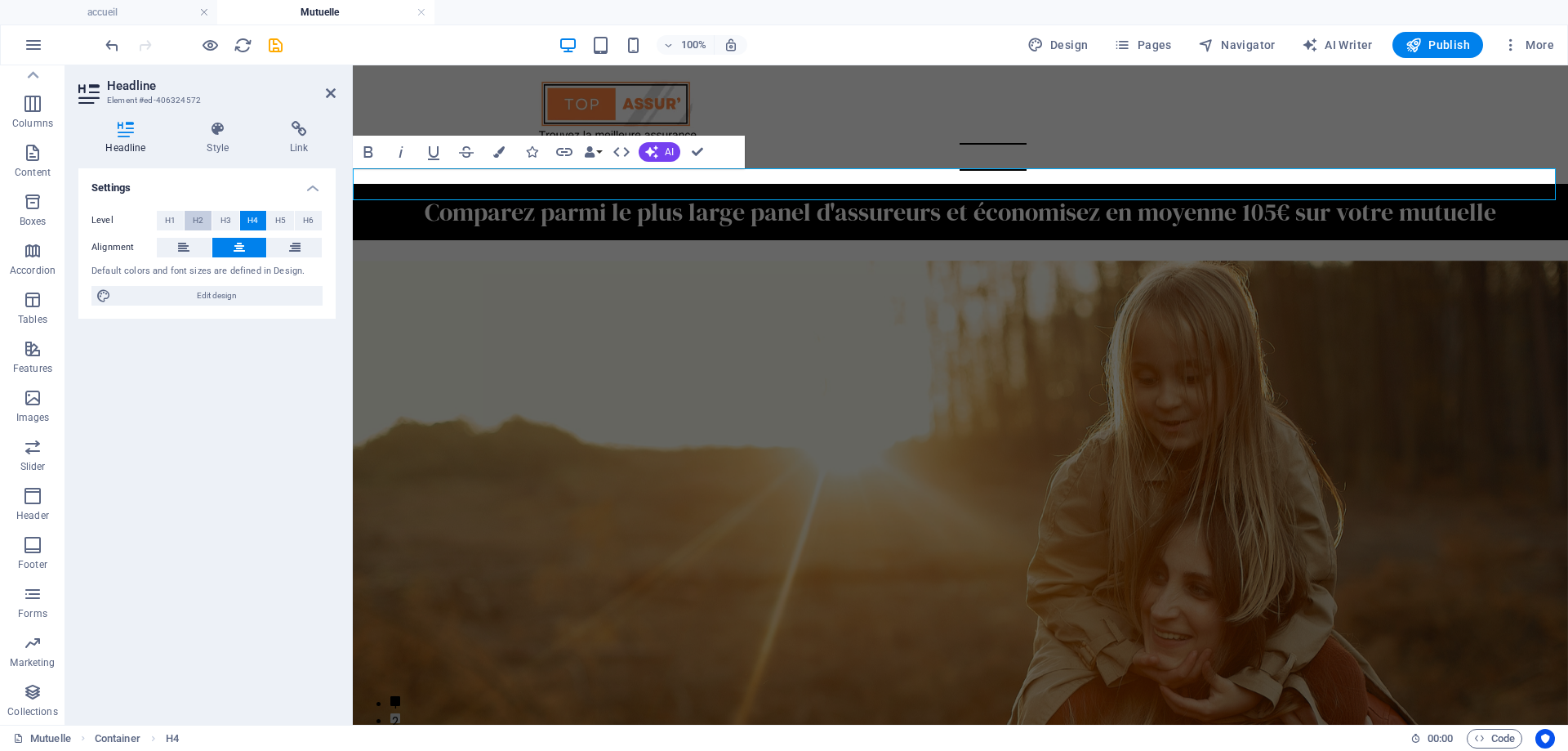
click at [205, 221] on button "H2" at bounding box center [197, 220] width 27 height 20
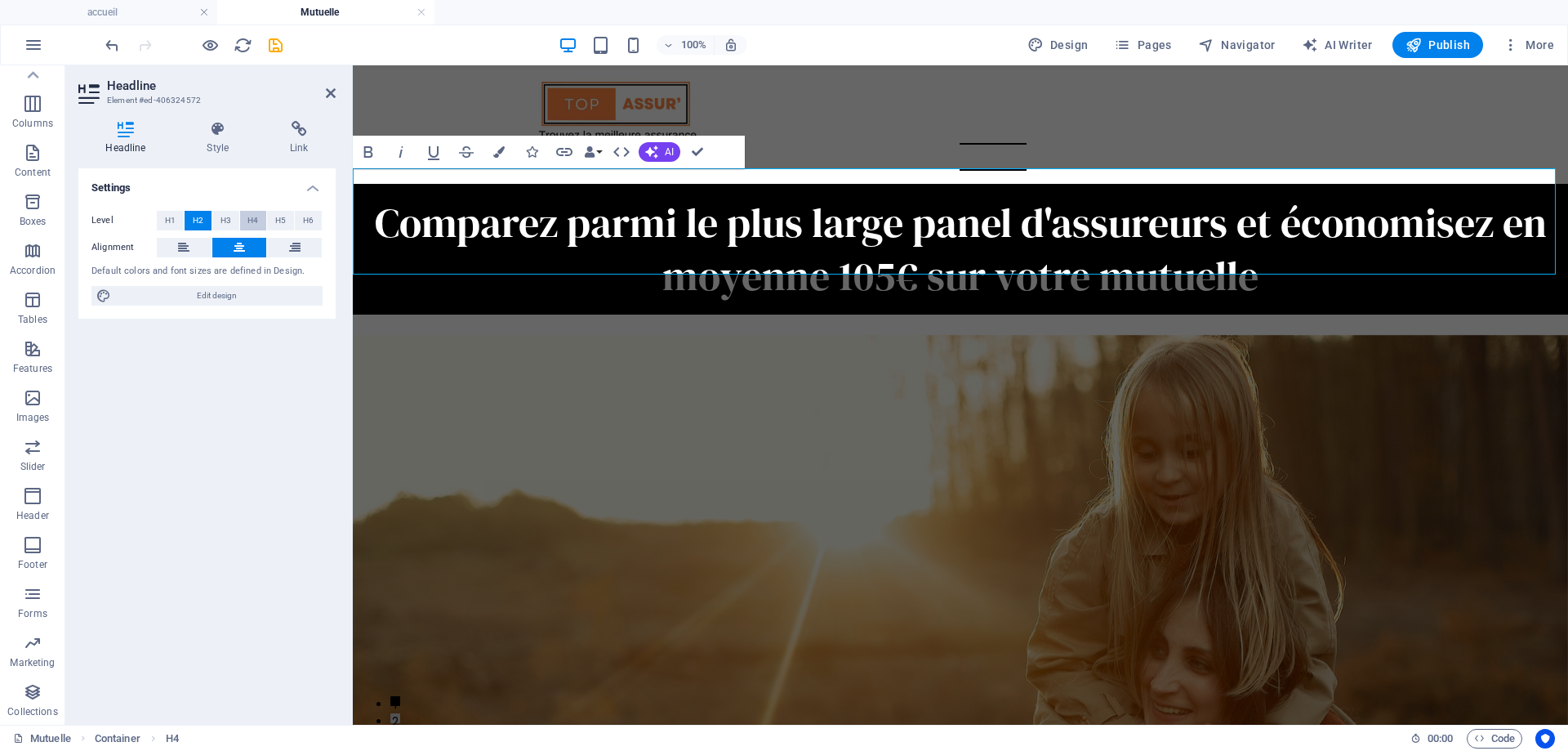
click at [266, 221] on button "H4" at bounding box center [253, 220] width 27 height 20
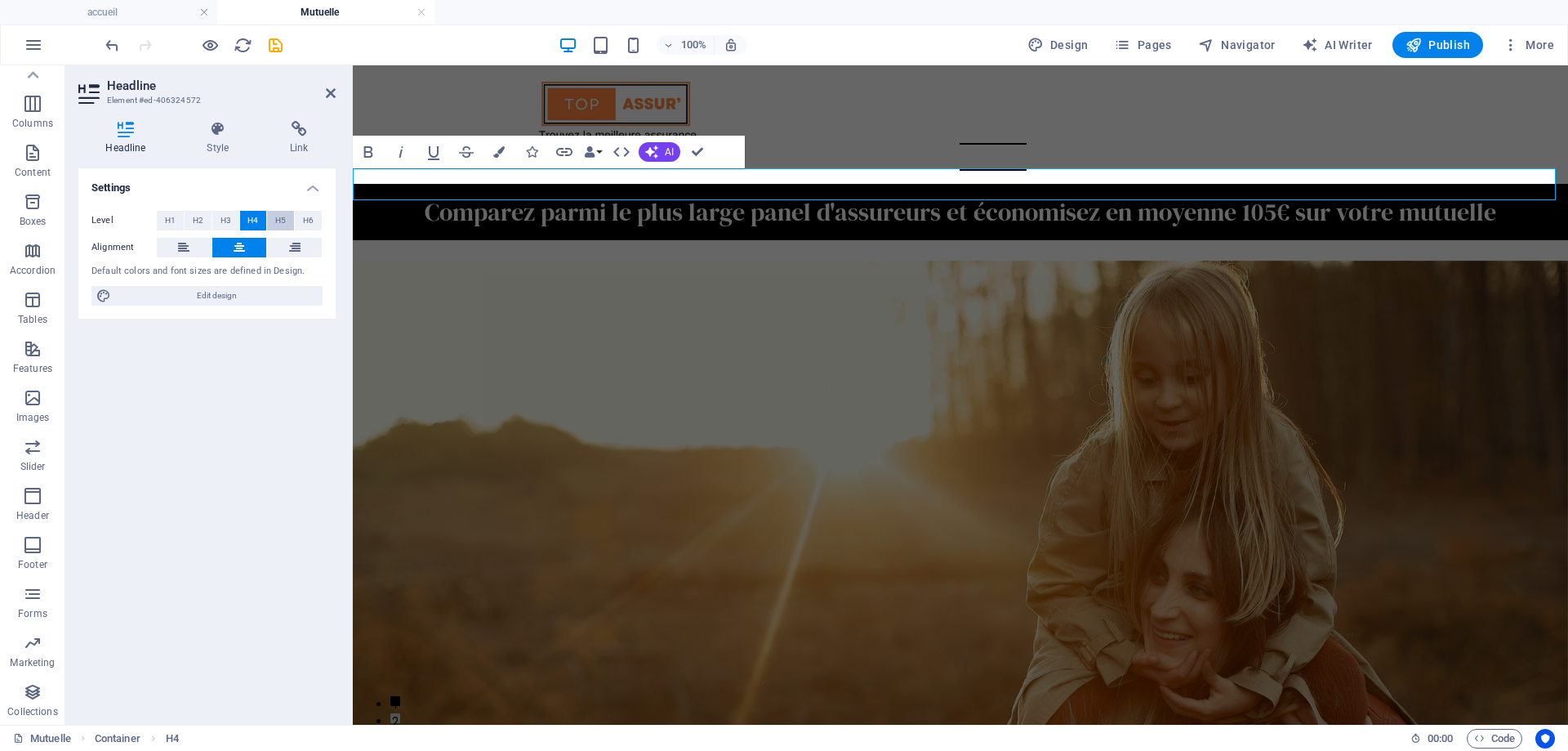
click at [279, 220] on span "H5" at bounding box center [280, 220] width 10 height 20
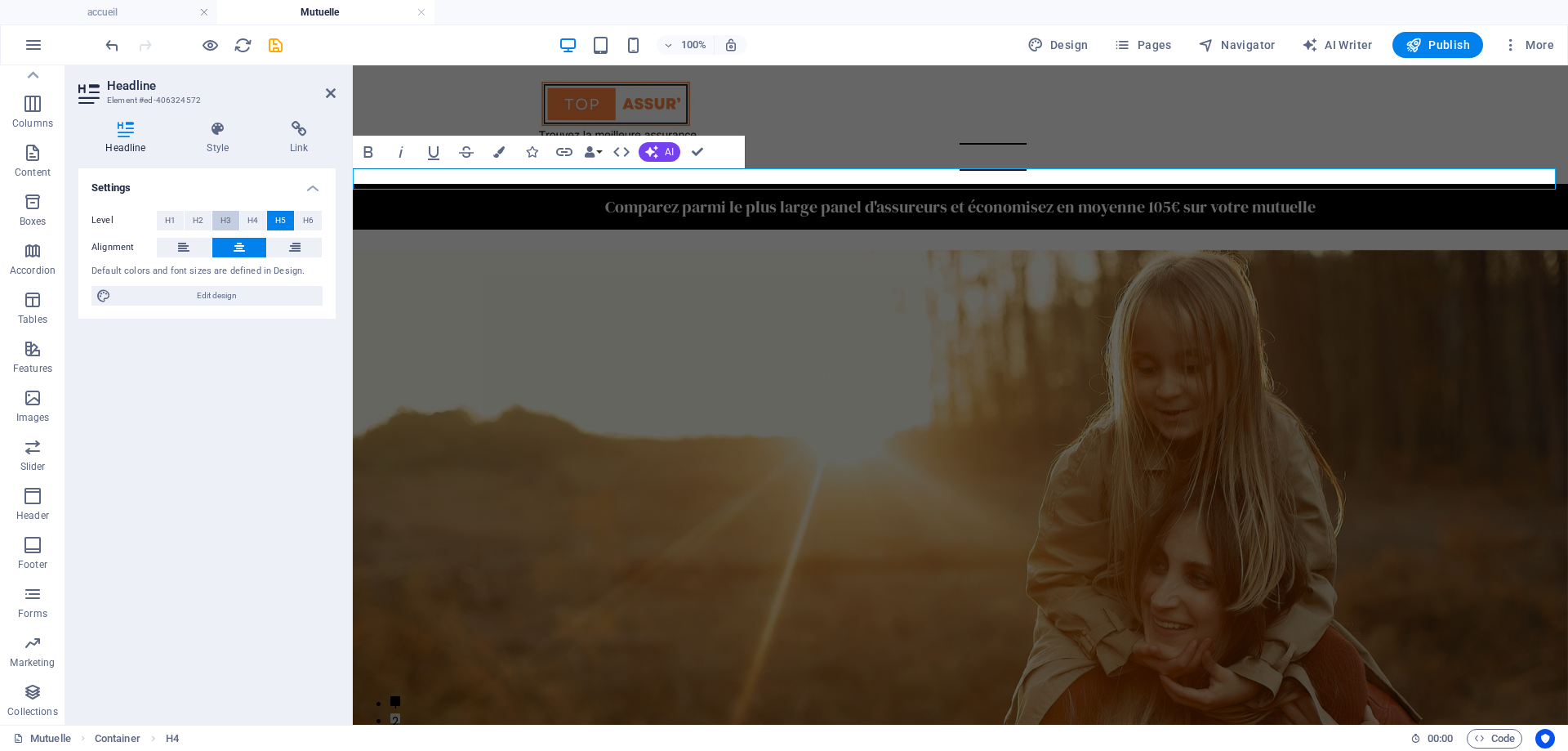
click at [225, 224] on span "H3" at bounding box center [226, 220] width 10 height 20
click at [199, 222] on span "H2" at bounding box center [198, 220] width 10 height 20
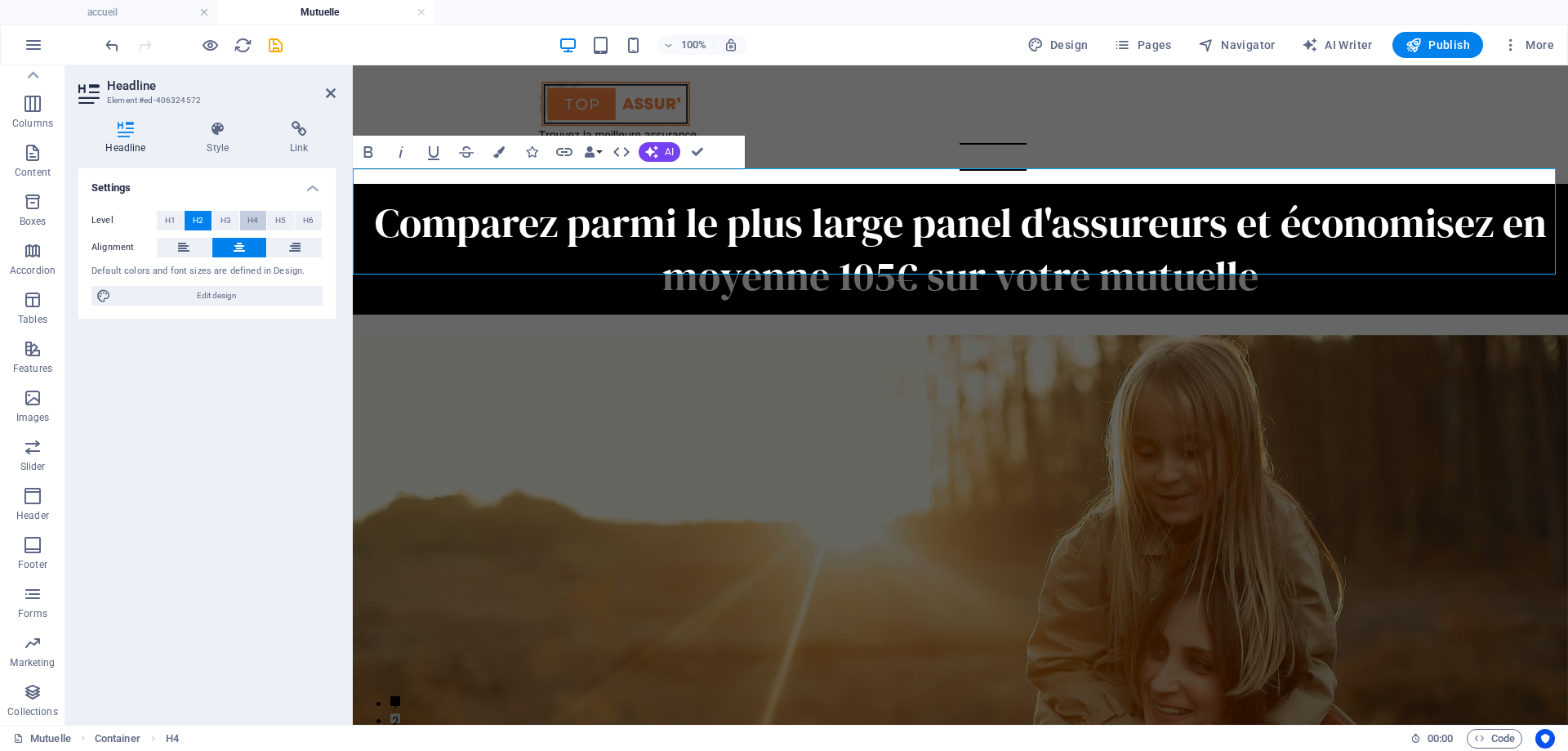
click at [253, 224] on span "H4" at bounding box center [253, 220] width 10 height 20
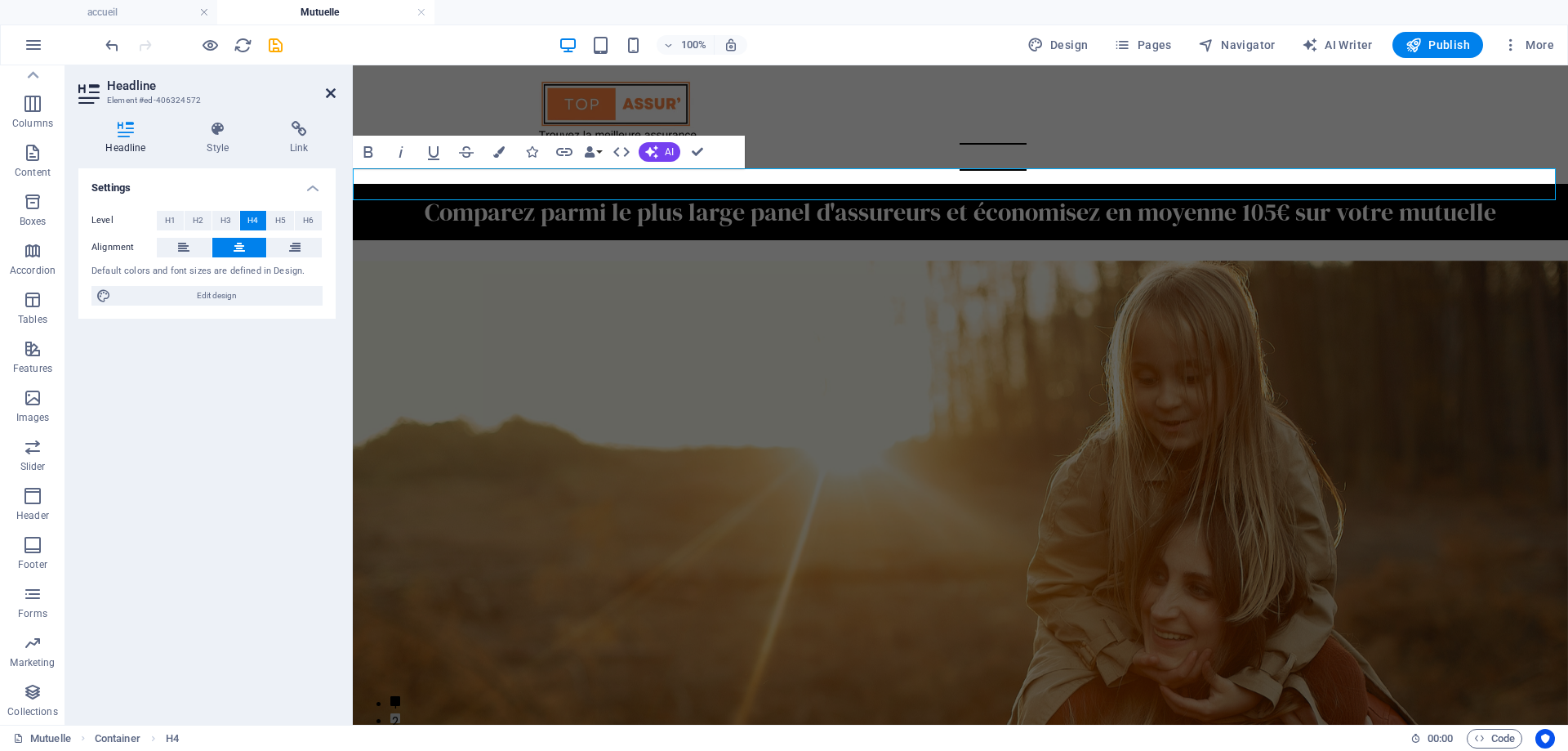
drag, startPoint x: 329, startPoint y: 92, endPoint x: 260, endPoint y: 65, distance: 74.1
click at [329, 92] on icon at bounding box center [330, 92] width 9 height 13
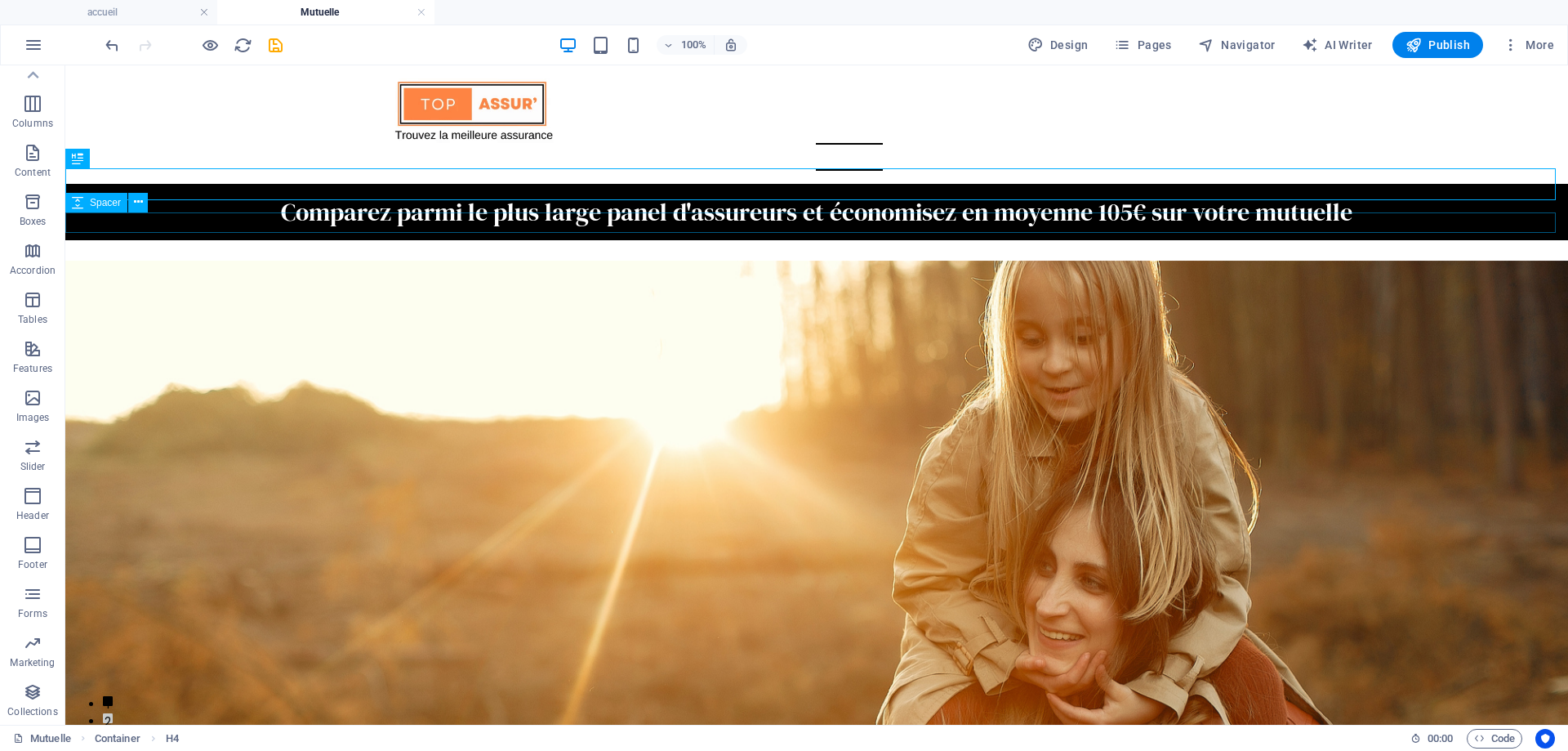
click at [318, 241] on div at bounding box center [816, 251] width 1502 height 21
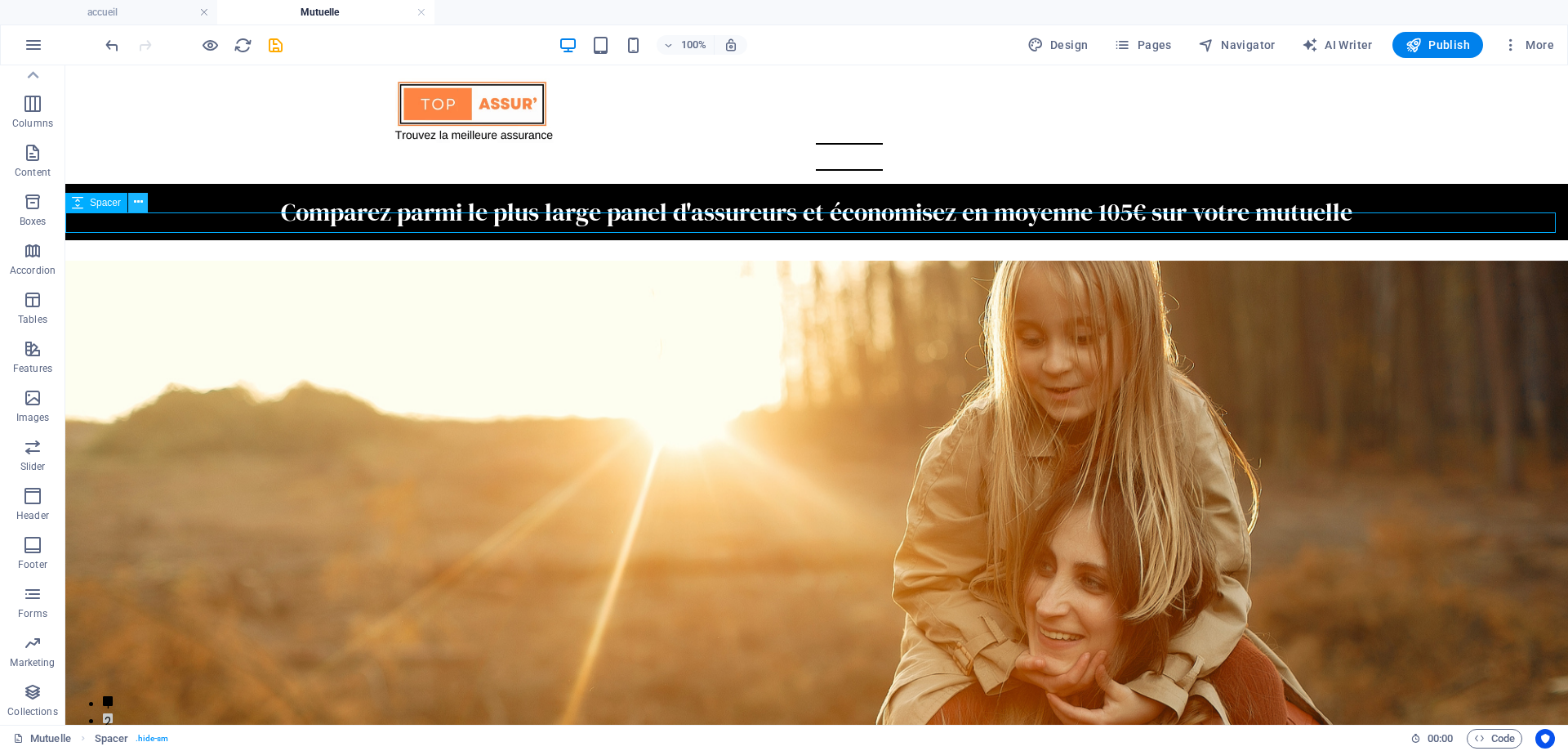
click at [137, 203] on icon at bounding box center [138, 203] width 9 height 17
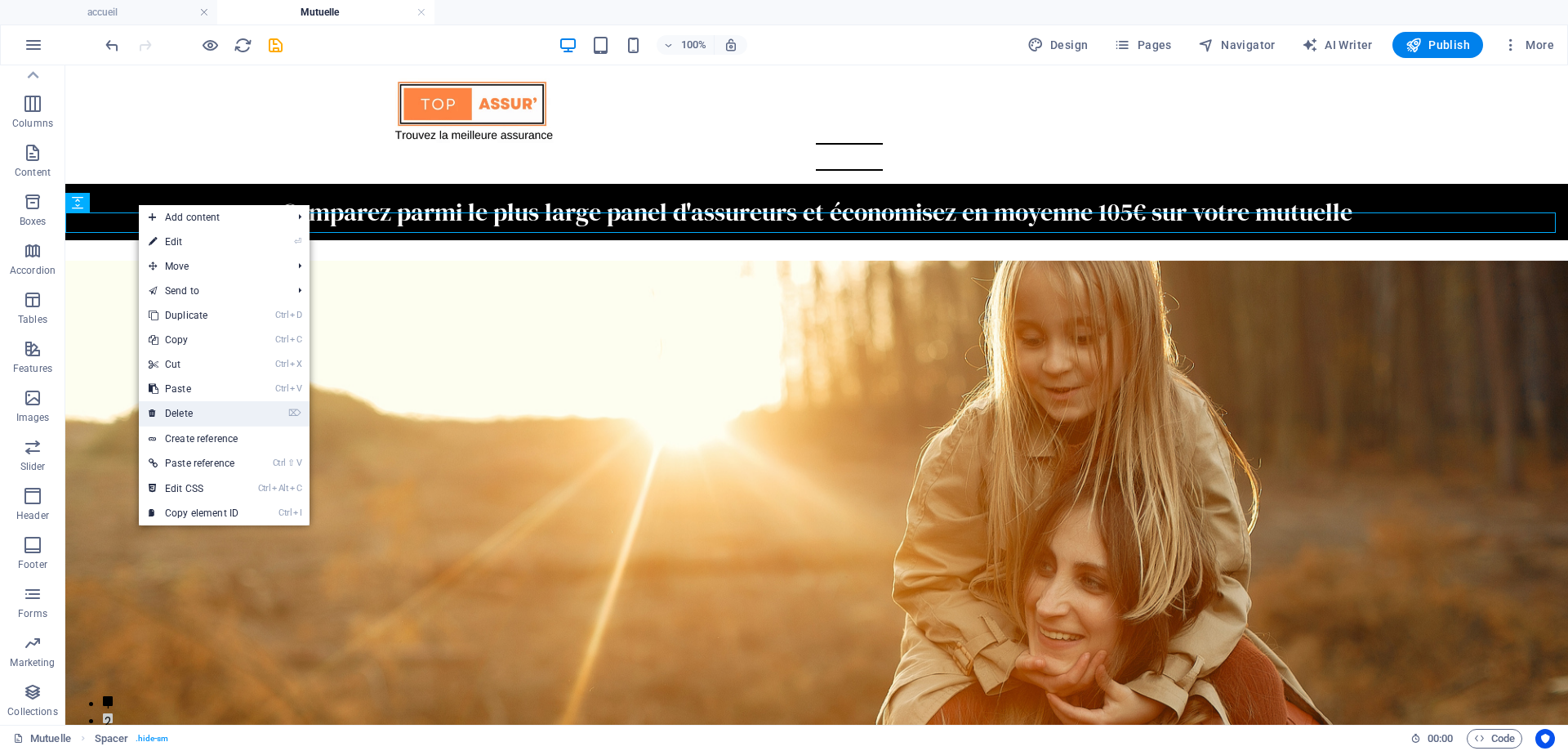
click at [174, 411] on link "⌦ Delete" at bounding box center [193, 413] width 109 height 24
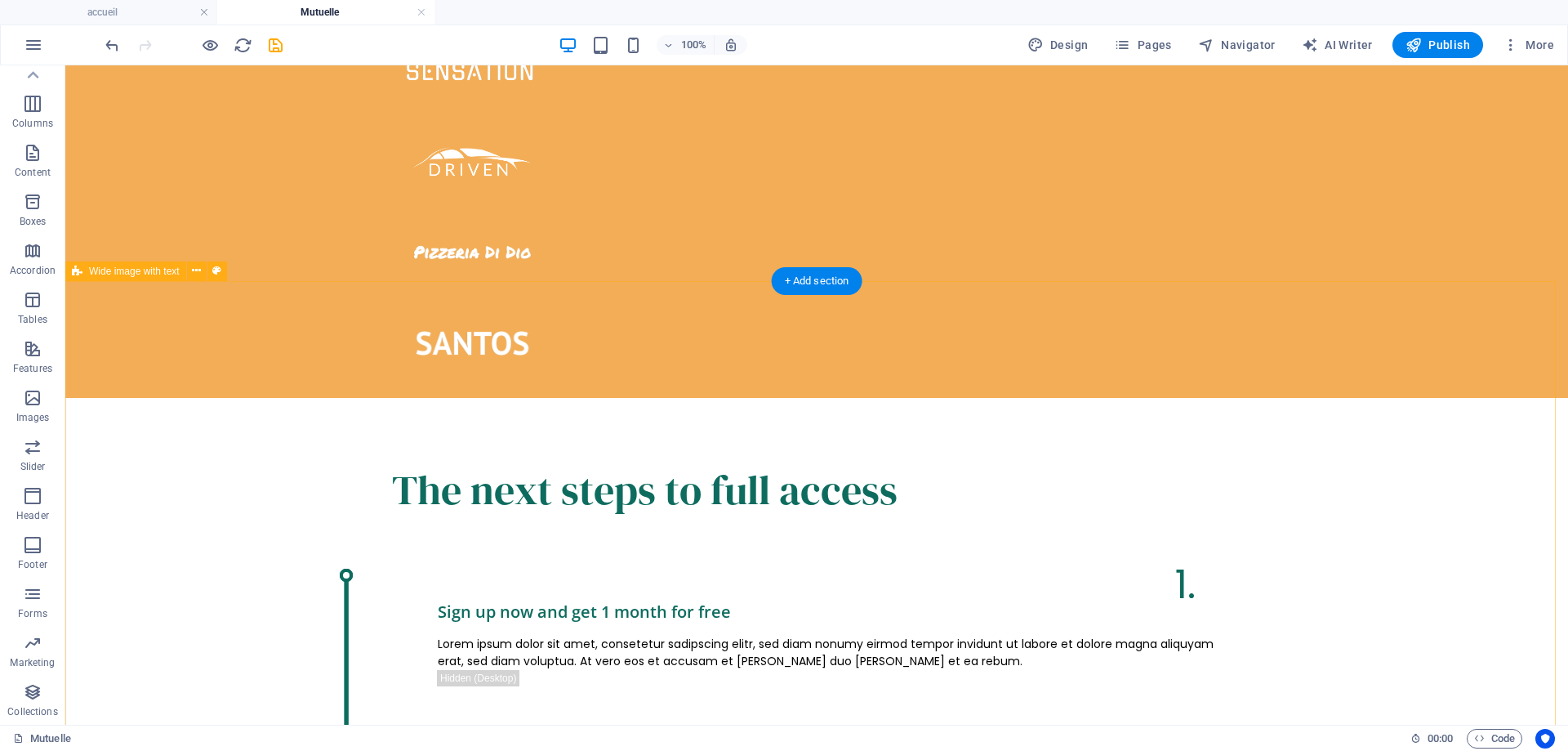
scroll to position [1797, 0]
click at [191, 274] on button at bounding box center [197, 271] width 20 height 20
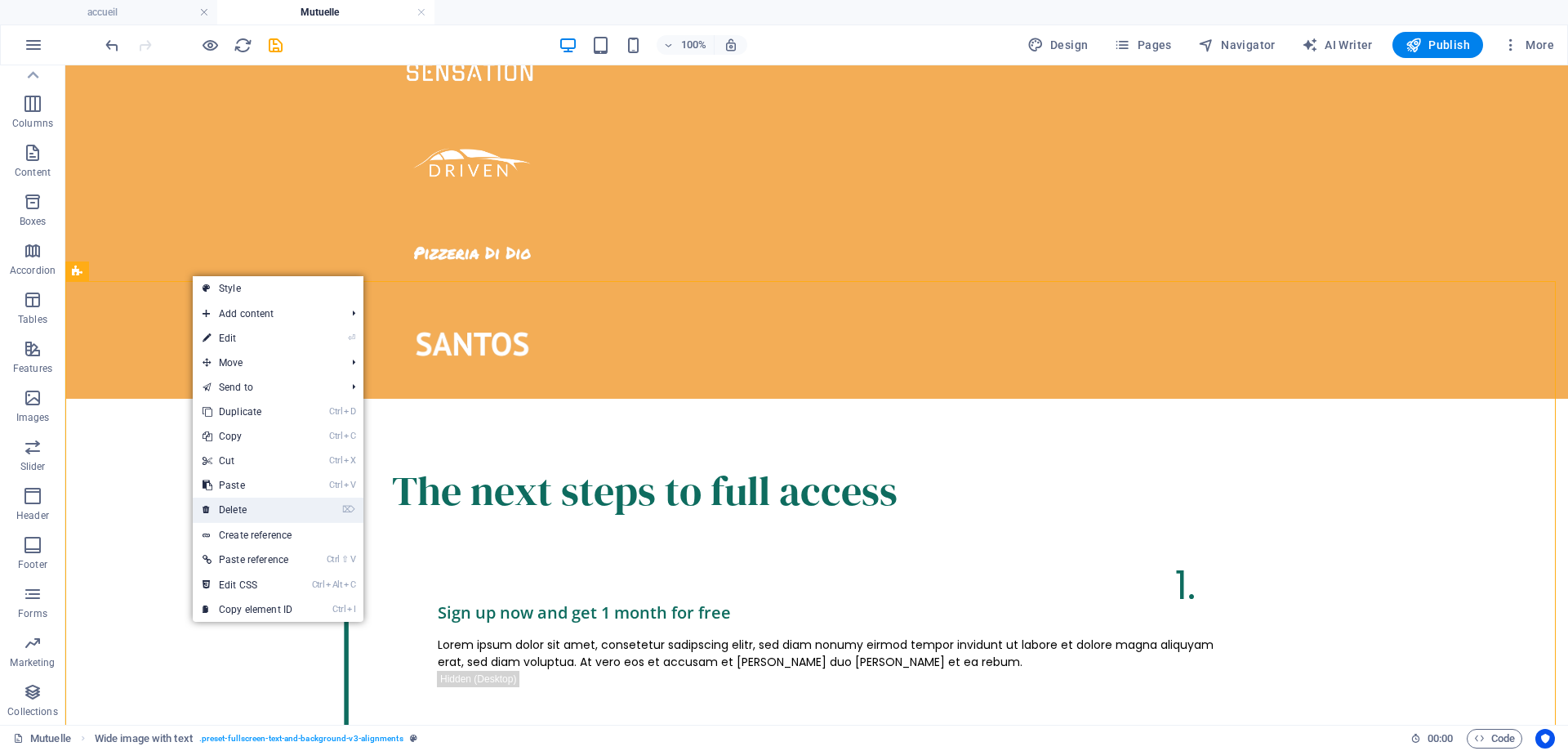
click at [246, 511] on link "⌦ Delete" at bounding box center [247, 510] width 109 height 24
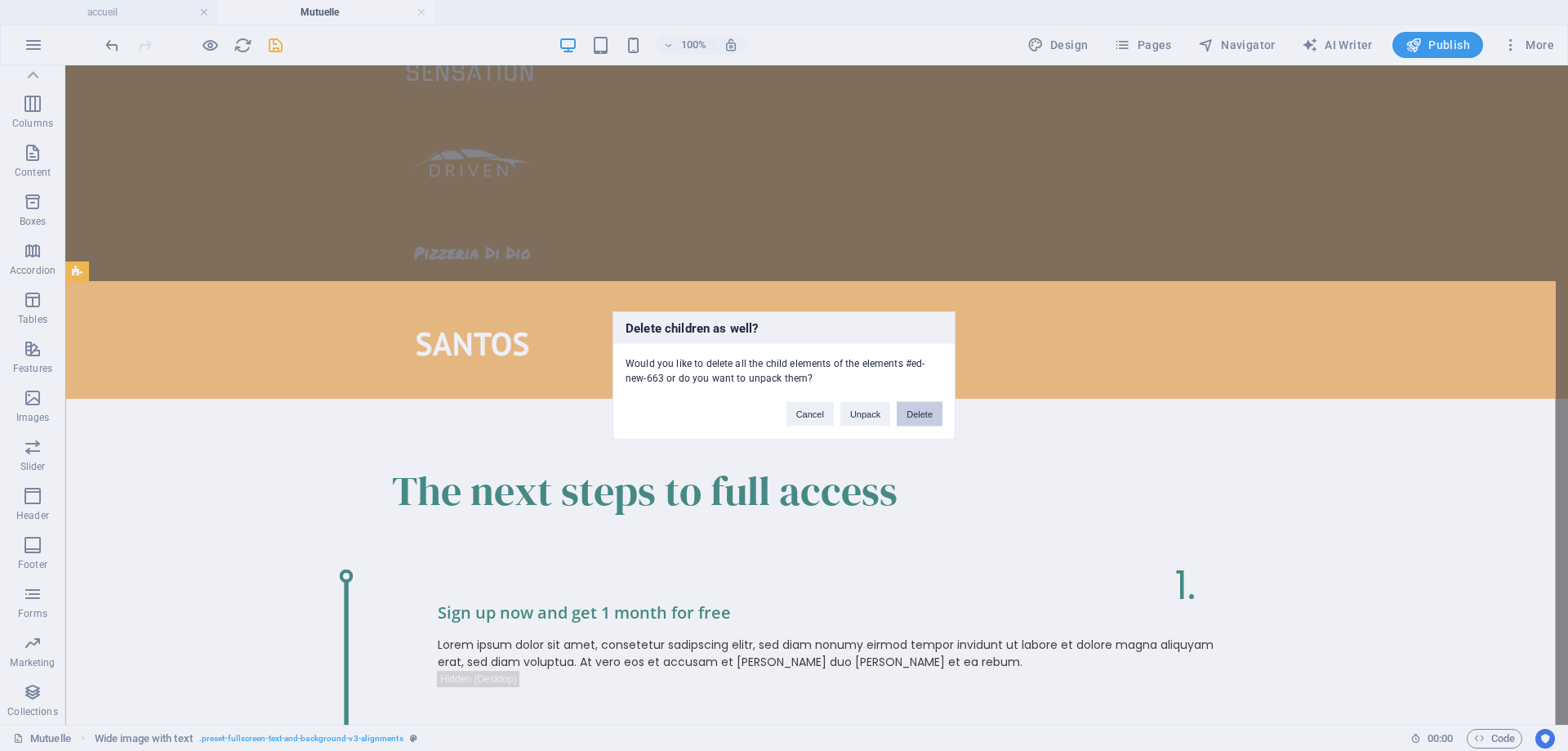
click at [915, 414] on button "Delete" at bounding box center [919, 413] width 46 height 24
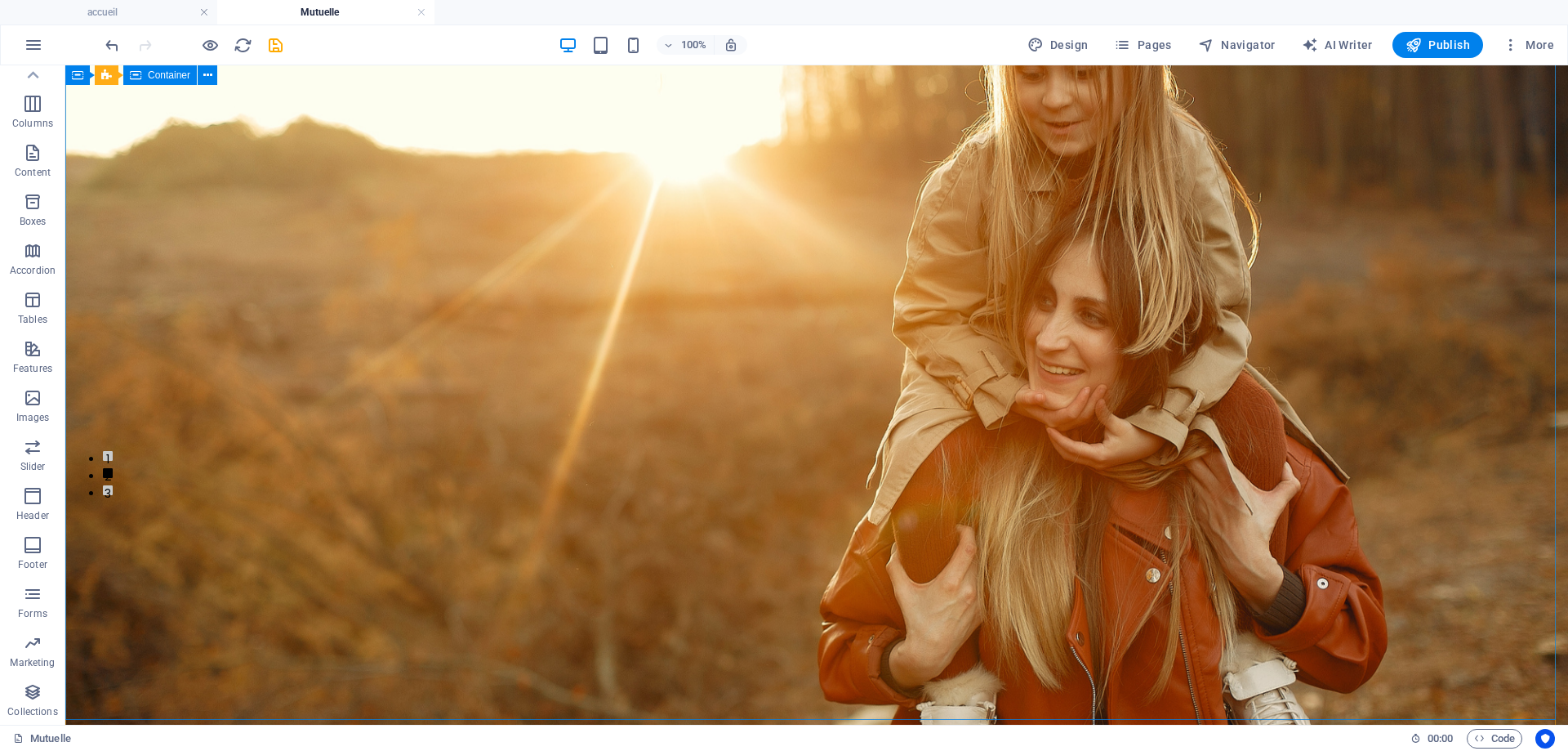
scroll to position [0, 0]
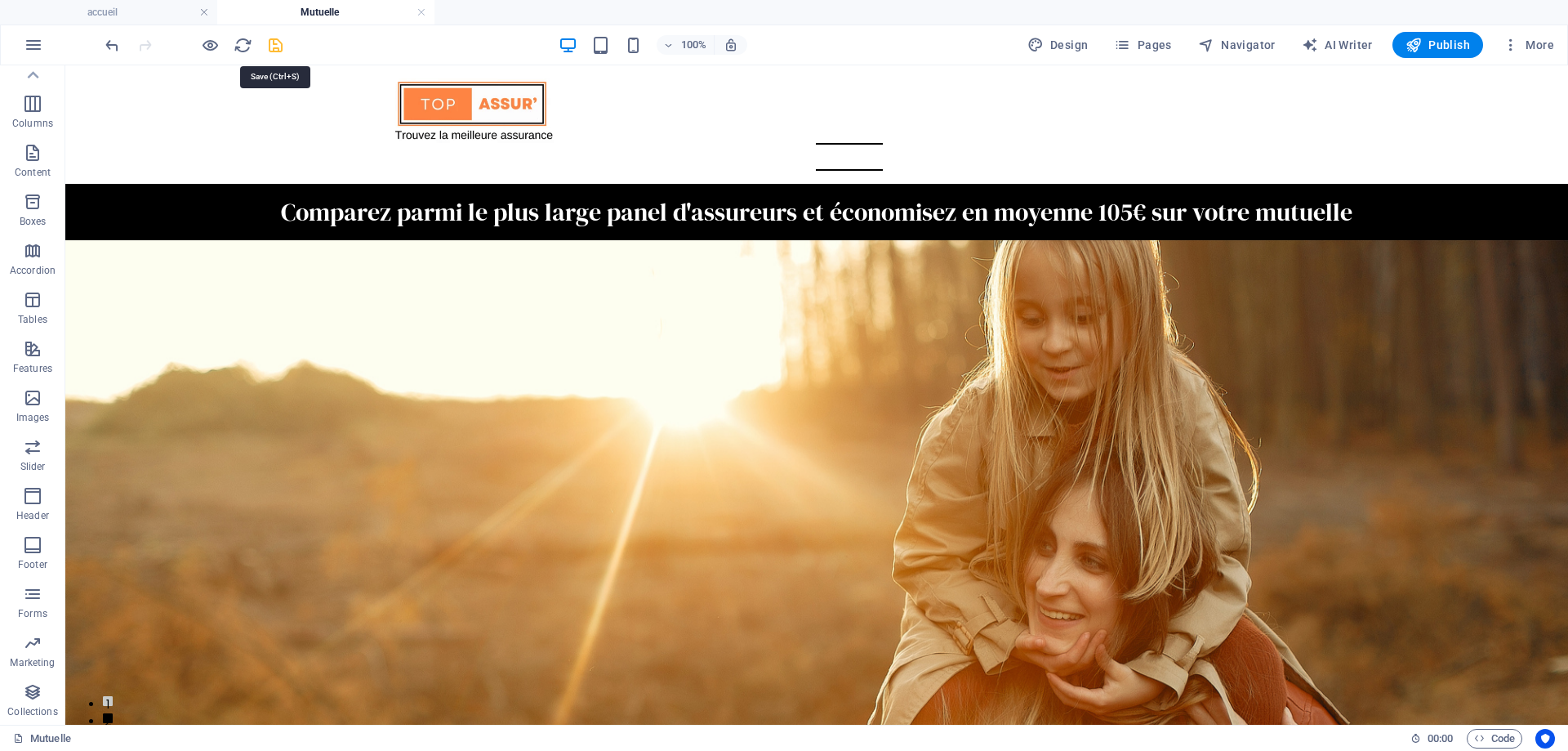
click at [267, 41] on icon "save" at bounding box center [276, 46] width 19 height 19
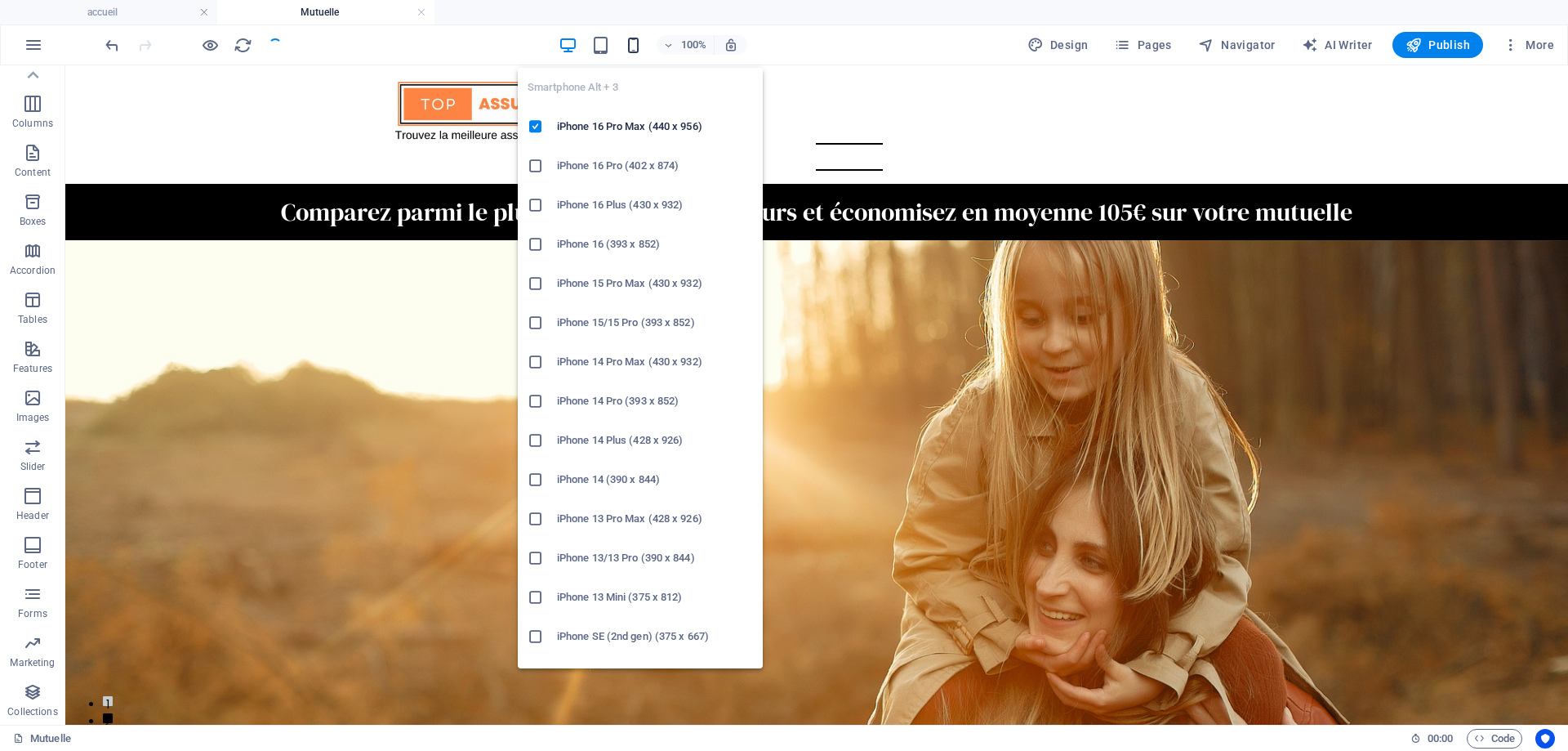
click at [636, 47] on icon "button" at bounding box center [634, 46] width 19 height 19
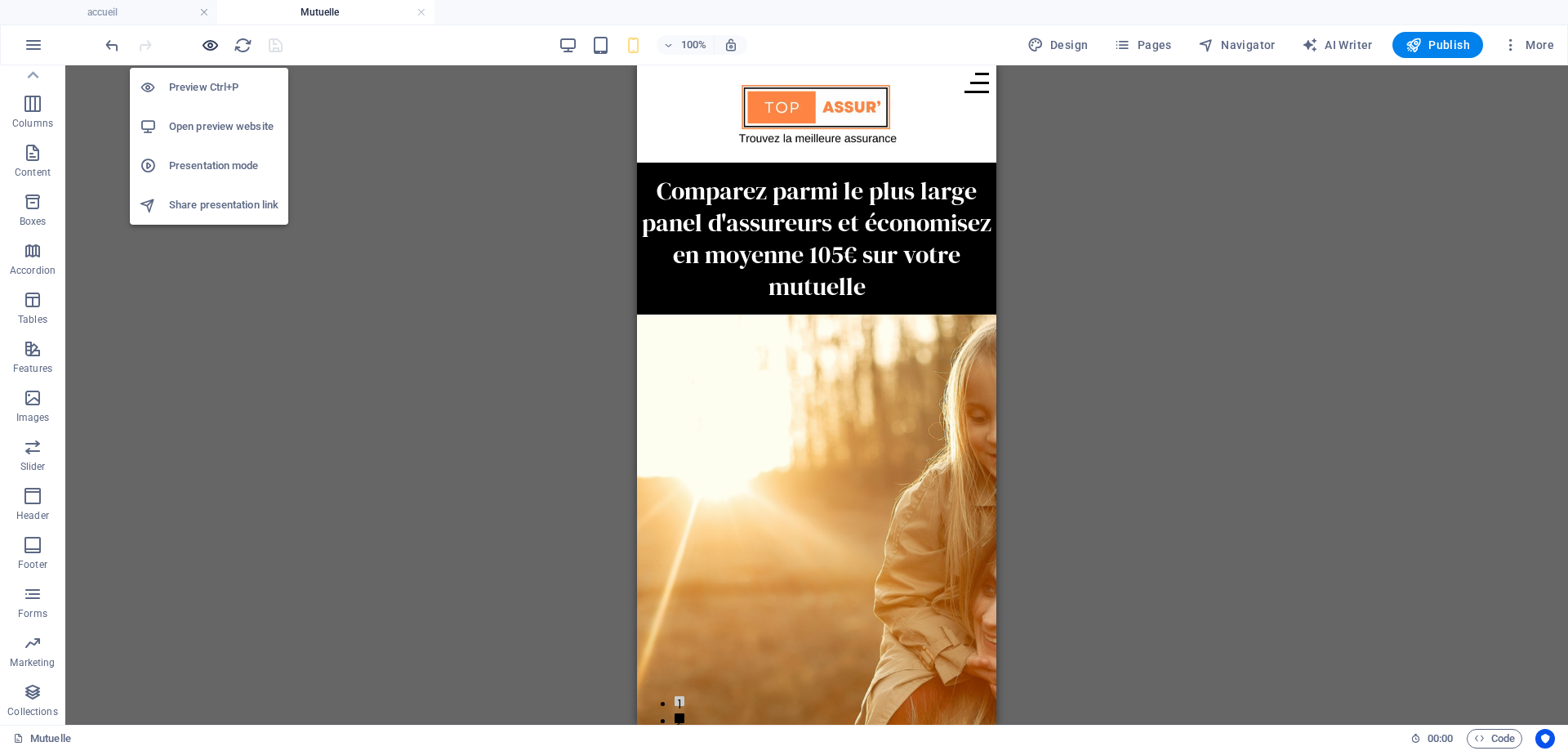
click at [212, 44] on icon "button" at bounding box center [210, 46] width 19 height 19
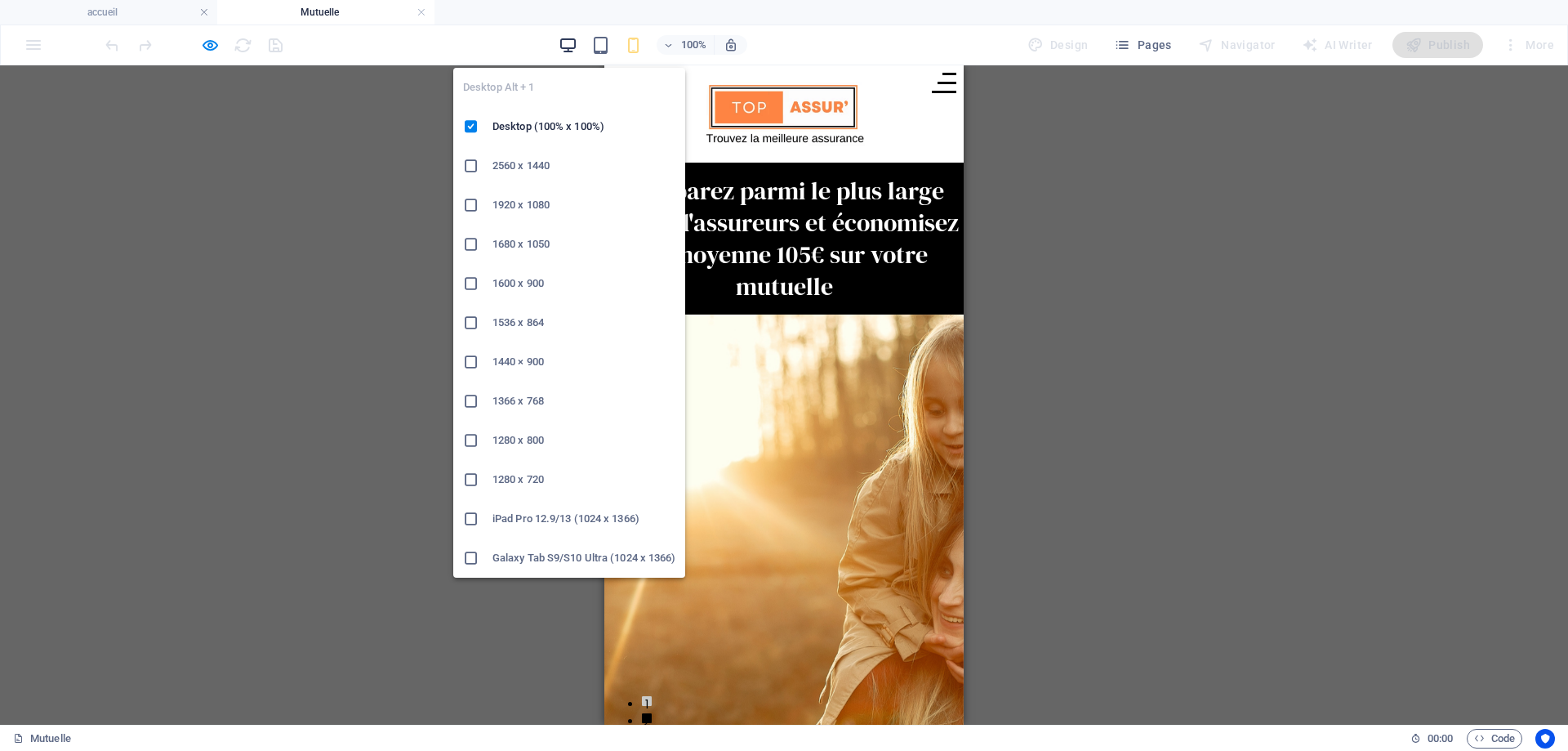
click at [561, 43] on icon "button" at bounding box center [568, 46] width 19 height 19
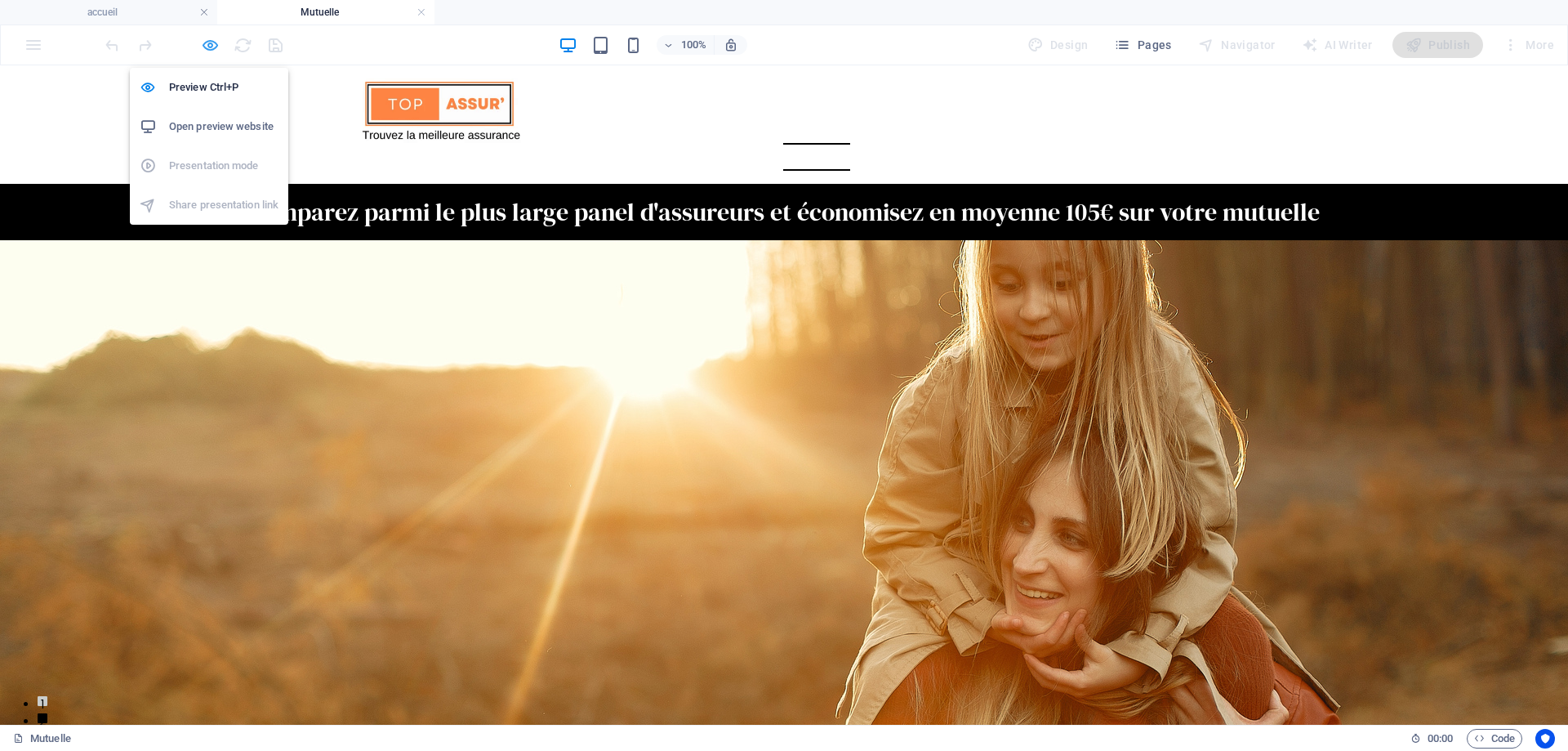
click at [208, 43] on icon "button" at bounding box center [210, 46] width 19 height 19
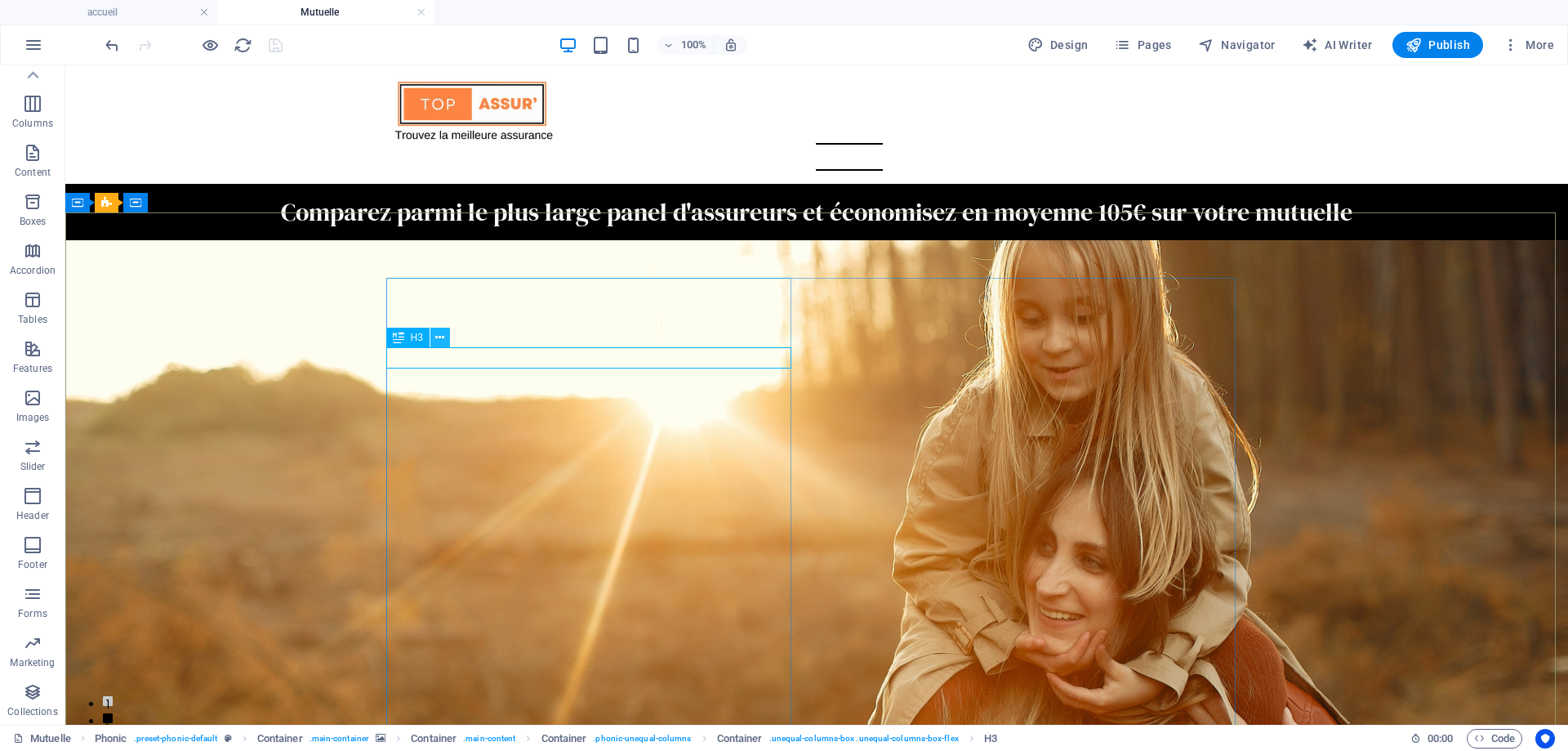
click at [437, 336] on icon at bounding box center [440, 338] width 9 height 17
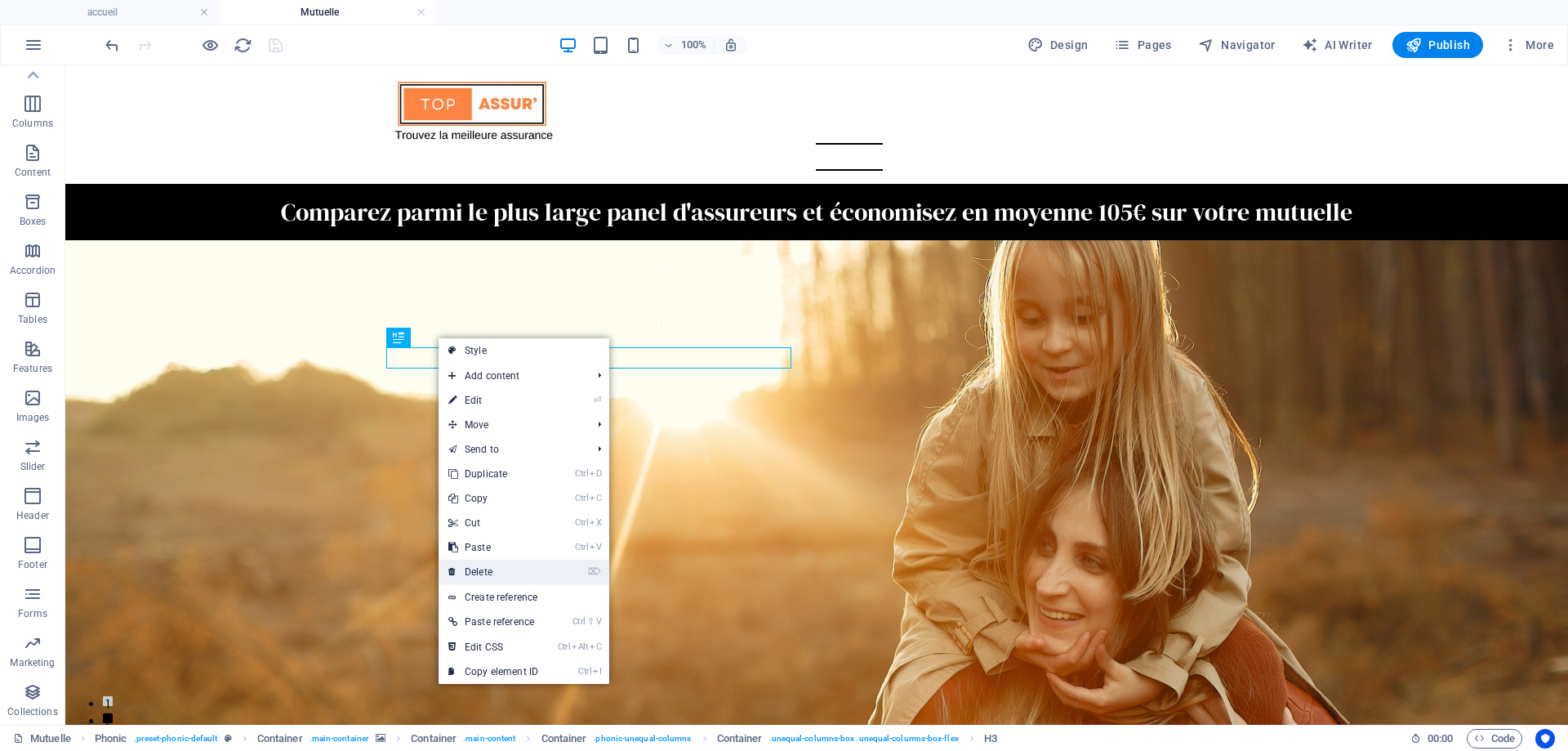
click at [491, 573] on link "⌦ Delete" at bounding box center [493, 572] width 109 height 24
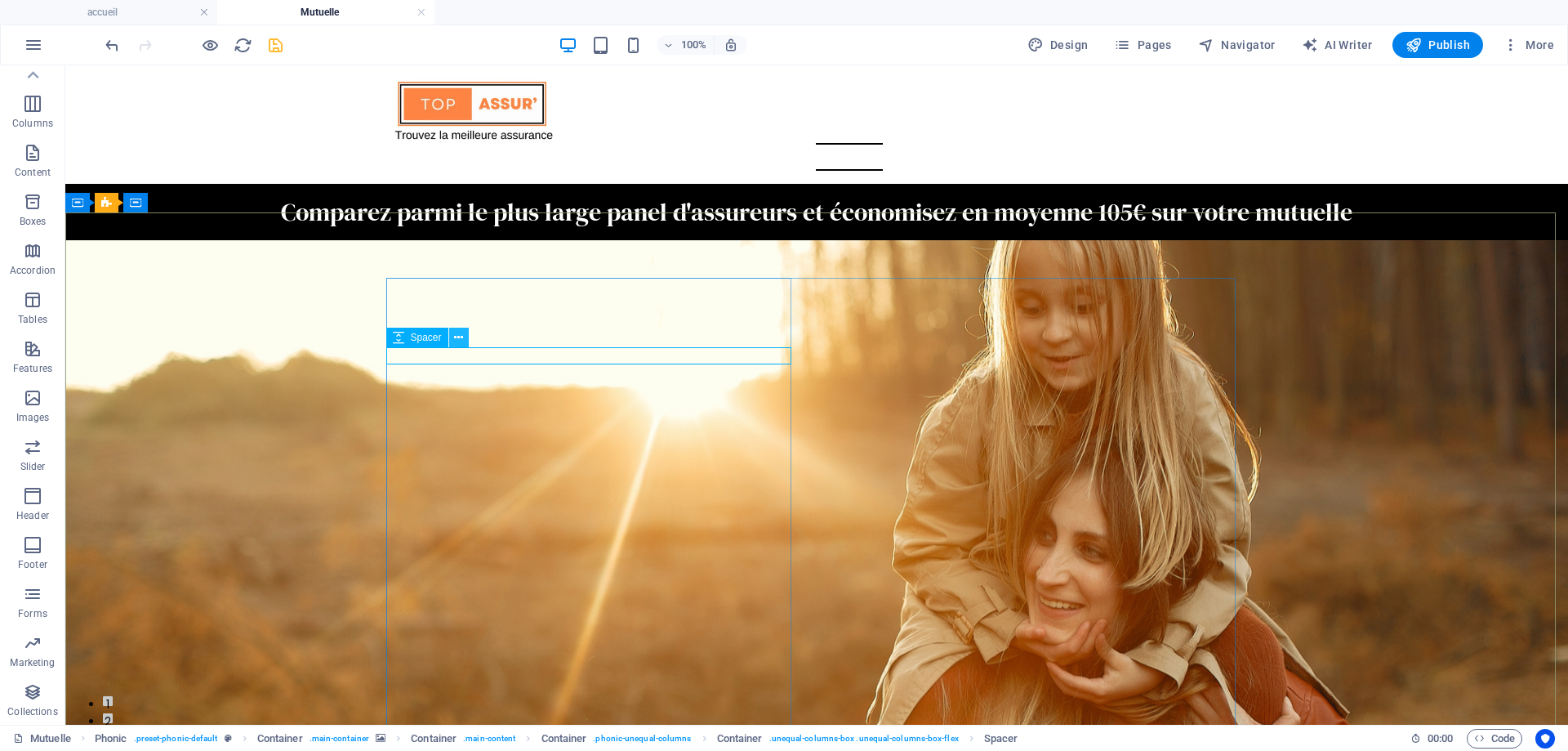
click at [462, 336] on icon at bounding box center [459, 338] width 9 height 17
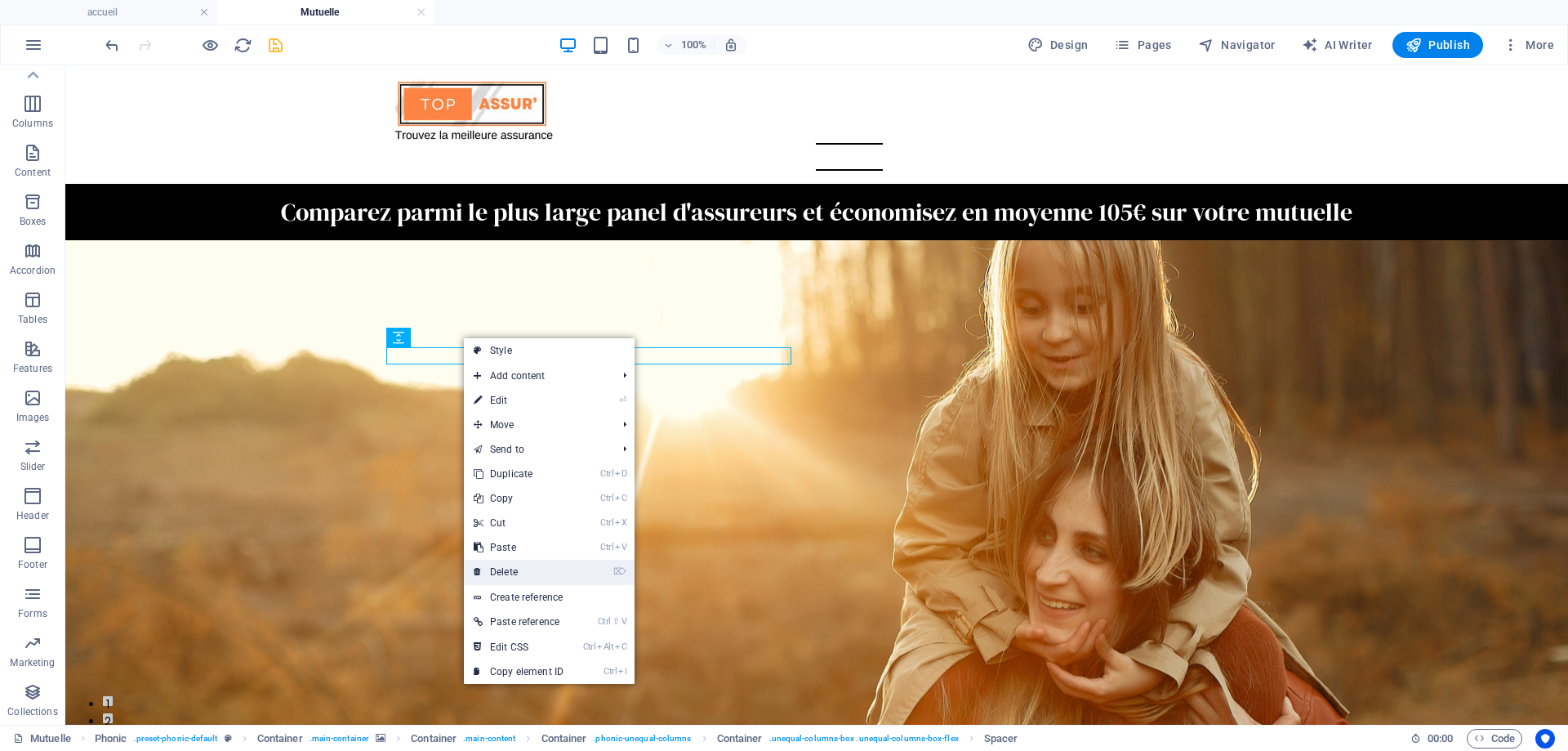
drag, startPoint x: 504, startPoint y: 566, endPoint x: 440, endPoint y: 498, distance: 93.4
click at [504, 566] on link "⌦ Delete" at bounding box center [518, 572] width 109 height 24
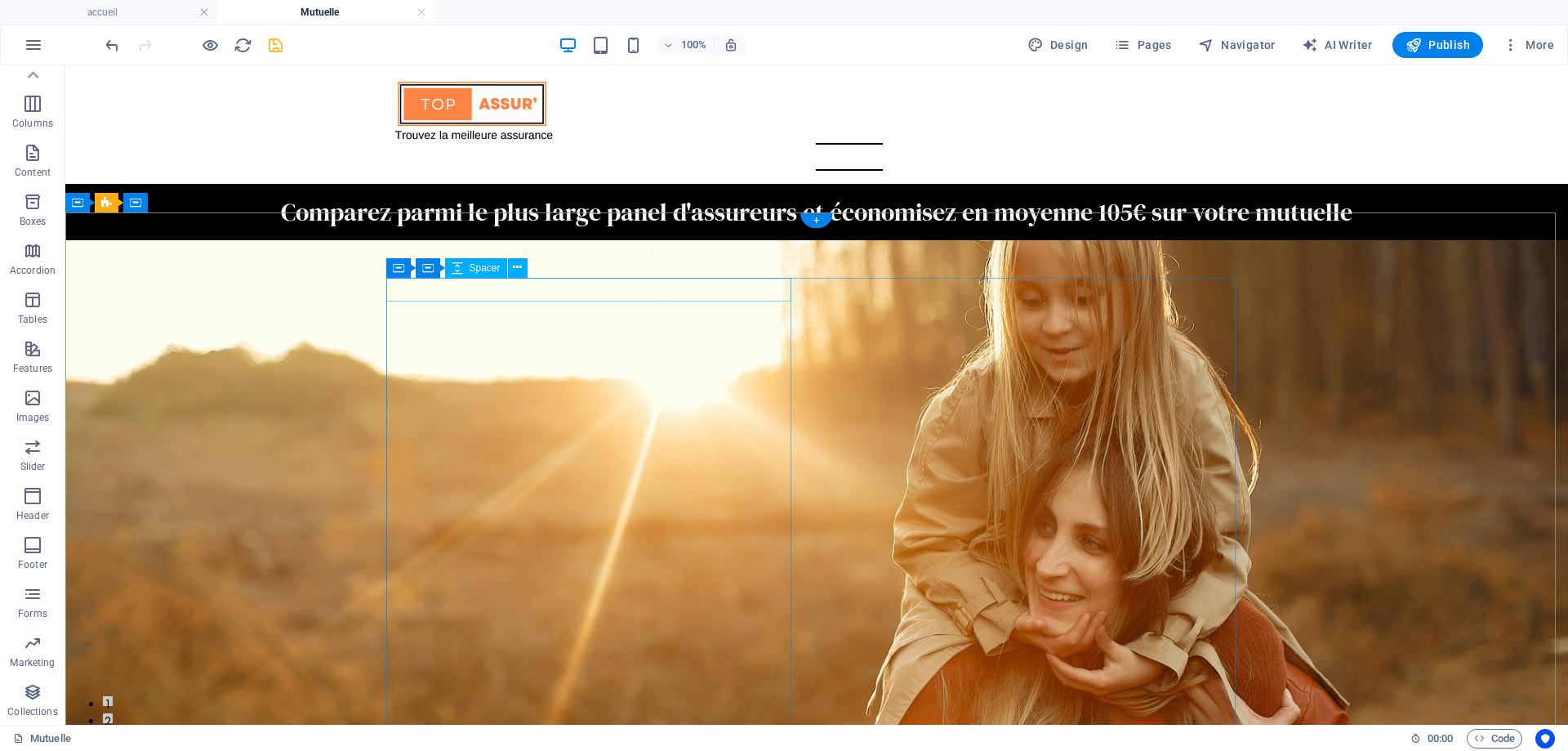
click at [520, 267] on icon at bounding box center [517, 267] width 9 height 17
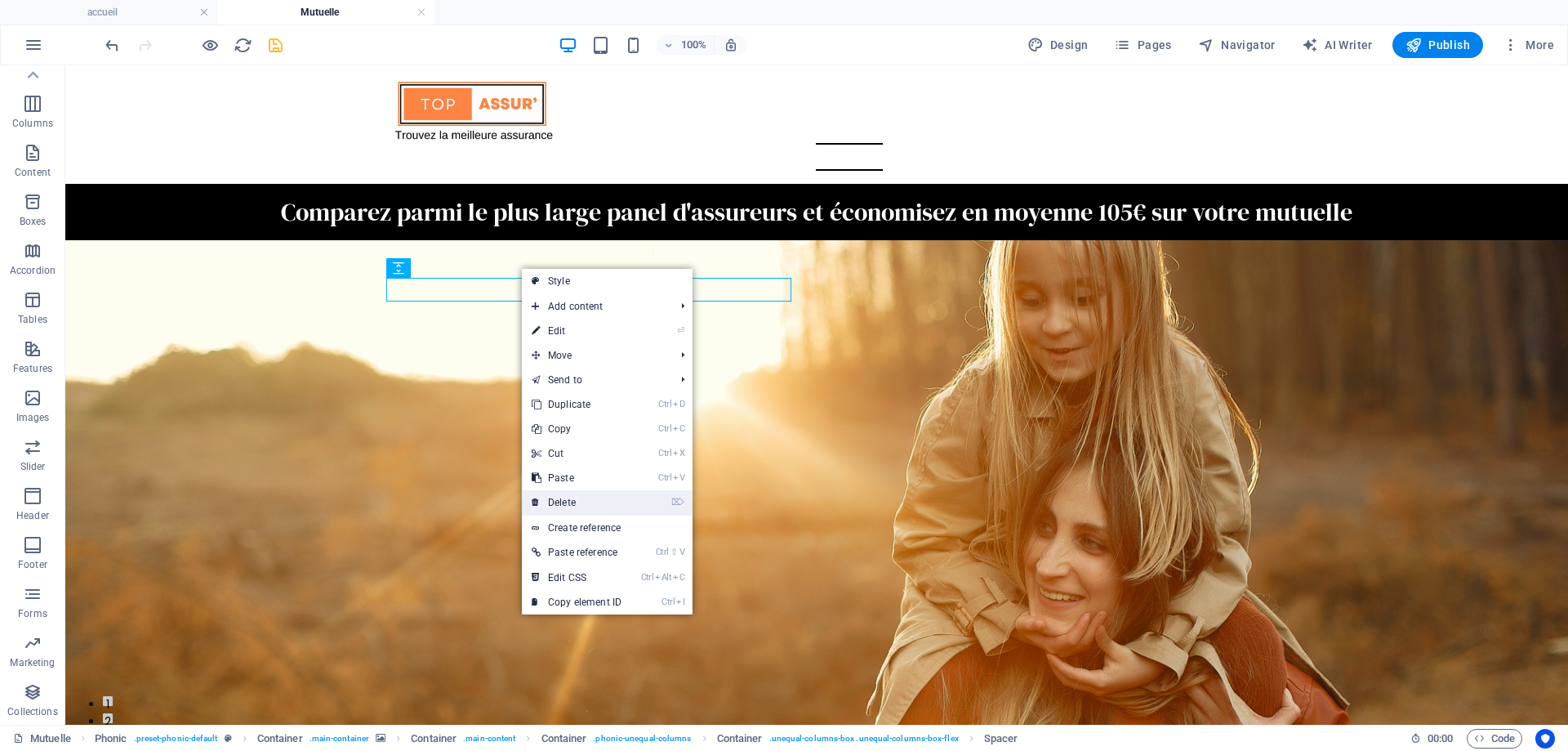
click at [568, 504] on link "⌦ Delete" at bounding box center [576, 502] width 109 height 24
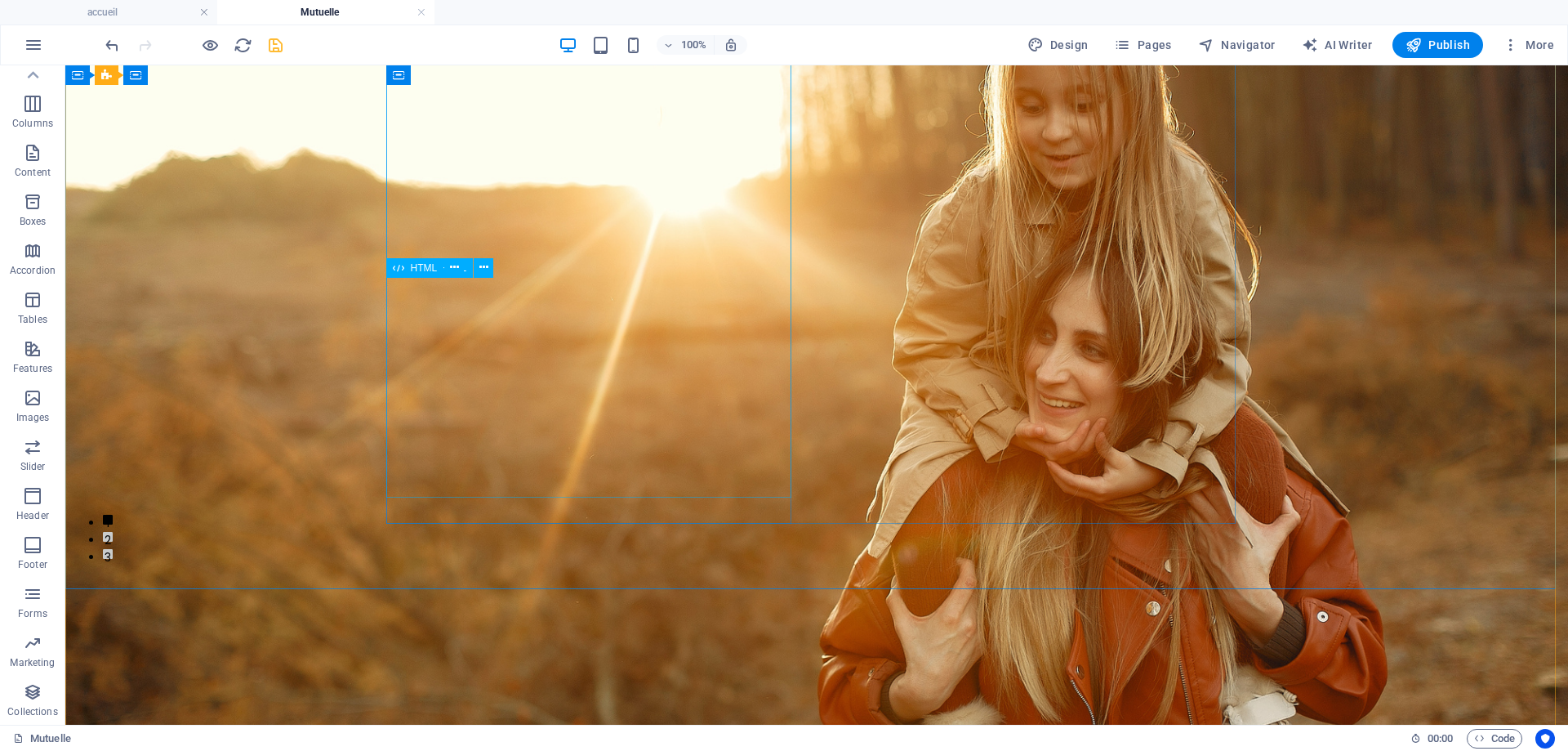
scroll to position [82, 0]
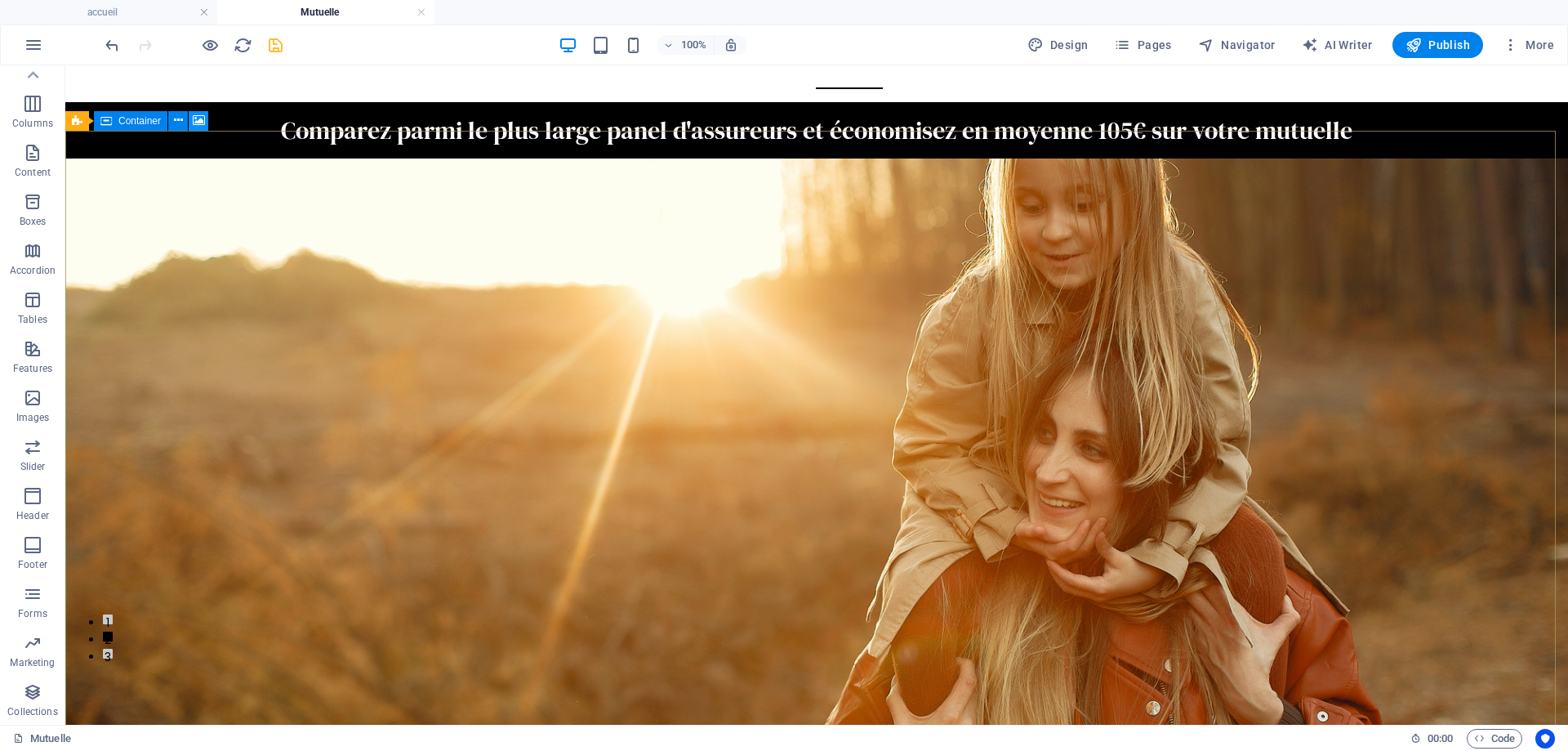
click at [198, 121] on icon at bounding box center [199, 121] width 12 height 17
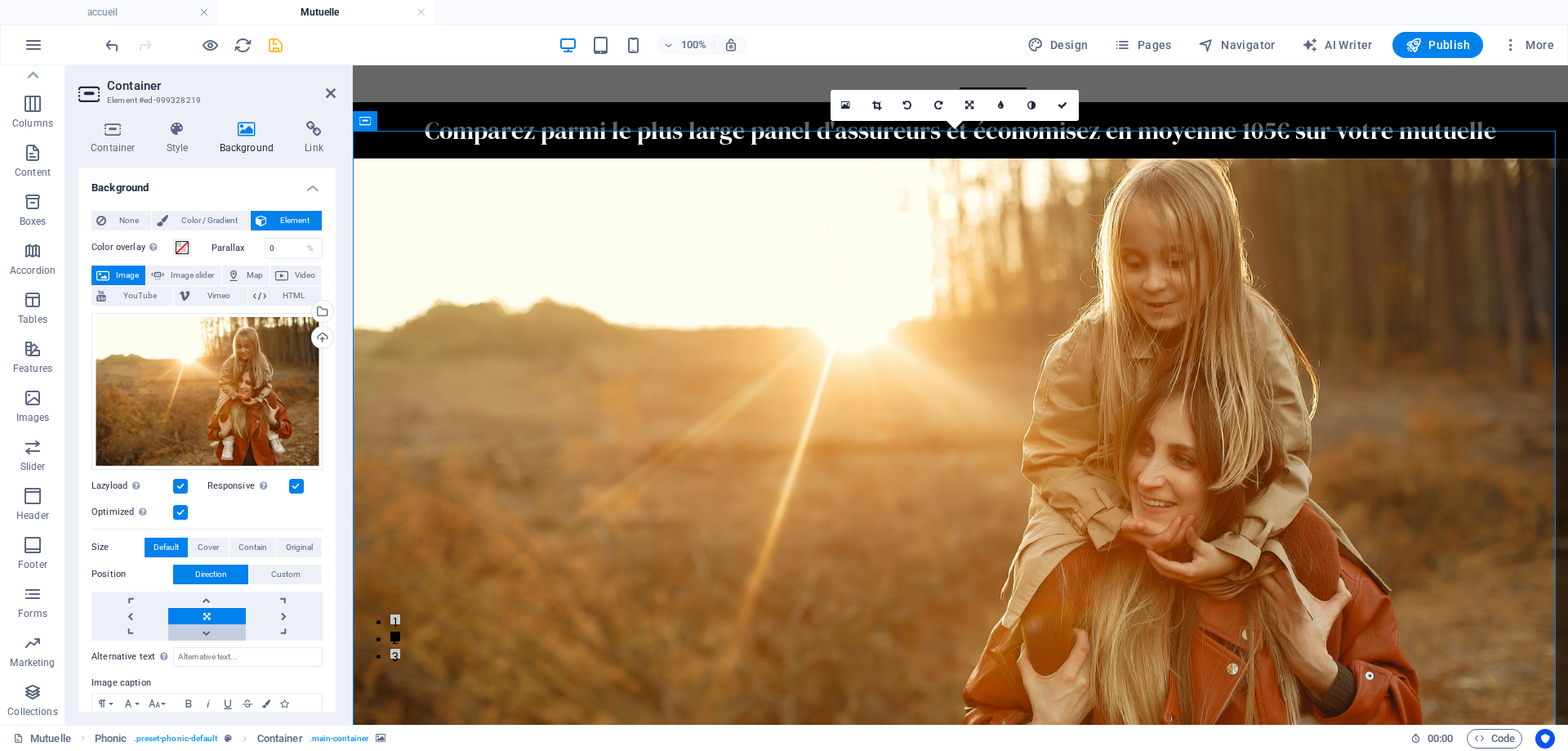
click at [204, 629] on link at bounding box center [206, 632] width 77 height 16
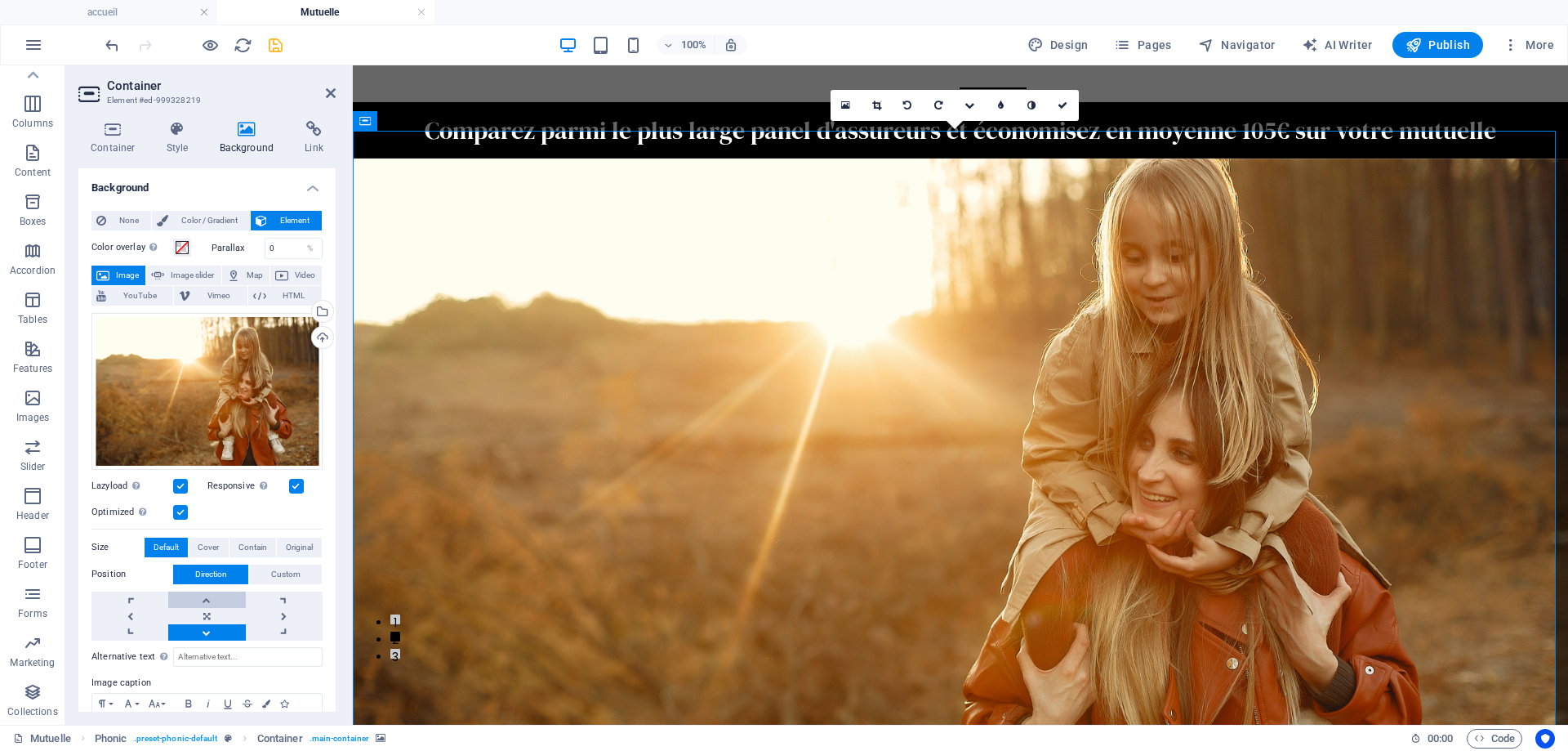
click at [213, 603] on link at bounding box center [206, 599] width 77 height 16
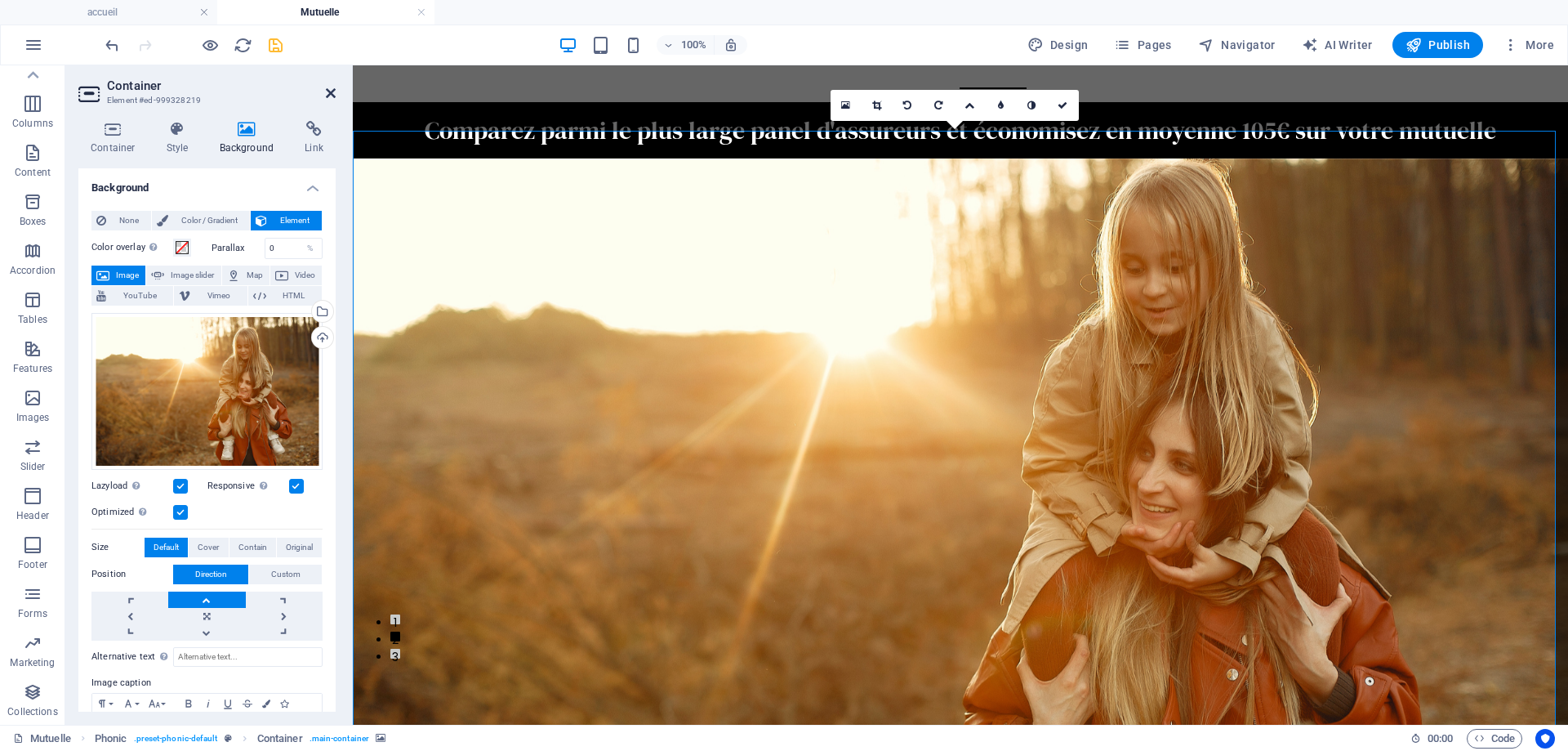
drag, startPoint x: 329, startPoint y: 87, endPoint x: 261, endPoint y: 24, distance: 92.7
click at [329, 87] on icon at bounding box center [330, 92] width 9 height 13
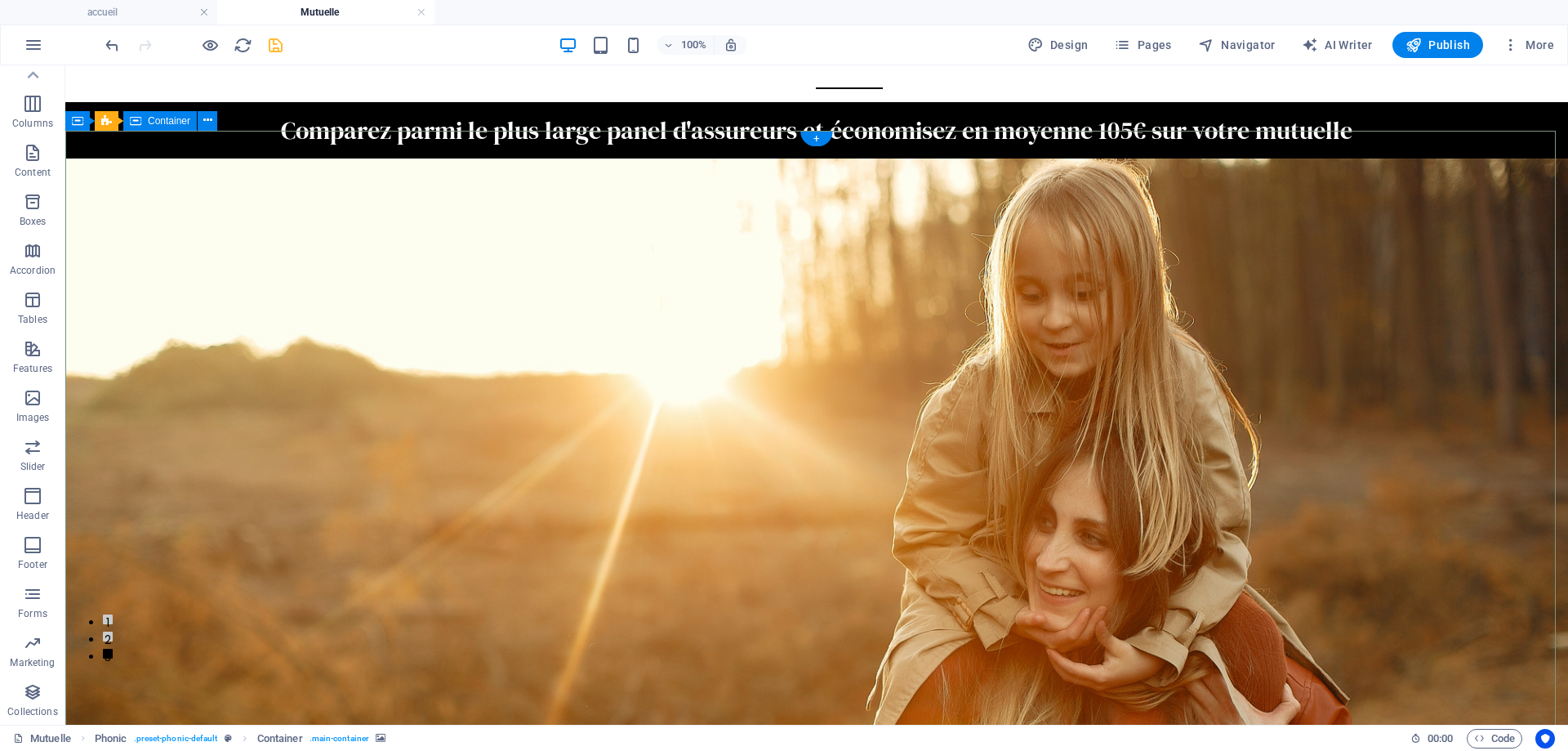
scroll to position [0, 0]
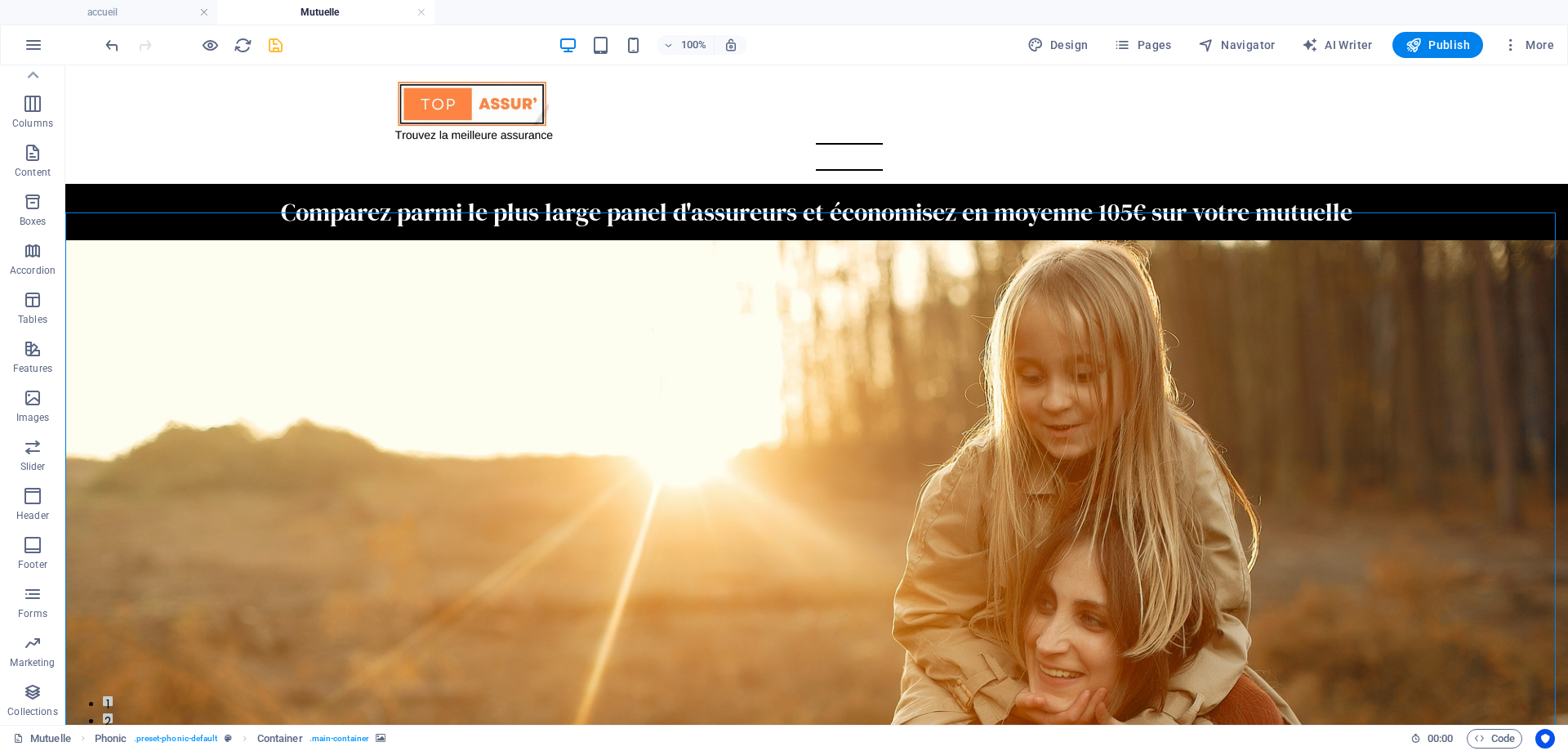
click at [272, 44] on icon "save" at bounding box center [276, 46] width 19 height 19
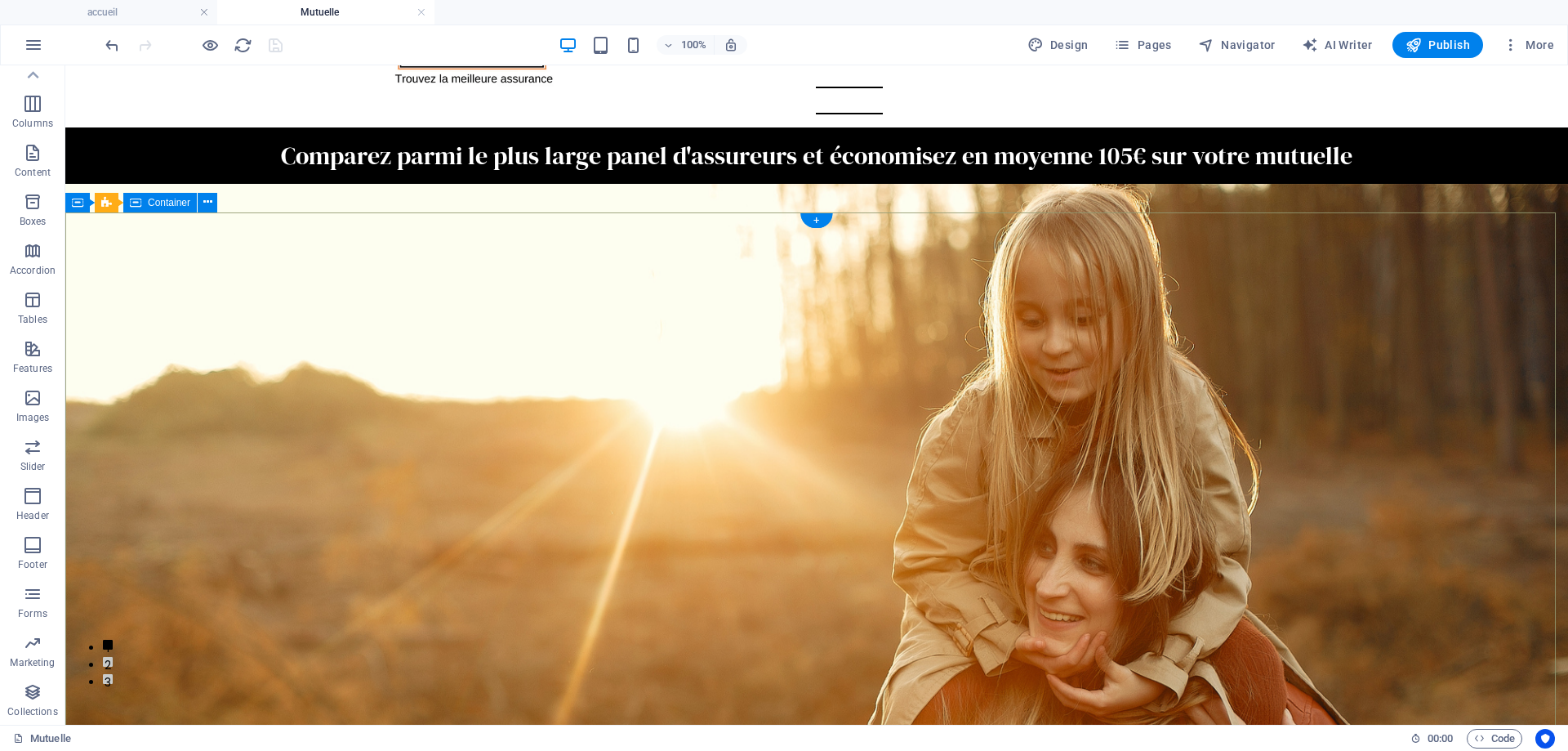
scroll to position [82, 0]
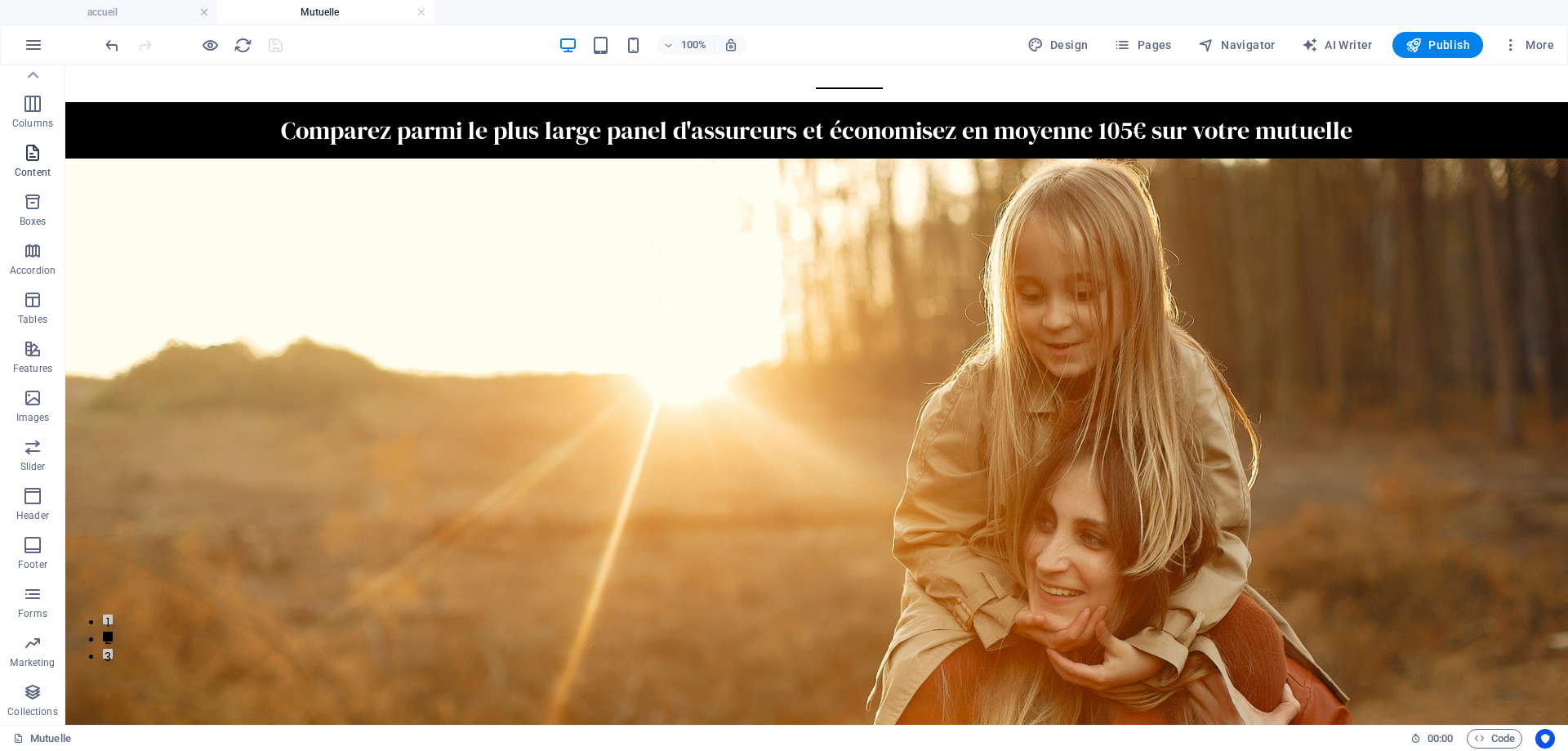
click at [31, 154] on icon "button" at bounding box center [33, 153] width 20 height 20
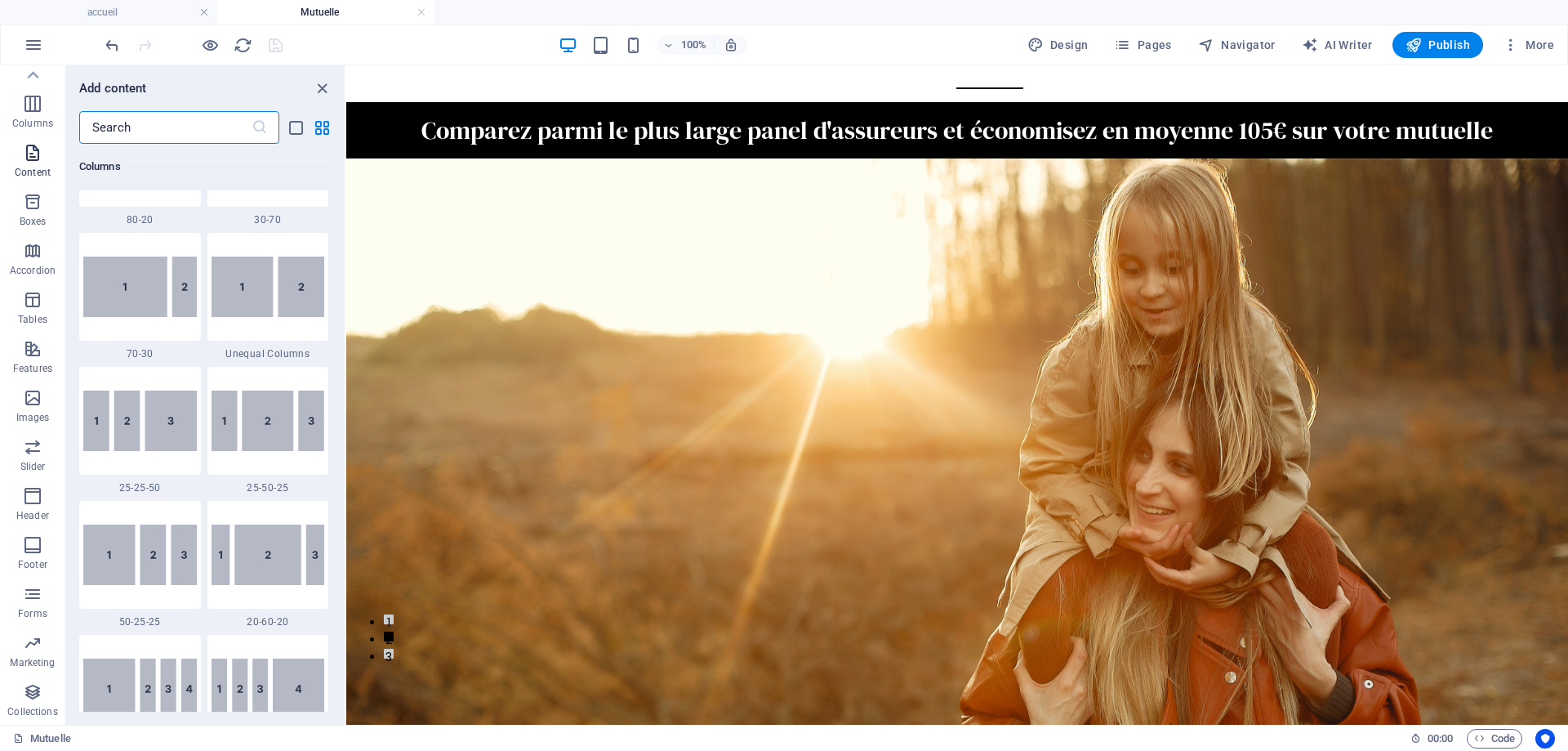
scroll to position [2858, 0]
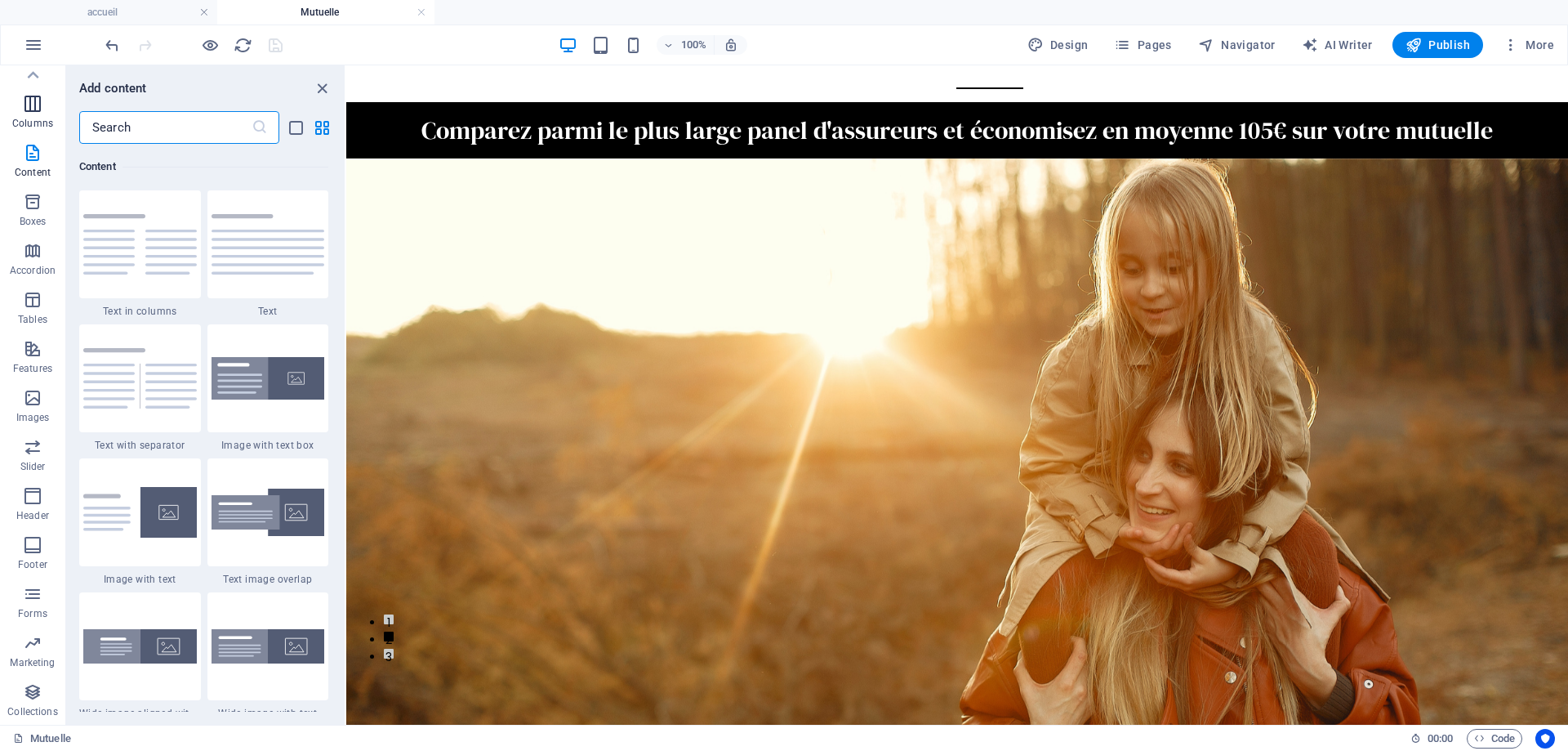
click at [33, 116] on span "Columns" at bounding box center [33, 113] width 66 height 39
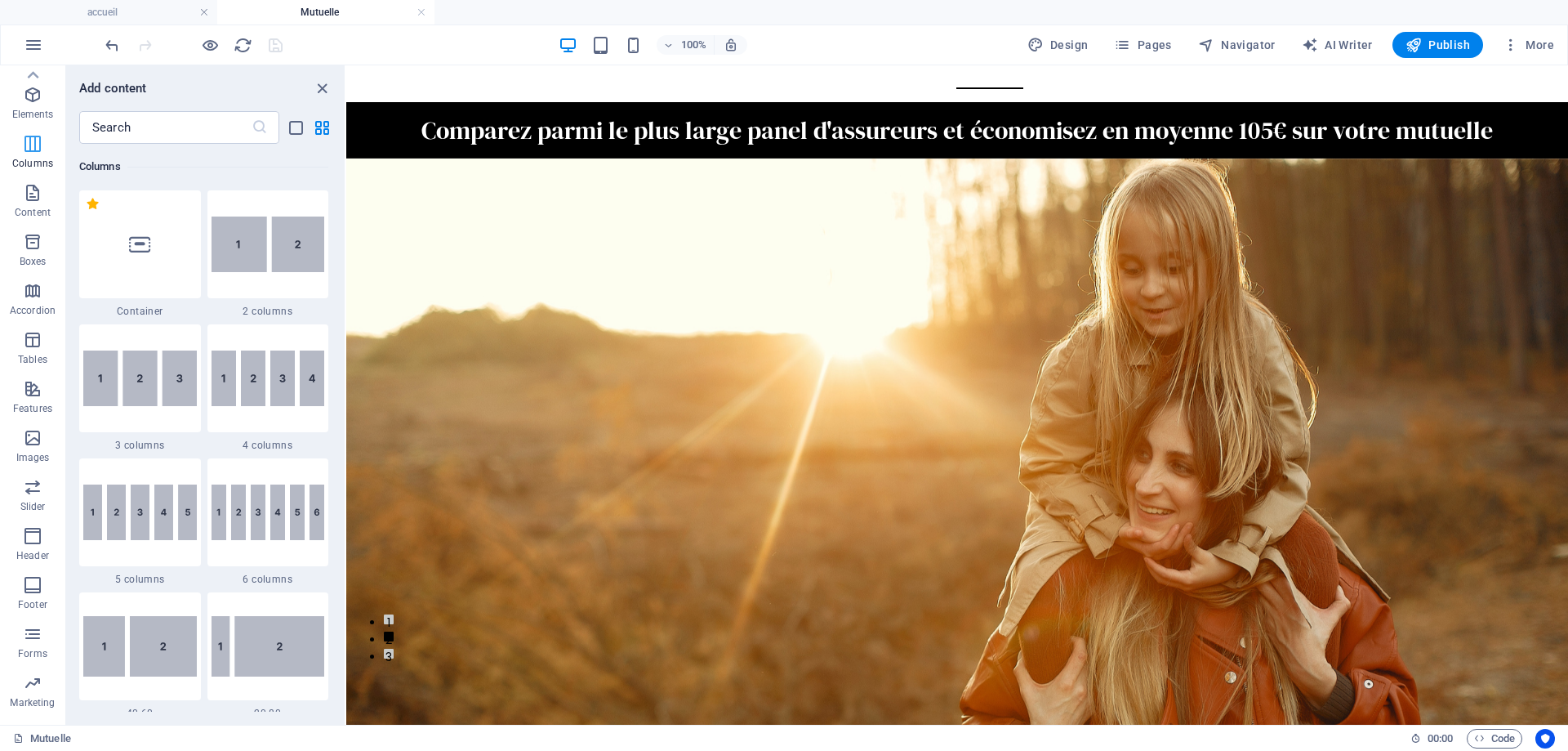
scroll to position [0, 0]
click at [24, 136] on icon "button" at bounding box center [33, 130] width 20 height 20
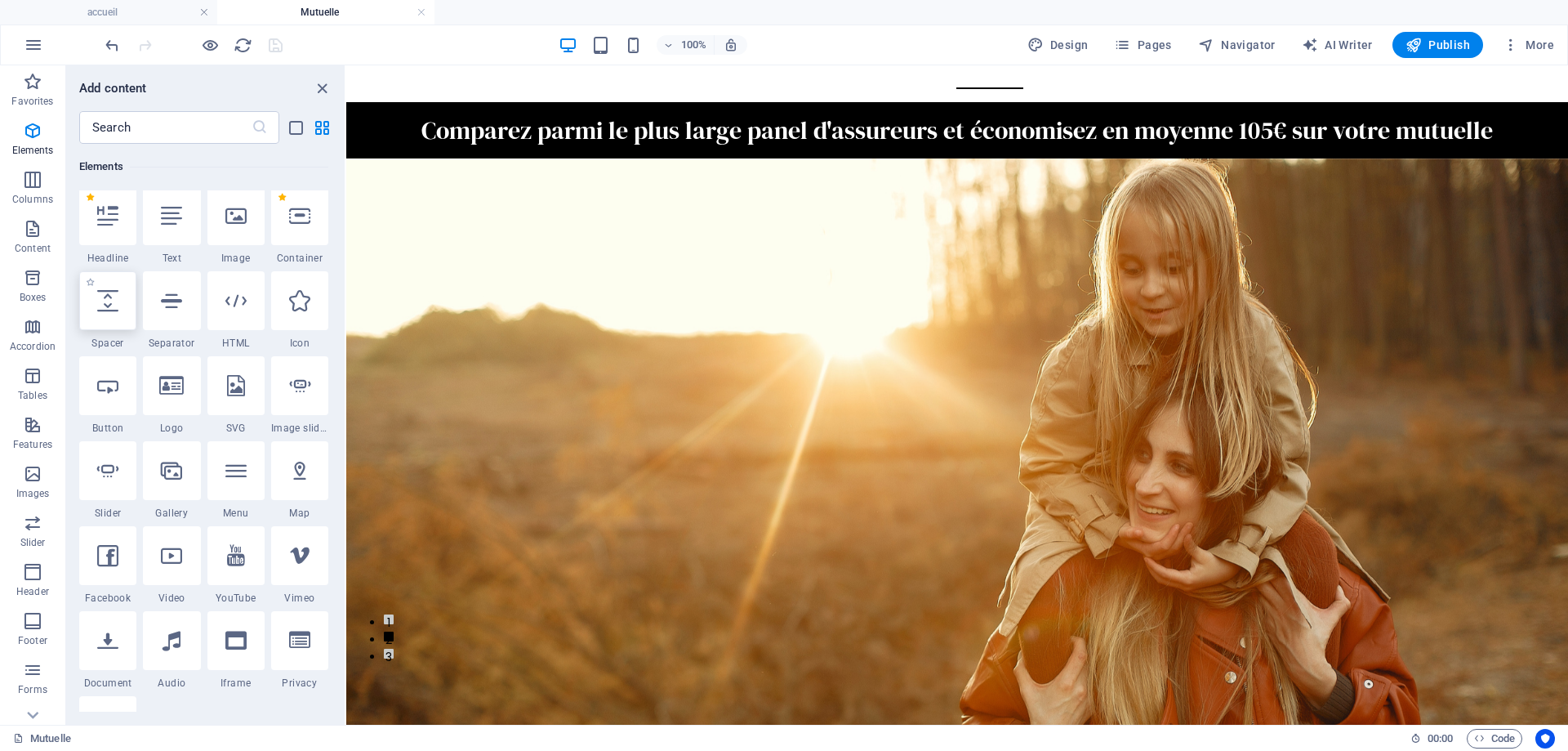
scroll to position [174, 0]
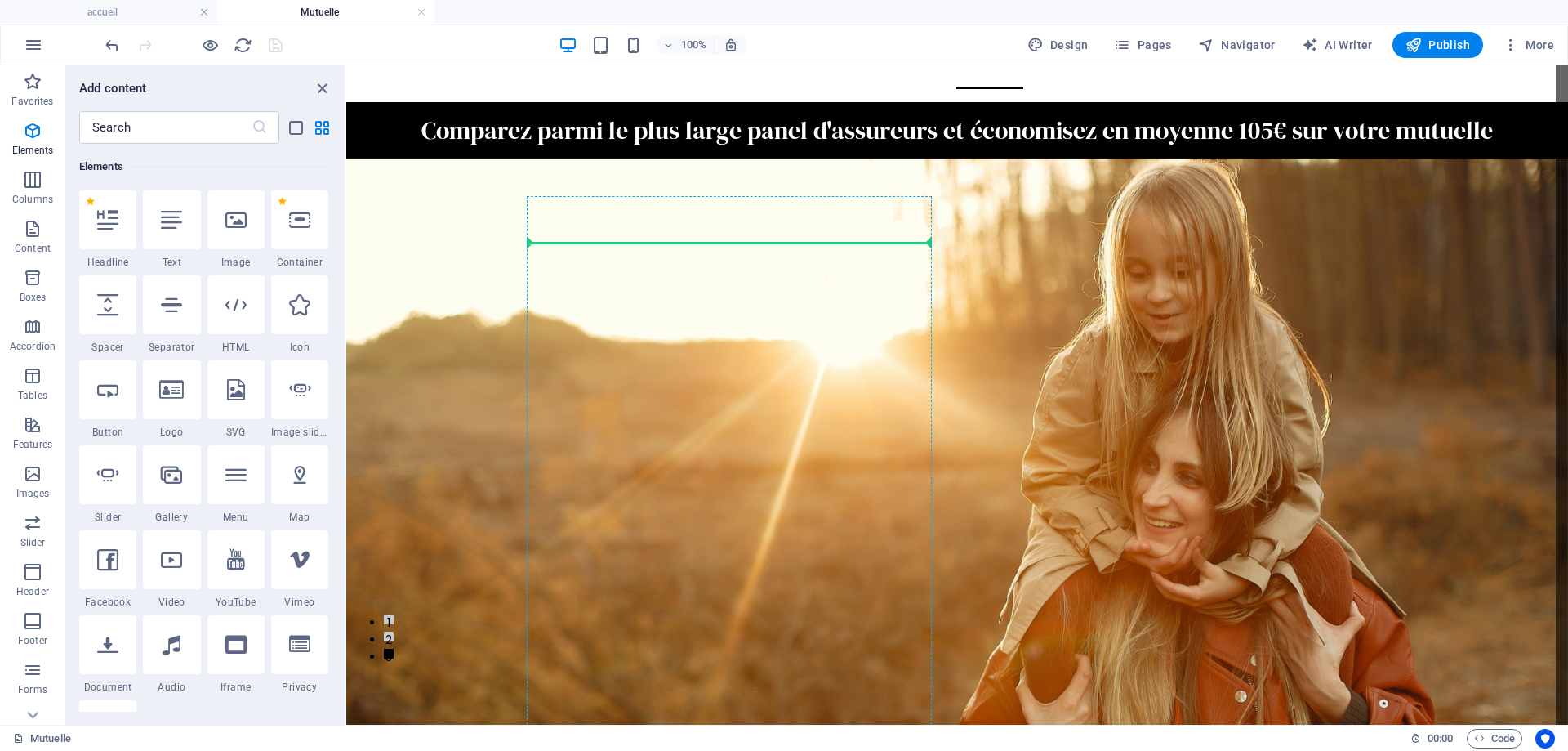
select select "px"
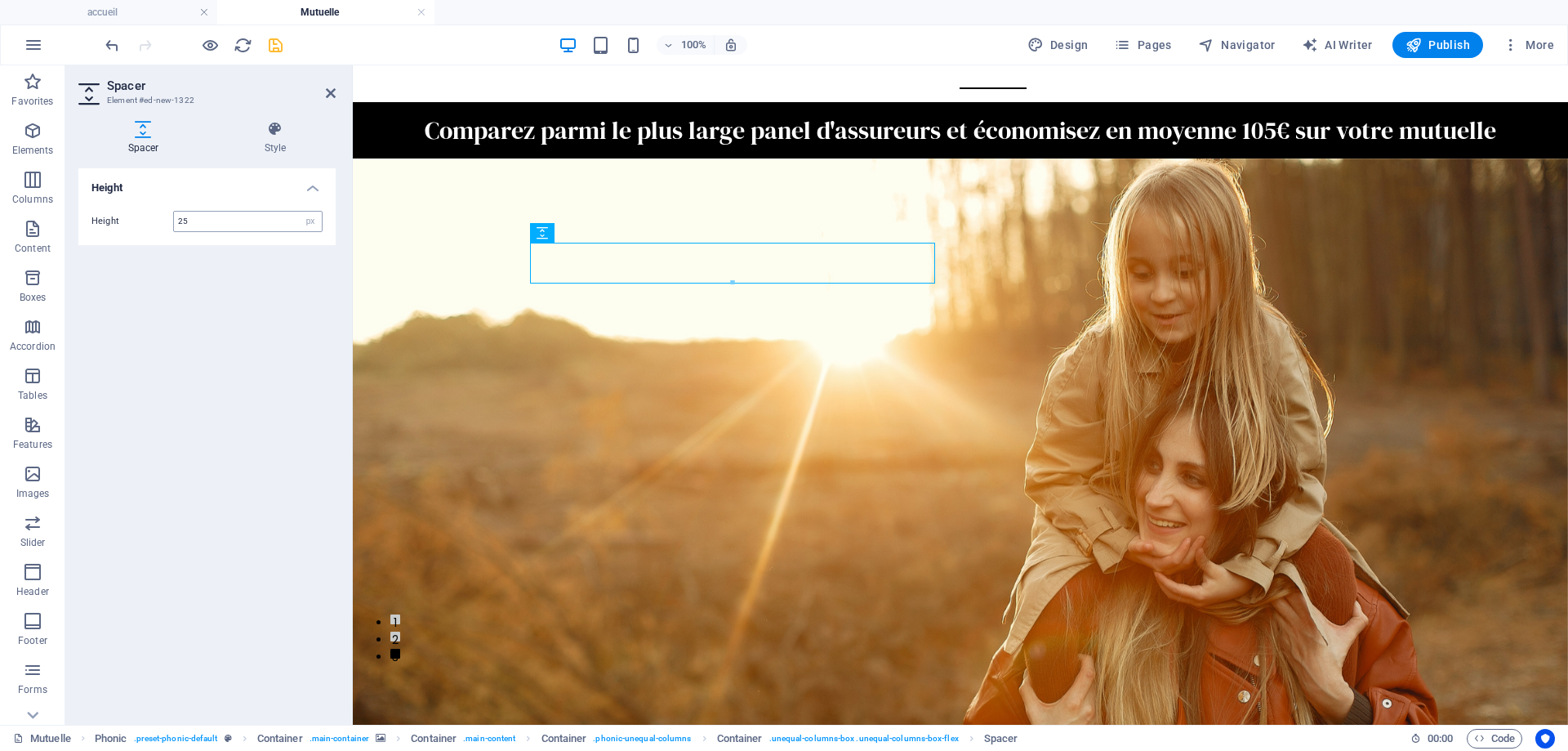
type input "25"
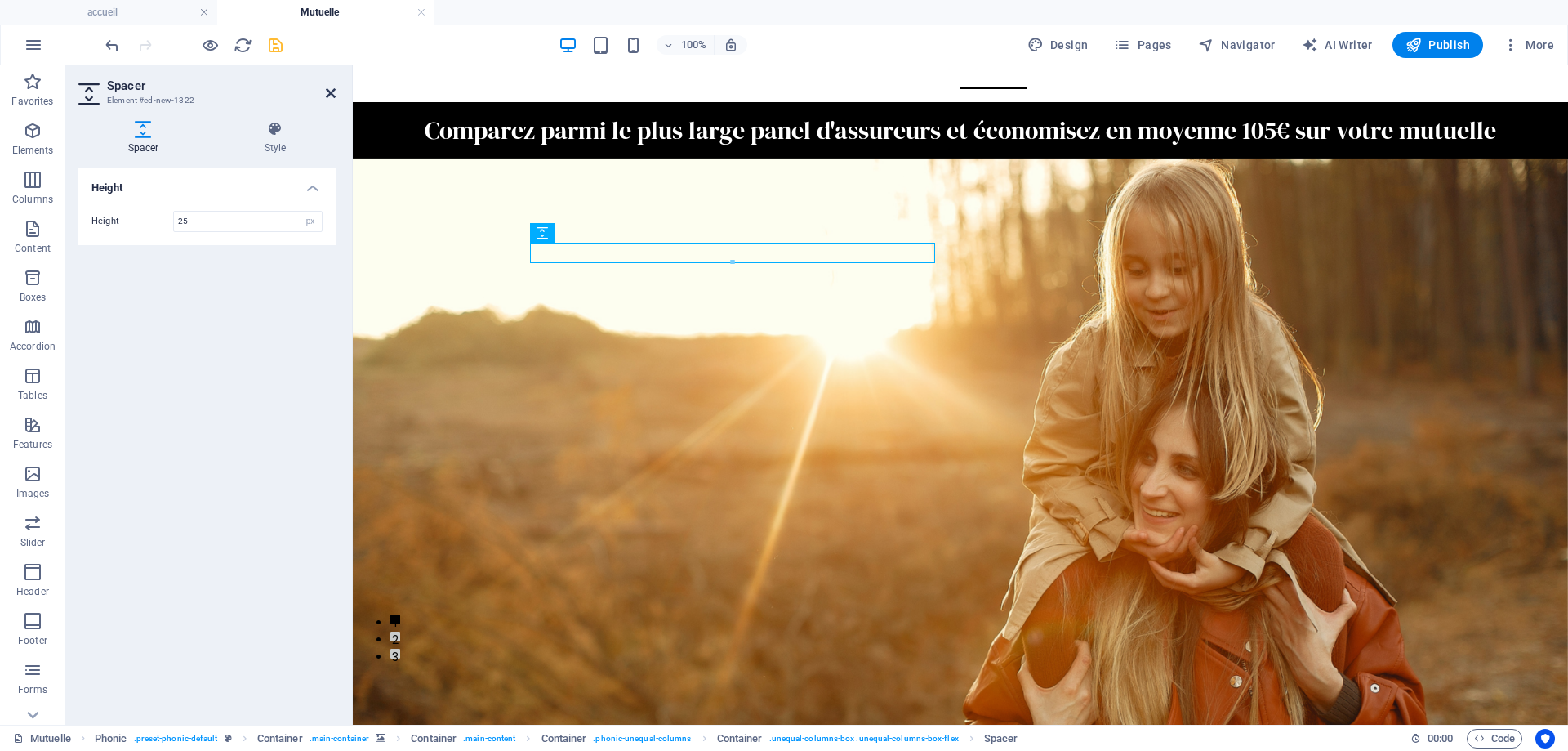
click at [334, 93] on icon at bounding box center [330, 92] width 9 height 13
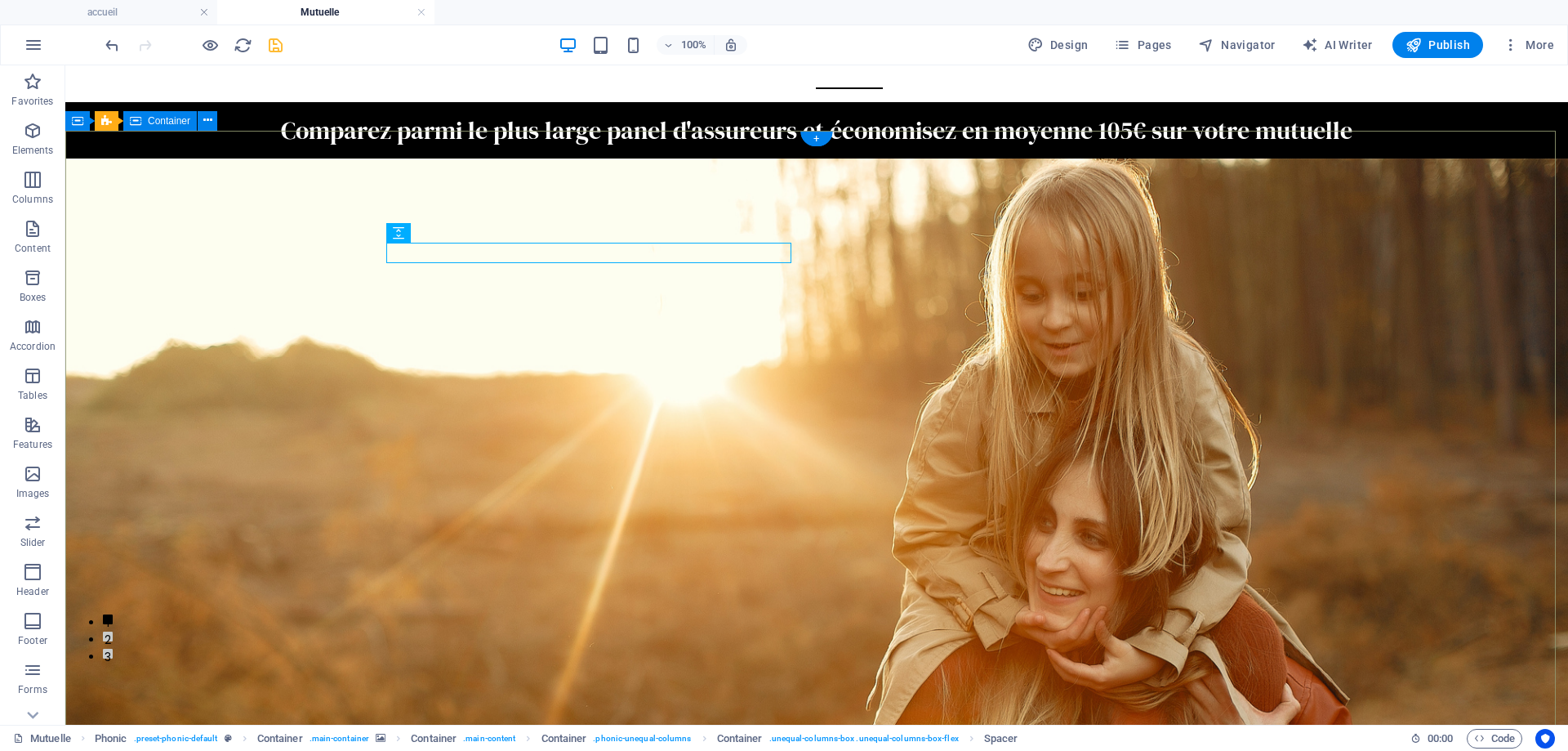
scroll to position [409, 0]
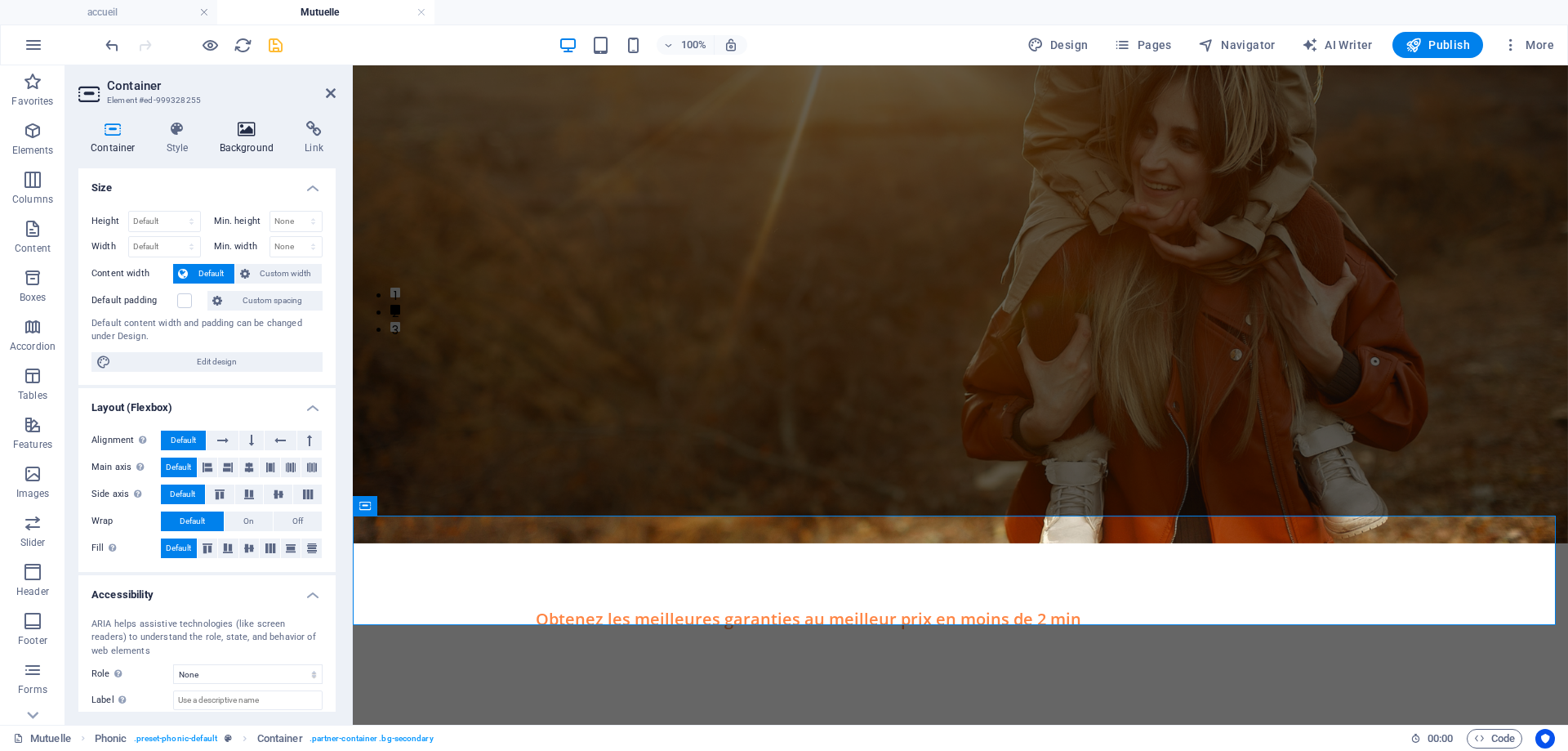
click at [246, 141] on h4 "Background" at bounding box center [250, 138] width 85 height 34
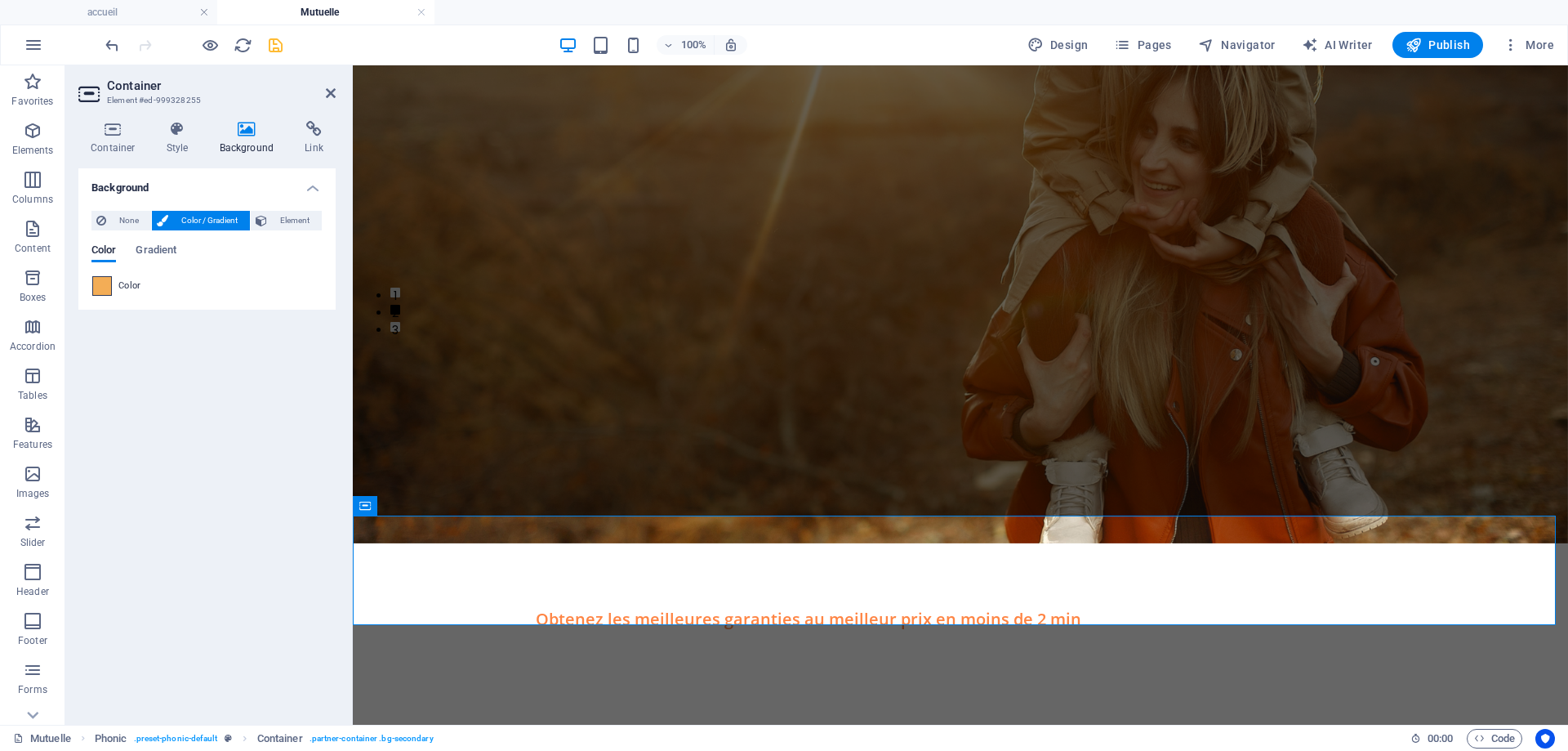
click at [98, 294] on span at bounding box center [102, 285] width 18 height 18
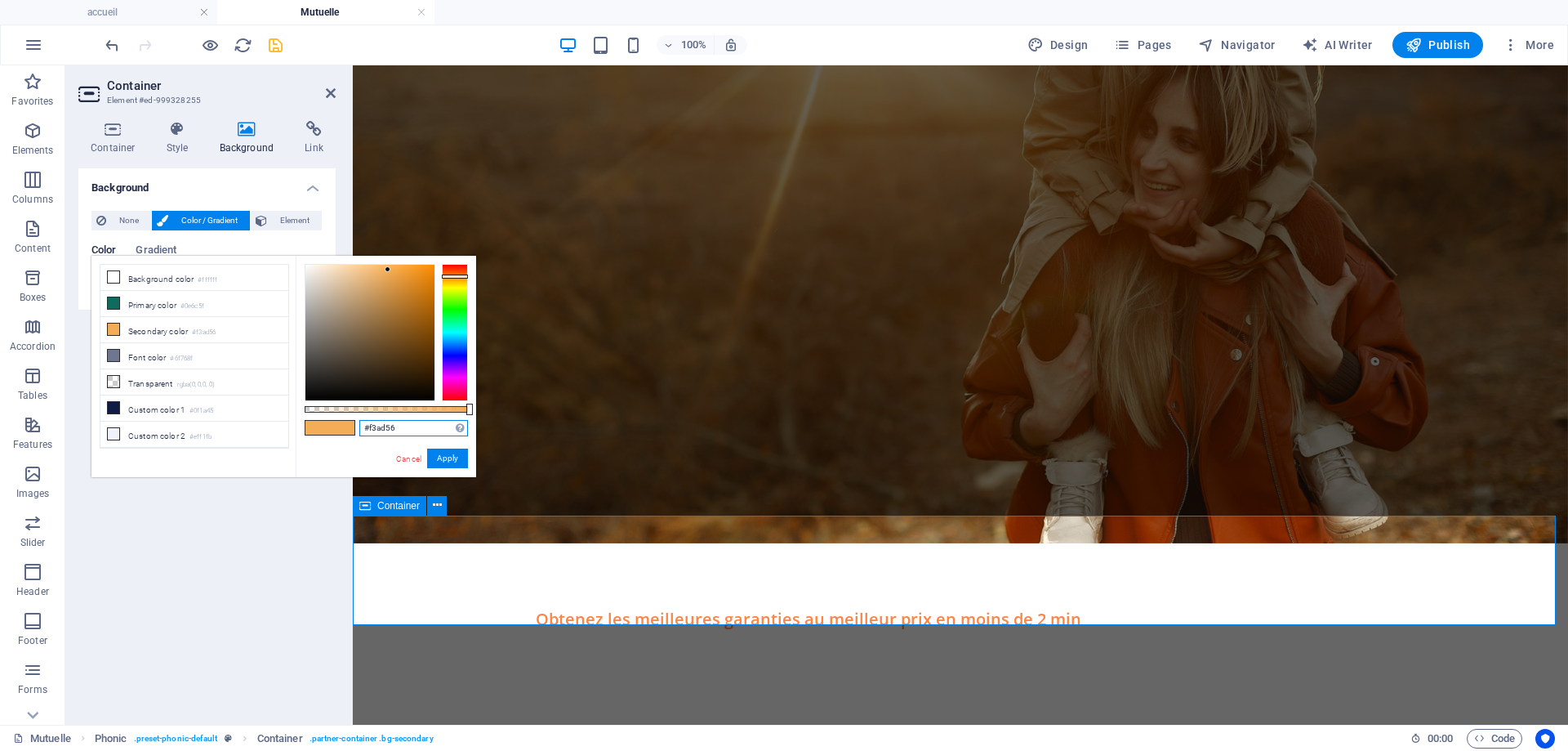
click at [427, 430] on input "#f3ad56" at bounding box center [414, 428] width 109 height 16
paste input "FE8443"
type input "#fe8443"
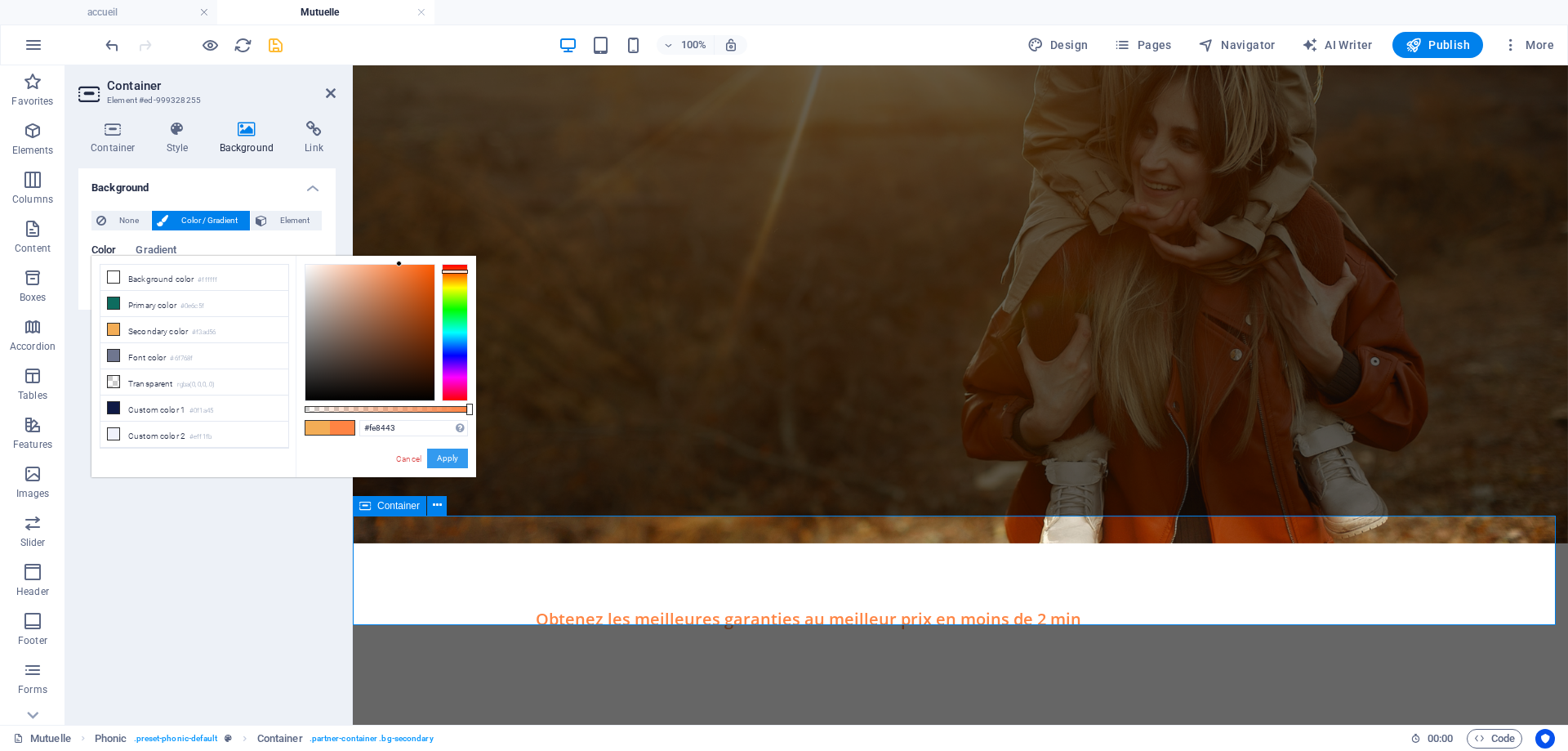
click at [456, 464] on button "Apply" at bounding box center [447, 458] width 41 height 20
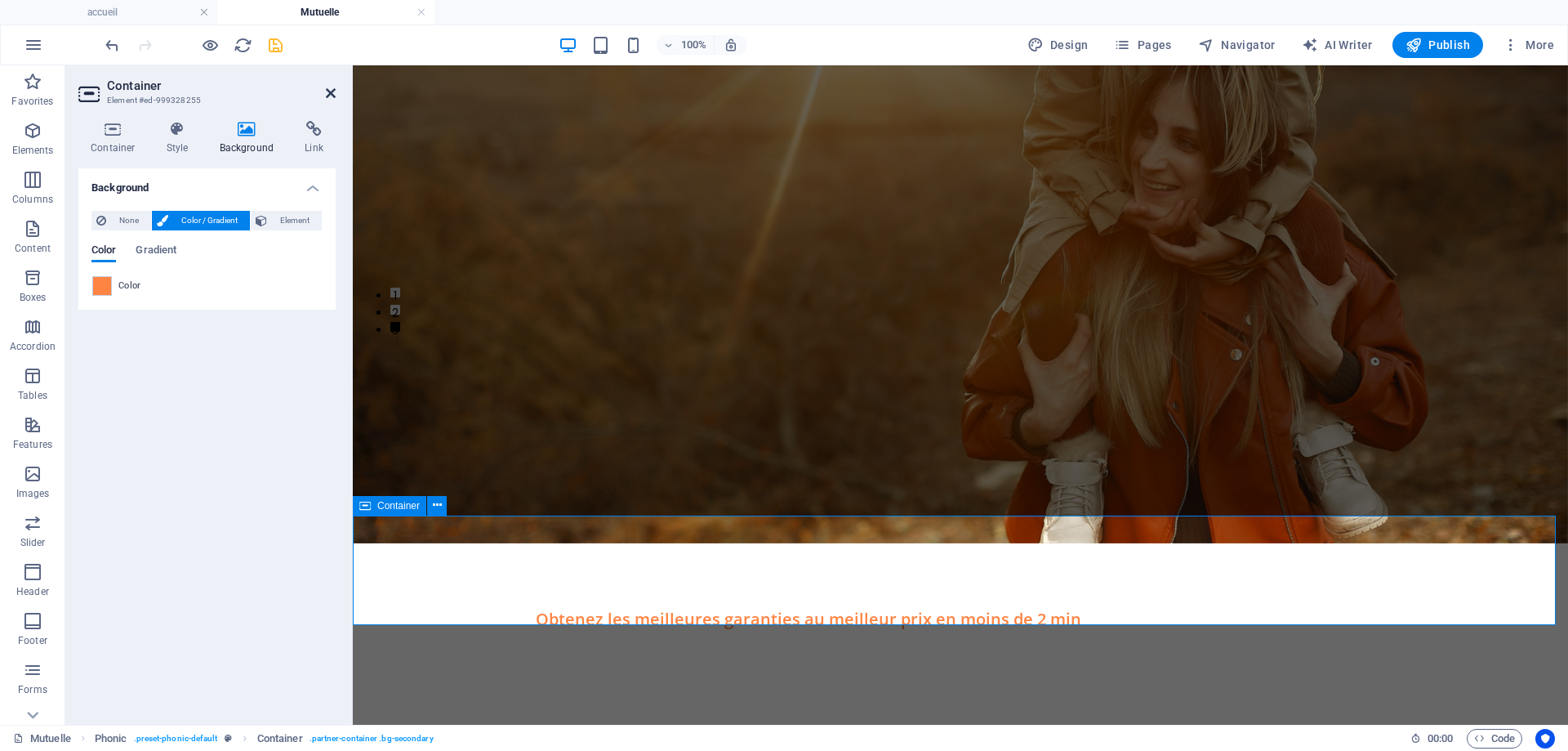
click at [326, 91] on icon at bounding box center [330, 92] width 9 height 13
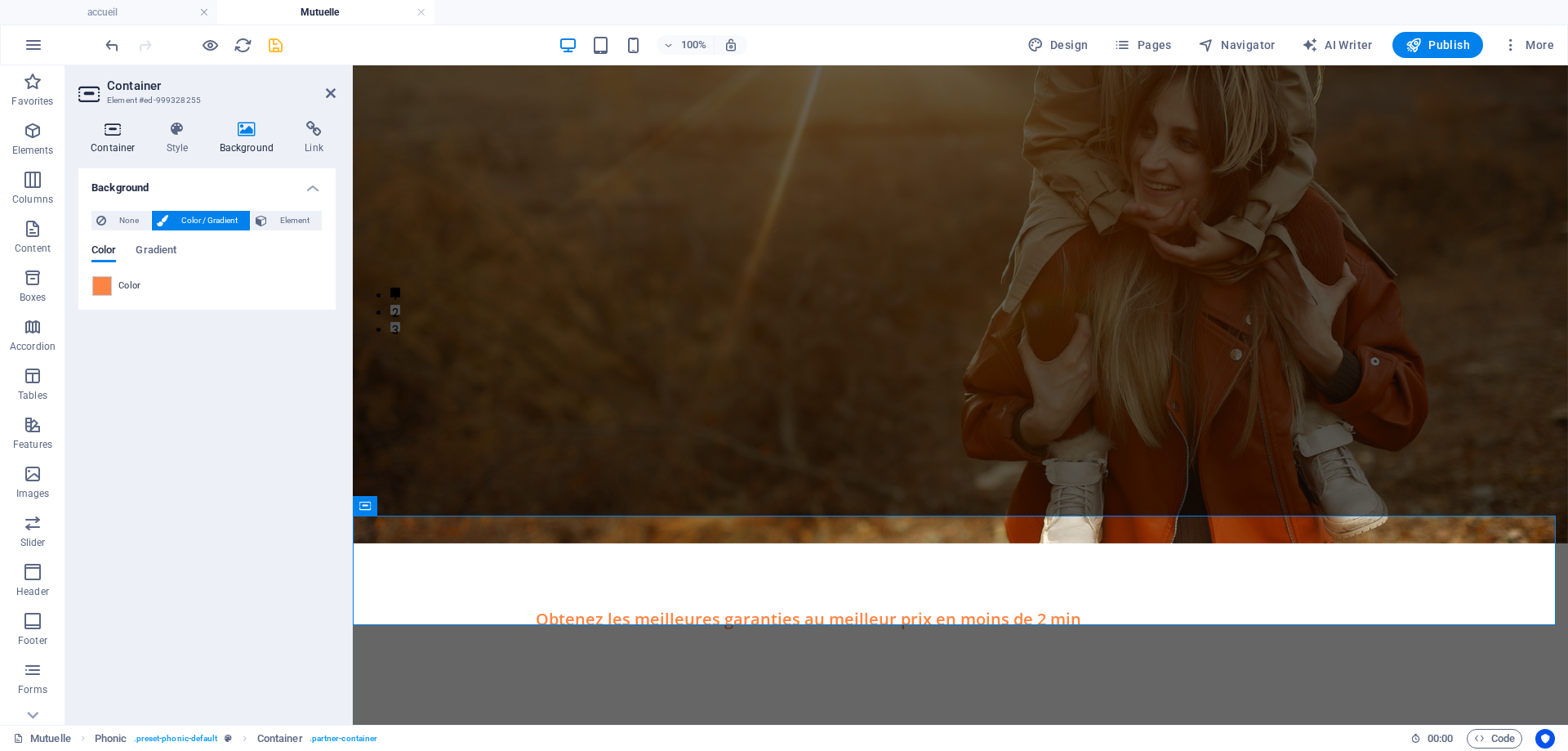
drag, startPoint x: 137, startPoint y: 133, endPoint x: 120, endPoint y: 143, distance: 19.7
click at [136, 133] on icon at bounding box center [113, 128] width 70 height 16
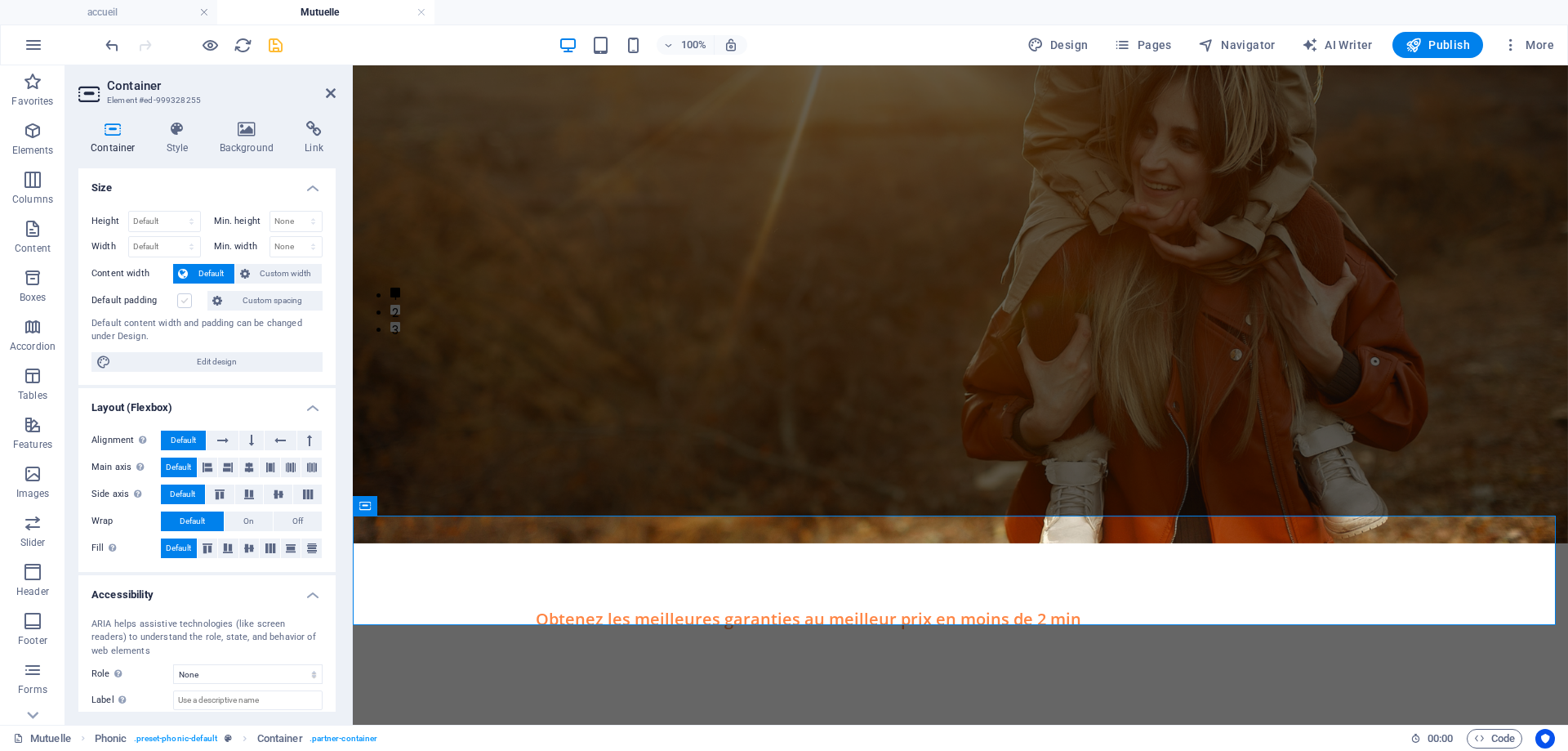
click at [178, 299] on label at bounding box center [184, 300] width 15 height 15
click at [0, 0] on input "Default padding" at bounding box center [0, 0] width 0 height 0
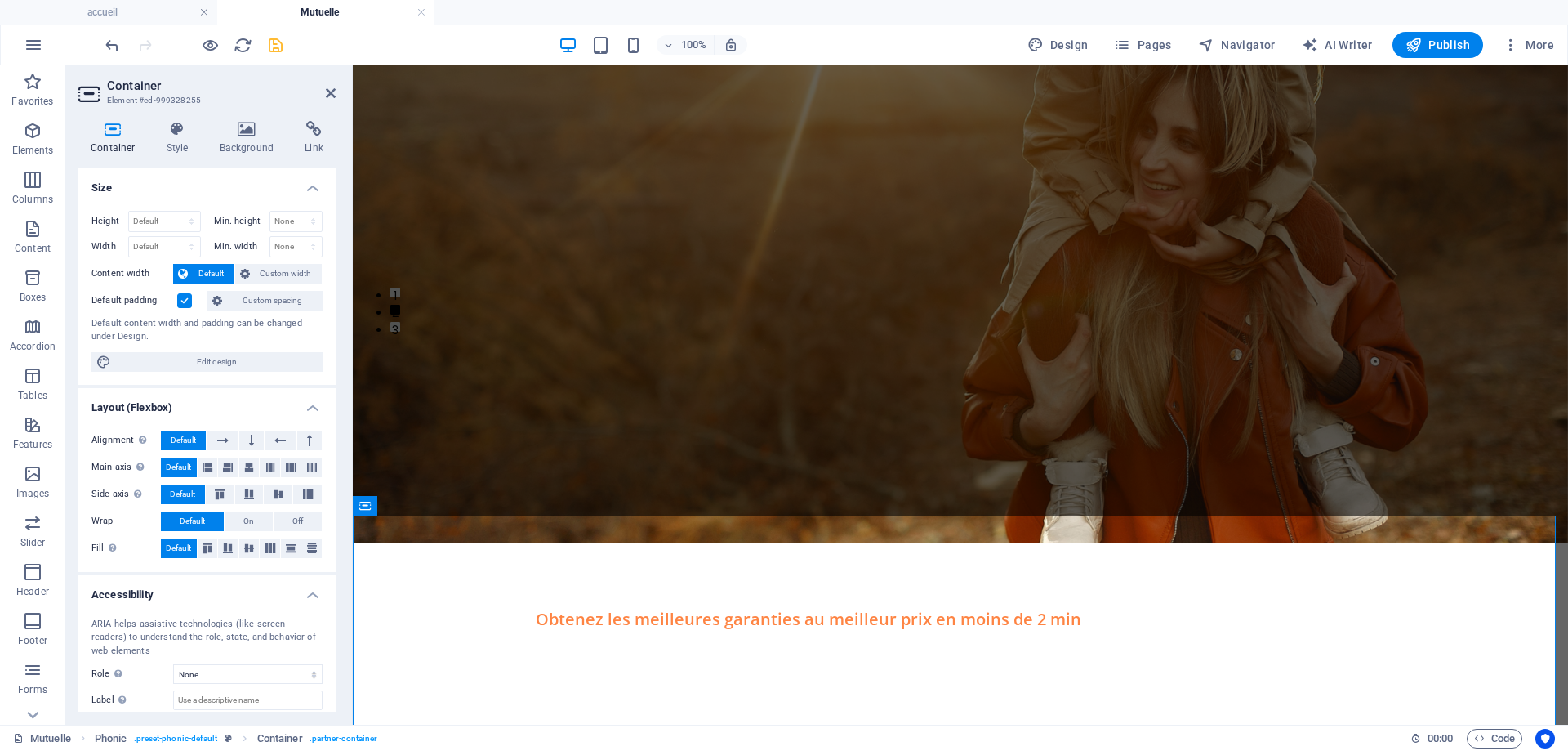
click at [178, 300] on label at bounding box center [184, 300] width 15 height 15
click at [0, 0] on input "Default padding" at bounding box center [0, 0] width 0 height 0
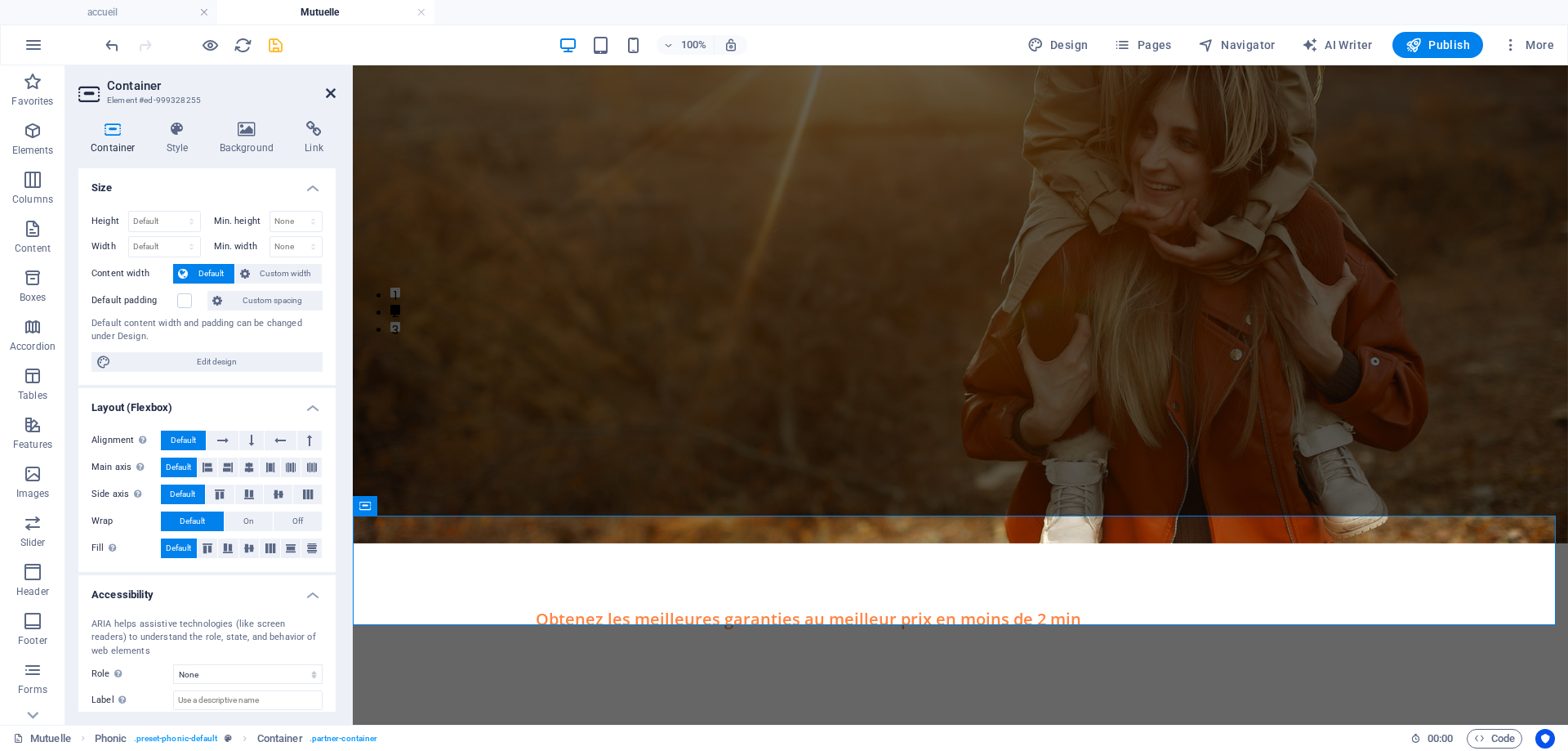
click at [329, 97] on icon at bounding box center [330, 92] width 9 height 13
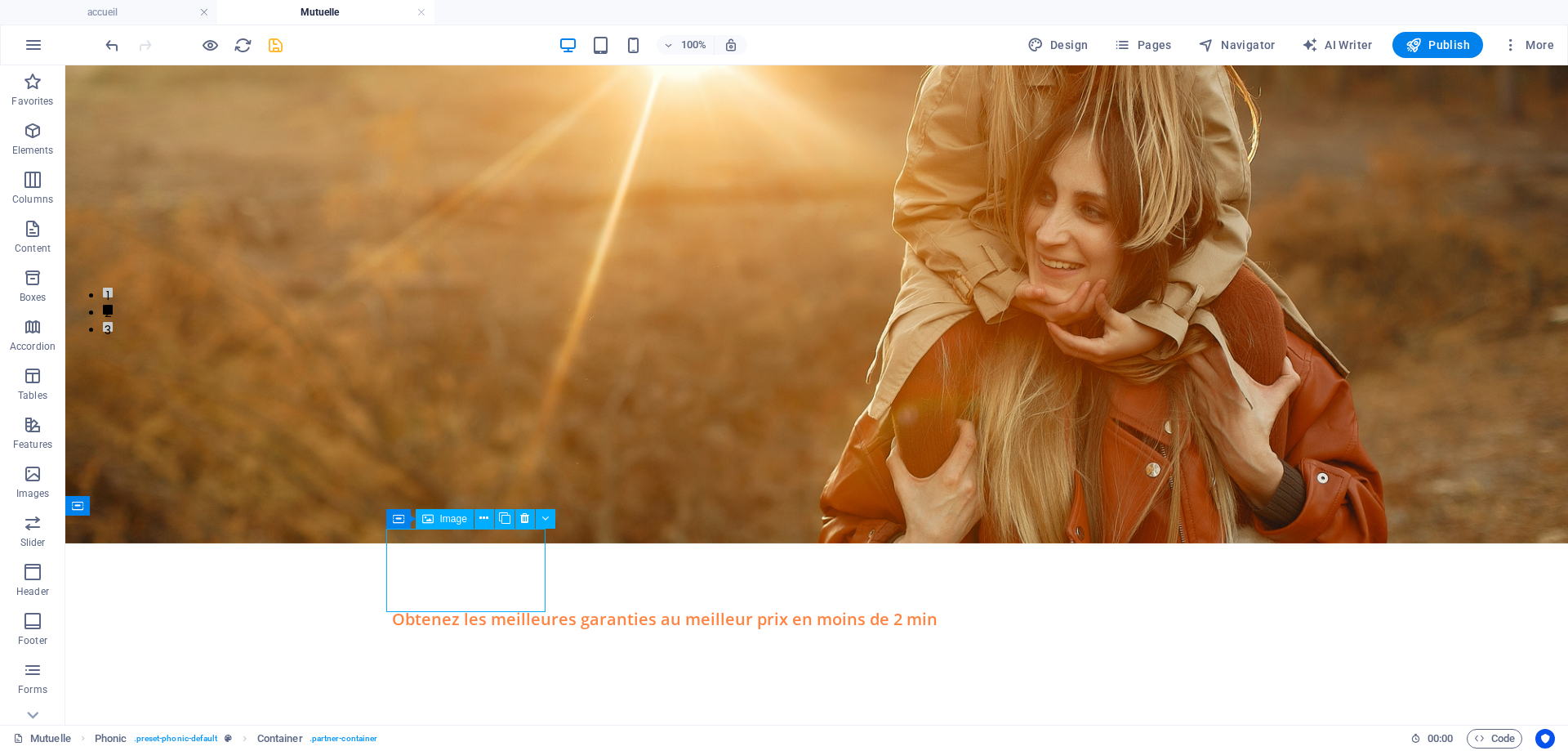
select select "px"
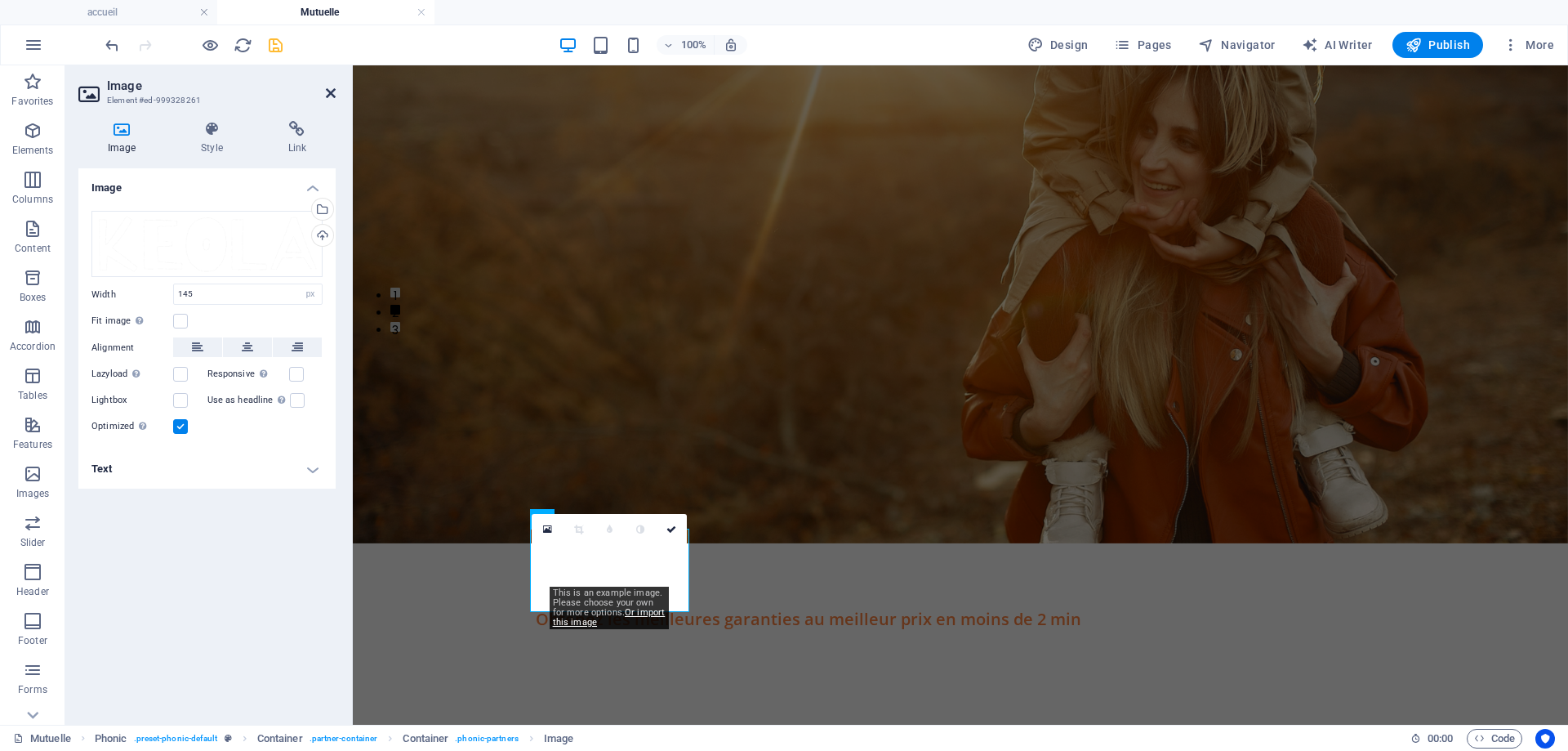
drag, startPoint x: 331, startPoint y: 90, endPoint x: 264, endPoint y: 24, distance: 94.0
click at [331, 90] on icon at bounding box center [330, 92] width 9 height 13
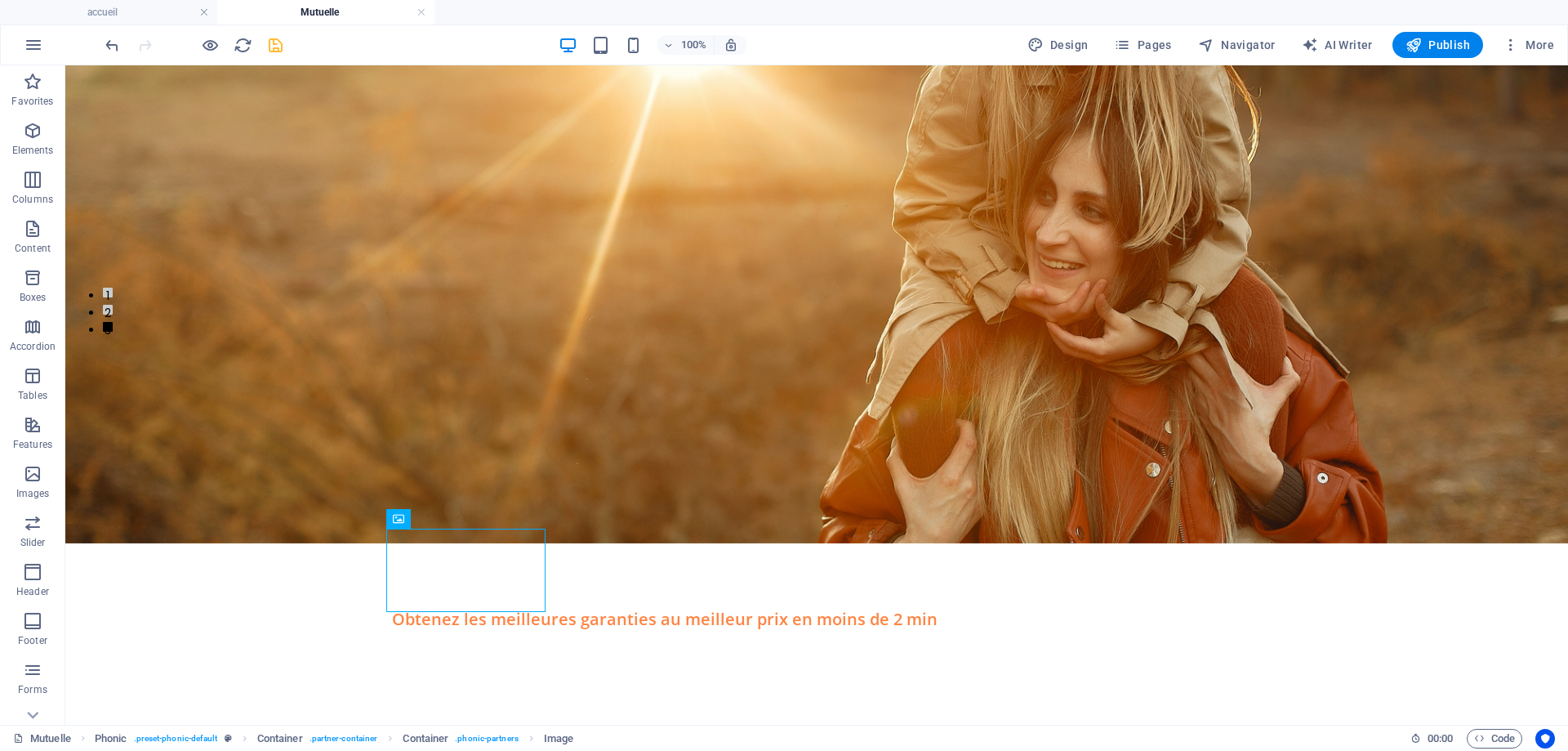
click at [273, 48] on icon "save" at bounding box center [276, 46] width 19 height 19
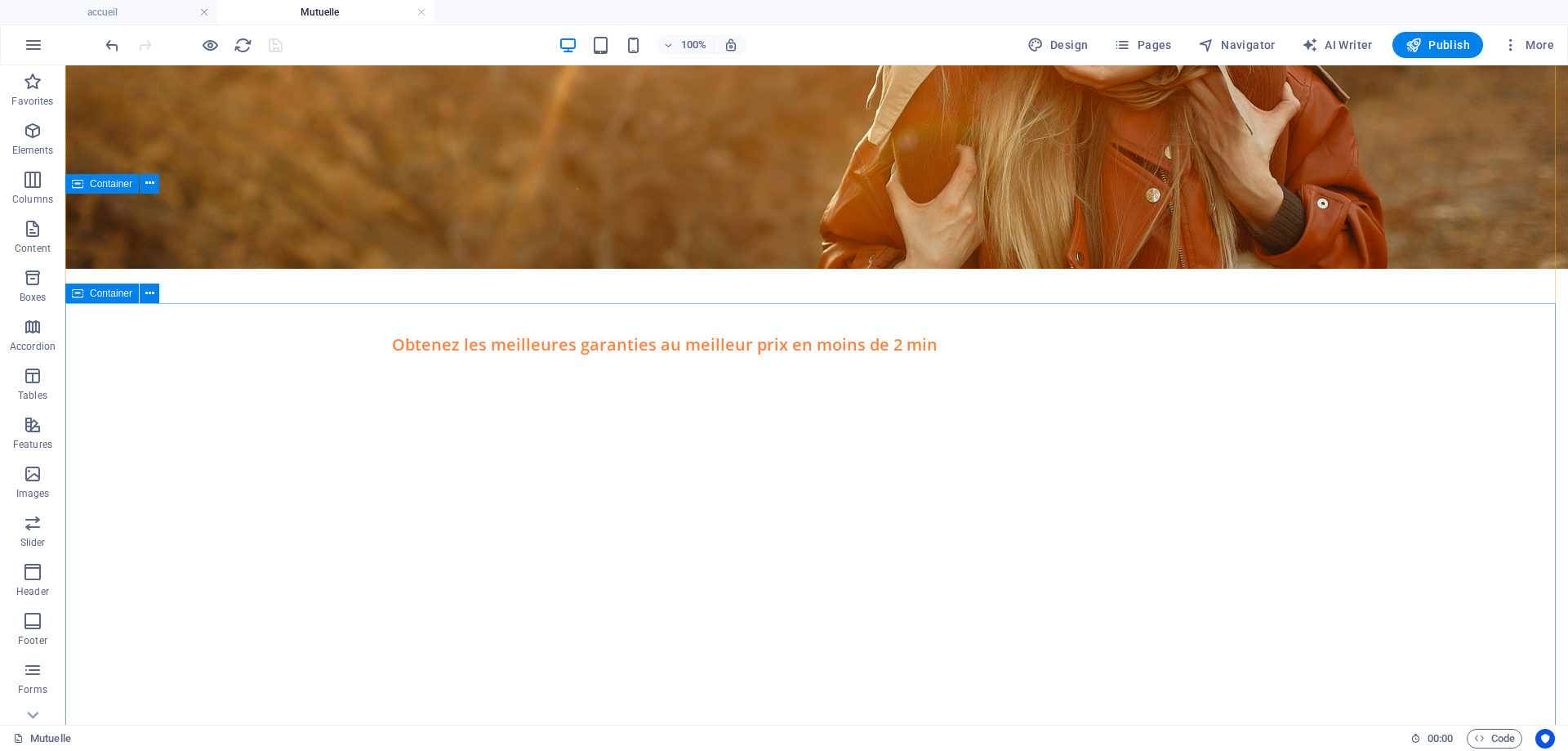
scroll to position [572, 0]
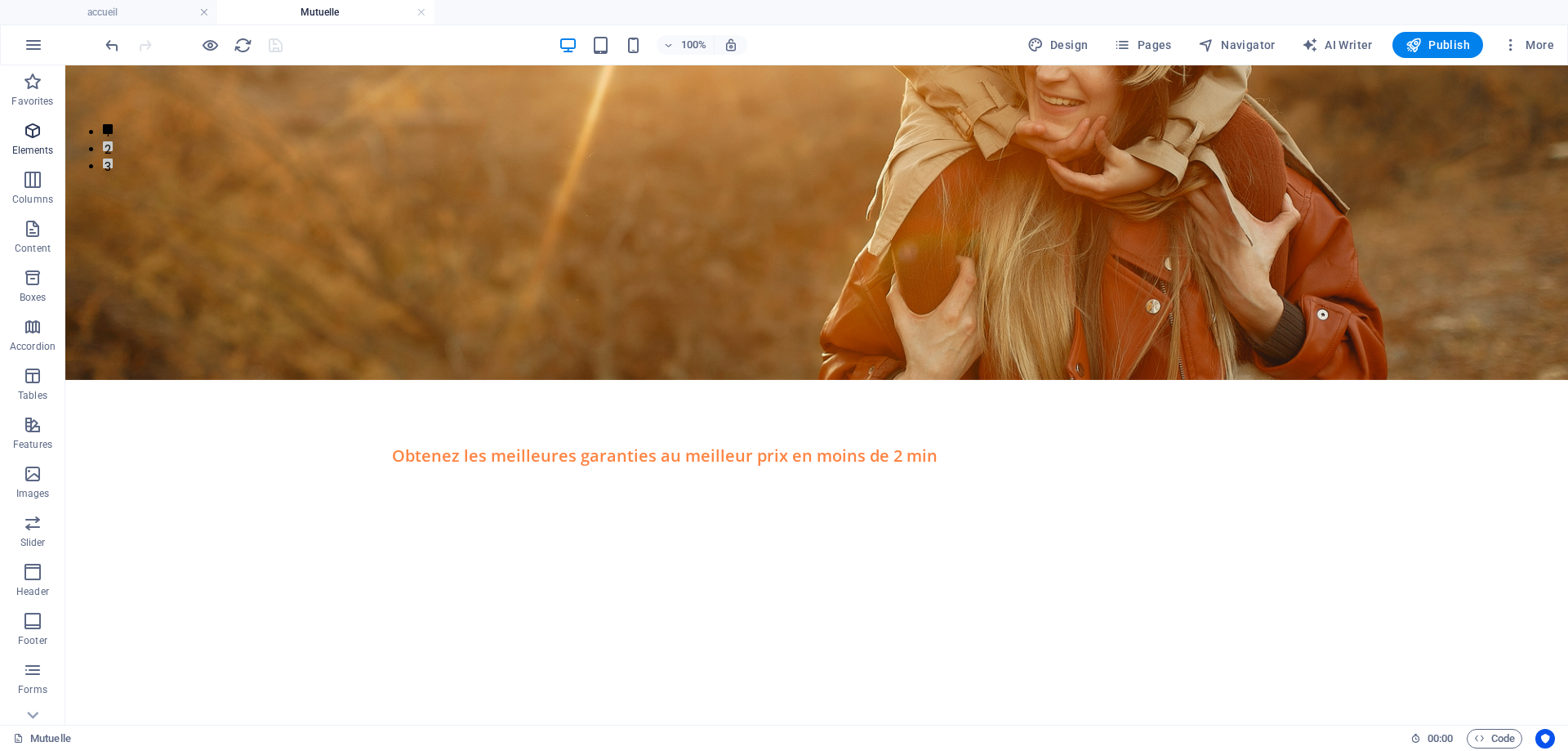
click at [37, 141] on span "Elements" at bounding box center [33, 140] width 66 height 39
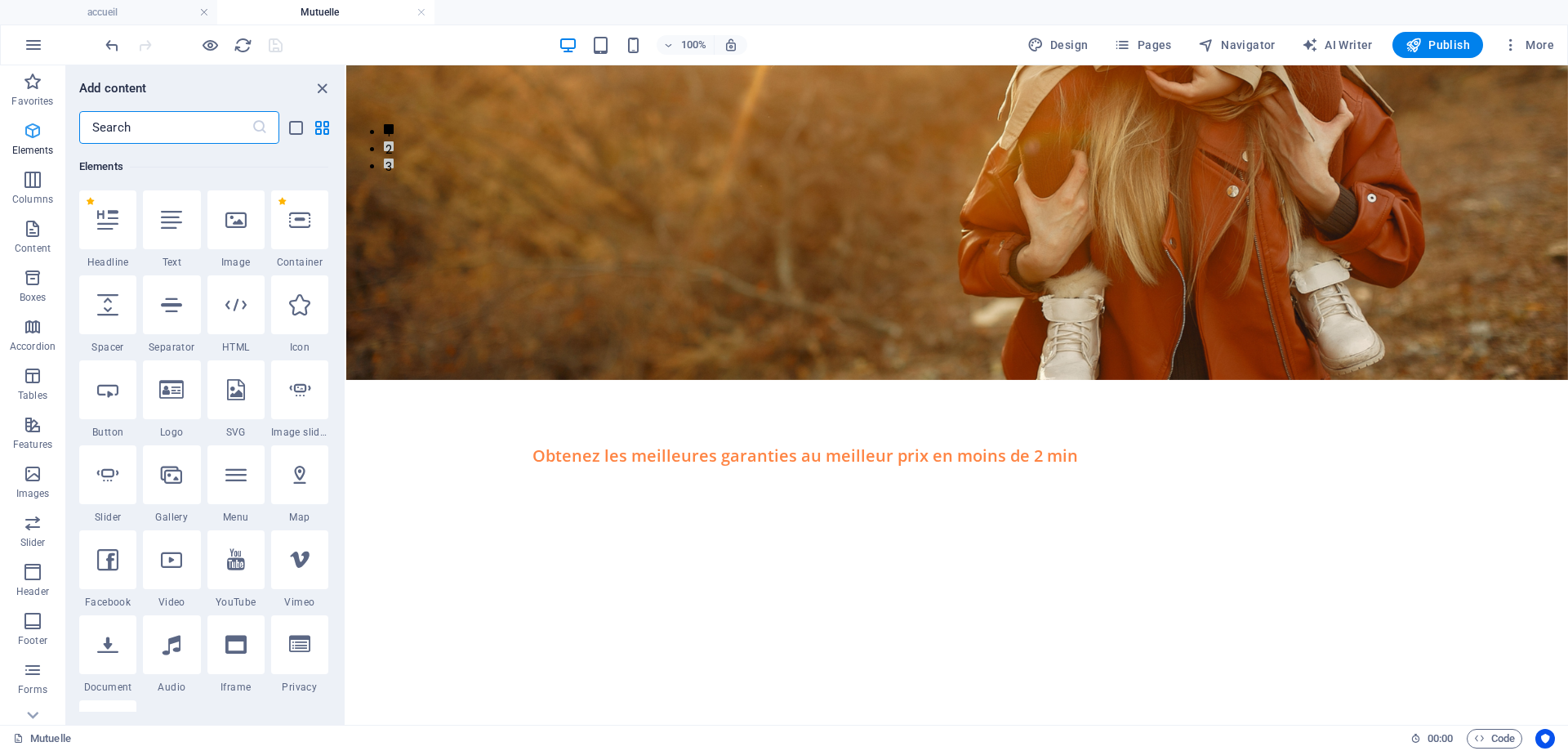
scroll to position [174, 0]
click at [322, 85] on icon "close panel" at bounding box center [322, 89] width 19 height 19
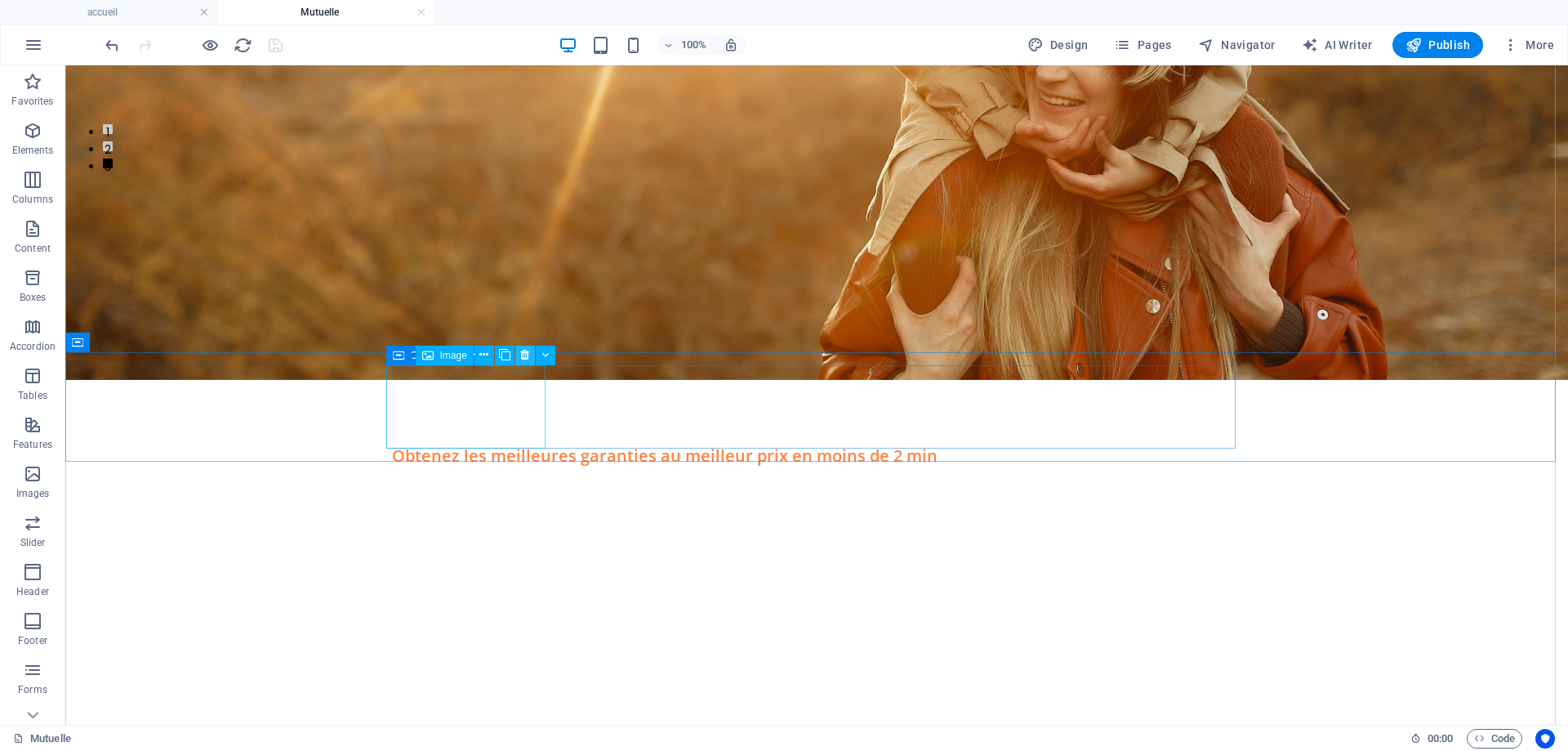
click at [523, 355] on icon at bounding box center [524, 355] width 9 height 17
drag, startPoint x: 520, startPoint y: 354, endPoint x: 439, endPoint y: 321, distance: 87.5
click at [520, 354] on icon at bounding box center [524, 355] width 9 height 17
click at [524, 355] on icon at bounding box center [524, 355] width 9 height 17
click at [522, 354] on icon at bounding box center [524, 355] width 9 height 17
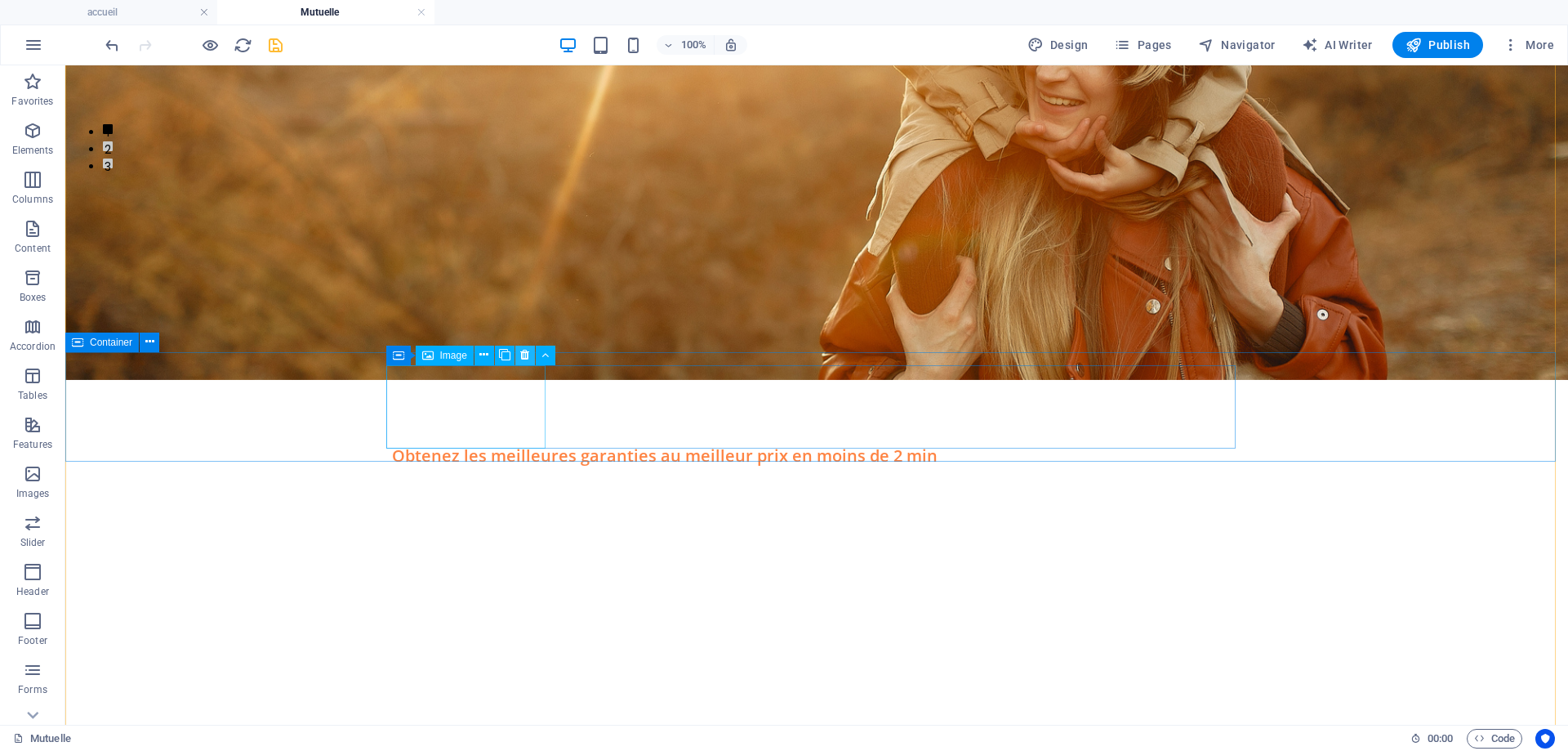
click at [523, 356] on icon at bounding box center [524, 355] width 9 height 17
click at [472, 357] on icon at bounding box center [470, 355] width 9 height 17
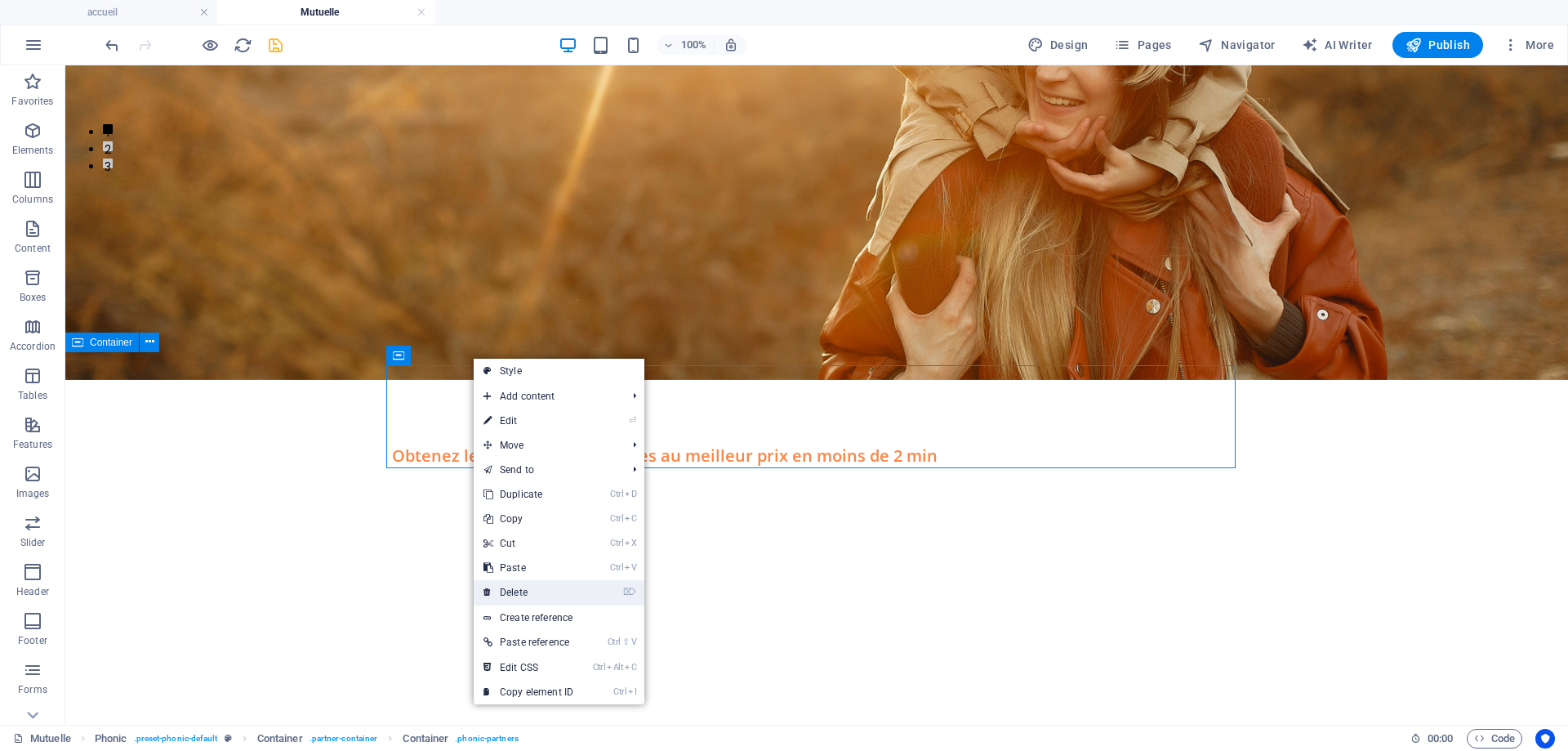
drag, startPoint x: 522, startPoint y: 586, endPoint x: 458, endPoint y: 521, distance: 91.2
click at [523, 586] on link "⌦ Delete" at bounding box center [528, 592] width 109 height 24
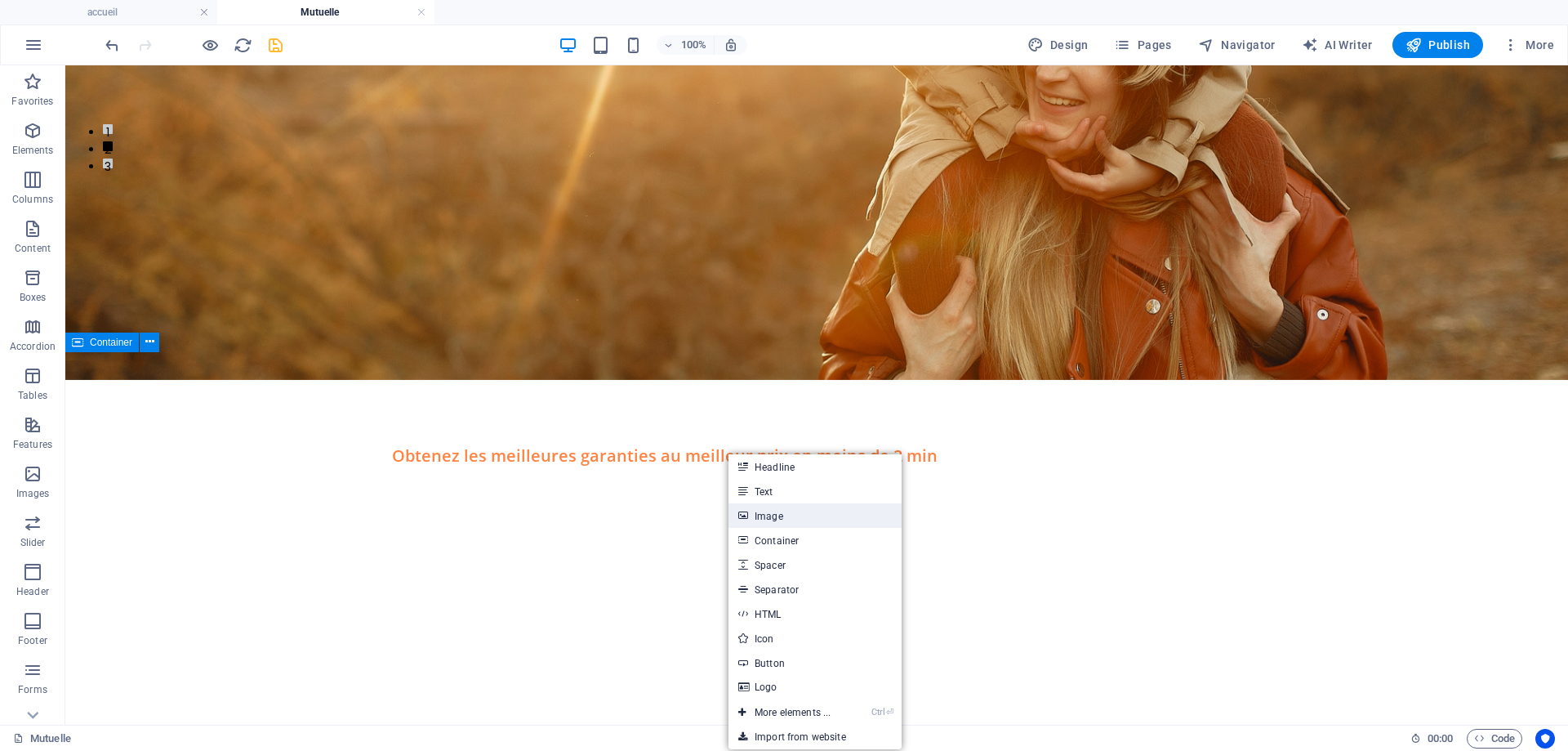
click at [784, 517] on link "Image" at bounding box center [815, 516] width 173 height 24
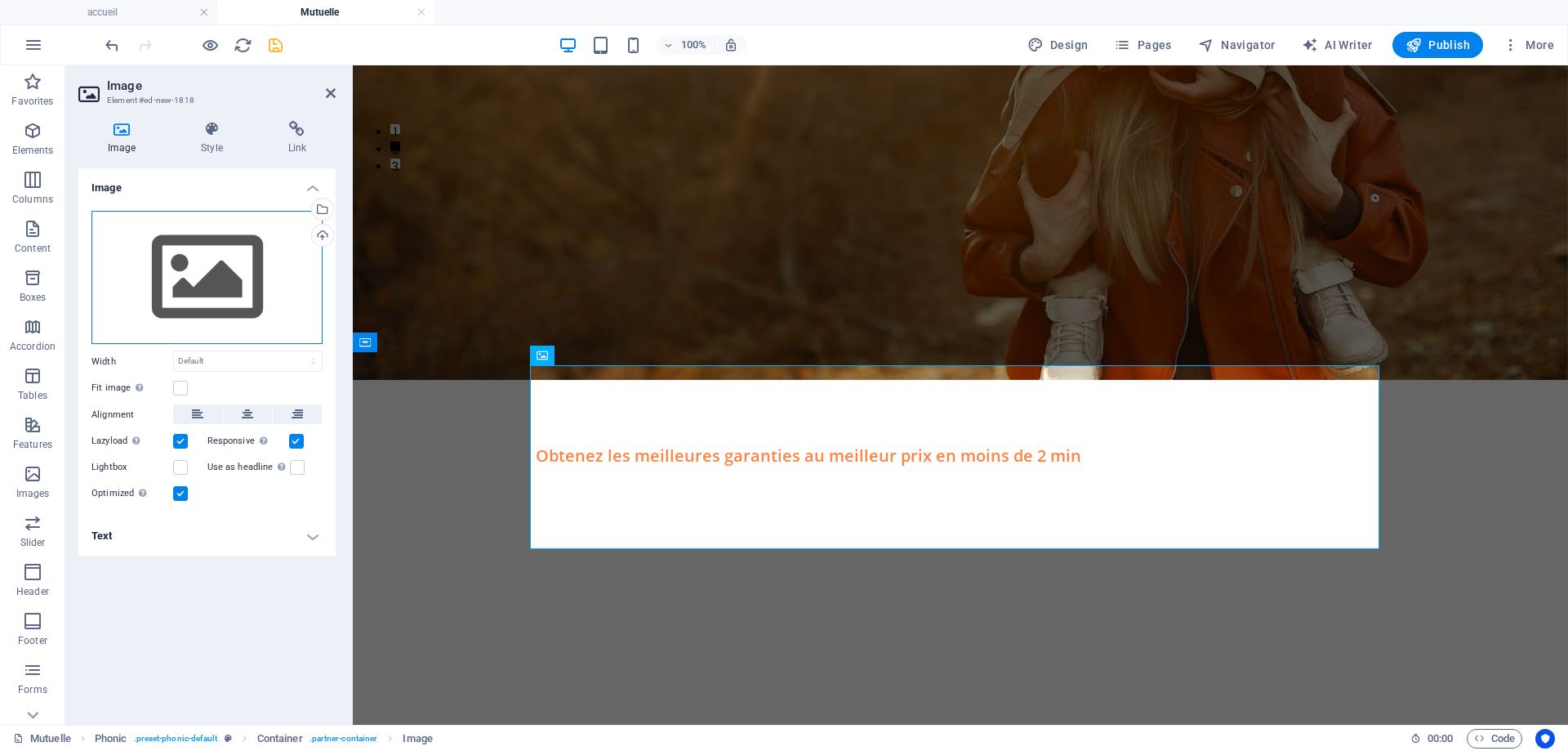
click at [193, 256] on div "Drag files here, click to choose files or select files from Files or our free s…" at bounding box center [207, 277] width 231 height 134
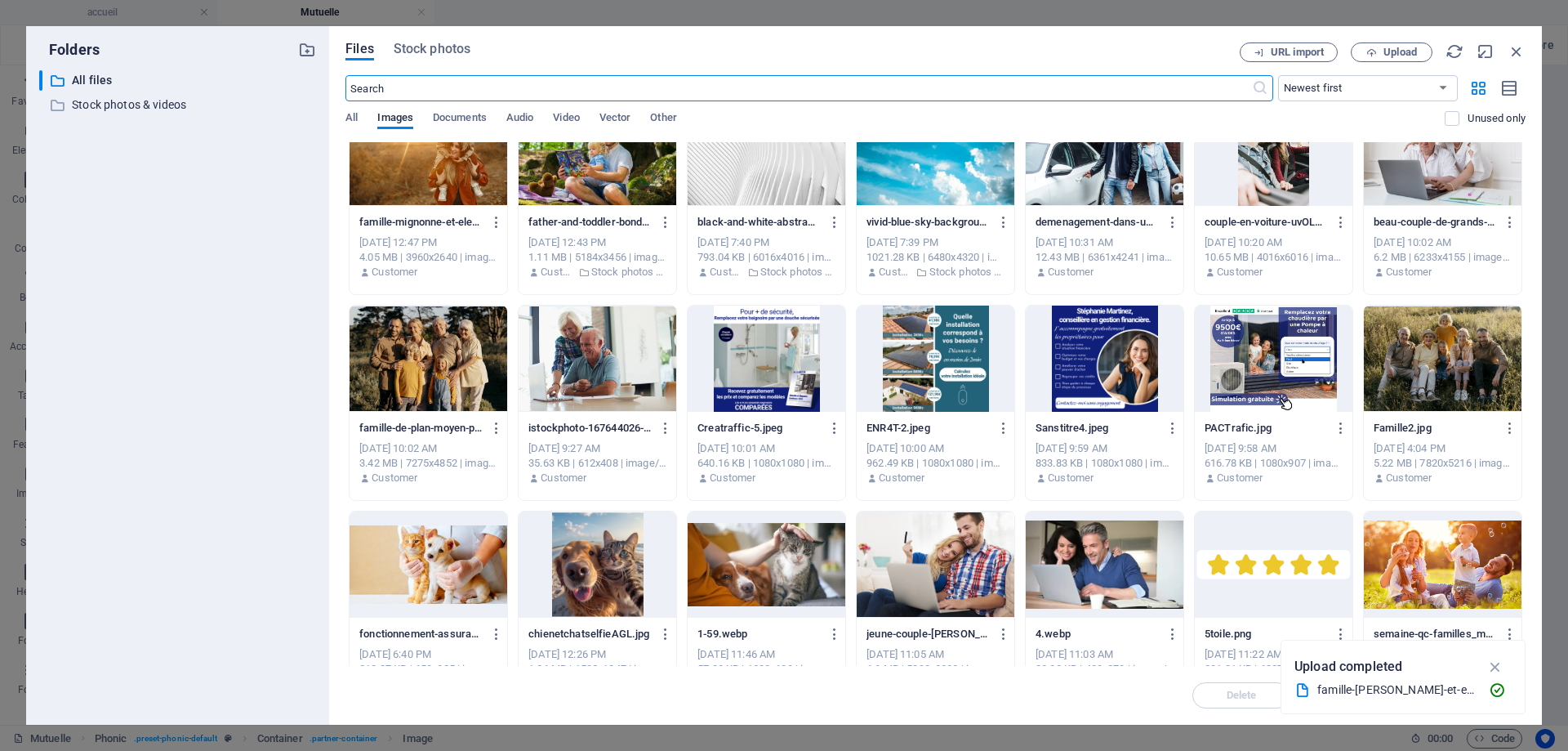
scroll to position [0, 0]
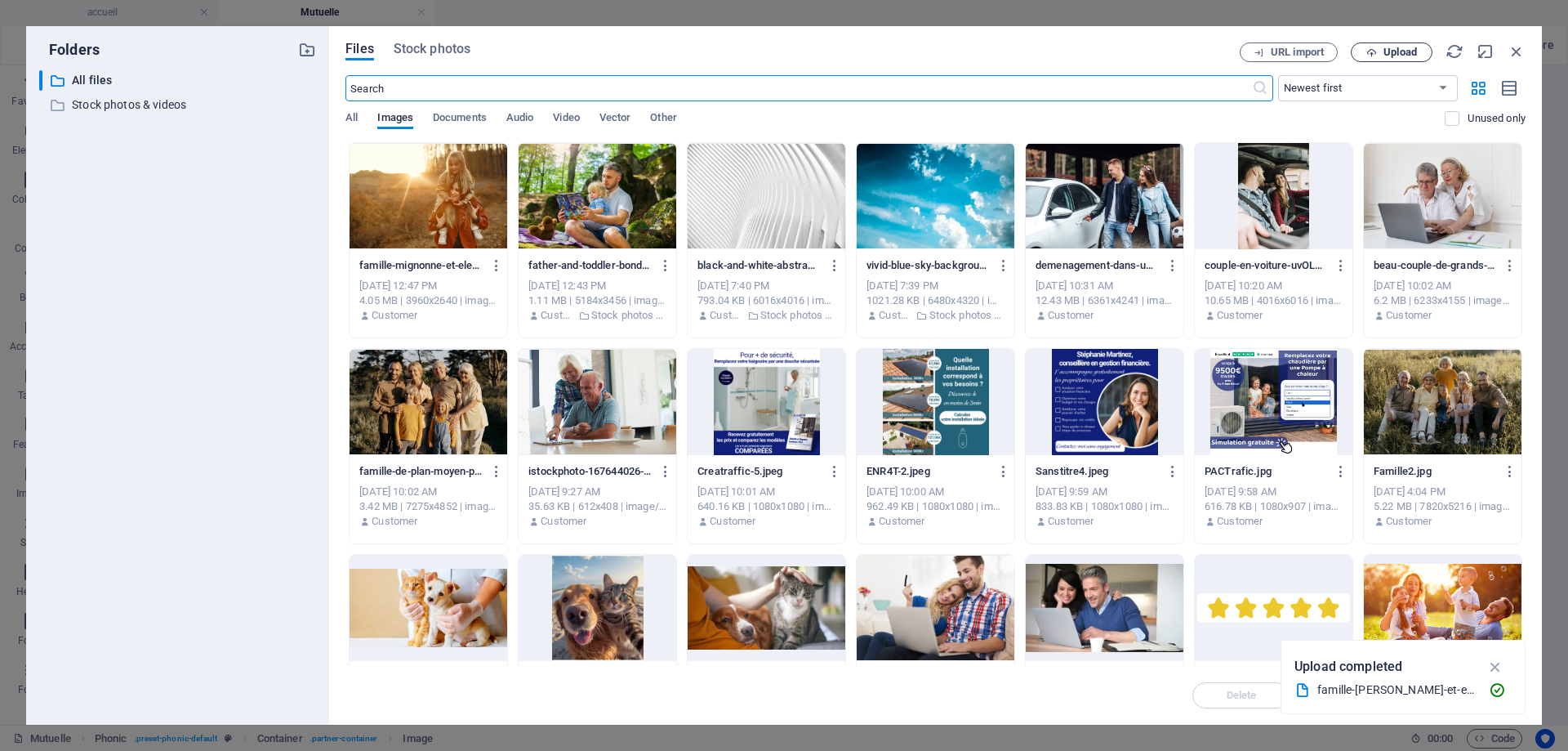
click at [1370, 53] on icon "button" at bounding box center [1371, 53] width 10 height 10
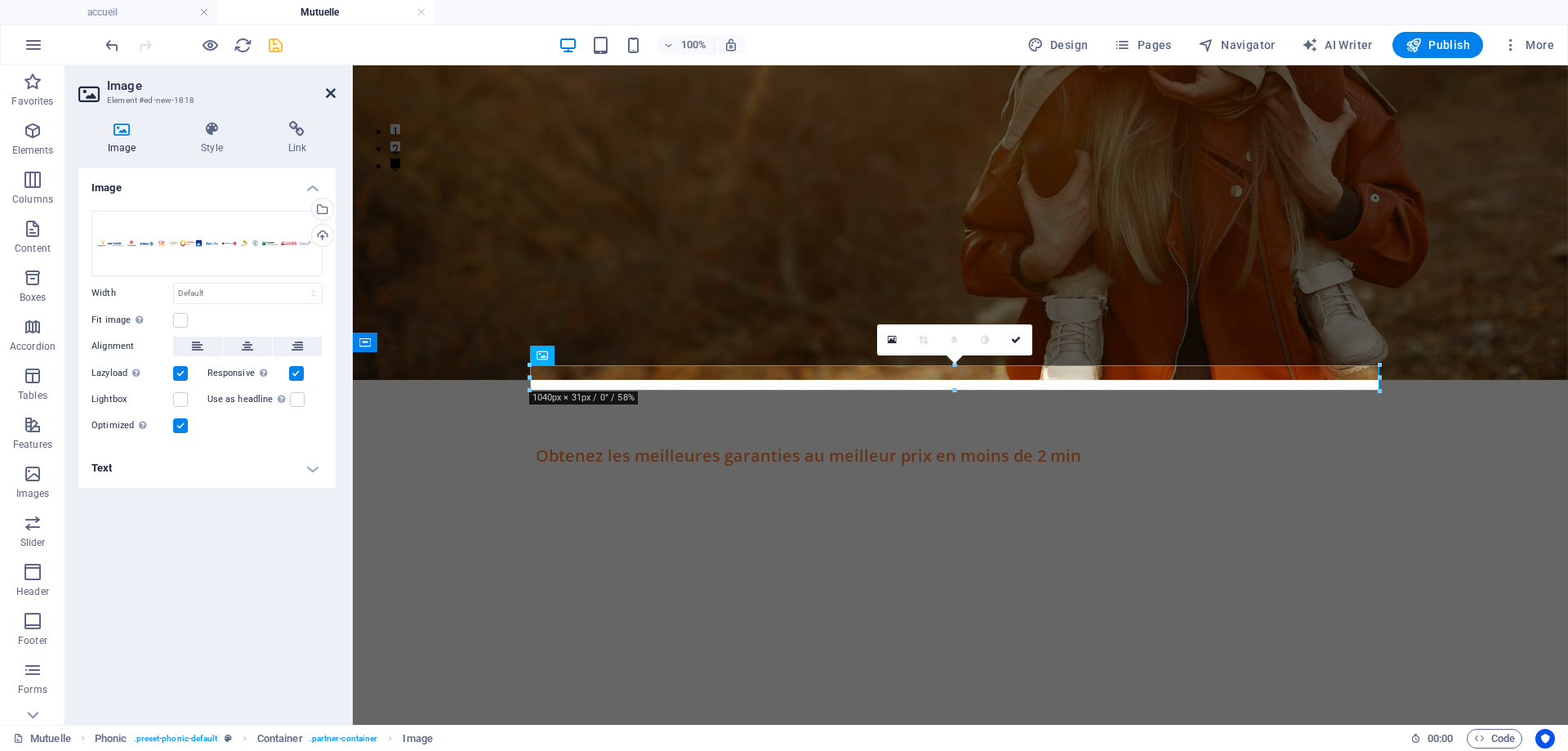
click at [331, 91] on icon at bounding box center [330, 92] width 9 height 13
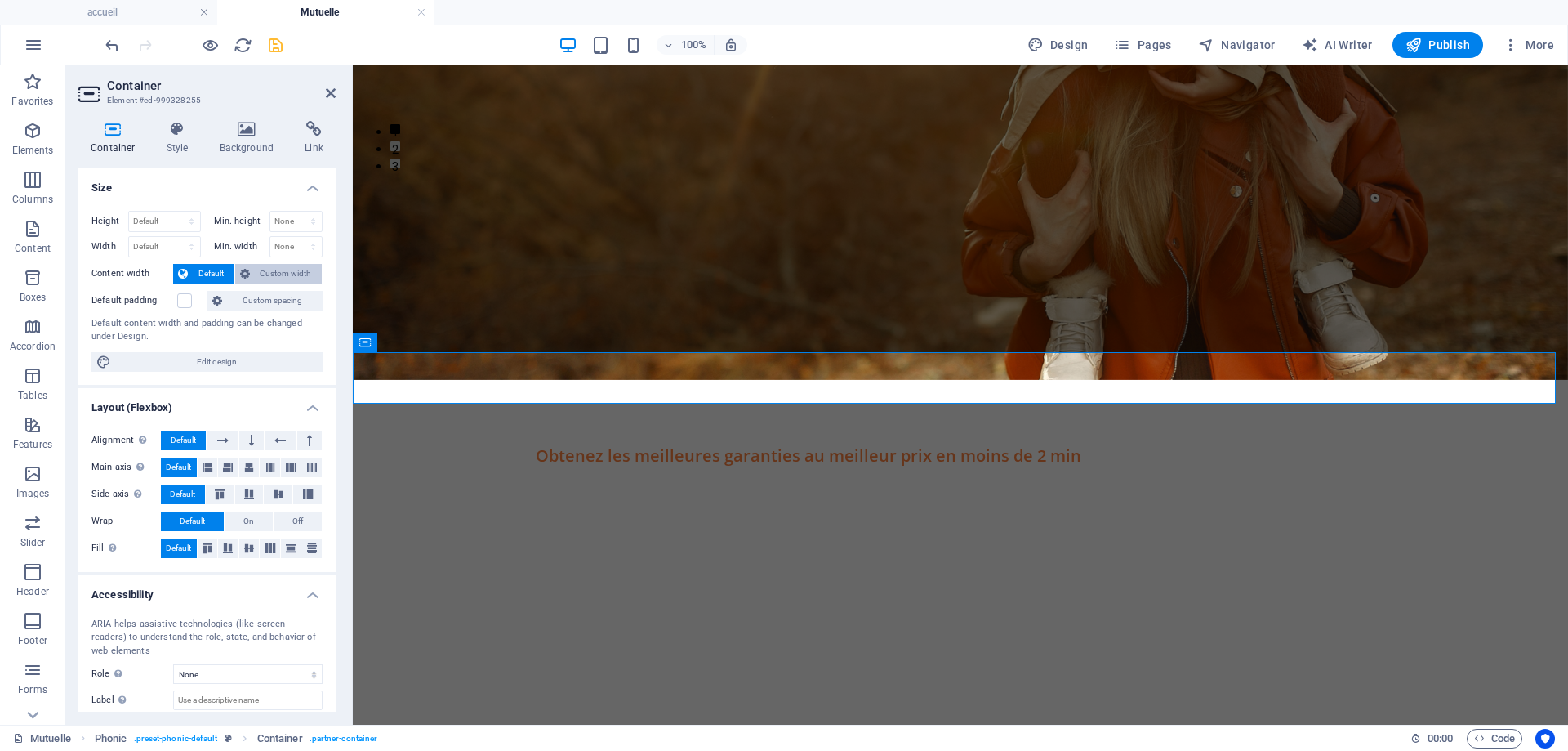
click at [268, 271] on span "Custom width" at bounding box center [286, 273] width 63 height 20
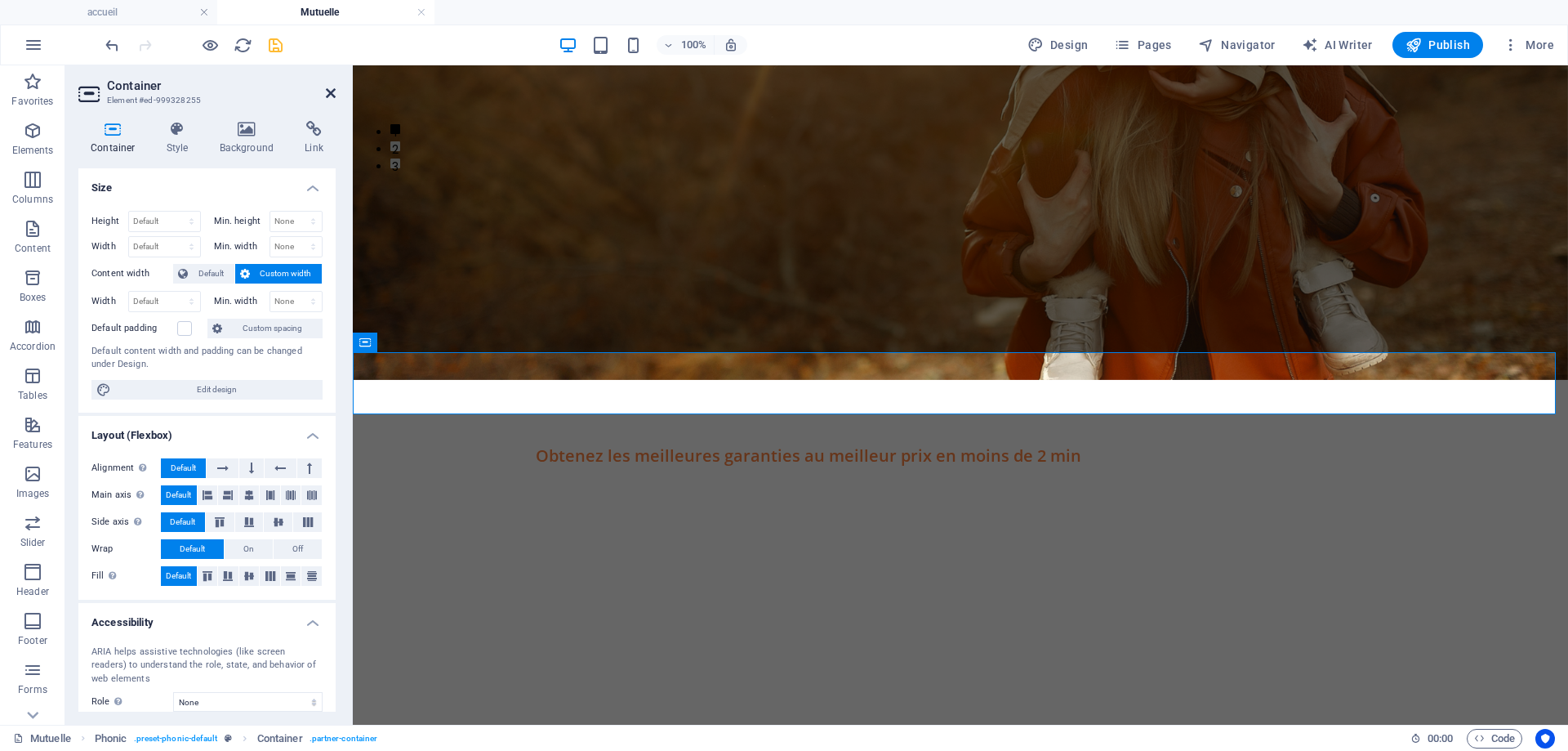
click at [330, 91] on icon at bounding box center [330, 92] width 9 height 13
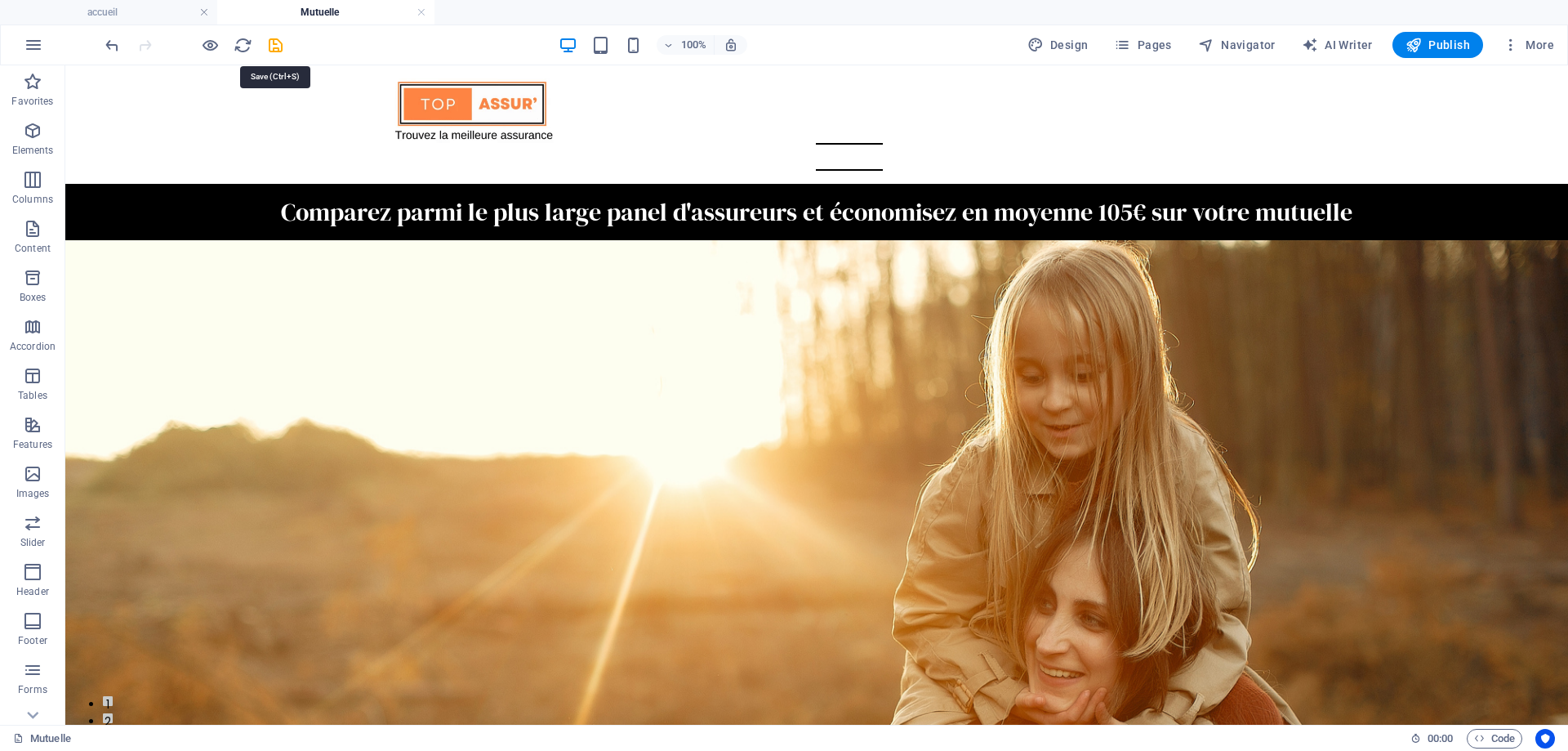
drag, startPoint x: 275, startPoint y: 43, endPoint x: 259, endPoint y: 59, distance: 22.6
click at [274, 46] on icon "save" at bounding box center [276, 46] width 19 height 19
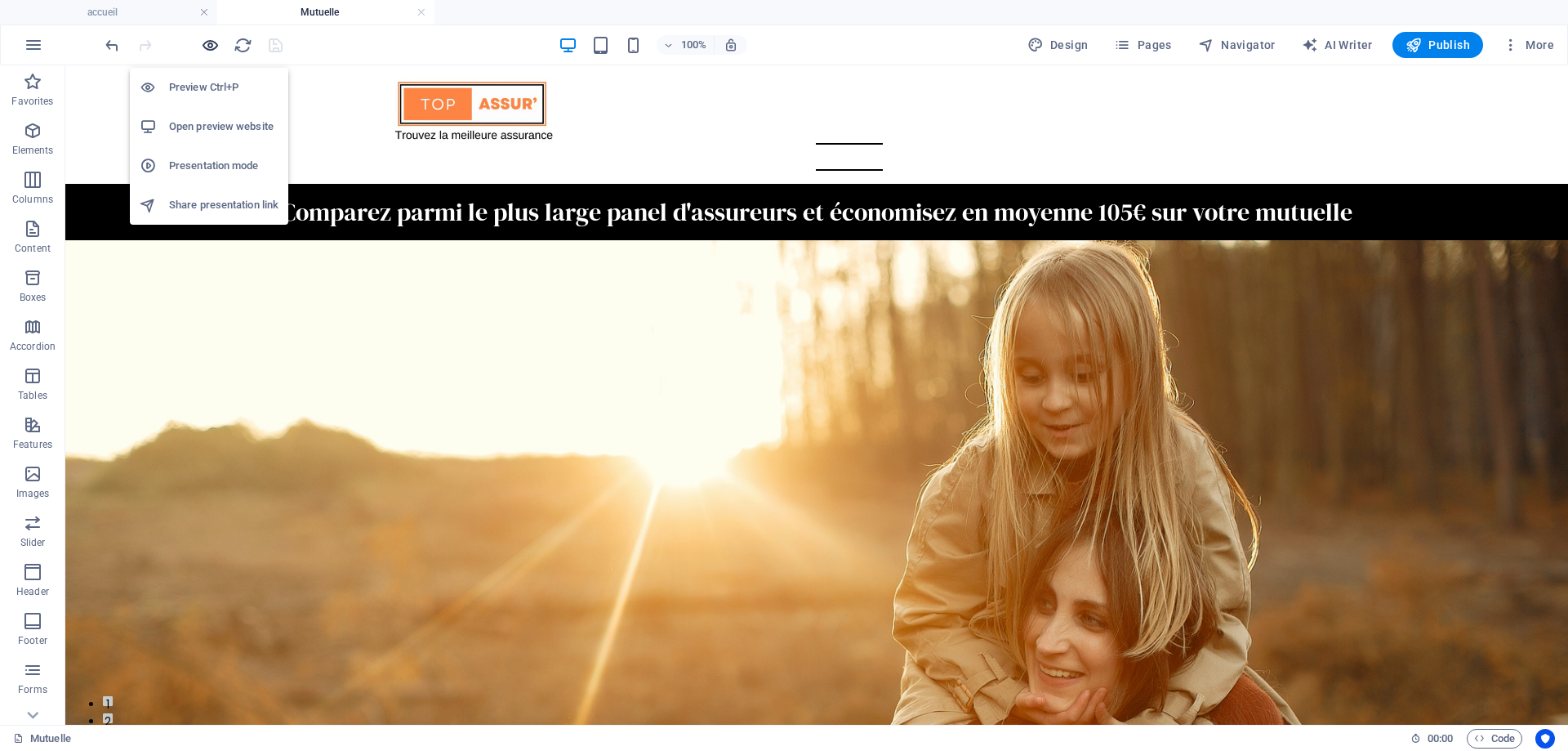
click at [206, 45] on icon "button" at bounding box center [210, 46] width 19 height 19
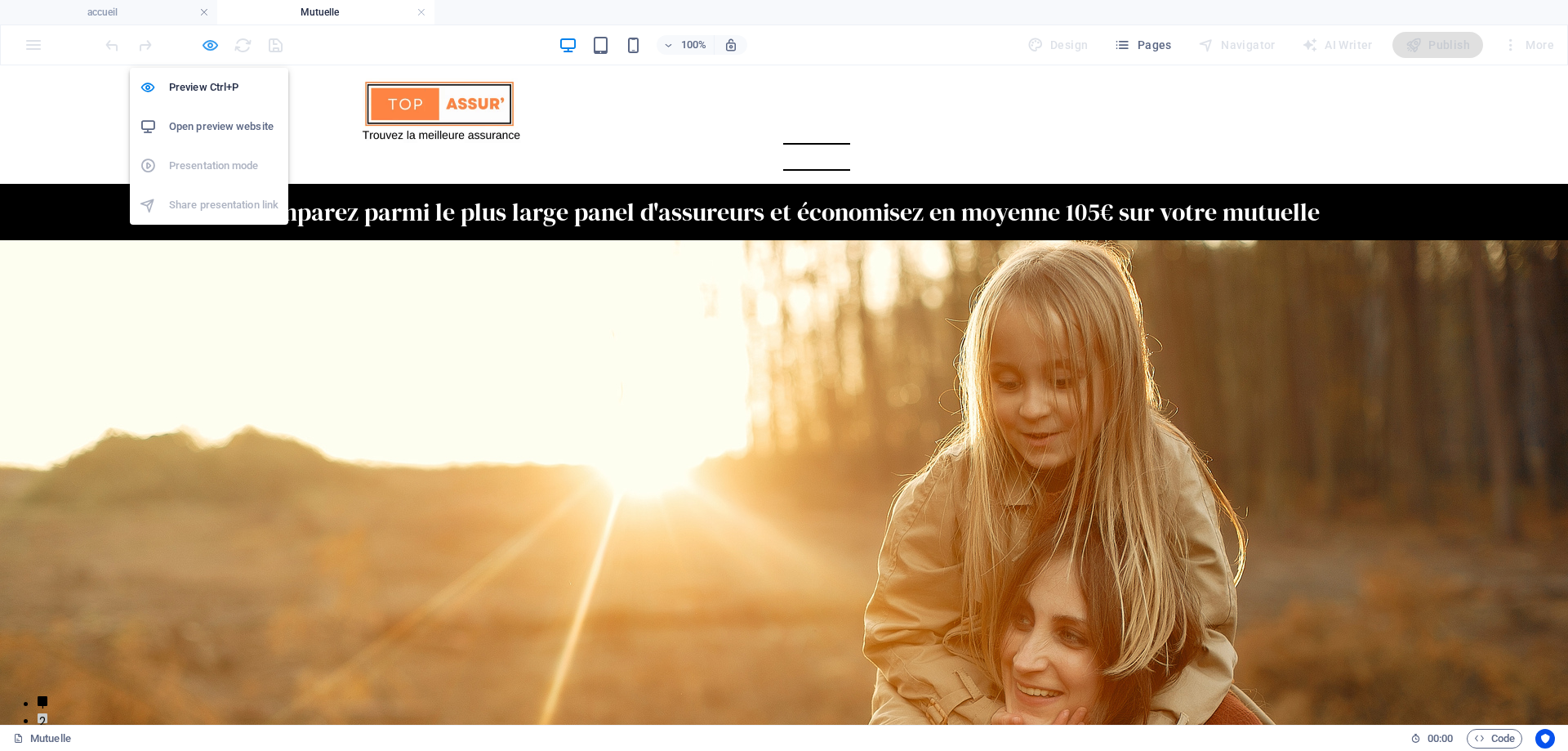
click at [209, 47] on icon "button" at bounding box center [210, 46] width 19 height 19
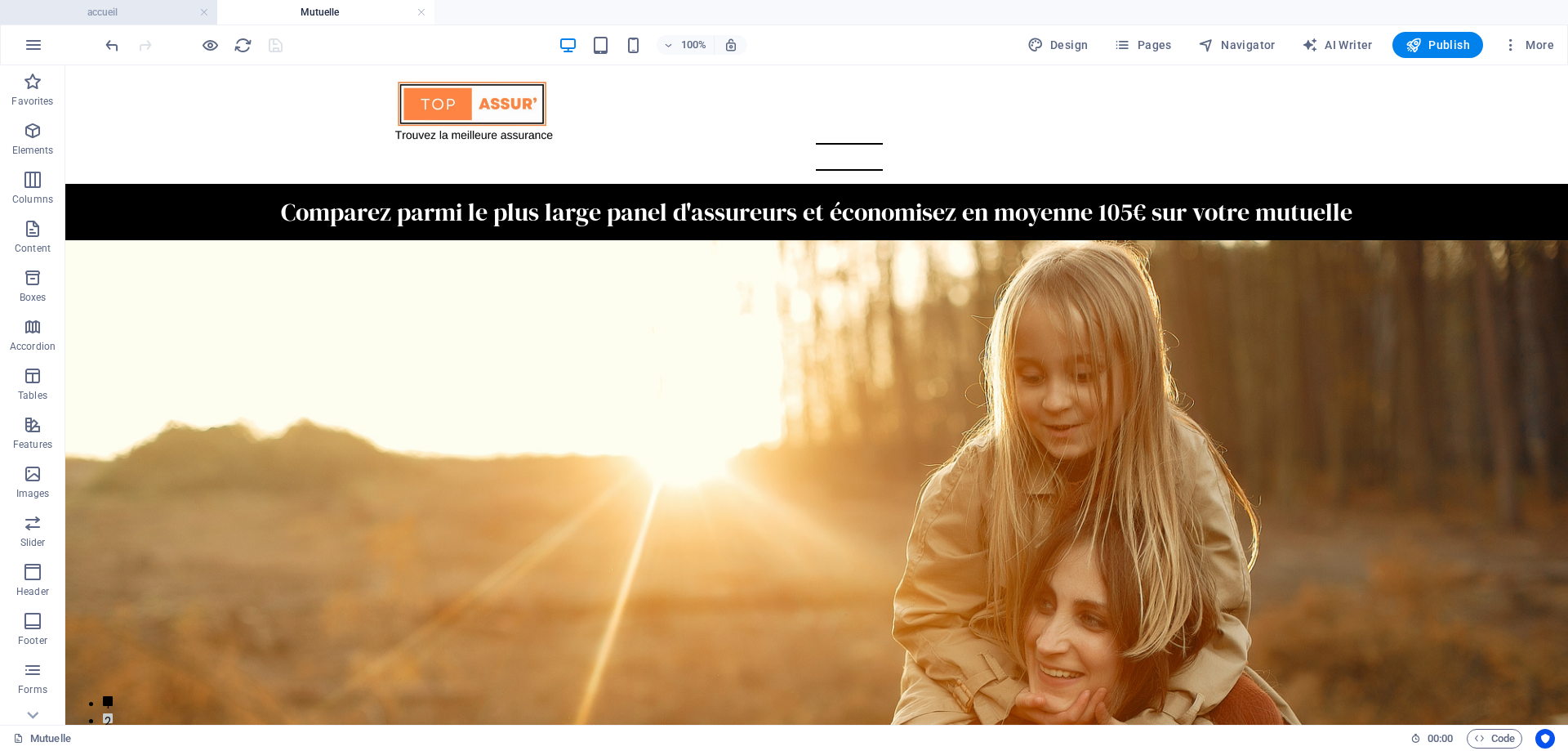
click at [166, 15] on h4 "accueil" at bounding box center [109, 12] width 217 height 18
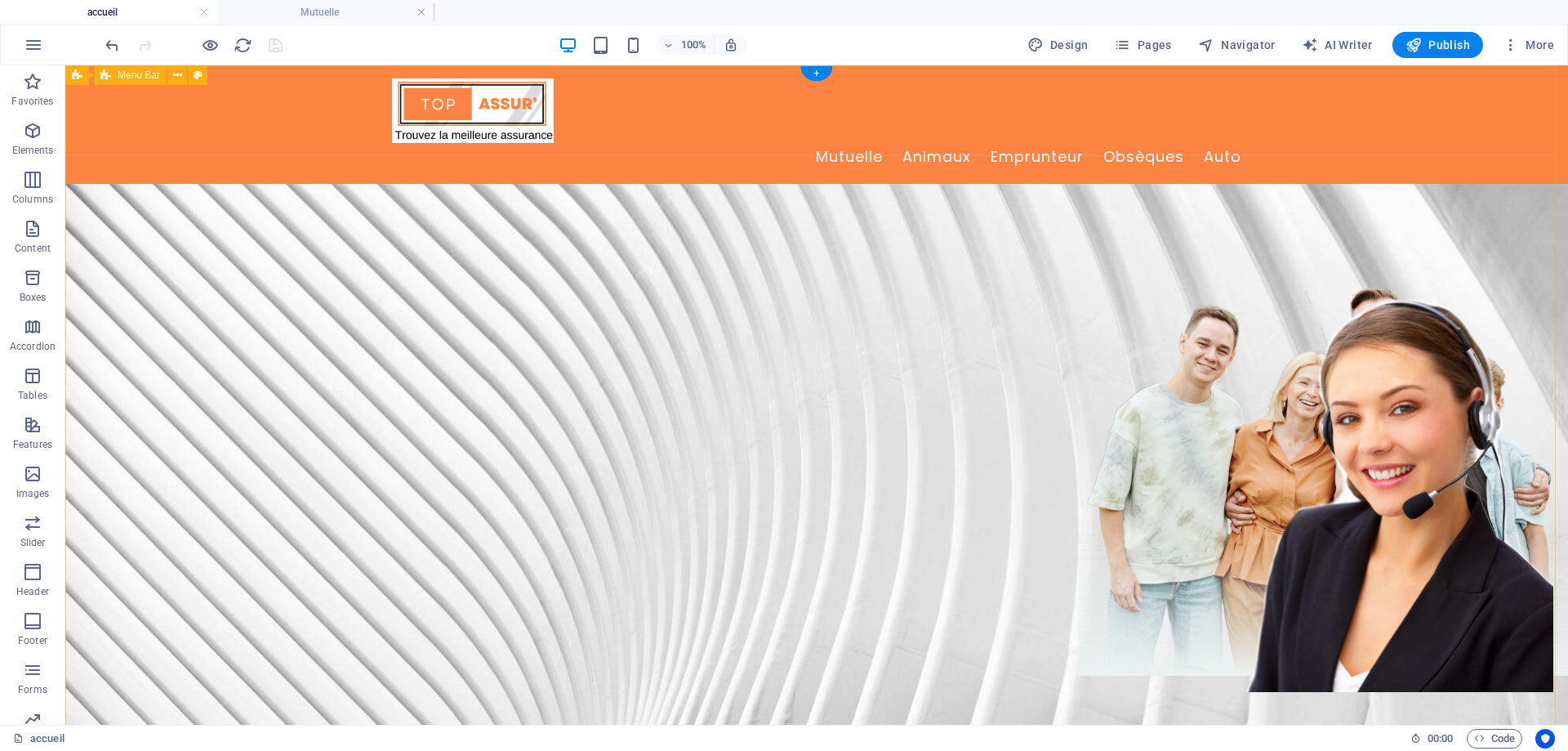
click at [142, 116] on div "Mutuelle Animaux Emprunteur Obsèques Auto" at bounding box center [816, 124] width 1502 height 118
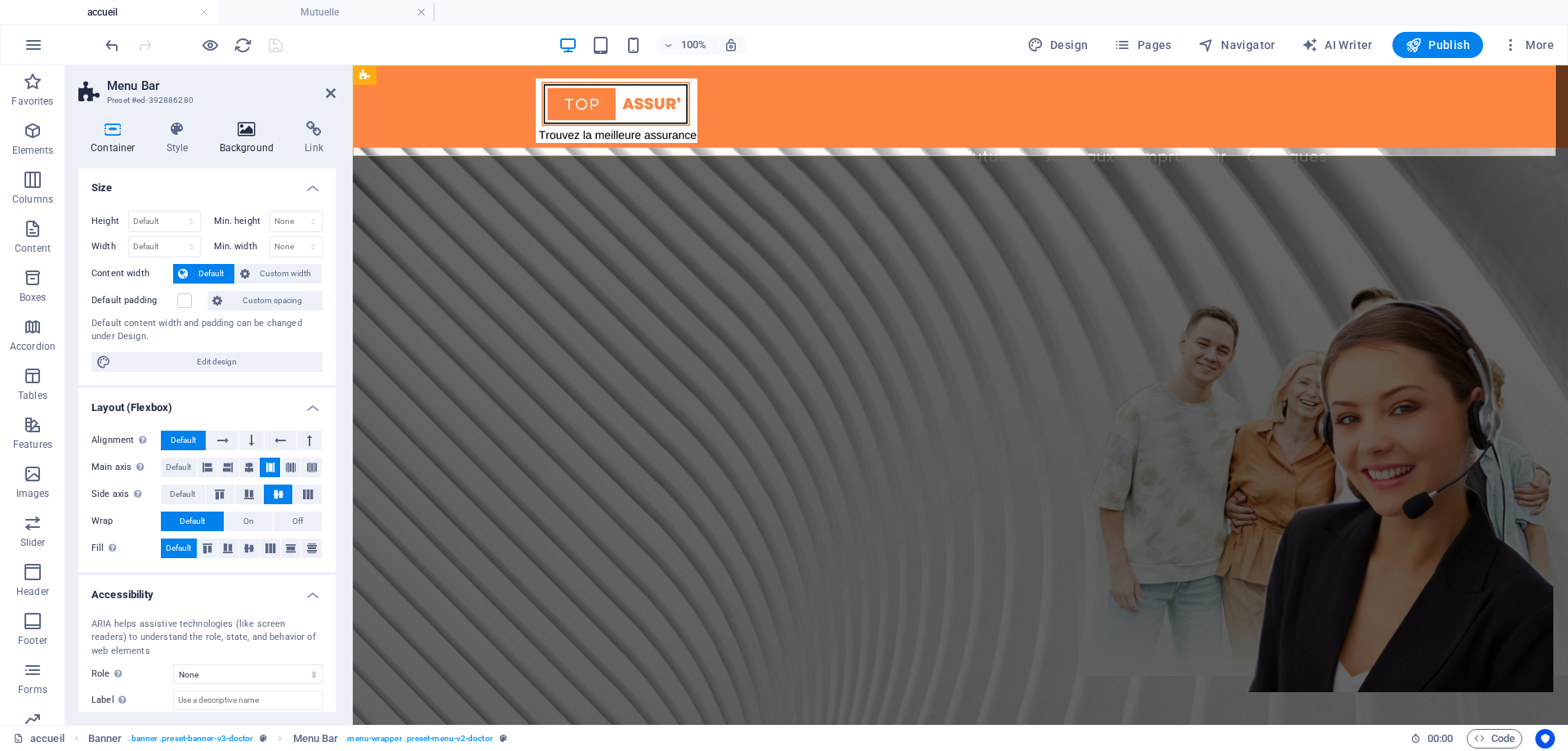
click at [241, 139] on h4 "Background" at bounding box center [250, 138] width 85 height 34
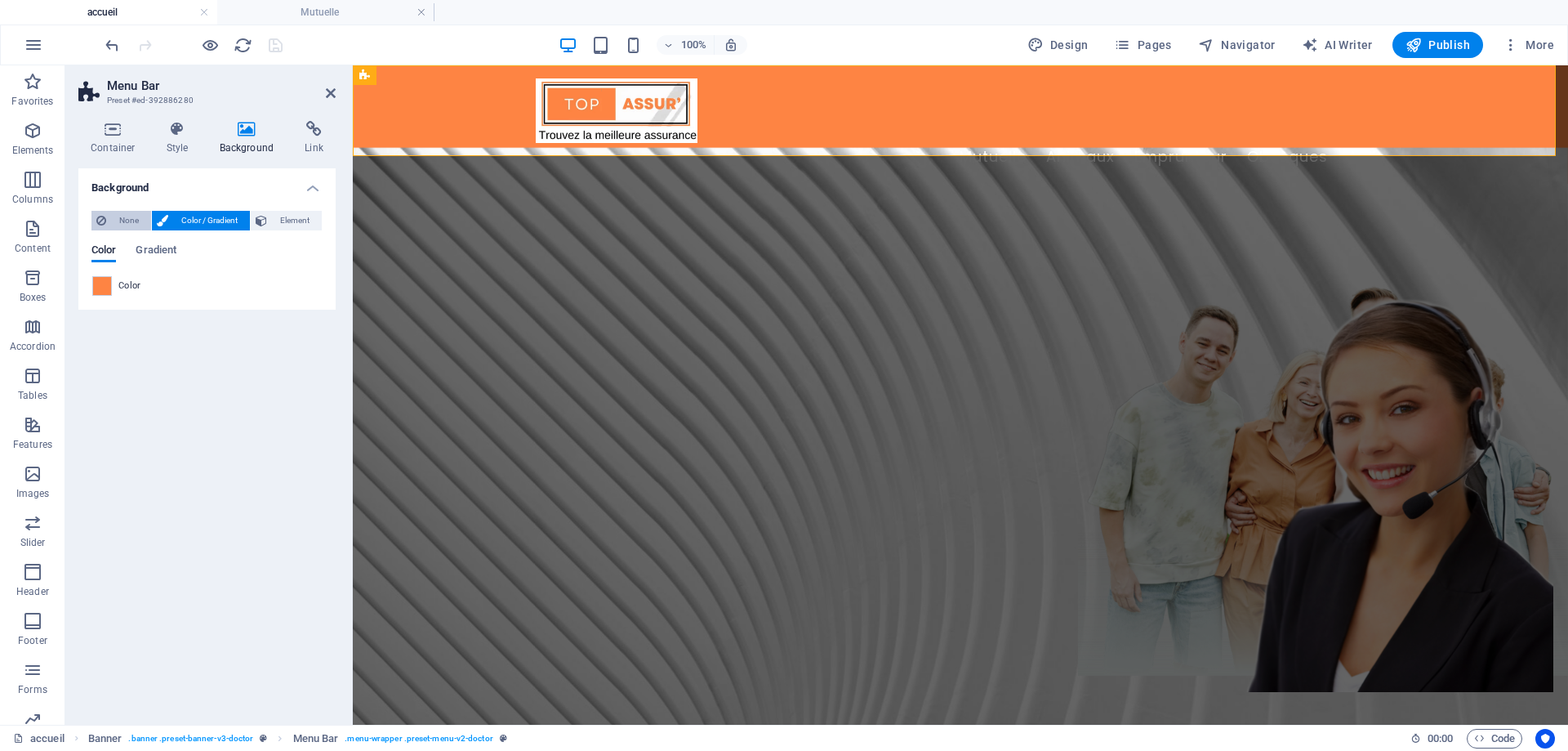
click at [113, 216] on span "None" at bounding box center [128, 220] width 35 height 20
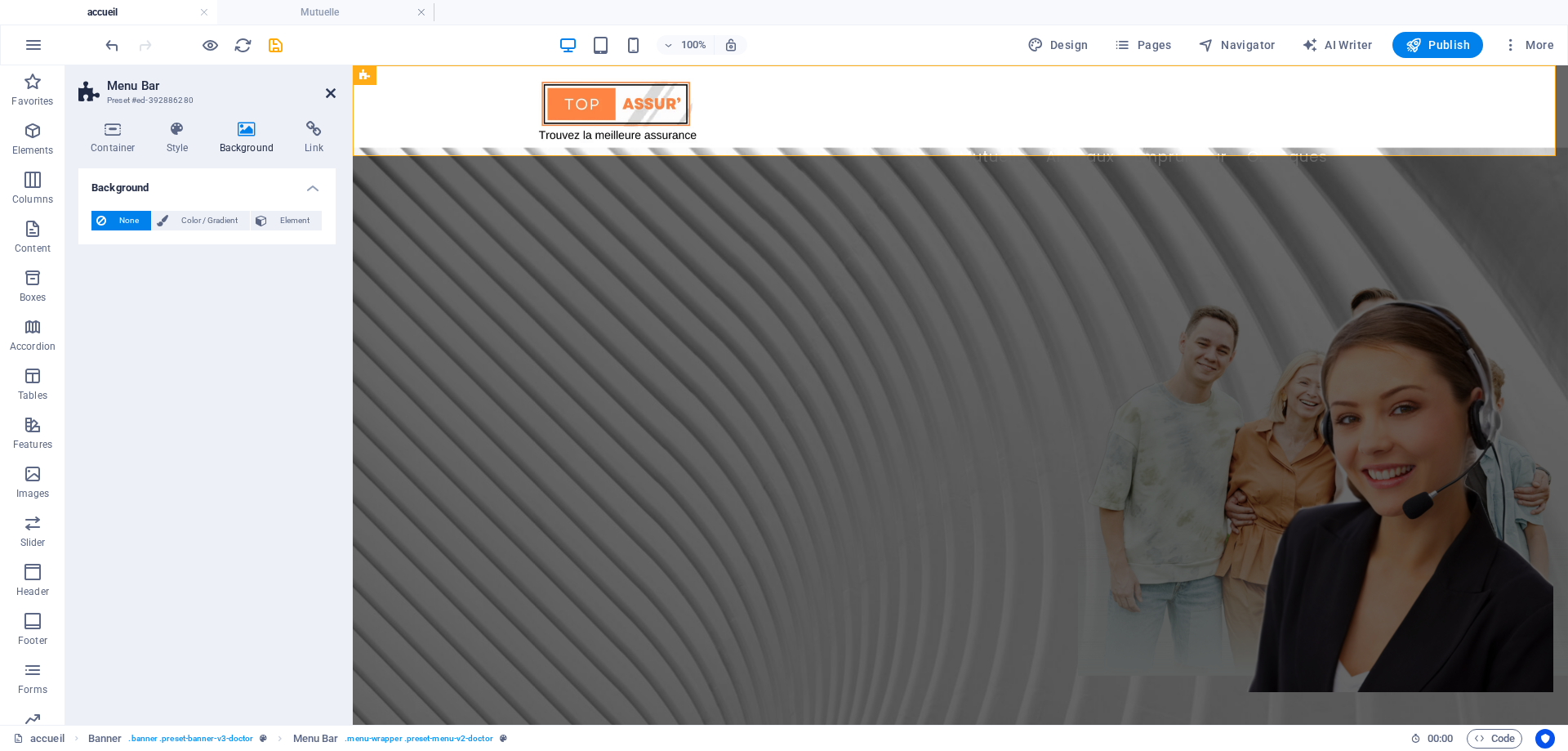
click at [328, 98] on icon at bounding box center [330, 92] width 9 height 13
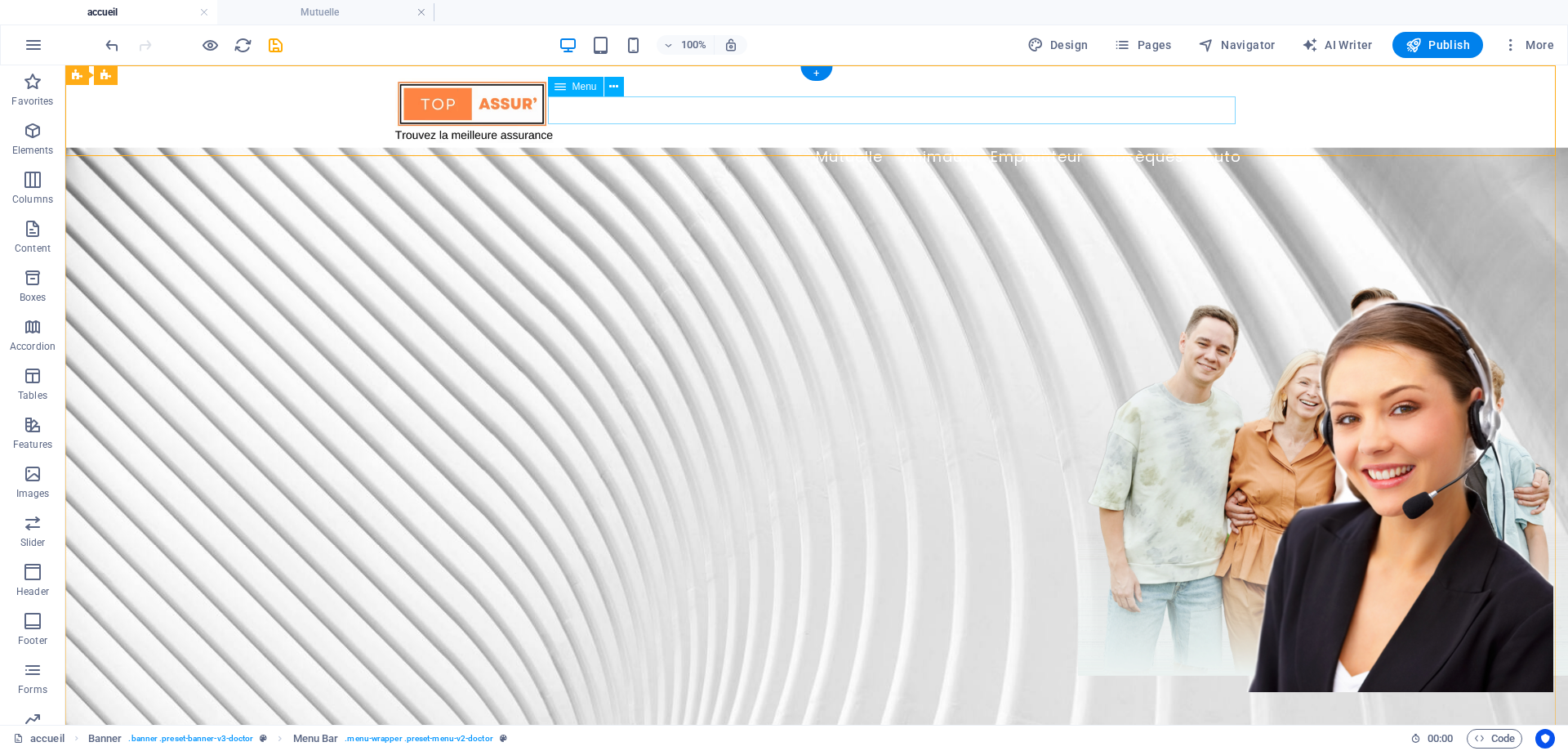
click at [675, 143] on nav "Mutuelle Animaux Emprunteur Obsèques Auto" at bounding box center [816, 157] width 849 height 28
select select "1"
select select
select select "2"
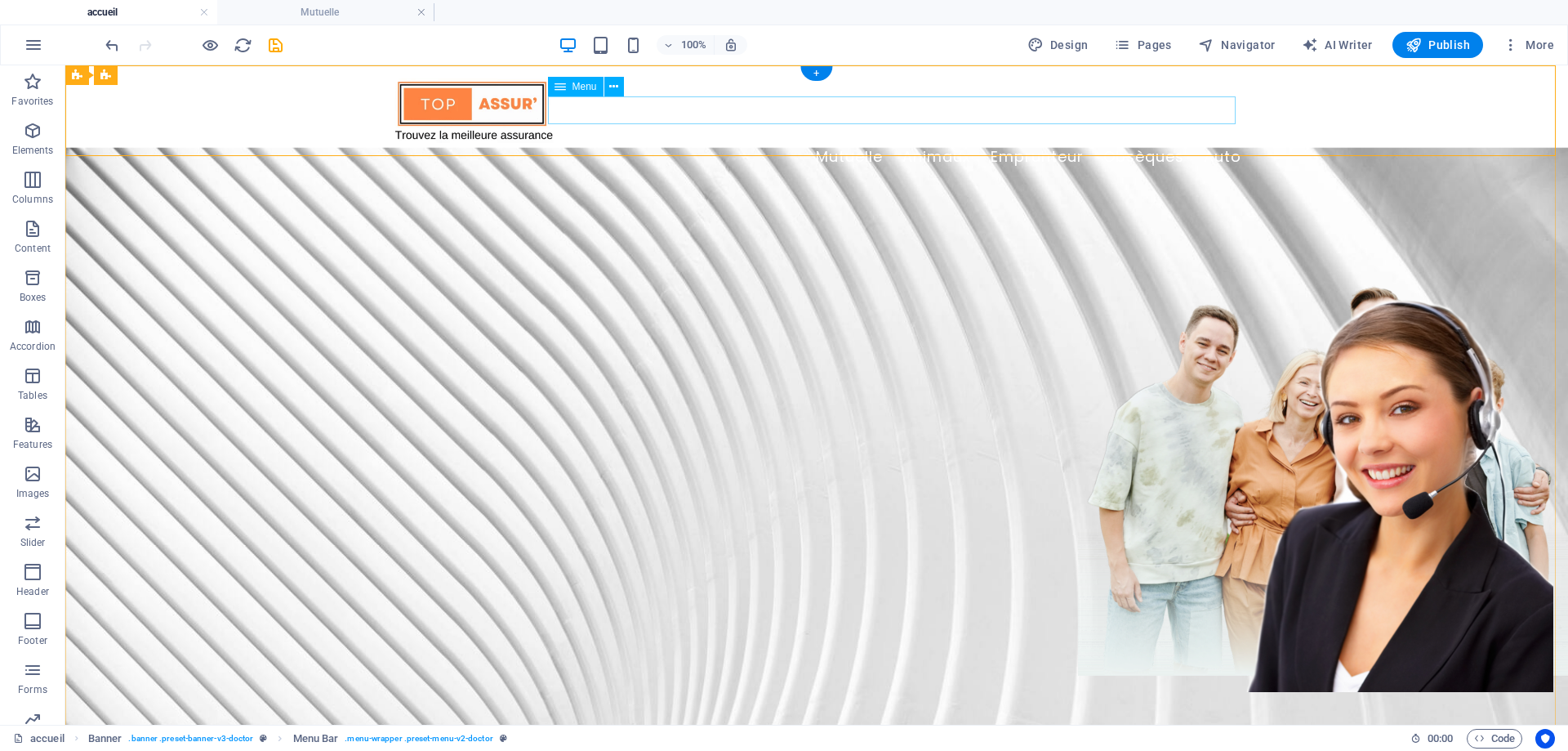
select select
select select "3"
select select
select select "5"
select select
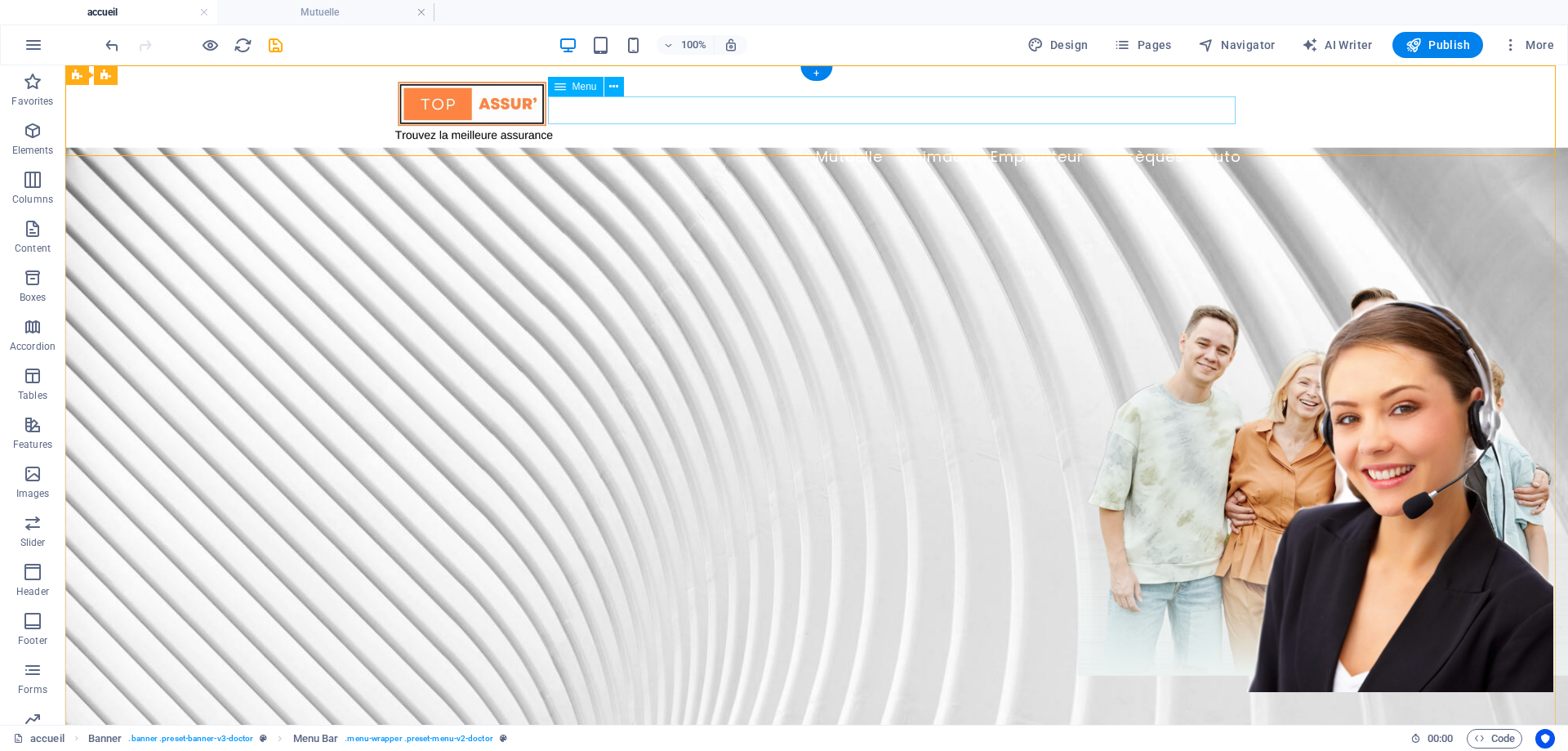
select select "4"
select select
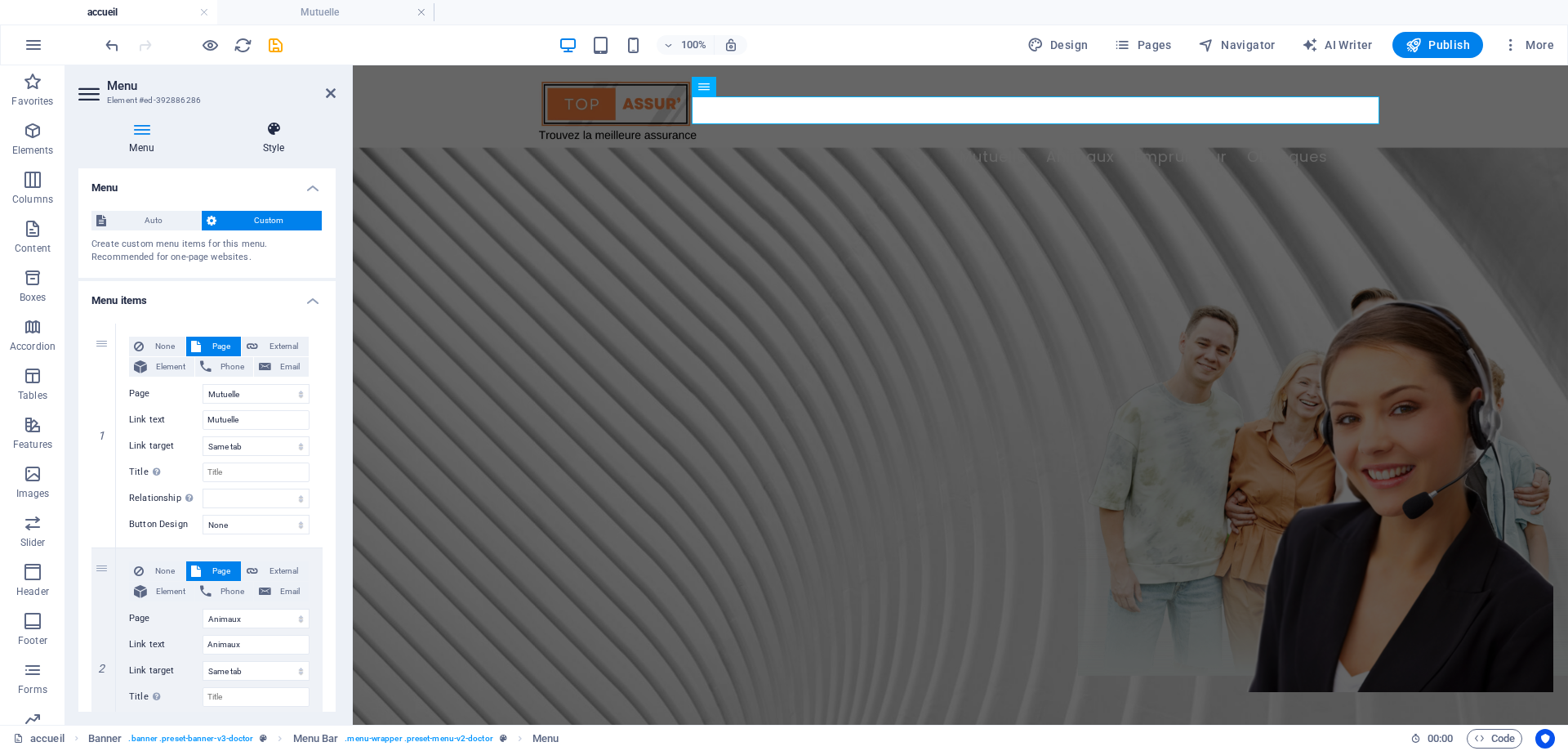
drag, startPoint x: 284, startPoint y: 129, endPoint x: 275, endPoint y: 132, distance: 9.5
click at [281, 129] on icon at bounding box center [273, 128] width 124 height 16
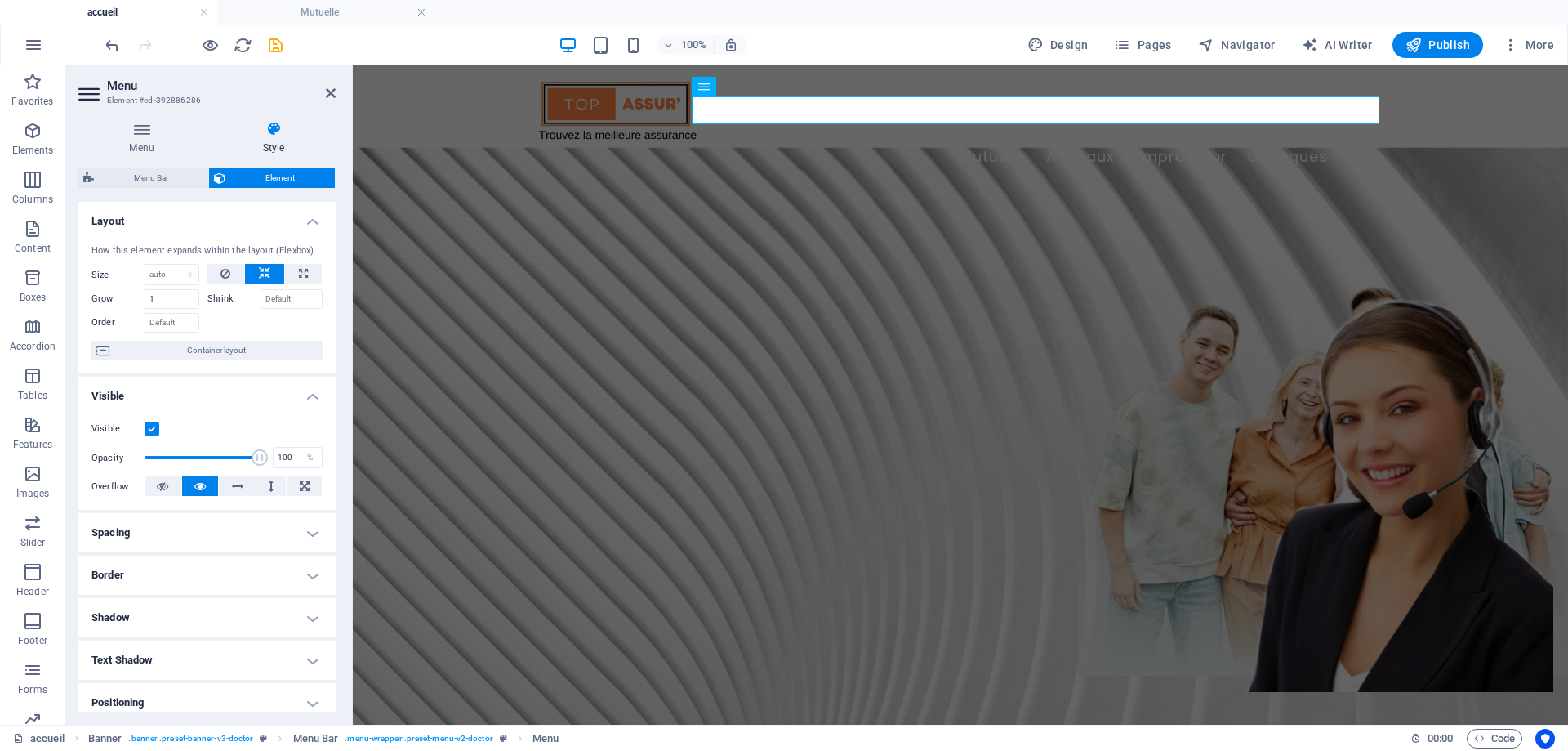
click at [275, 132] on icon at bounding box center [273, 128] width 124 height 16
drag, startPoint x: 328, startPoint y: 93, endPoint x: 428, endPoint y: 49, distance: 109.3
click at [328, 93] on icon at bounding box center [330, 92] width 9 height 13
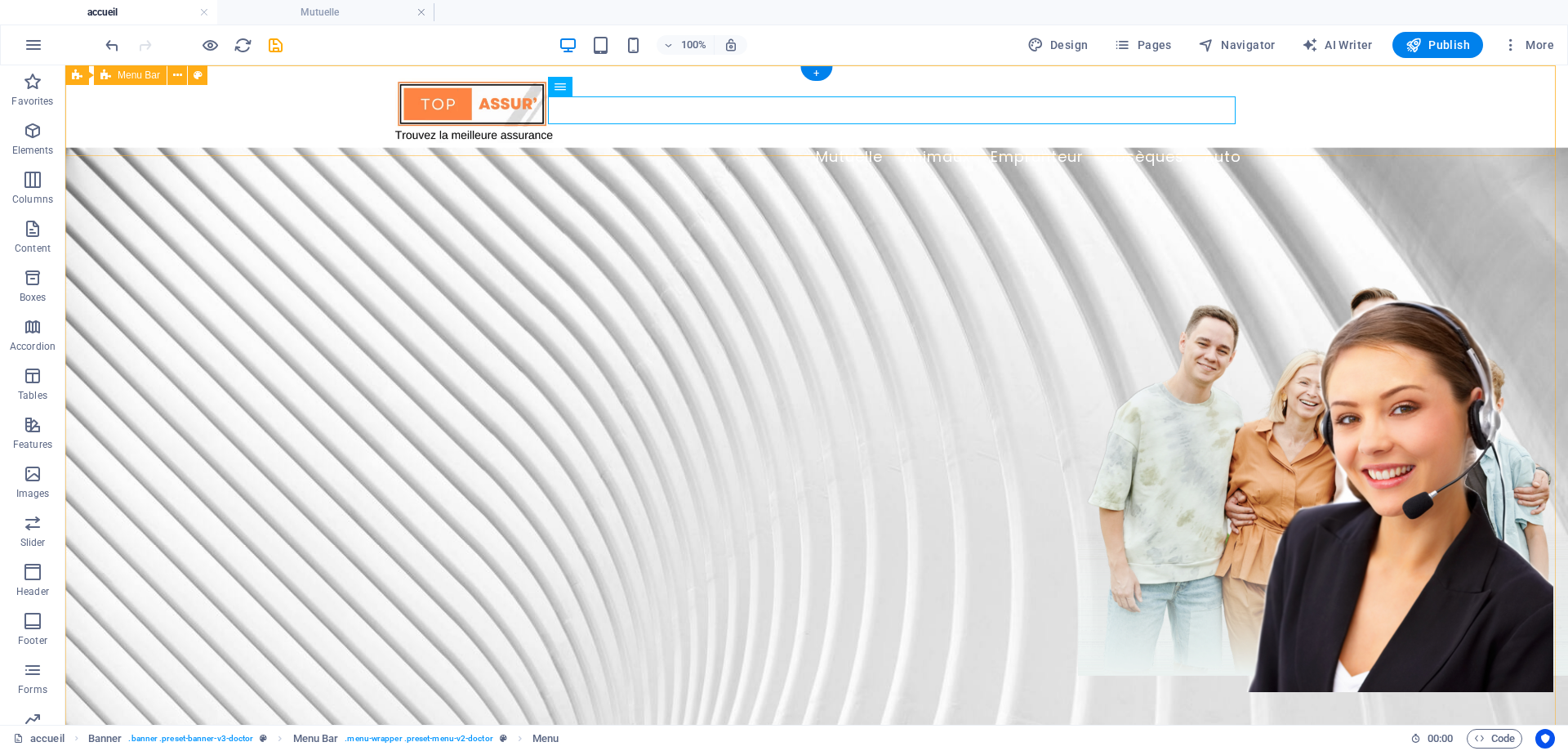
click at [247, 107] on div "Mutuelle Animaux Emprunteur Obsèques Auto" at bounding box center [816, 124] width 1502 height 118
select select "rem"
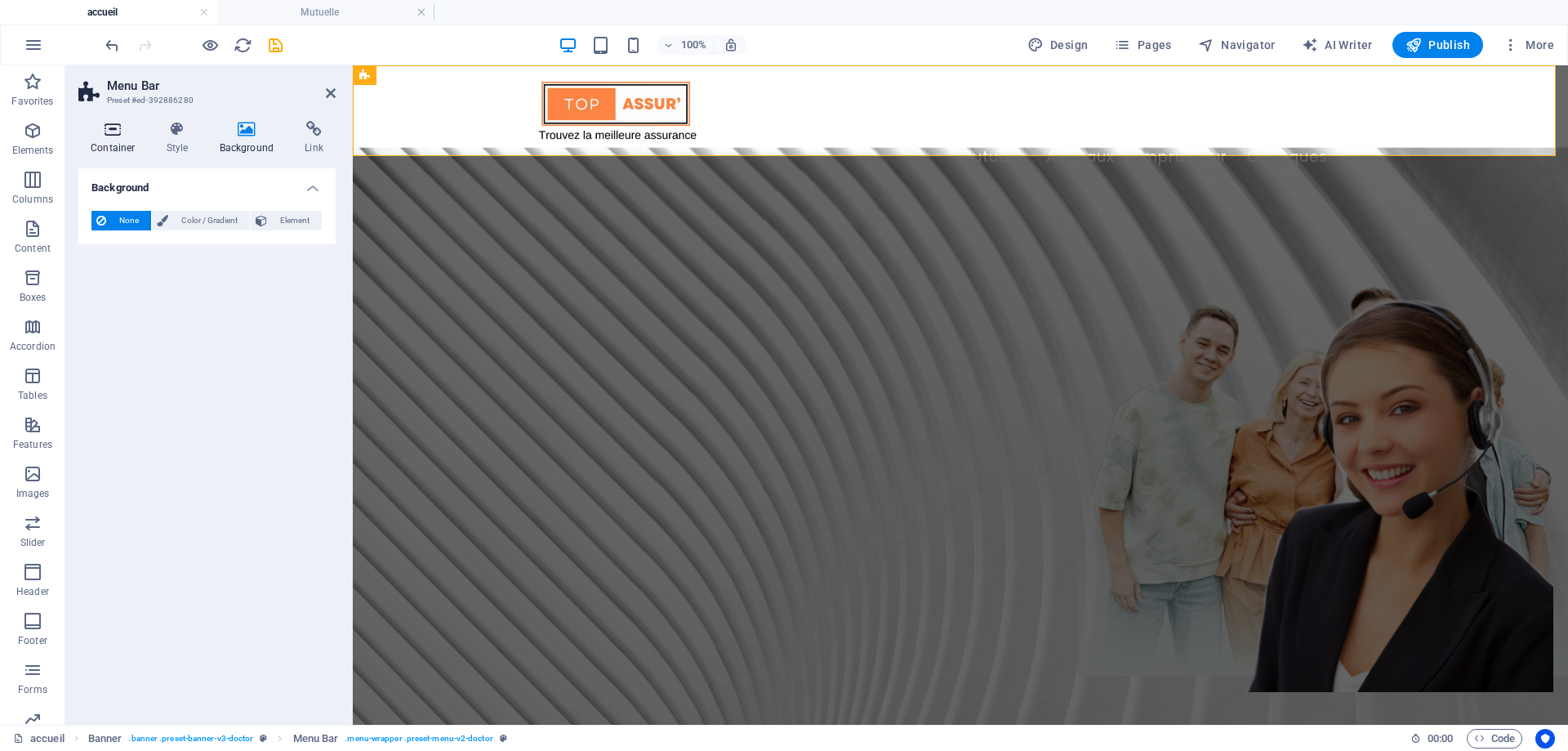
click at [122, 151] on h4 "Container" at bounding box center [116, 138] width 76 height 34
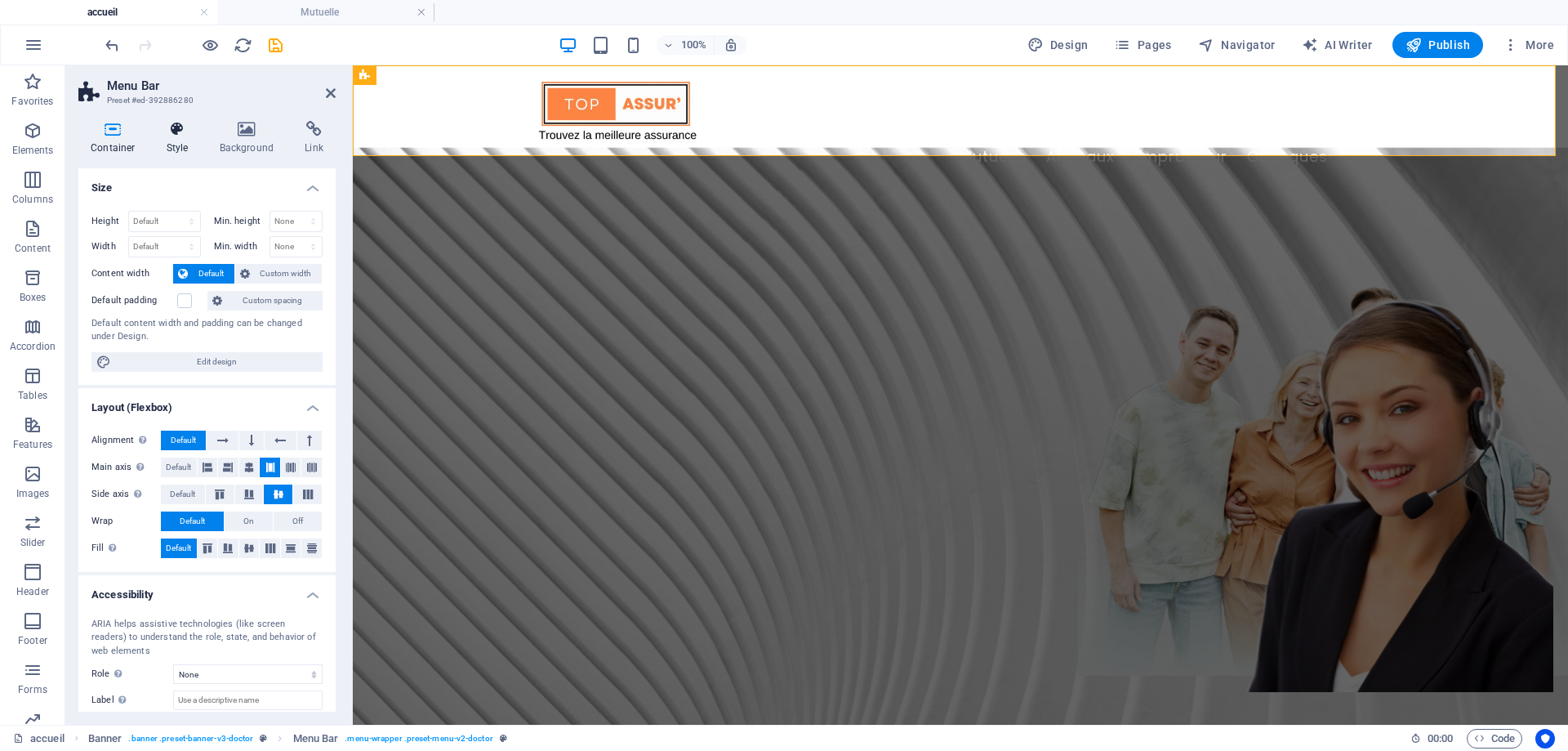
click at [170, 141] on h4 "Style" at bounding box center [181, 138] width 53 height 34
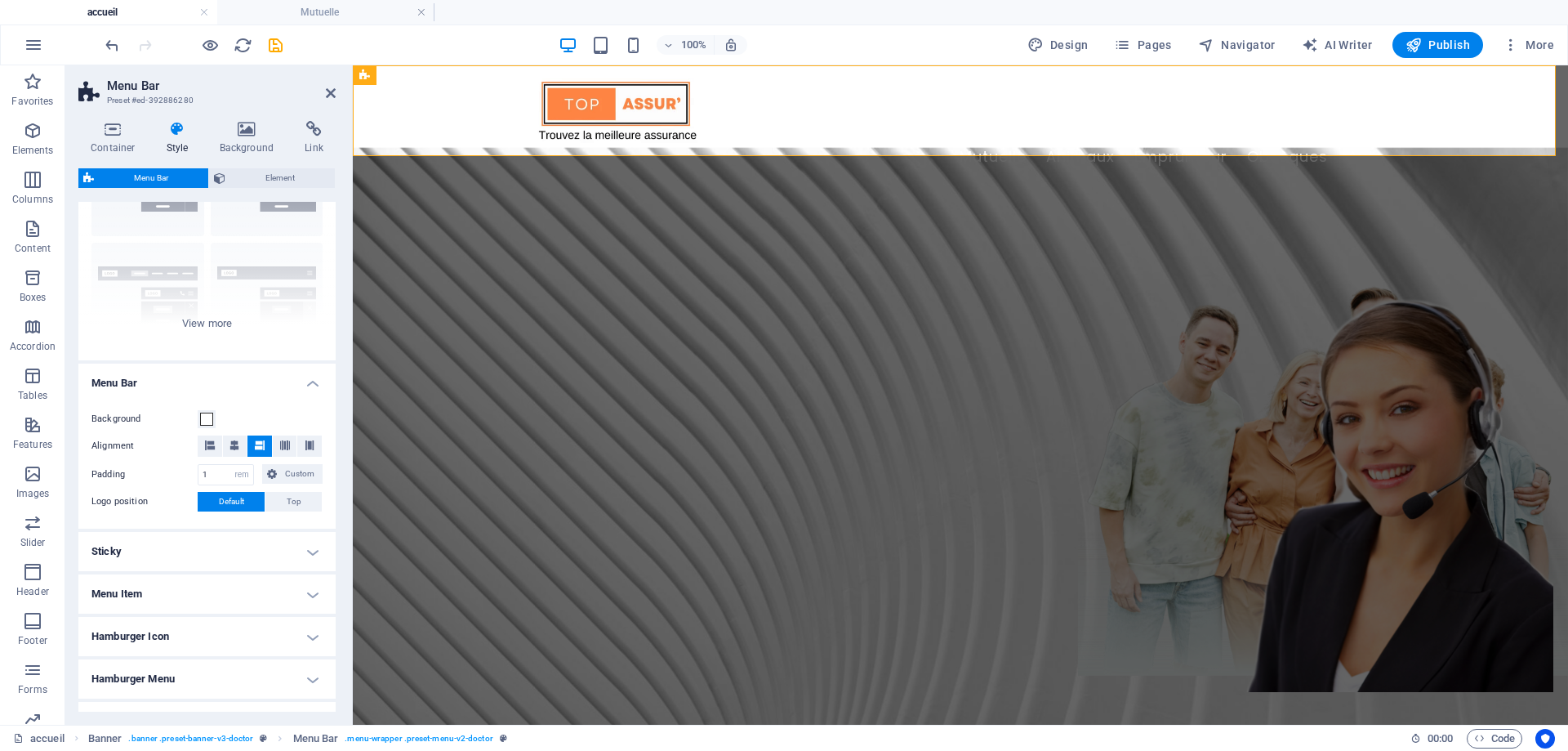
scroll to position [210, 0]
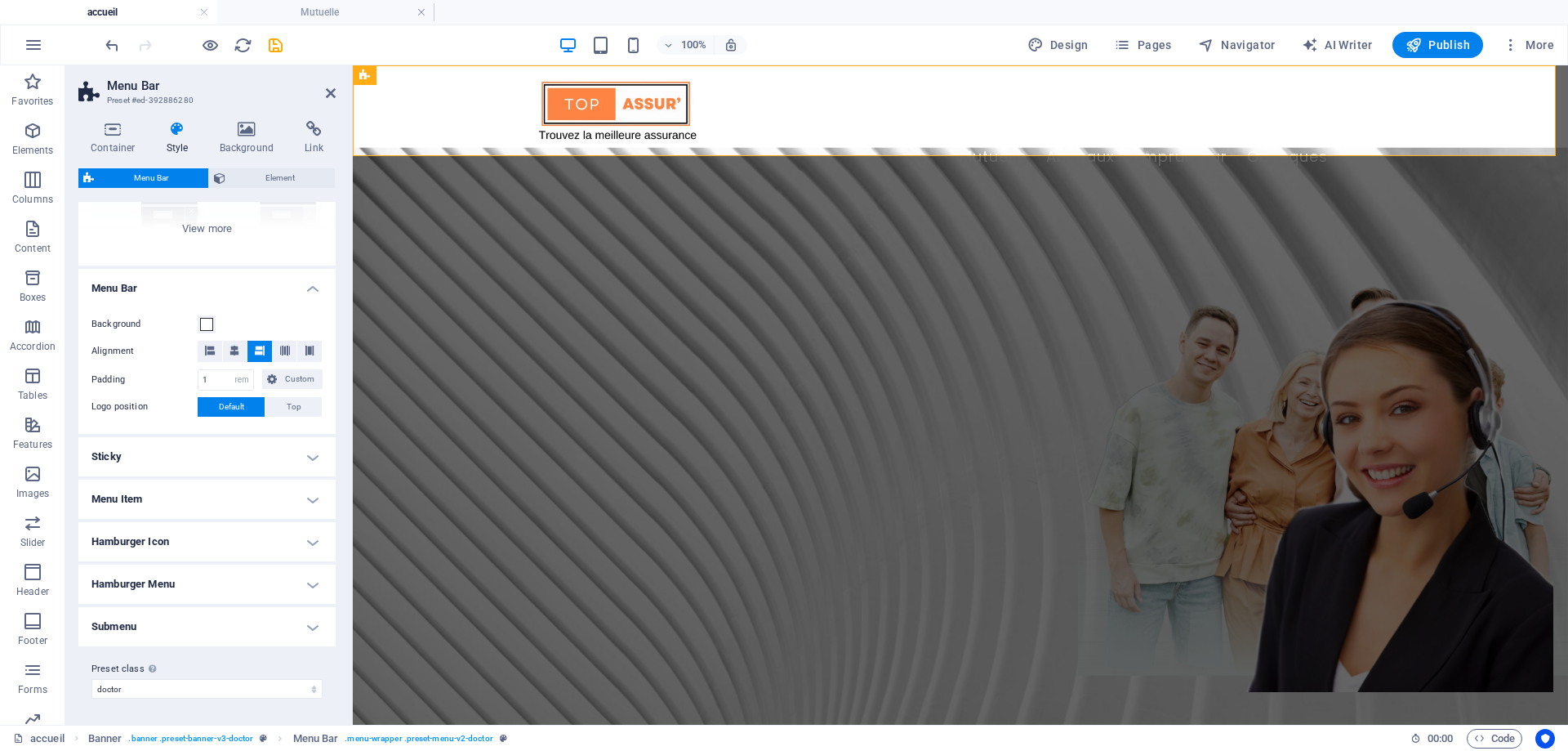
click at [144, 453] on h4 "Sticky" at bounding box center [207, 456] width 257 height 39
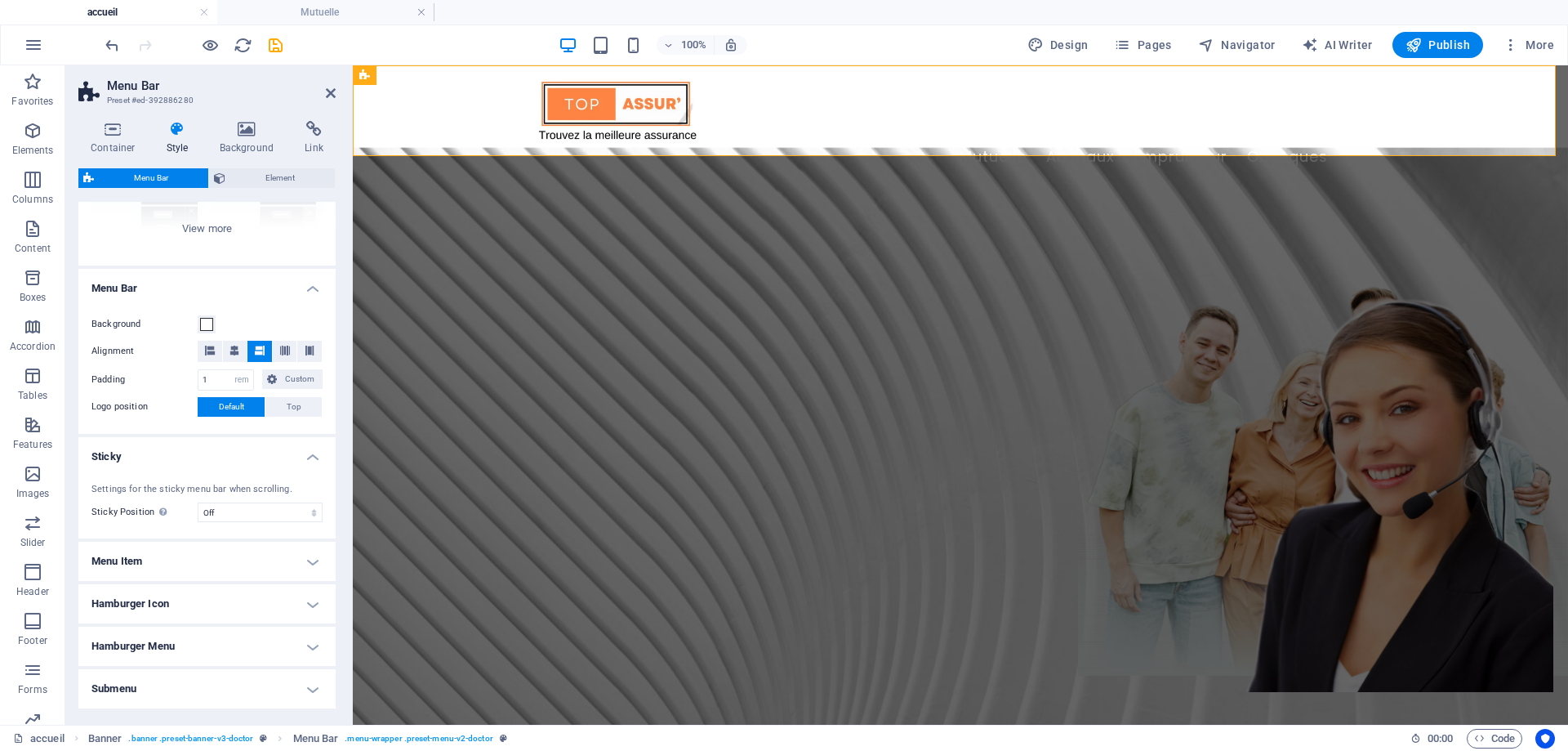
click at [193, 556] on h4 "Menu Item" at bounding box center [207, 560] width 257 height 39
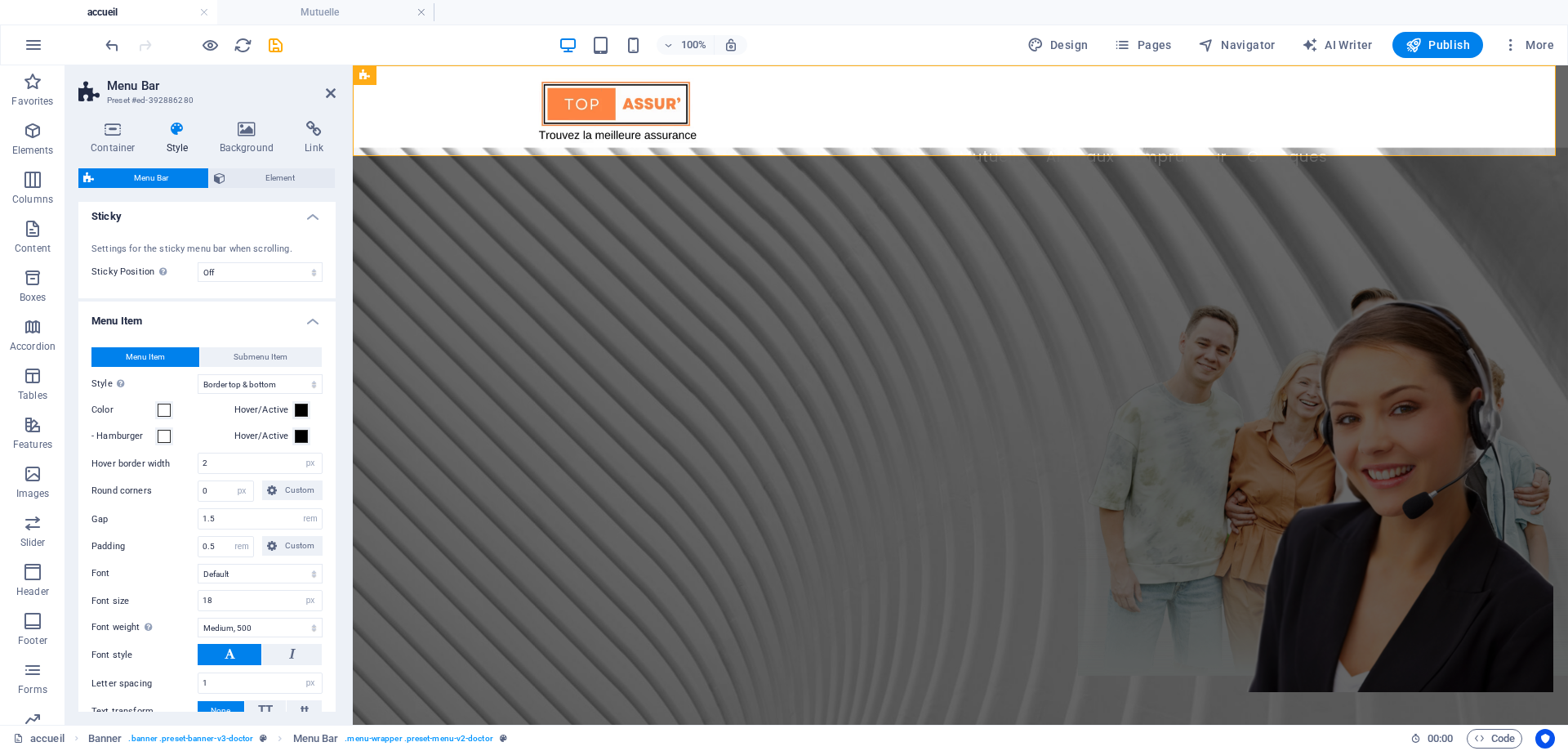
scroll to position [456, 0]
click at [164, 400] on span at bounding box center [164, 404] width 13 height 13
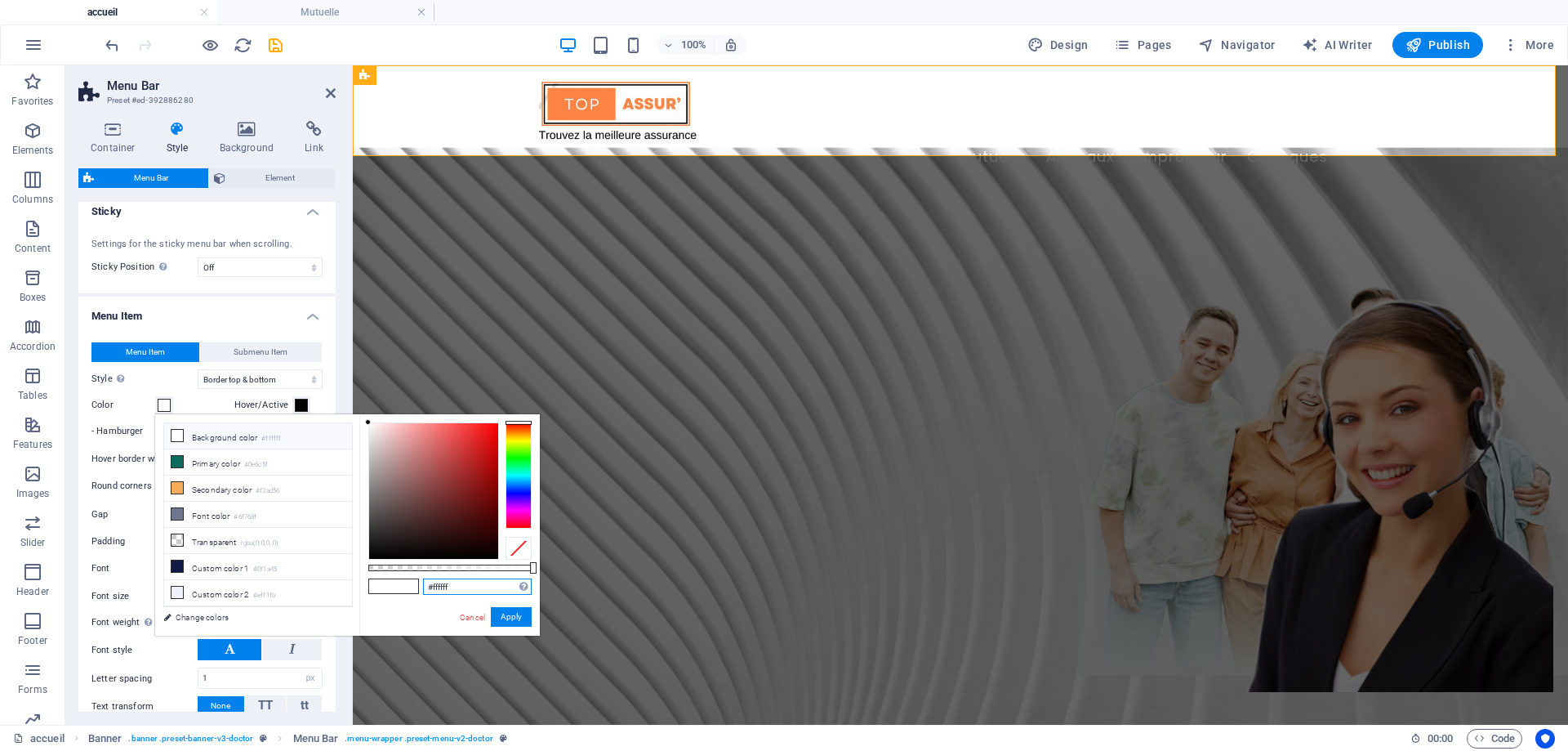
click at [479, 585] on input "#ffffff" at bounding box center [478, 586] width 109 height 16
click at [480, 585] on input "#ffffff" at bounding box center [478, 586] width 109 height 16
paste input "FE8443"
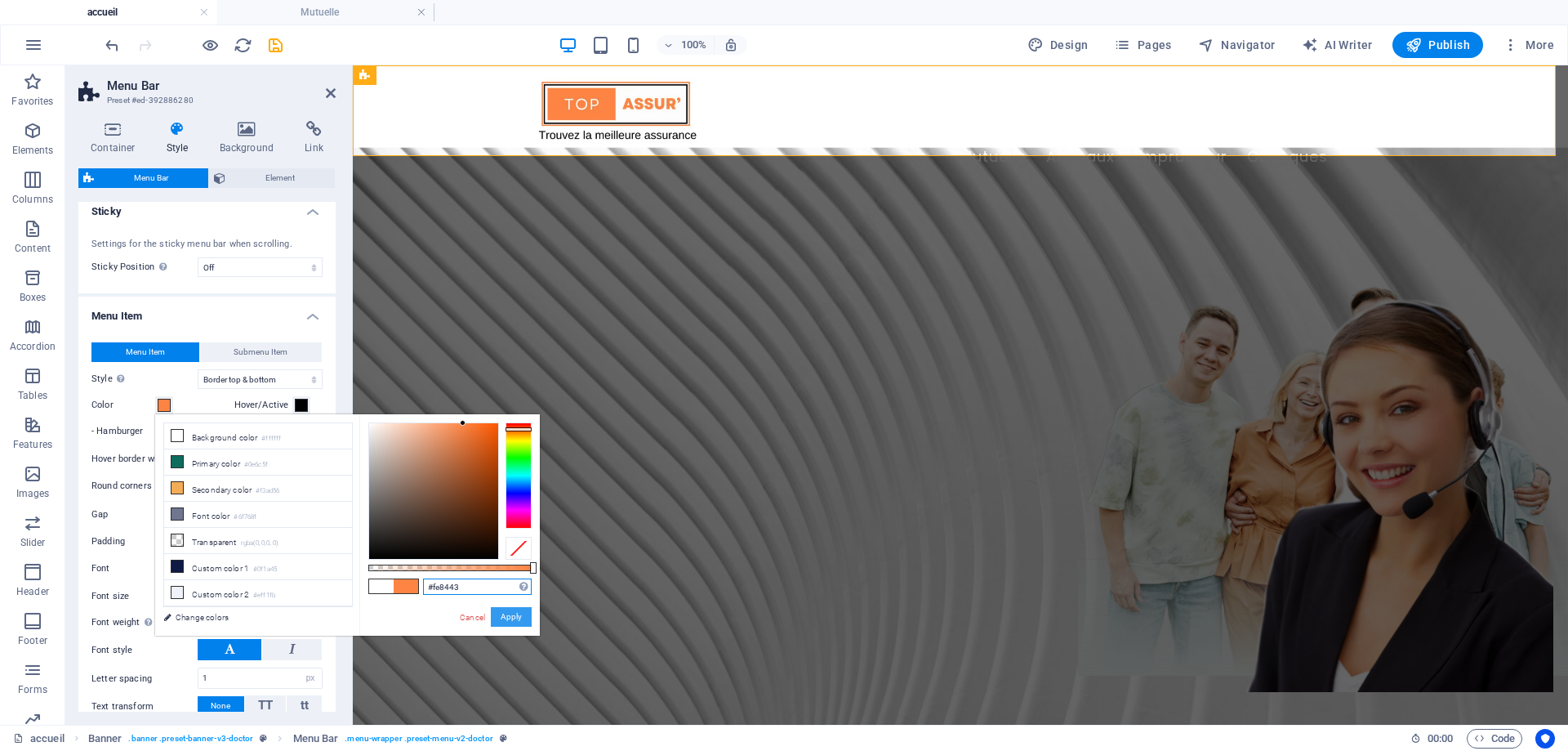
type input "#fe8443"
click at [525, 618] on button "Apply" at bounding box center [510, 616] width 41 height 20
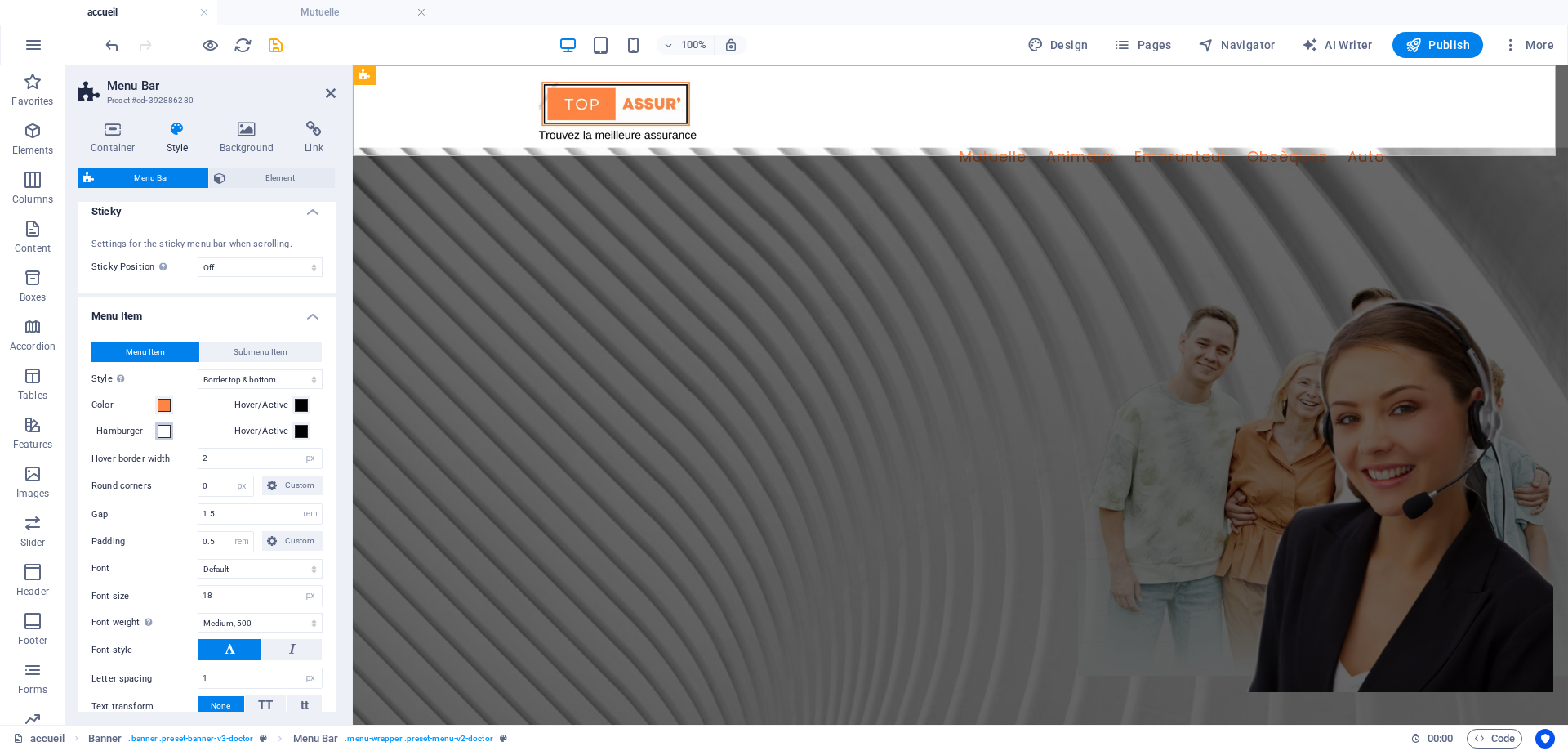
click at [161, 435] on span at bounding box center [164, 431] width 13 height 13
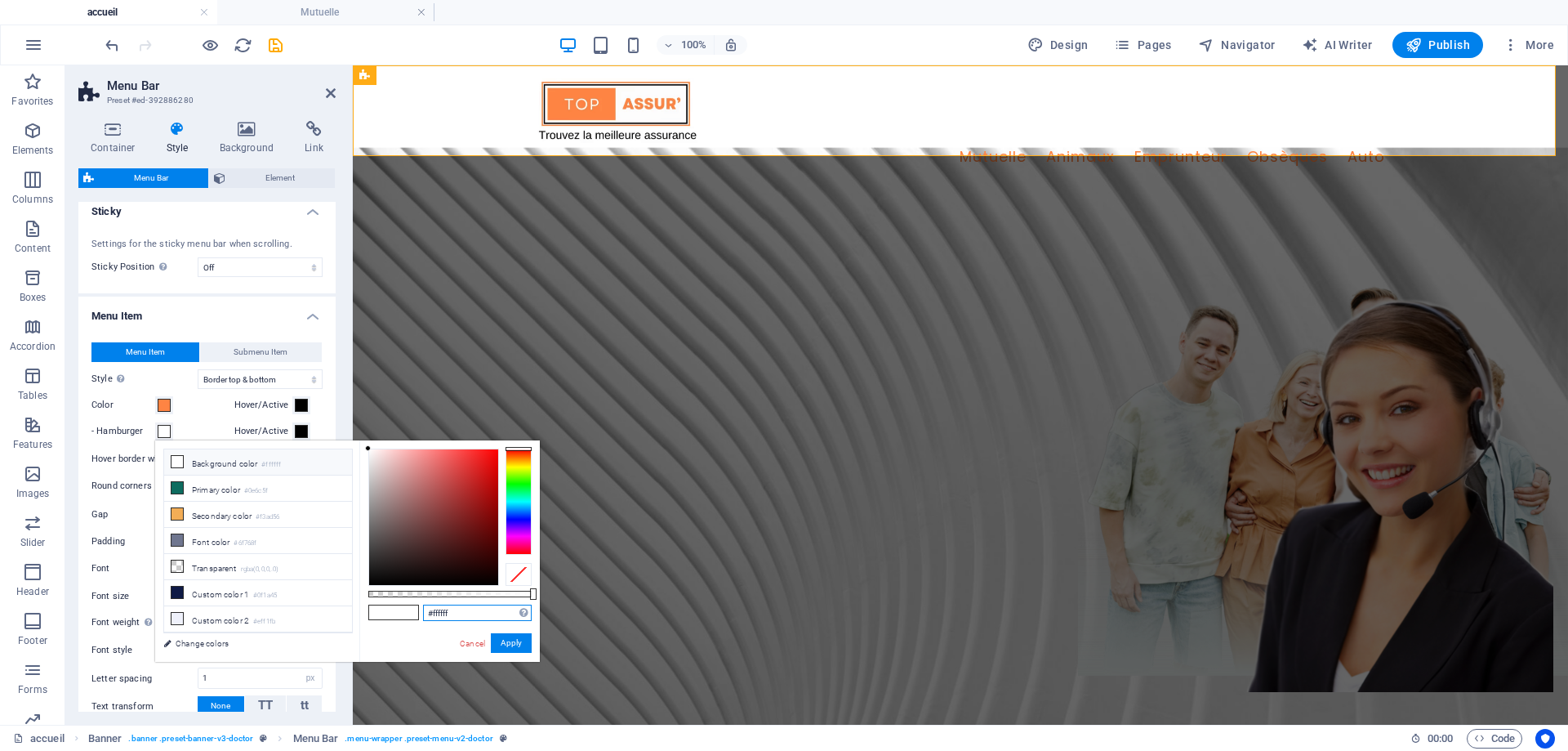
click at [460, 608] on input "#ffffff" at bounding box center [478, 612] width 109 height 16
paste input "FE8443"
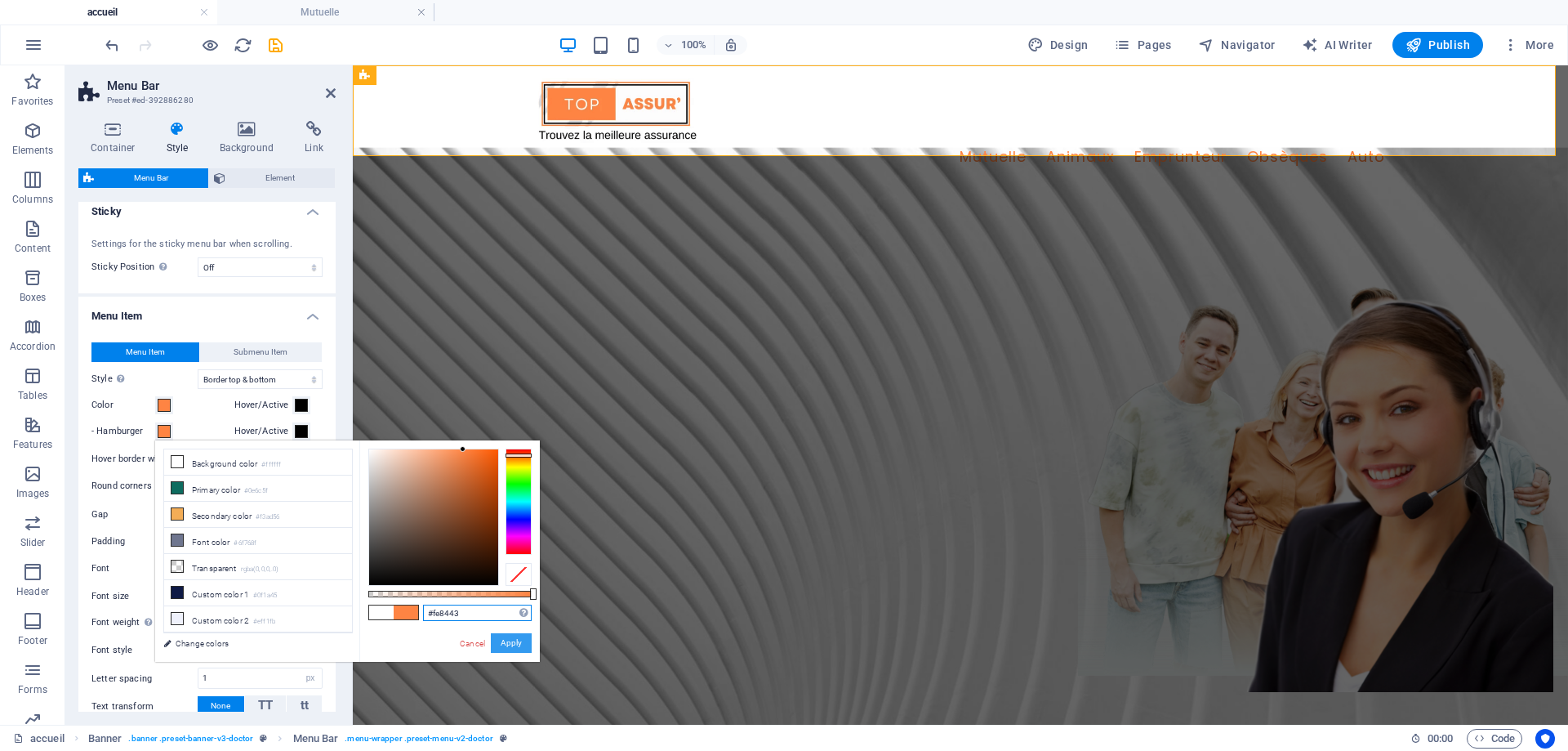
type input "#fe8443"
click at [515, 652] on button "Apply" at bounding box center [510, 642] width 41 height 20
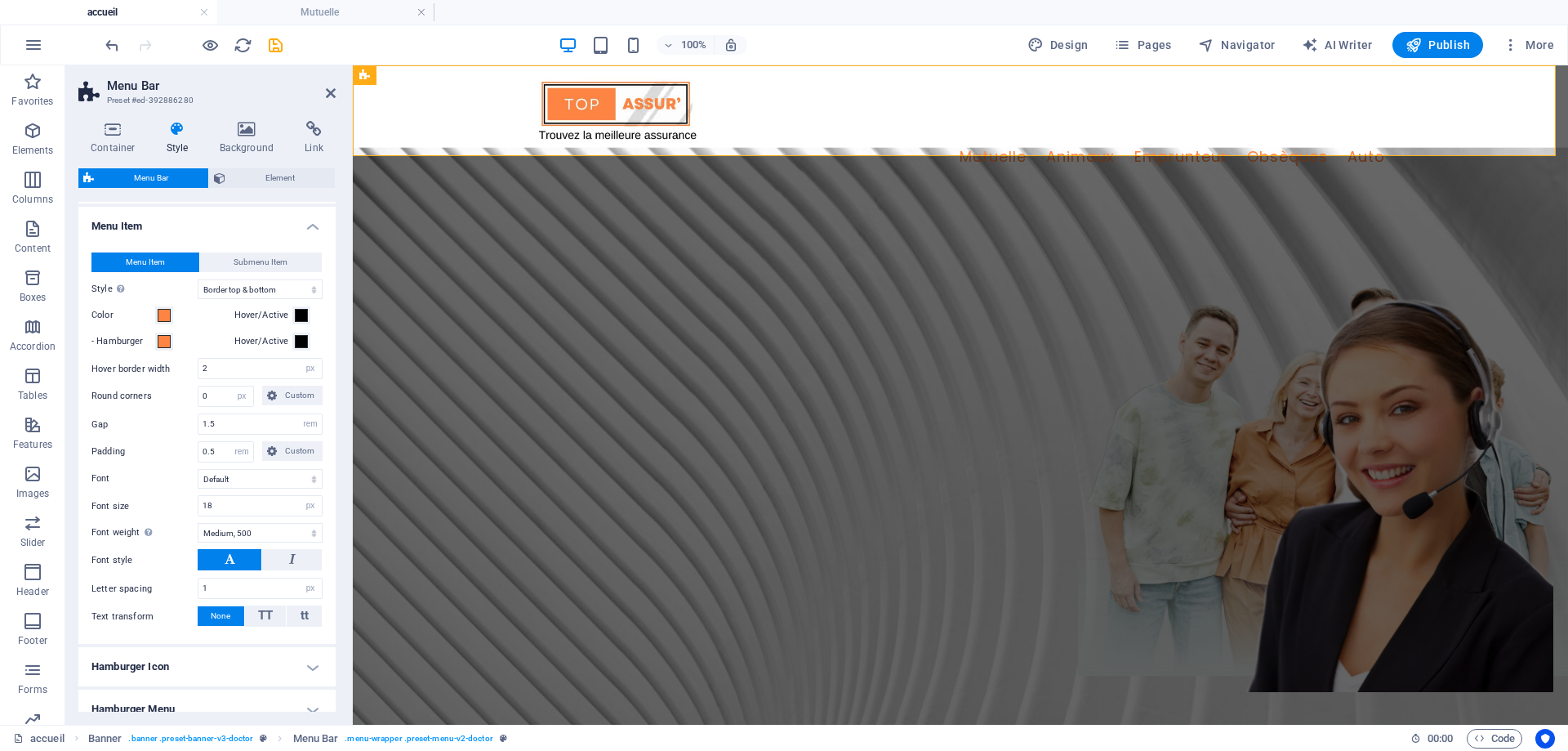
scroll to position [671, 0]
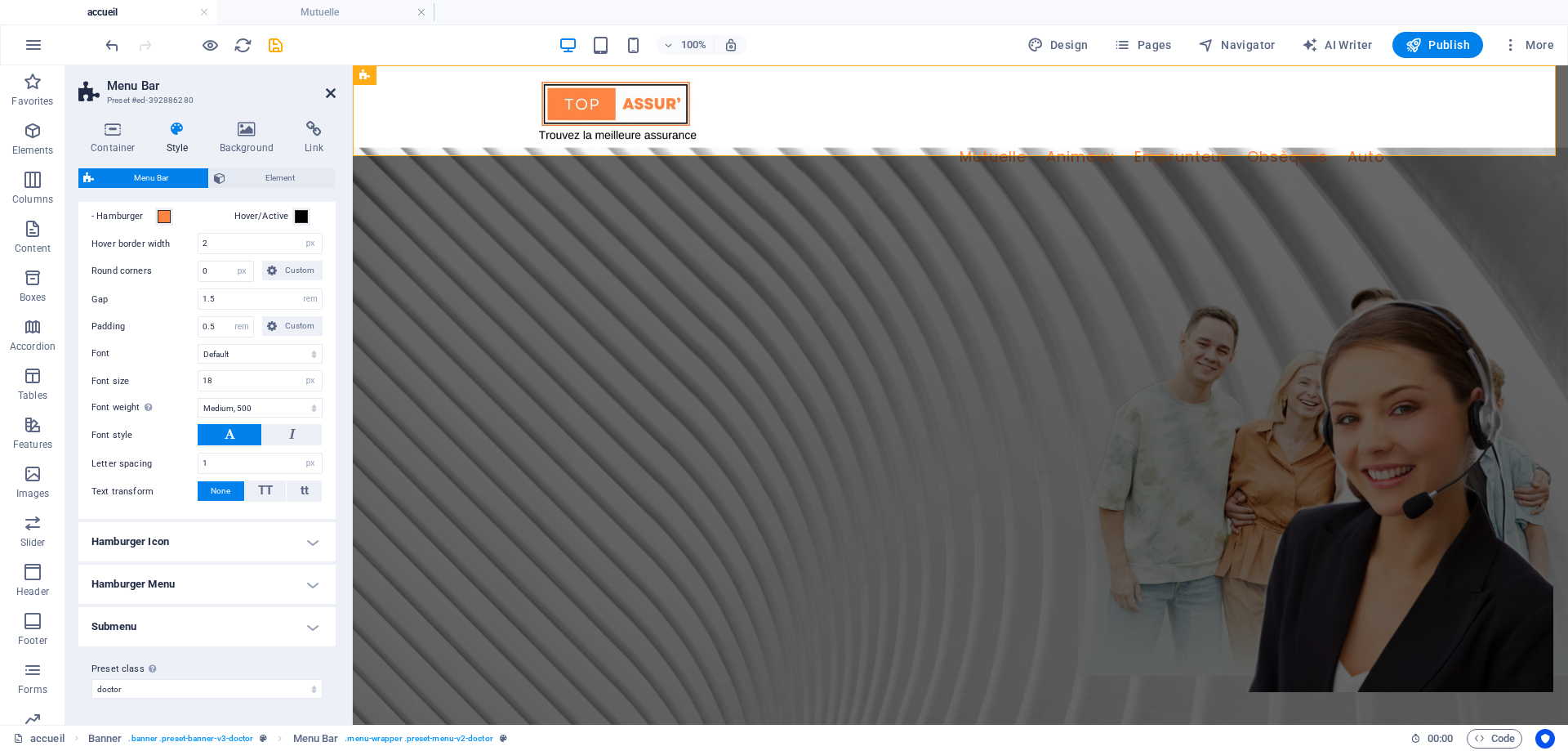
click at [328, 90] on icon at bounding box center [330, 92] width 9 height 13
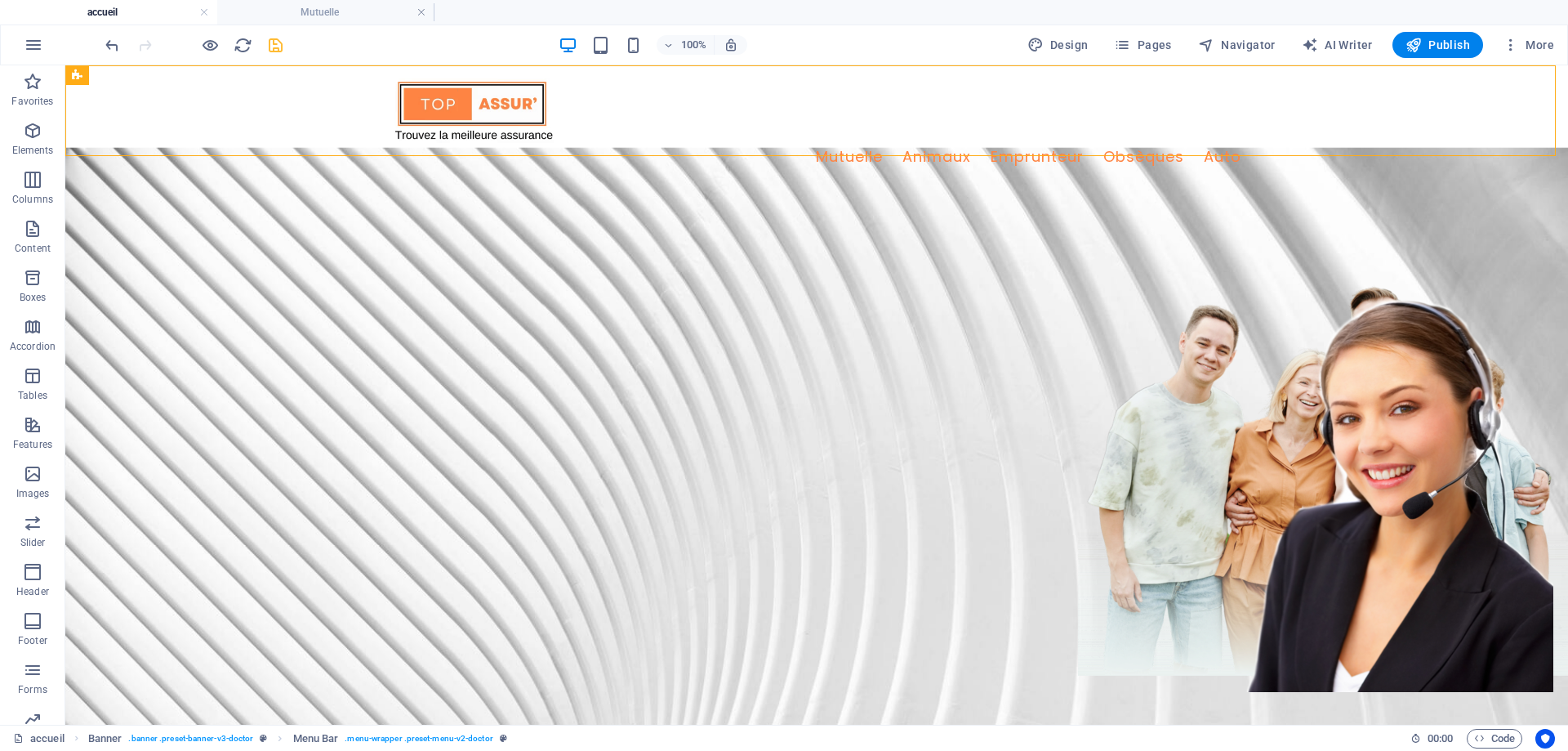
click at [278, 48] on icon "save" at bounding box center [276, 46] width 19 height 19
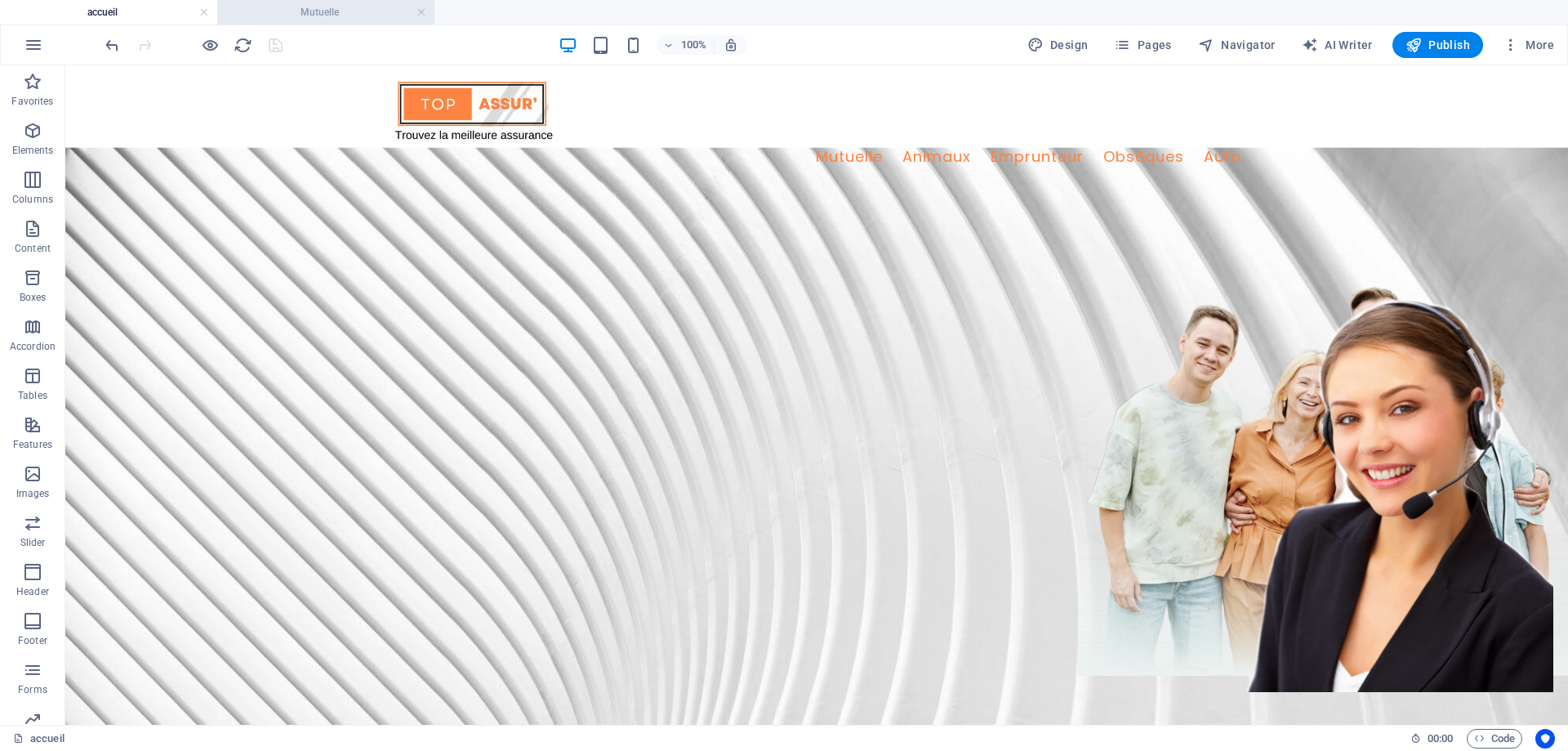
click at [305, 16] on h4 "Mutuelle" at bounding box center [326, 12] width 217 height 18
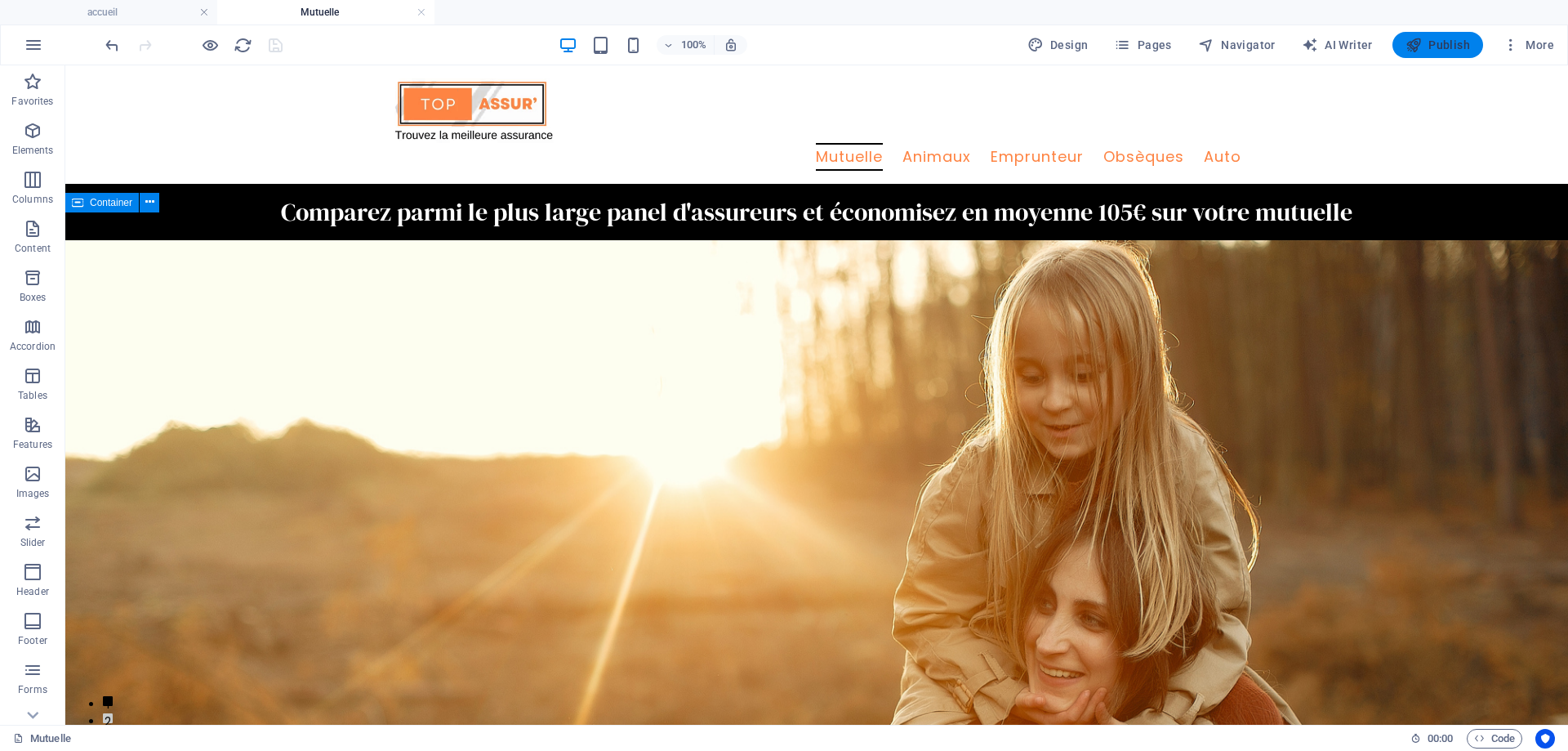
click at [1429, 47] on span "Publish" at bounding box center [1437, 45] width 65 height 16
